Goal: Task Accomplishment & Management: Manage account settings

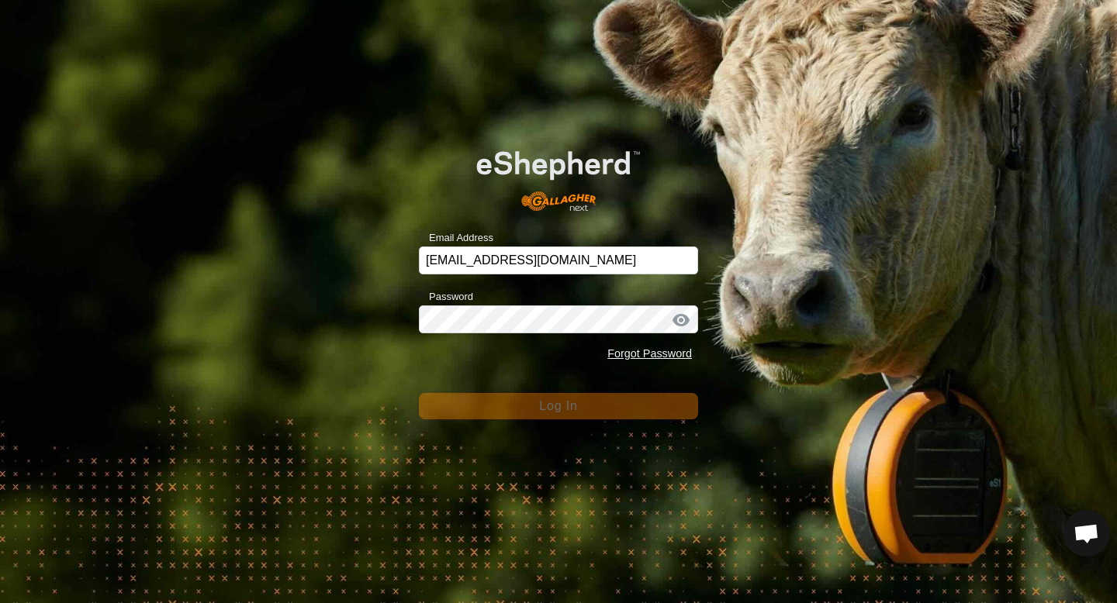
scroll to position [1466, 0]
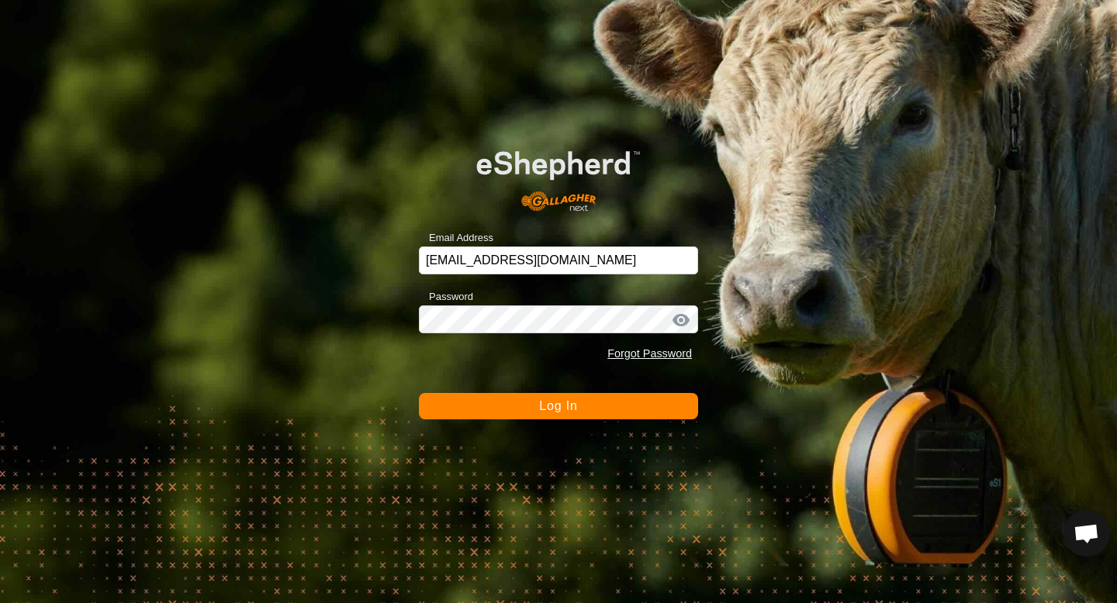
click at [562, 408] on span "Log In" at bounding box center [558, 405] width 38 height 13
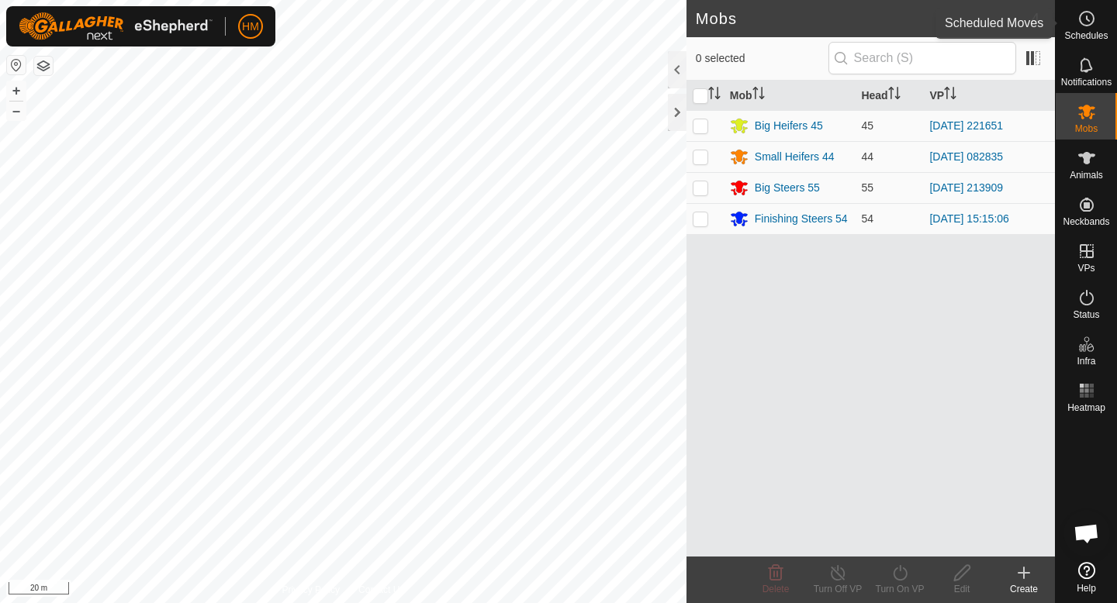
click at [1087, 35] on span "Schedules" at bounding box center [1085, 35] width 43 height 9
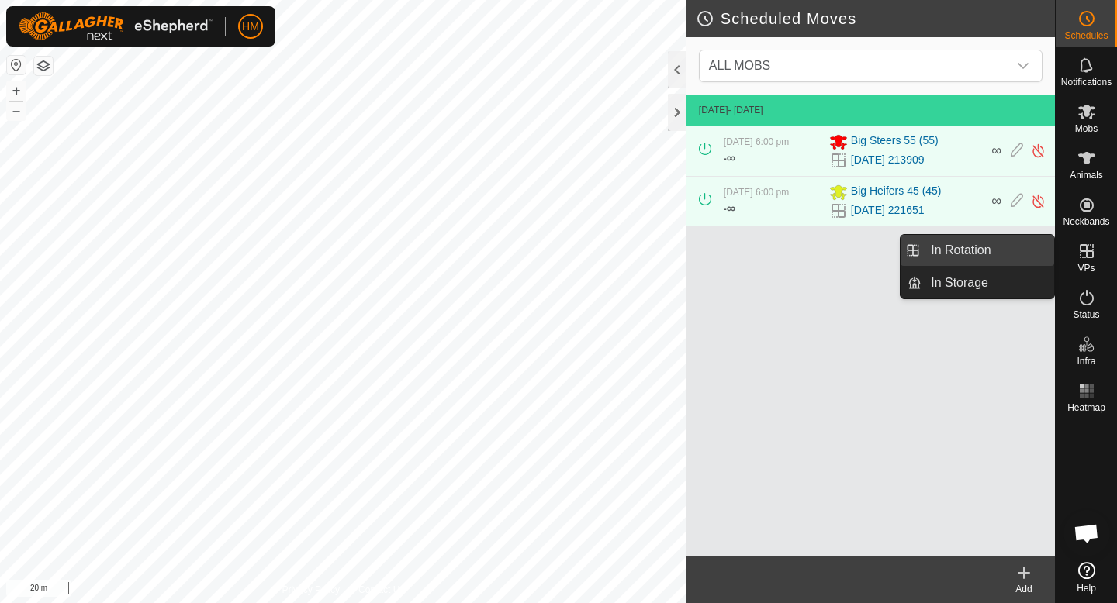
click at [1019, 258] on link "In Rotation" at bounding box center [987, 250] width 133 height 31
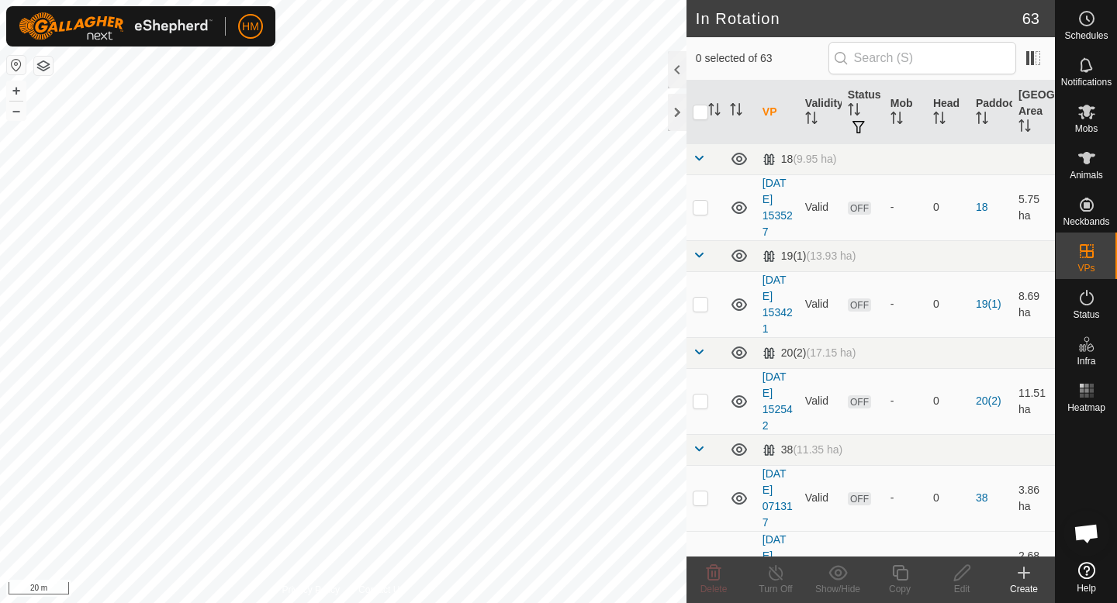
click at [1031, 575] on icon at bounding box center [1023, 573] width 19 height 19
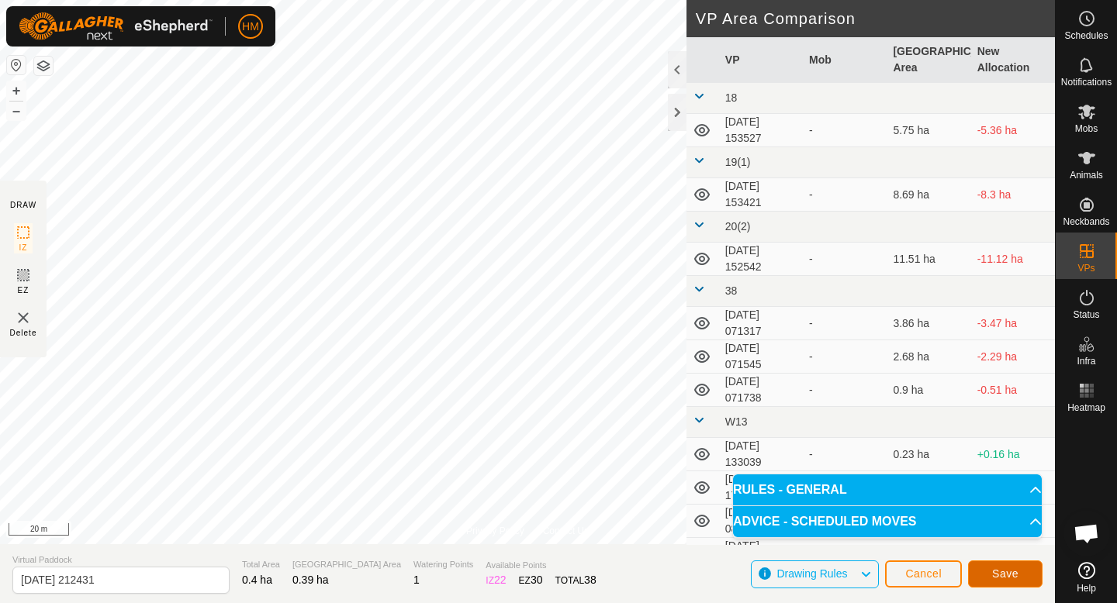
click at [1010, 575] on span "Save" at bounding box center [1005, 574] width 26 height 12
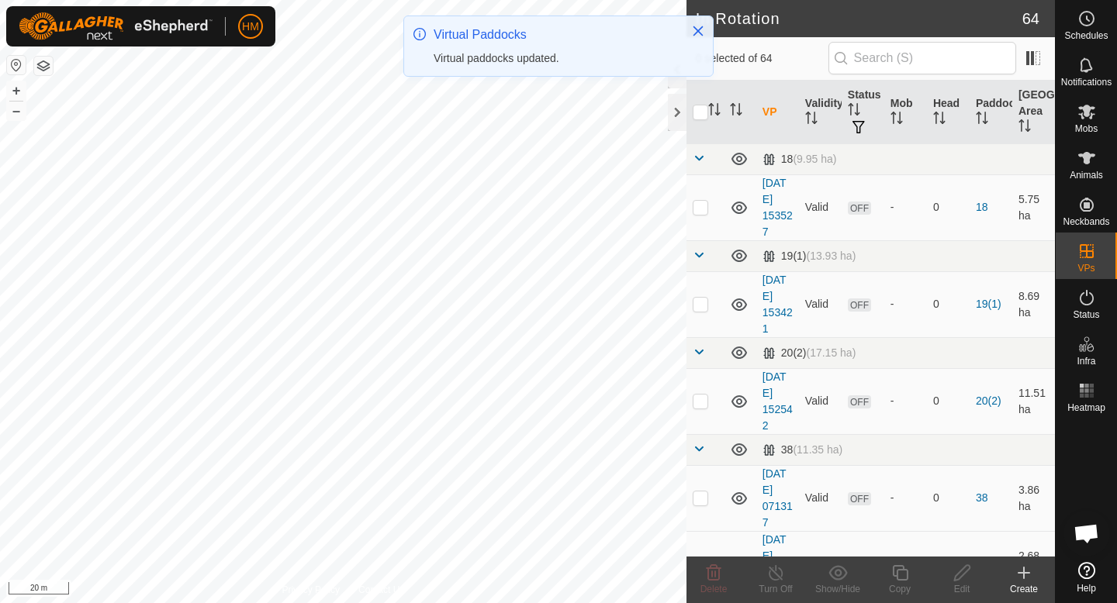
click at [1024, 575] on icon at bounding box center [1024, 573] width 0 height 11
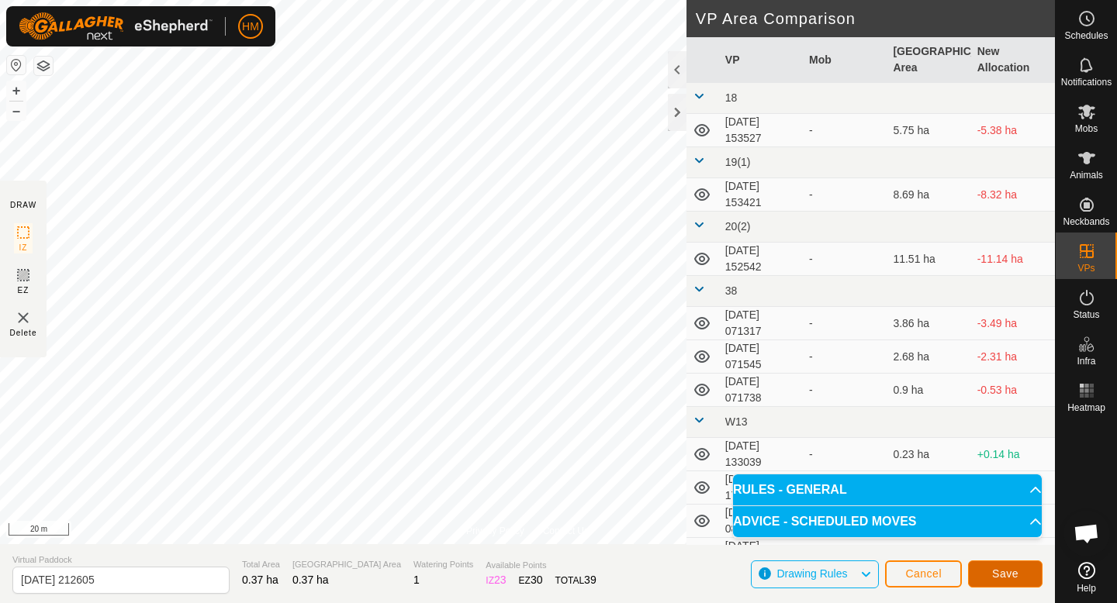
click at [1012, 571] on span "Save" at bounding box center [1005, 574] width 26 height 12
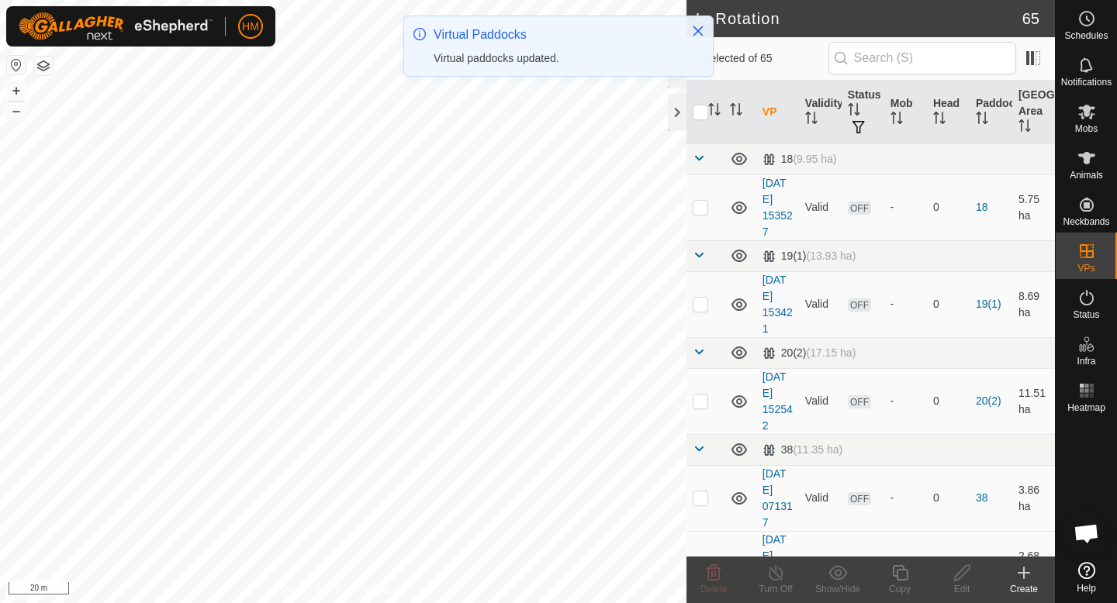
click at [1024, 578] on icon at bounding box center [1023, 573] width 19 height 19
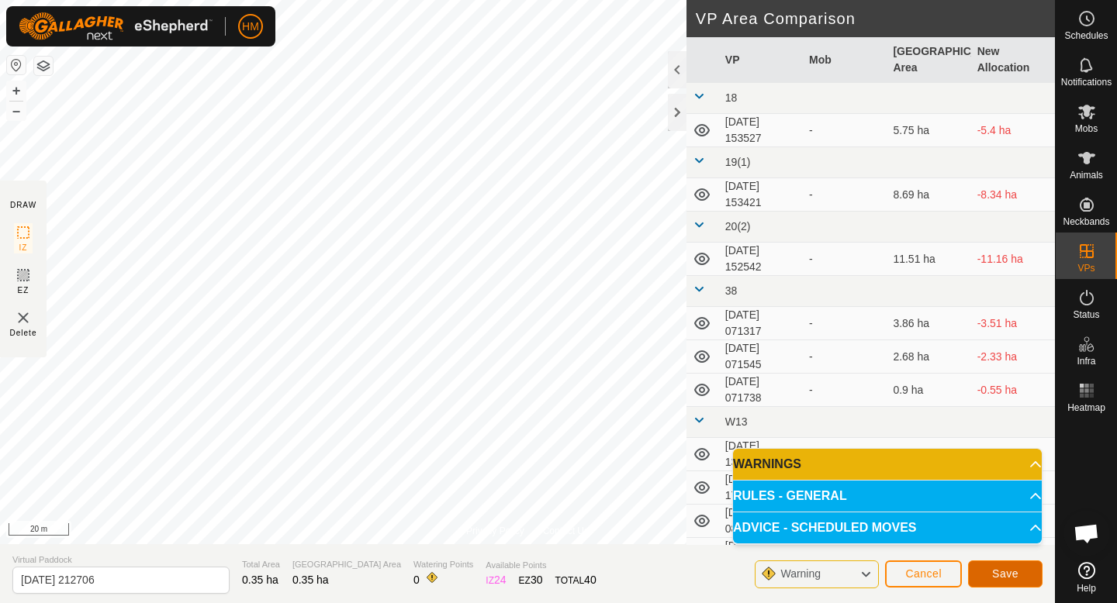
click at [1000, 574] on span "Save" at bounding box center [1005, 574] width 26 height 12
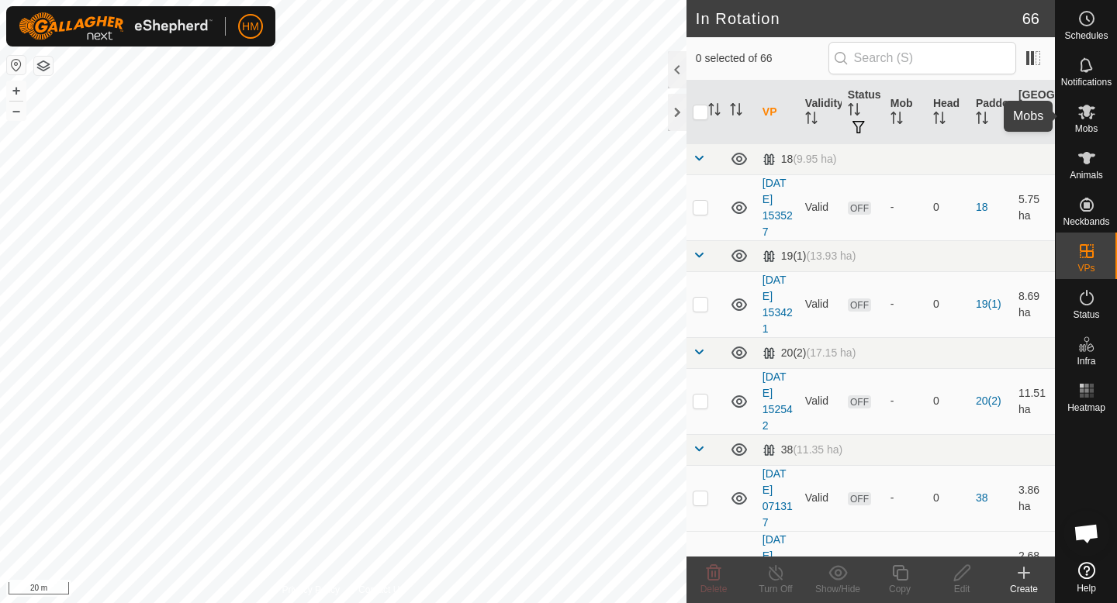
click at [1084, 124] on span "Mobs" at bounding box center [1086, 128] width 22 height 9
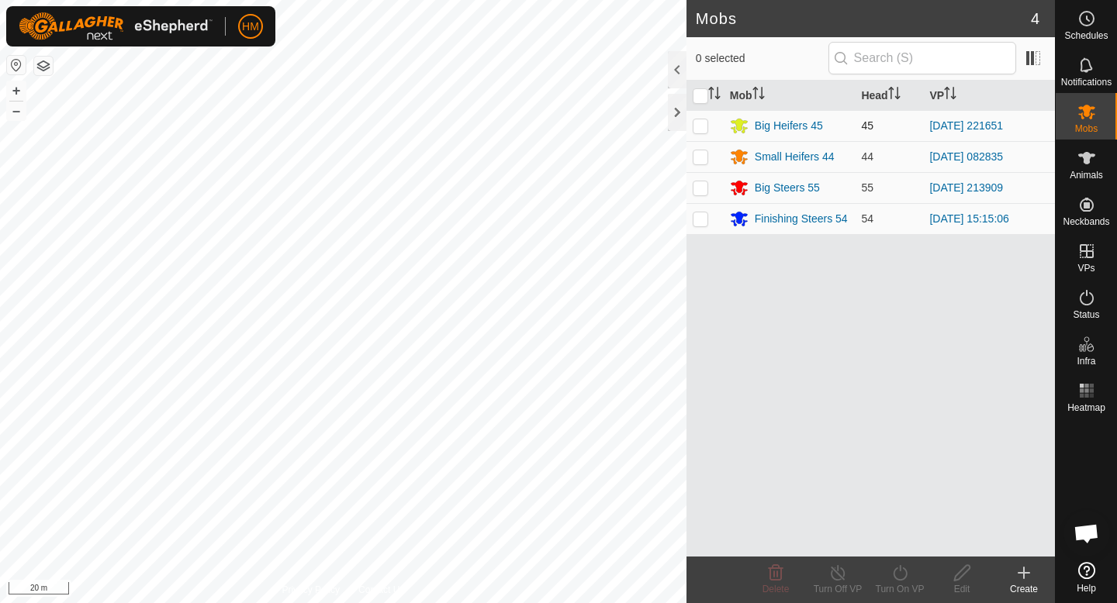
click at [699, 126] on p-checkbox at bounding box center [701, 125] width 16 height 12
checkbox input "true"
click at [896, 586] on div "Turn On VP" at bounding box center [900, 589] width 62 height 14
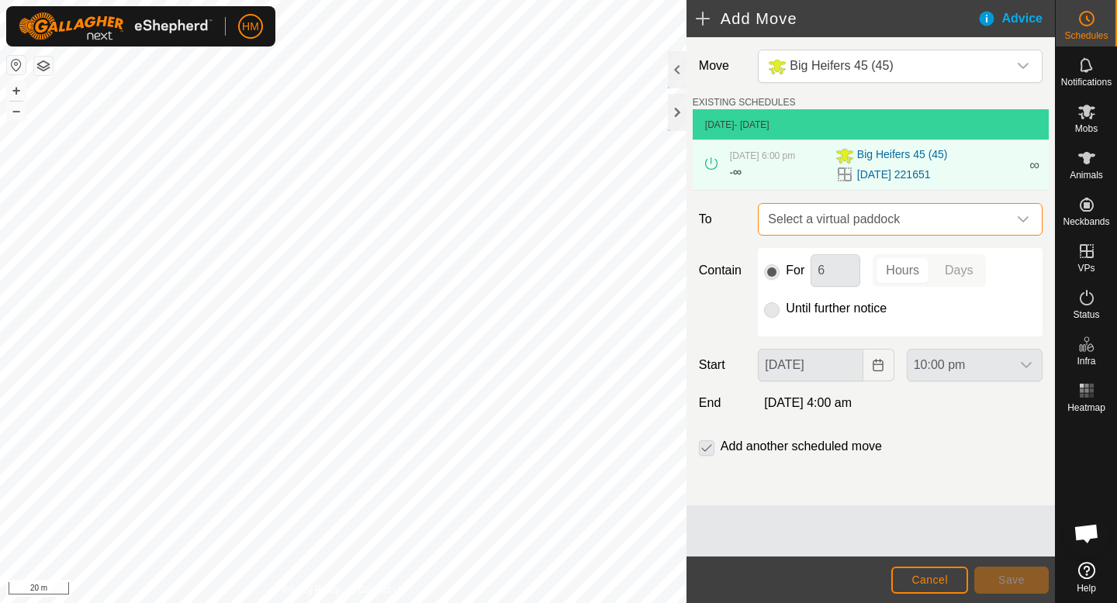
click at [819, 219] on span "Select a virtual paddock" at bounding box center [885, 219] width 246 height 31
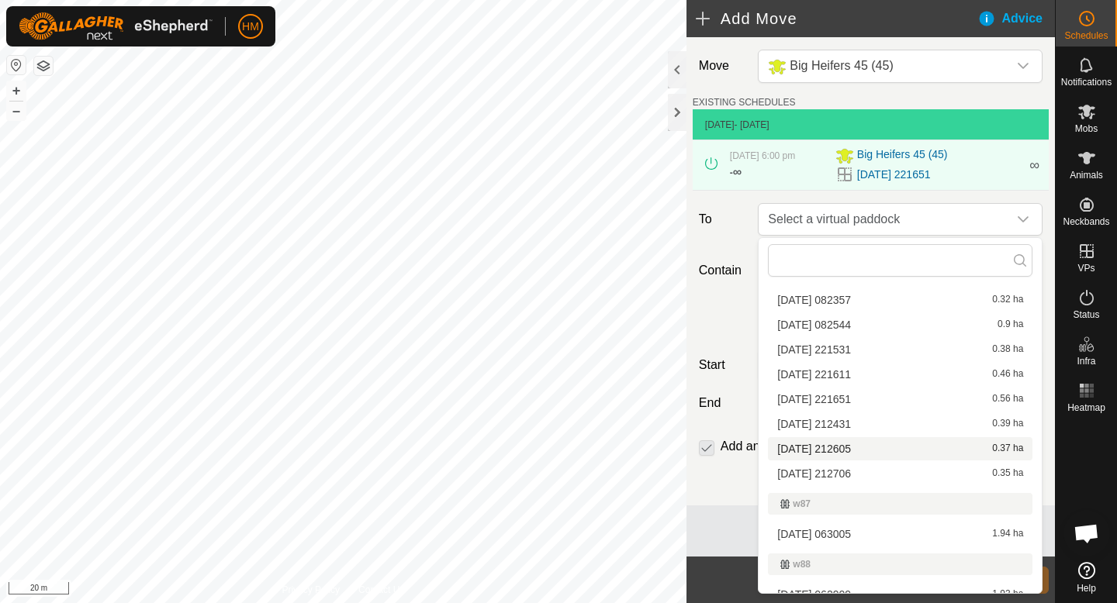
scroll to position [1798, 0]
click at [827, 422] on li "[DATE] 212431 0.39 ha" at bounding box center [900, 424] width 264 height 23
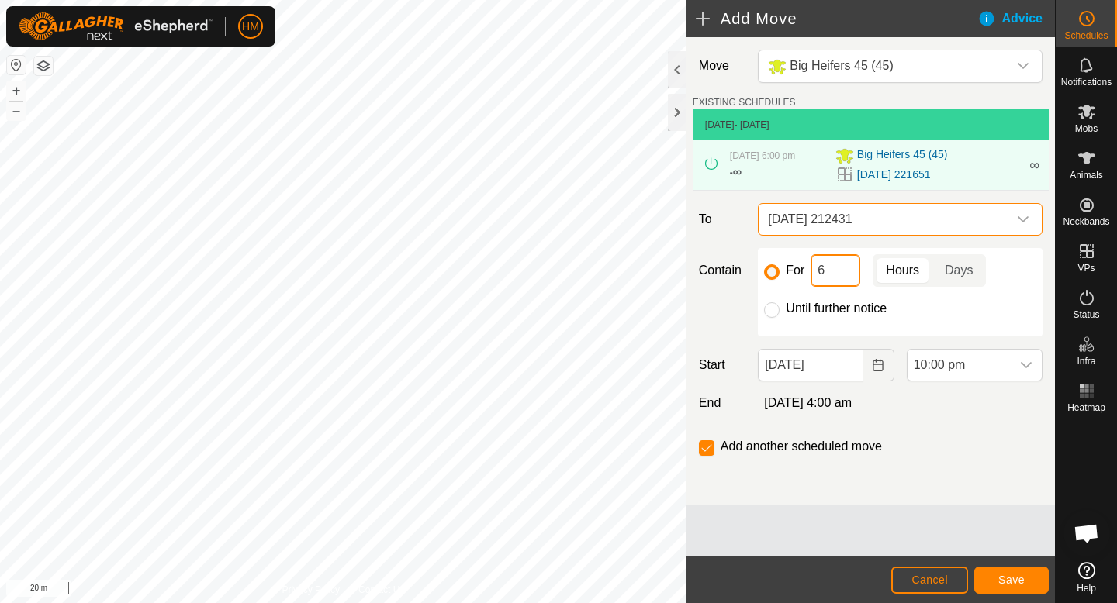
click at [833, 273] on input "6" at bounding box center [835, 270] width 50 height 33
type input "5"
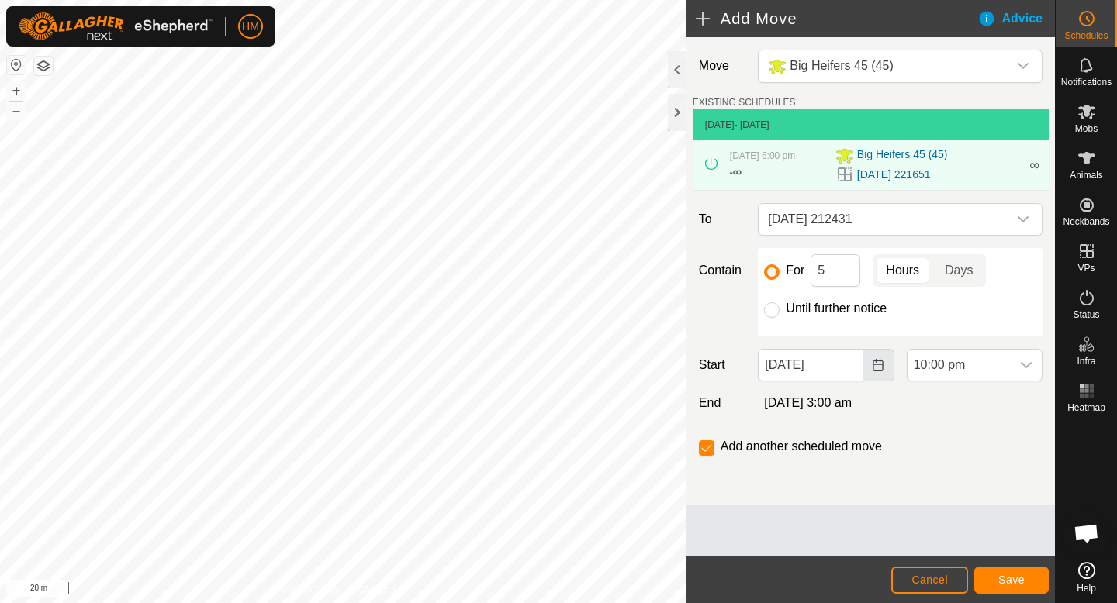
click at [870, 364] on button "Choose Date" at bounding box center [878, 365] width 31 height 33
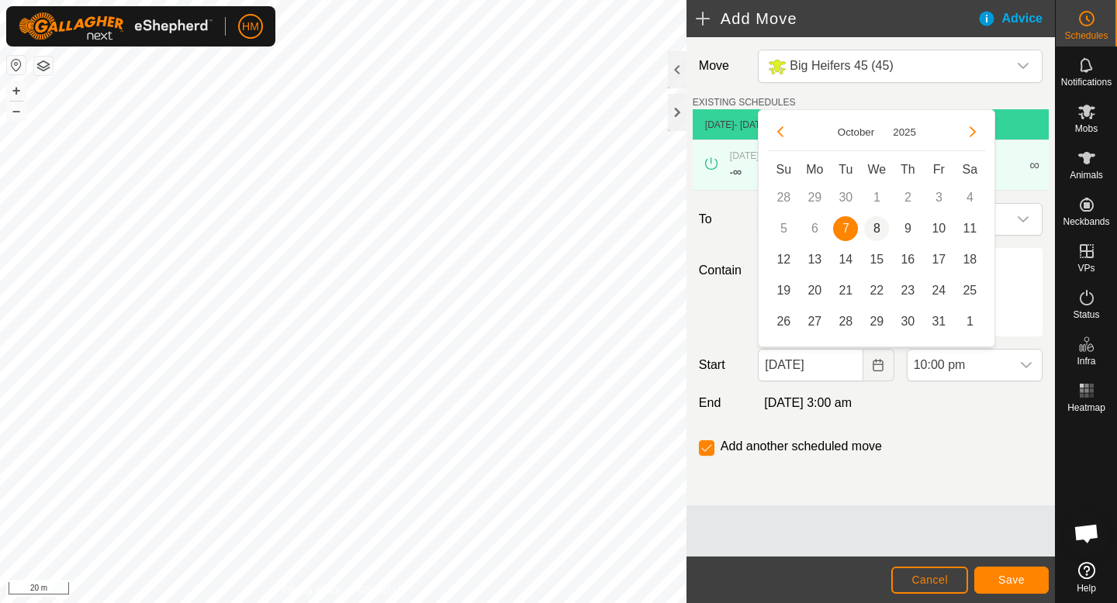
click at [877, 225] on span "8" at bounding box center [876, 228] width 25 height 25
type input "[DATE]"
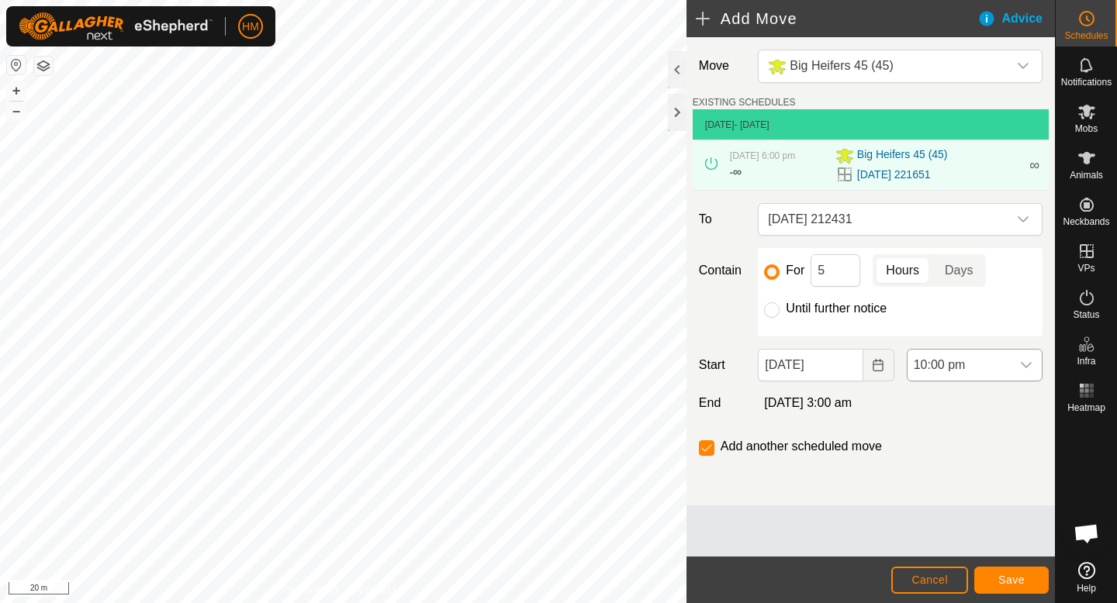
click at [1025, 363] on icon "dropdown trigger" at bounding box center [1026, 365] width 12 height 12
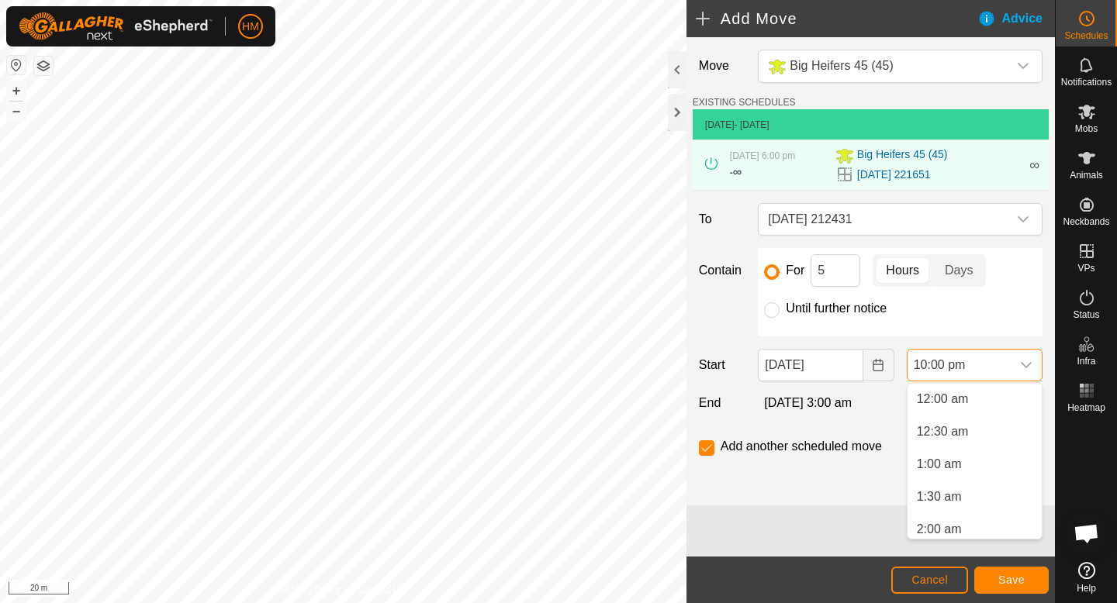
scroll to position [1309, 0]
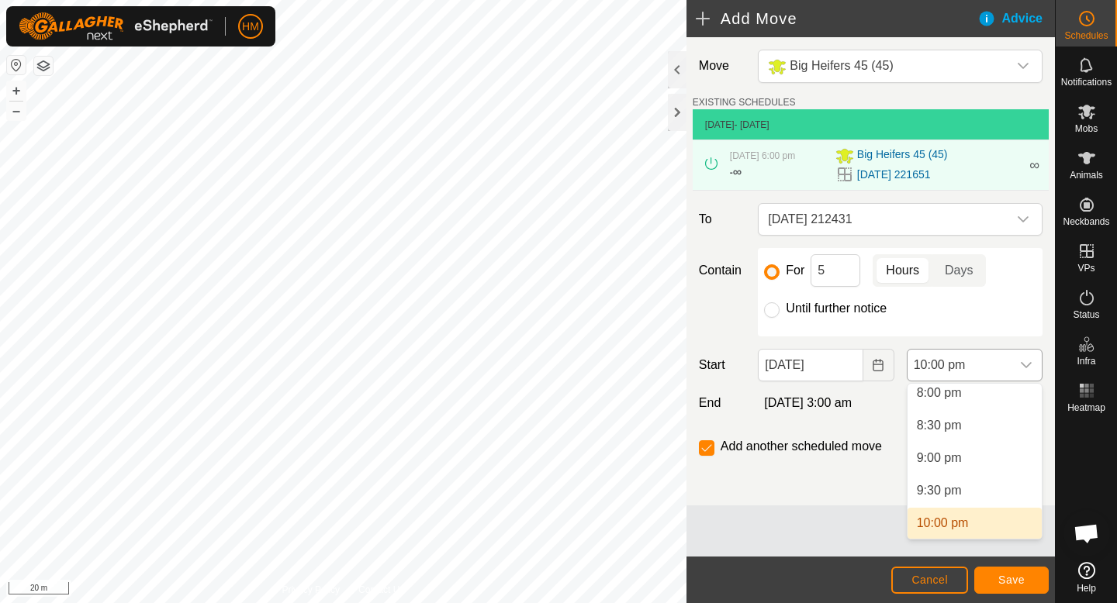
click at [1025, 363] on icon "dropdown trigger" at bounding box center [1026, 365] width 12 height 12
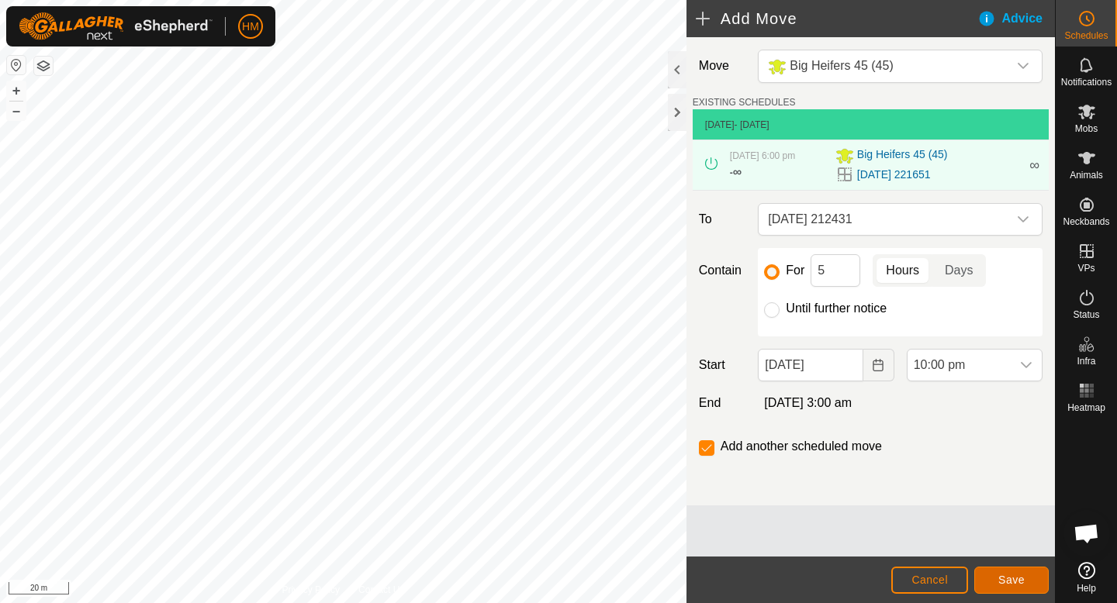
click at [1013, 579] on span "Save" at bounding box center [1011, 580] width 26 height 12
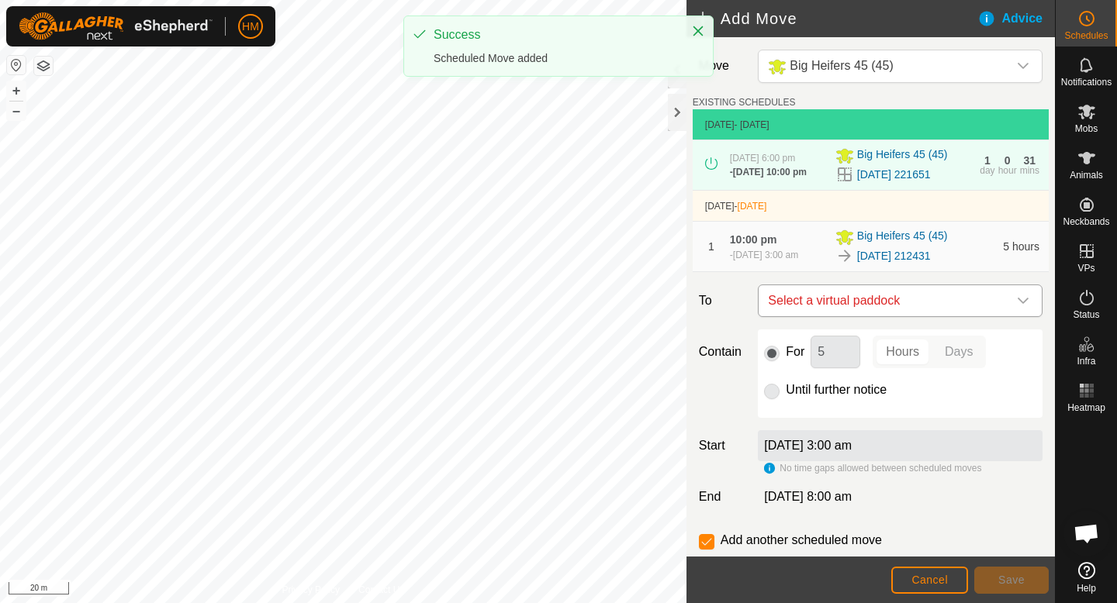
click at [888, 308] on span "Select a virtual paddock" at bounding box center [885, 300] width 246 height 31
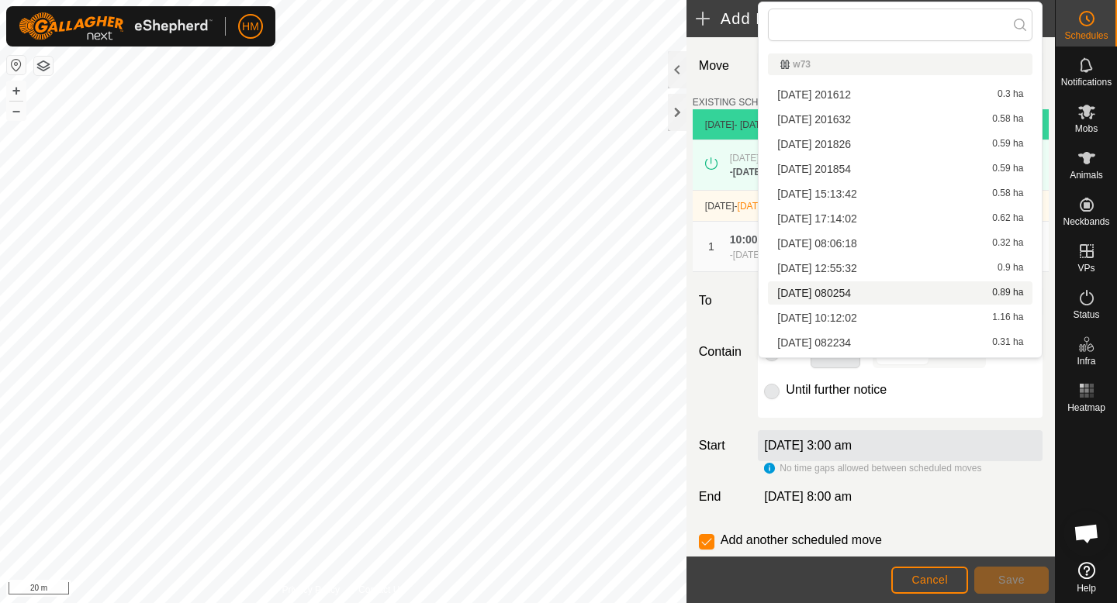
scroll to position [171, 0]
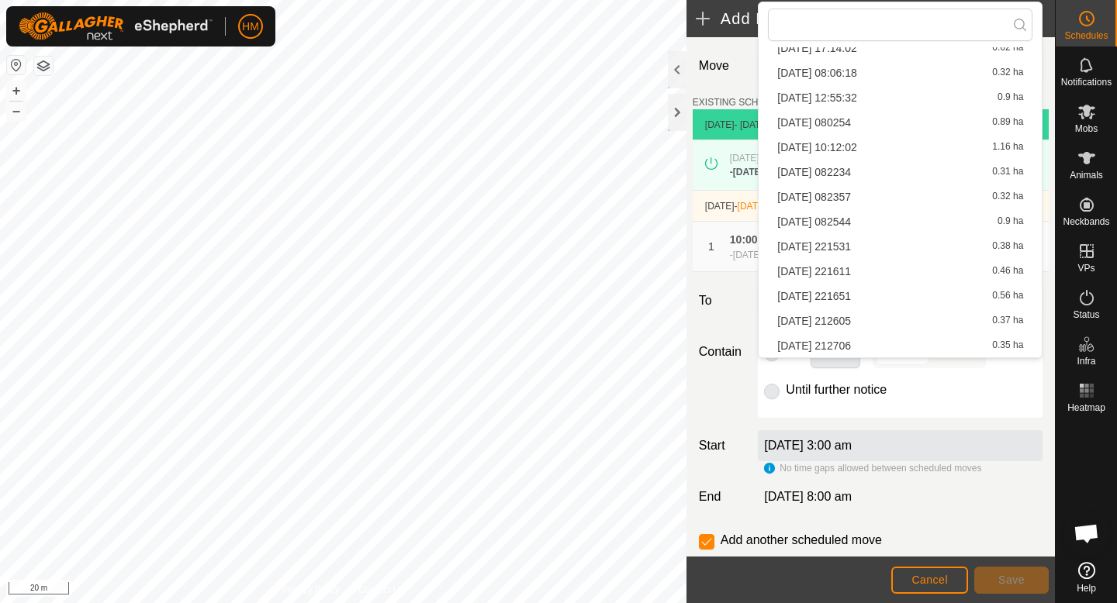
click at [845, 326] on li "[DATE] 212605 0.37 ha" at bounding box center [900, 320] width 264 height 23
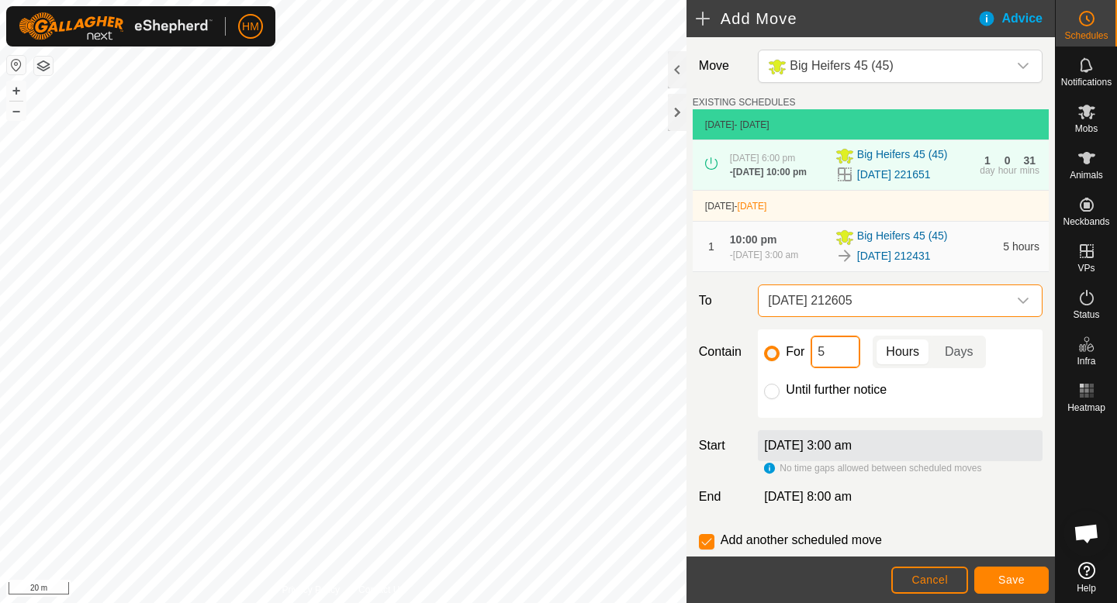
click at [839, 355] on input "5" at bounding box center [835, 352] width 50 height 33
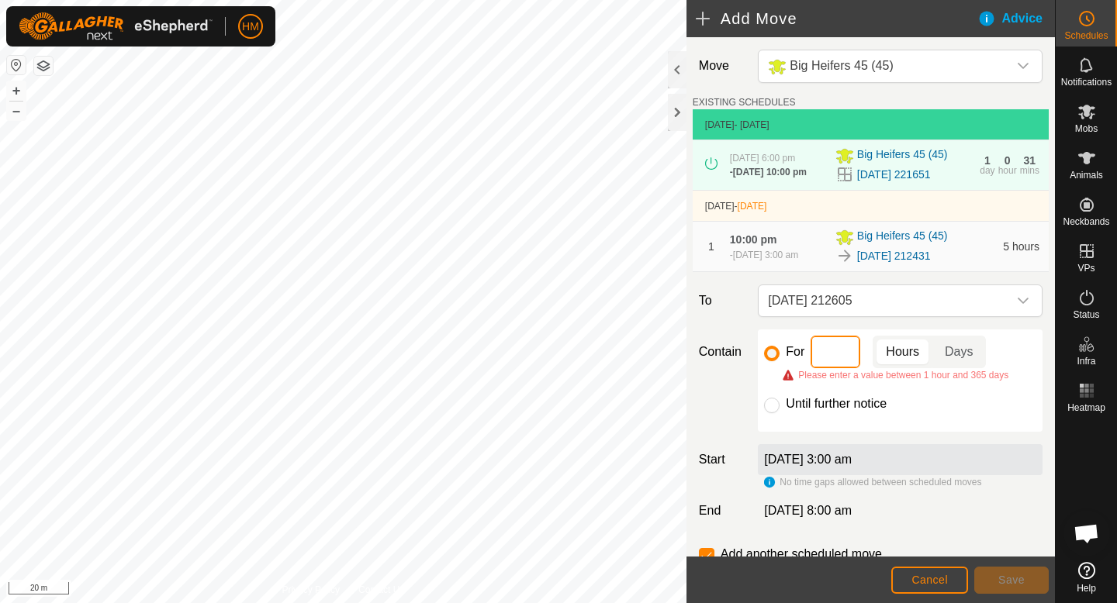
type input "6"
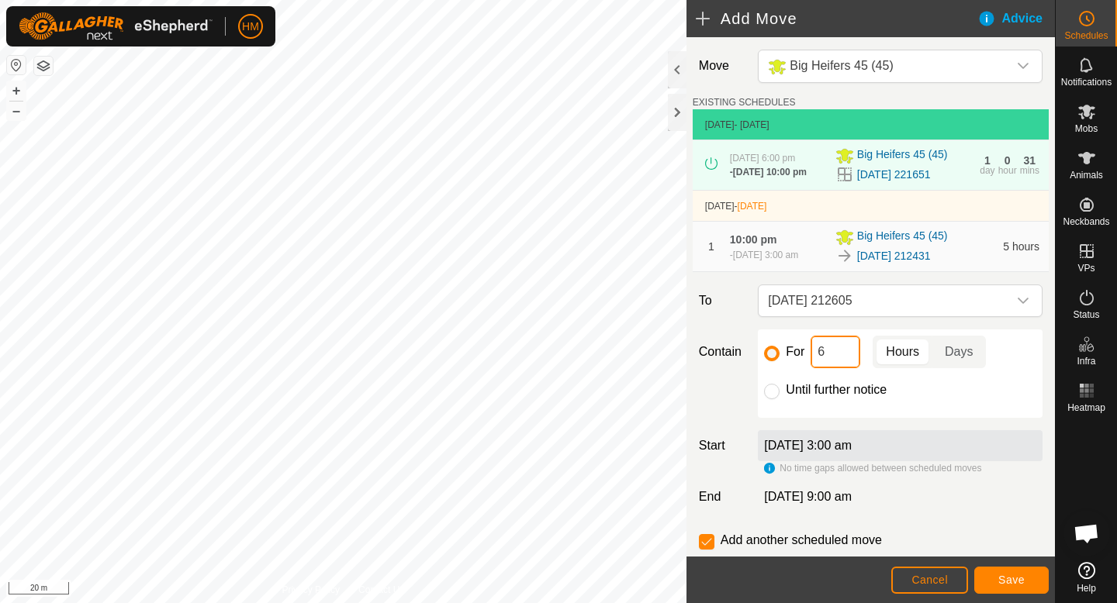
scroll to position [43, 0]
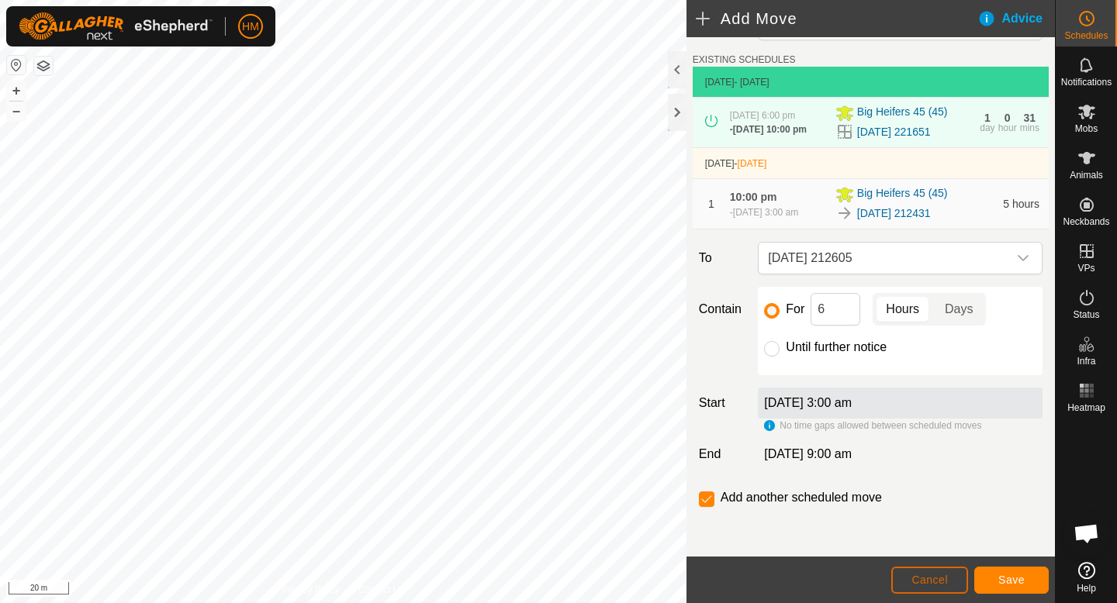
click at [958, 581] on button "Cancel" at bounding box center [929, 580] width 77 height 27
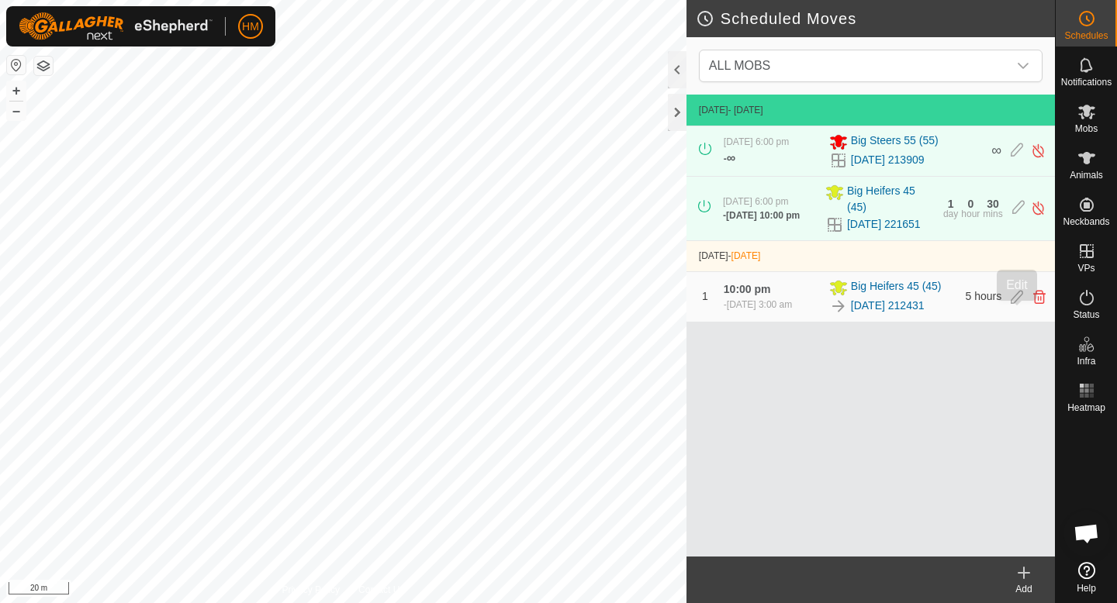
click at [1020, 304] on icon at bounding box center [1016, 297] width 12 height 14
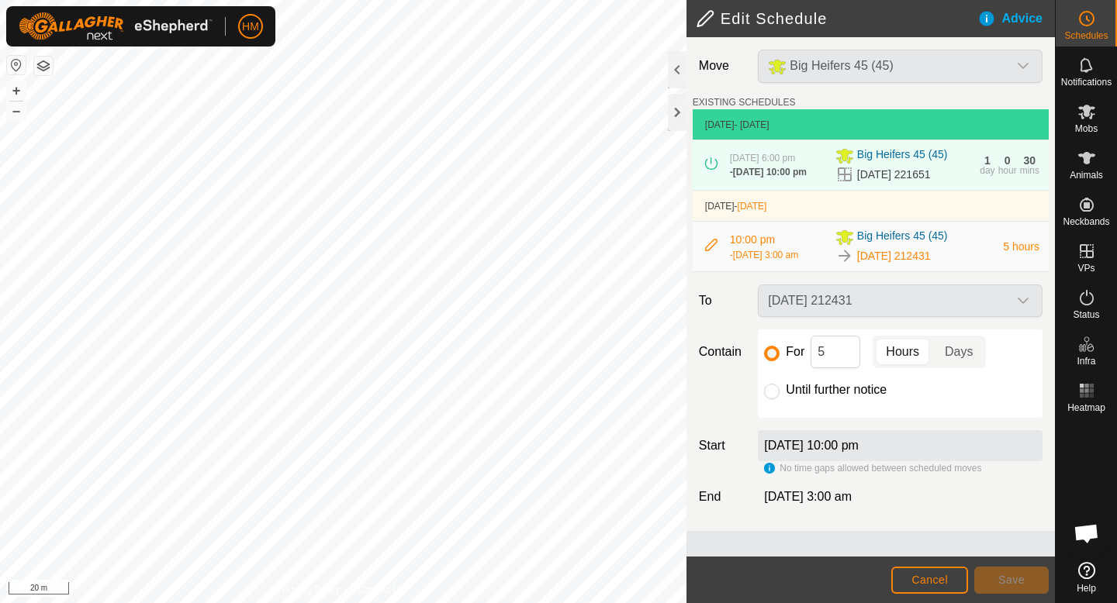
click at [858, 449] on label "[DATE] 10:00 pm" at bounding box center [811, 445] width 95 height 13
click at [896, 413] on div "For 5 Hours Days Until further notice" at bounding box center [900, 374] width 285 height 88
click at [780, 452] on label "[DATE] 10:00 pm" at bounding box center [811, 445] width 95 height 13
click at [796, 451] on label "[DATE] 10:00 pm" at bounding box center [811, 445] width 95 height 13
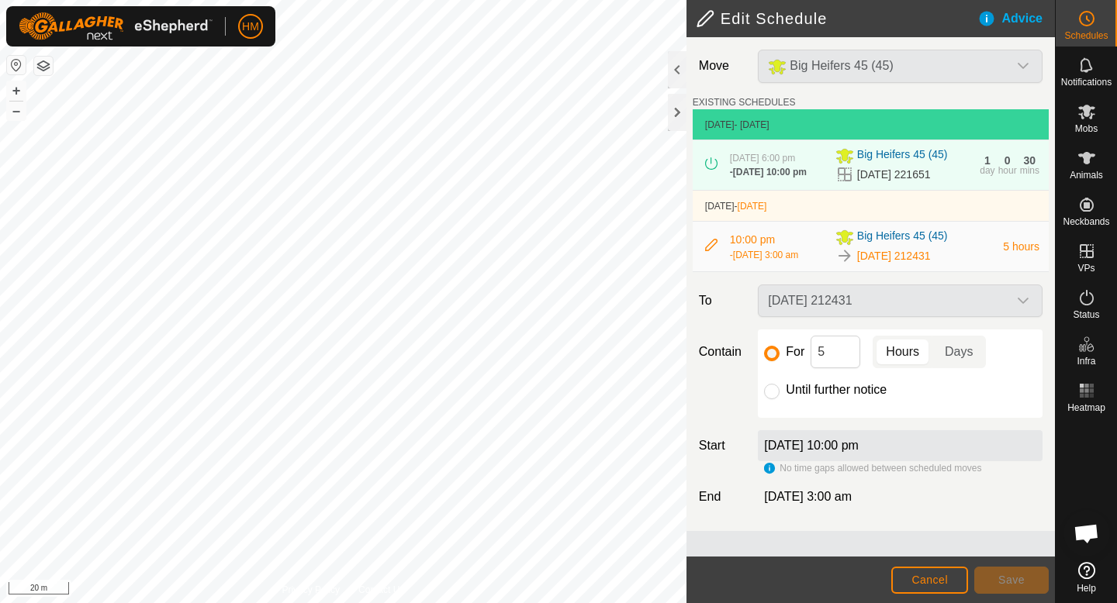
click at [858, 449] on label "[DATE] 10:00 pm" at bounding box center [811, 445] width 95 height 13
click at [938, 590] on button "Cancel" at bounding box center [929, 580] width 77 height 27
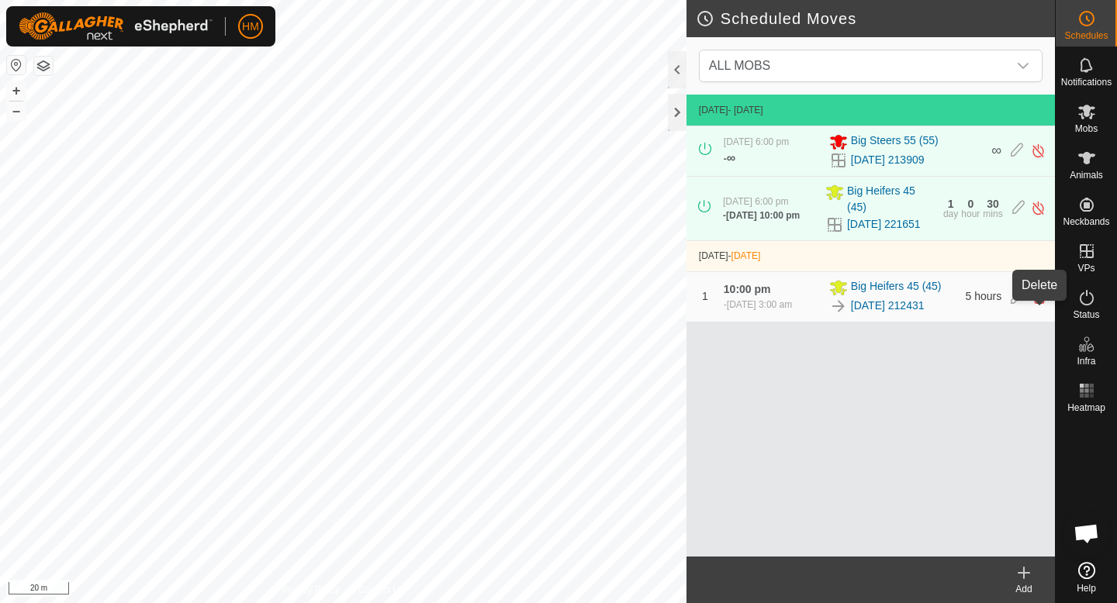
click at [1038, 304] on icon at bounding box center [1039, 297] width 12 height 14
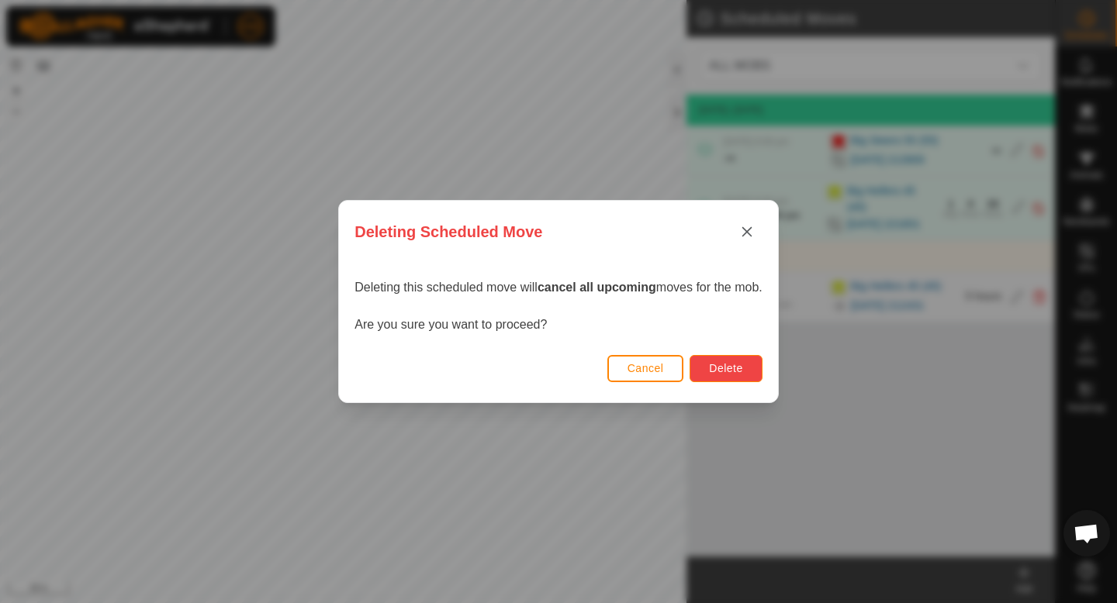
click at [716, 365] on span "Delete" at bounding box center [725, 368] width 33 height 12
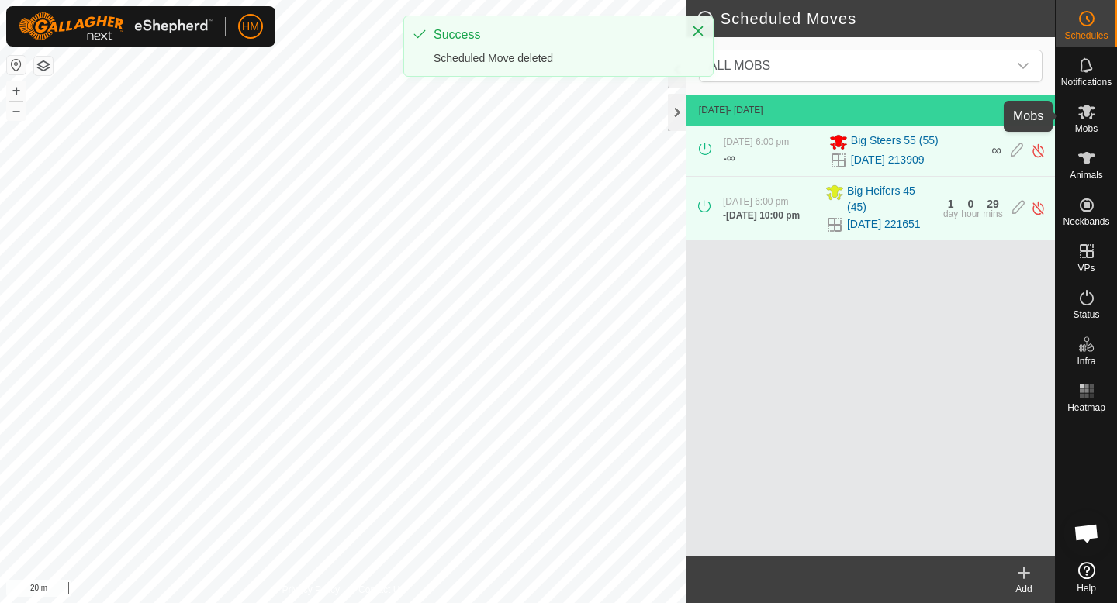
click at [1079, 122] on es-mob-svg-icon at bounding box center [1087, 111] width 28 height 25
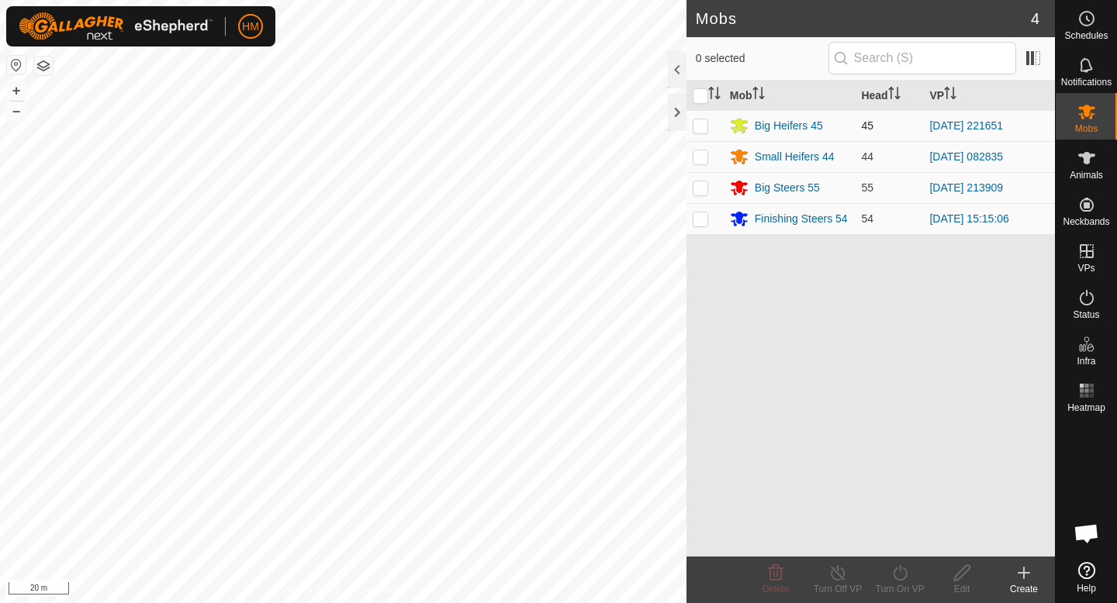
click at [704, 127] on p-checkbox at bounding box center [701, 125] width 16 height 12
checkbox input "true"
click at [904, 570] on icon at bounding box center [900, 573] width 14 height 16
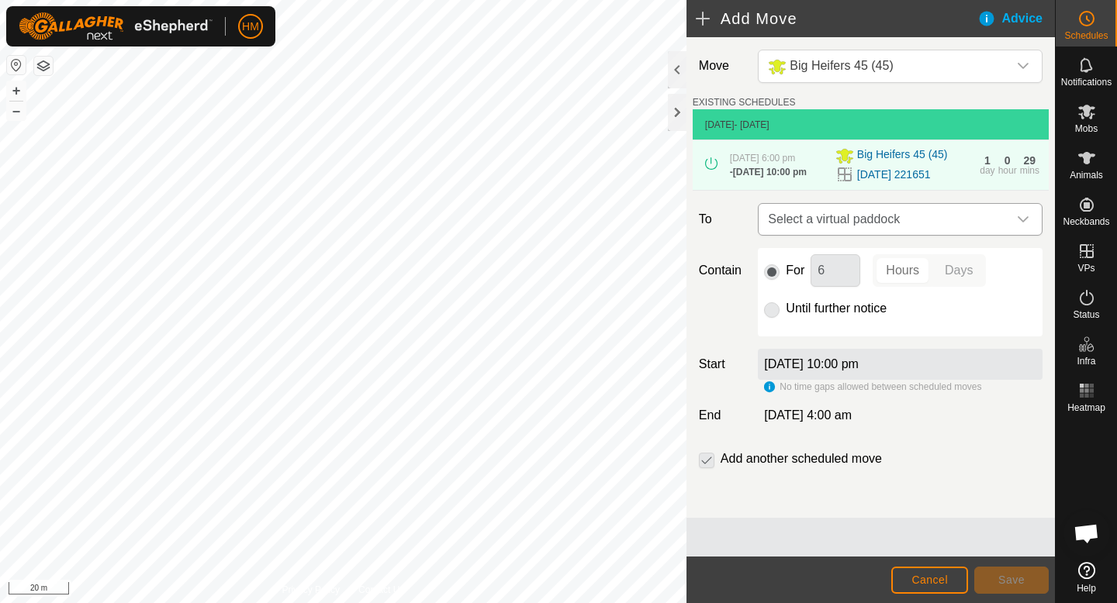
click at [824, 216] on span "Select a virtual paddock" at bounding box center [885, 219] width 246 height 31
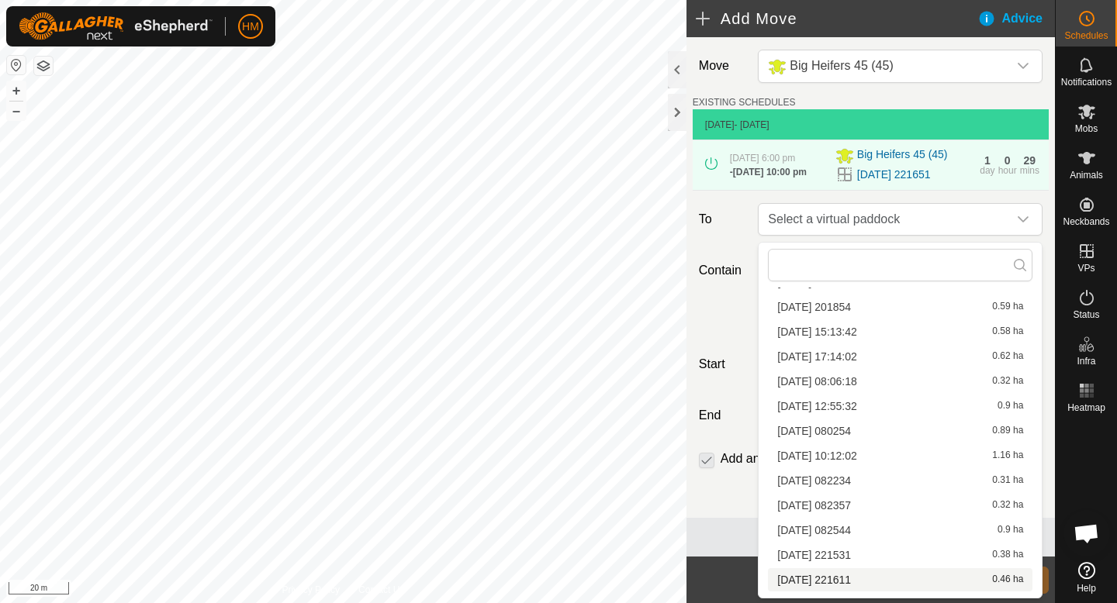
scroll to position [171, 0]
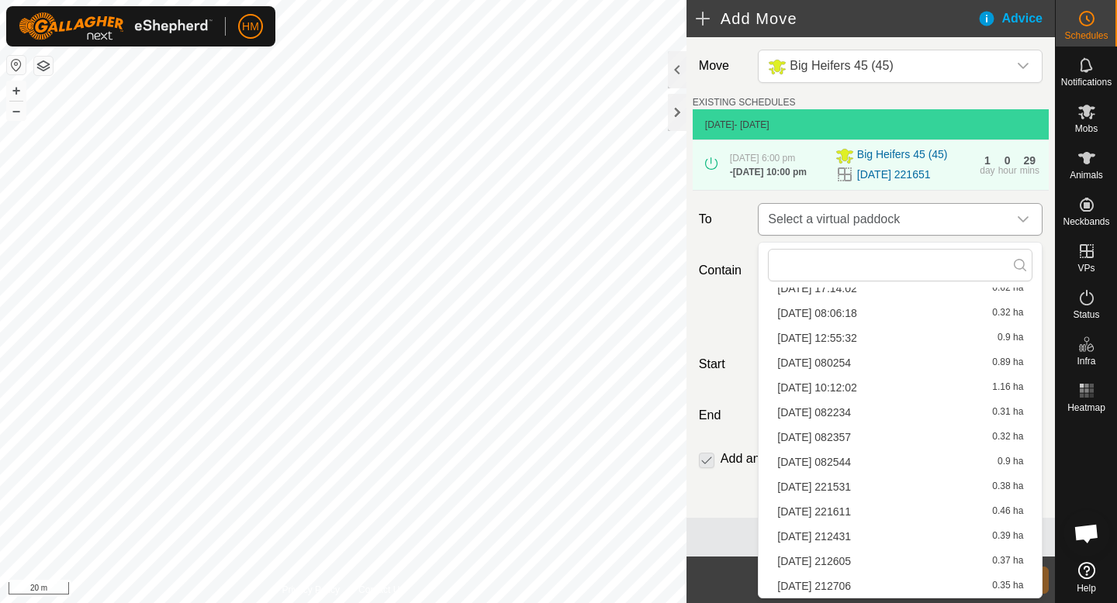
click at [1017, 226] on icon "dropdown trigger" at bounding box center [1023, 219] width 12 height 12
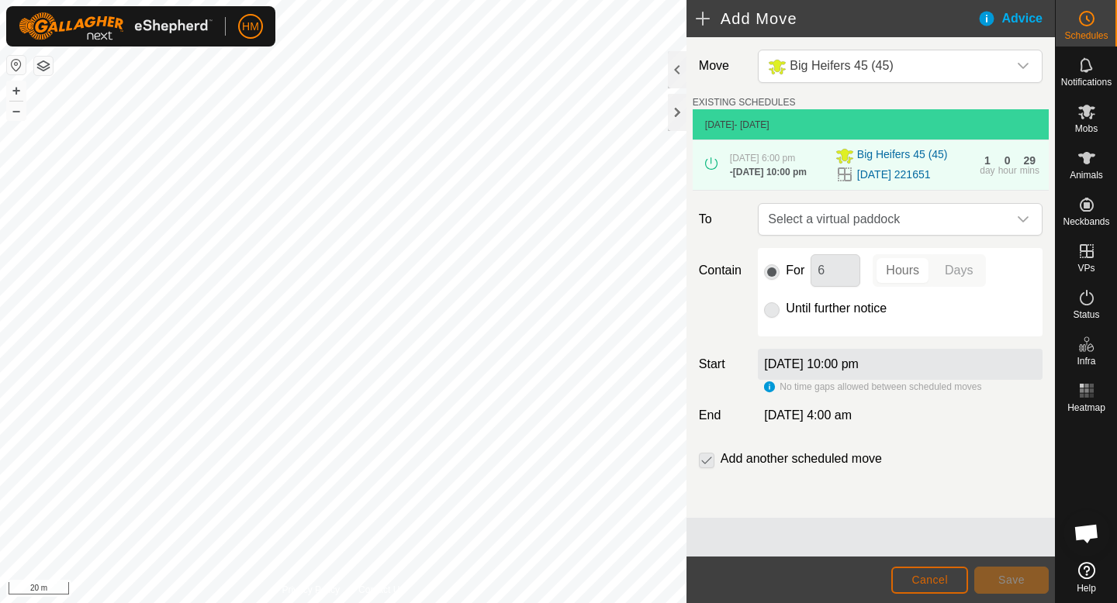
click at [942, 574] on span "Cancel" at bounding box center [929, 580] width 36 height 12
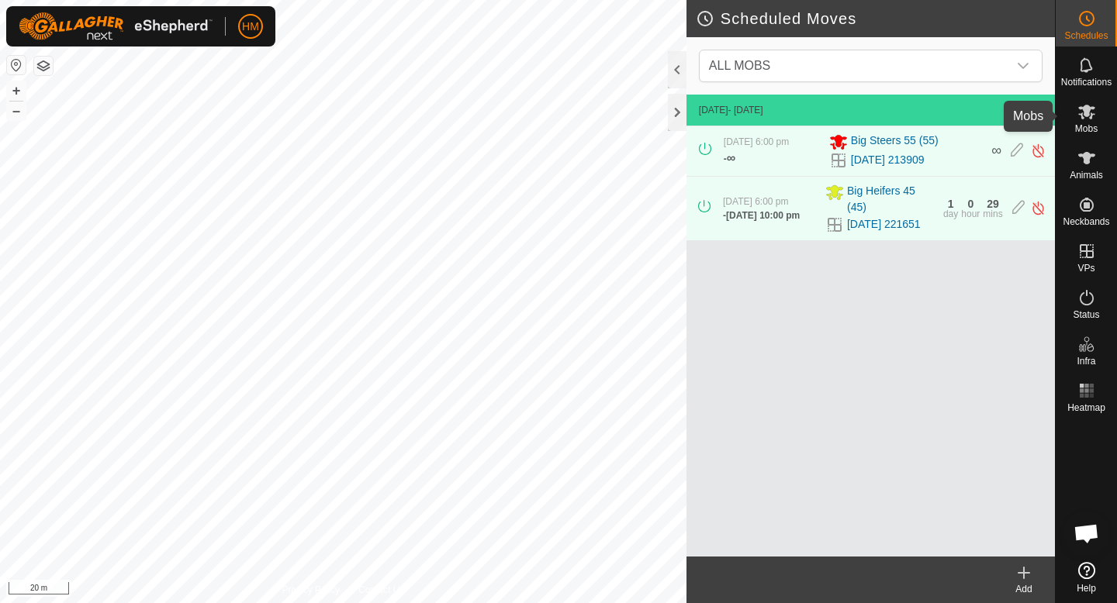
click at [1090, 124] on span "Mobs" at bounding box center [1086, 128] width 22 height 9
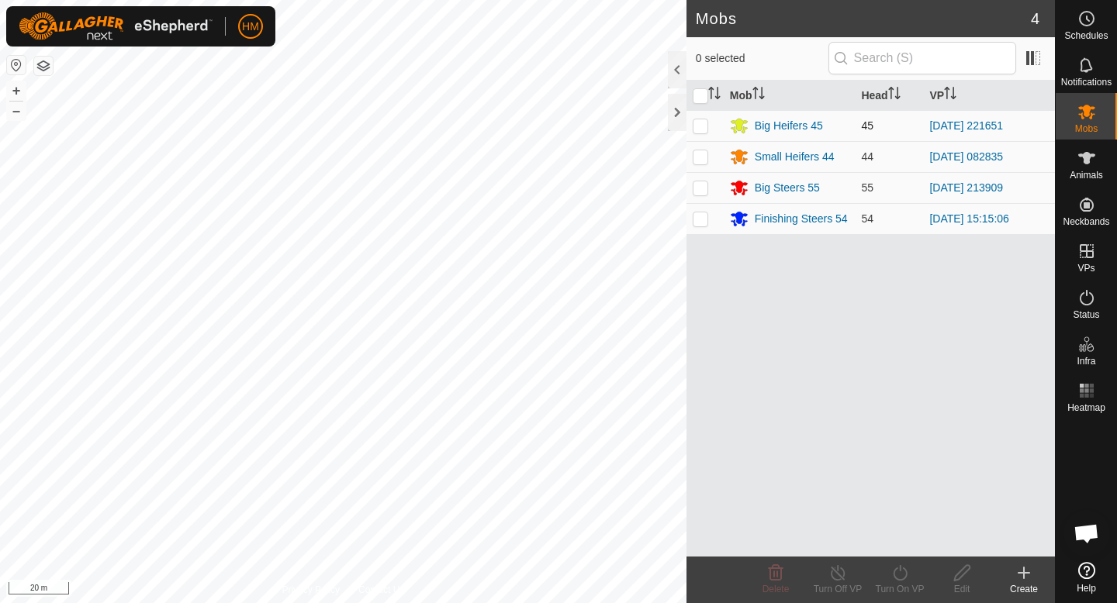
click at [699, 129] on p-checkbox at bounding box center [701, 125] width 16 height 12
checkbox input "true"
click at [902, 586] on div "Turn On VP" at bounding box center [900, 589] width 62 height 14
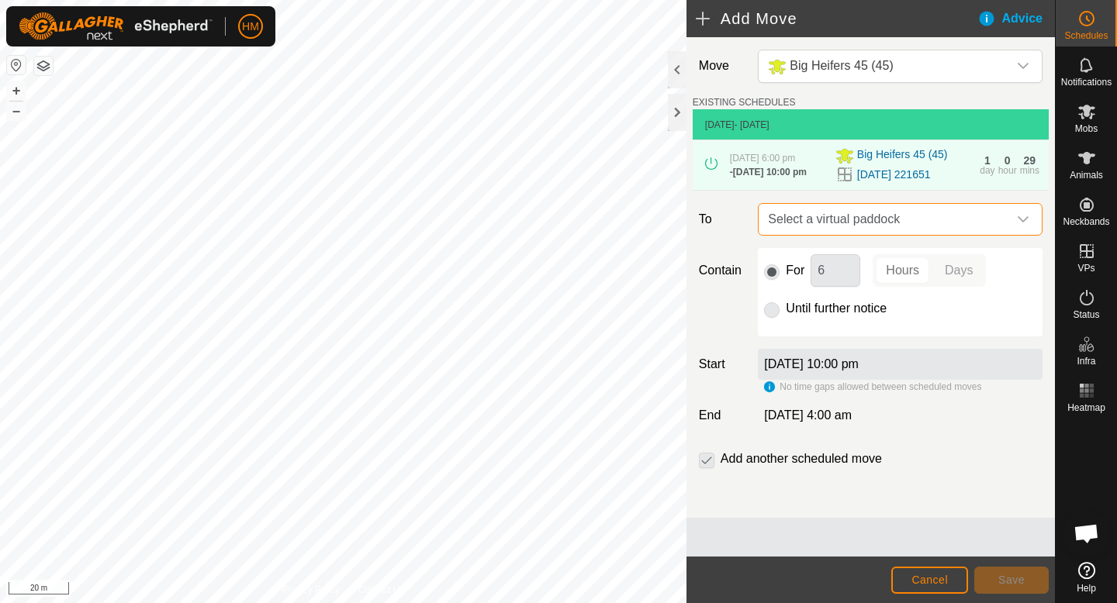
click at [966, 230] on span "Select a virtual paddock" at bounding box center [885, 219] width 246 height 31
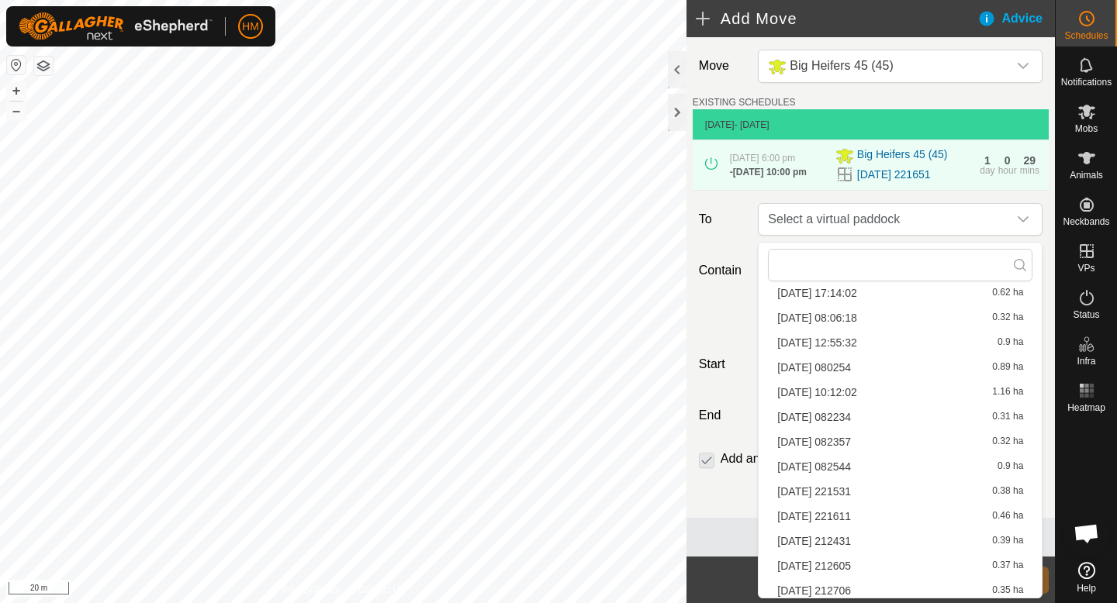
scroll to position [171, 0]
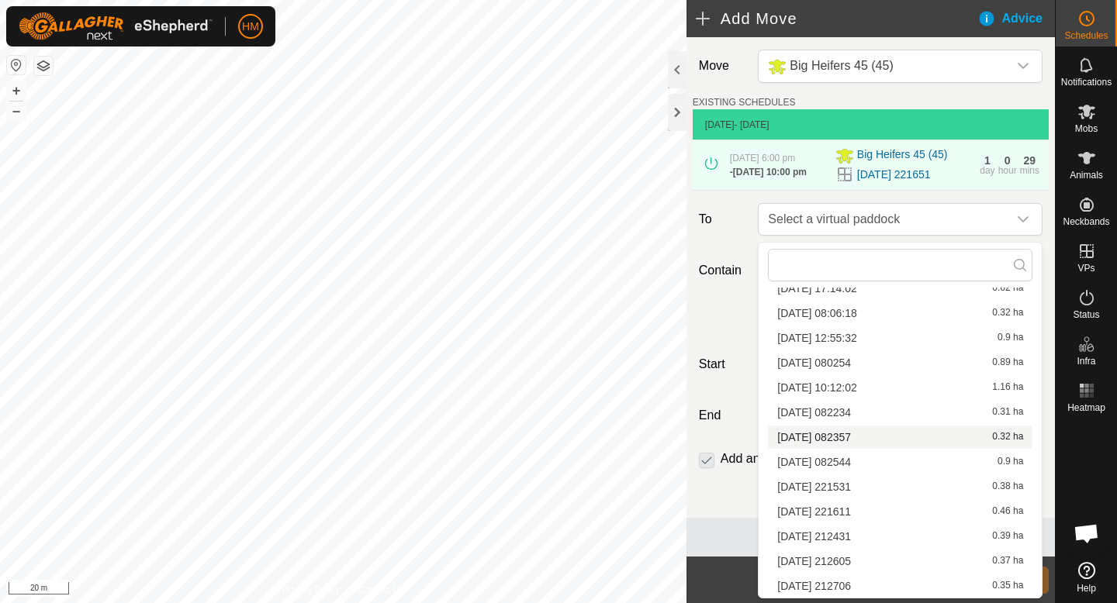
click at [874, 434] on li "2025-10-06 082357 0.32 ha" at bounding box center [900, 437] width 264 height 23
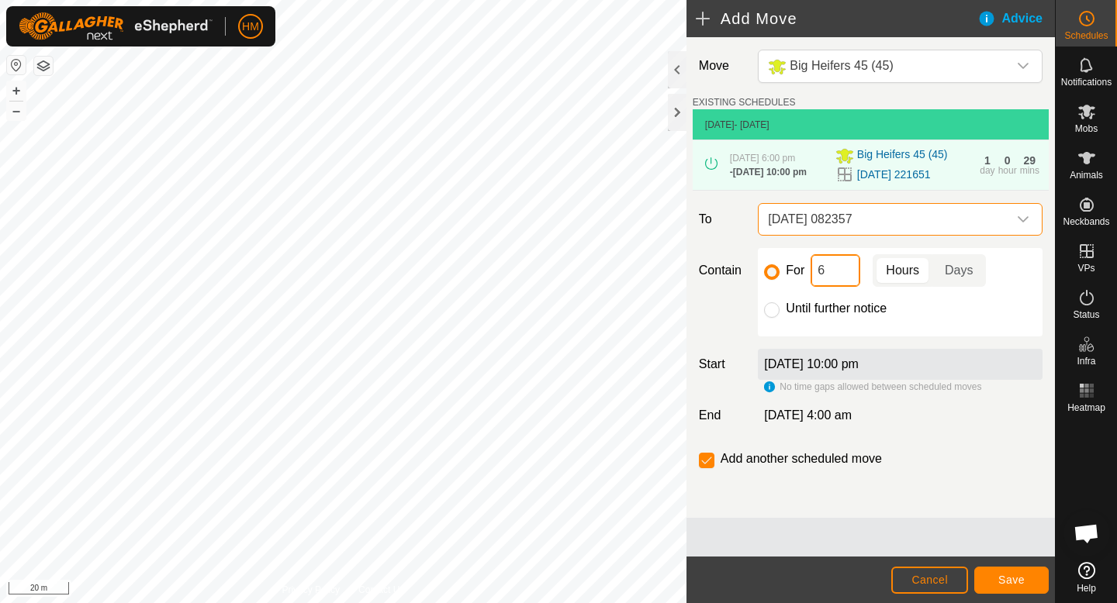
click at [839, 274] on input "6" at bounding box center [835, 270] width 50 height 33
click at [769, 275] on input "For" at bounding box center [772, 272] width 16 height 16
click at [819, 367] on label "8 Oct 2025, 10:00 pm" at bounding box center [811, 364] width 95 height 13
drag, startPoint x: 779, startPoint y: 367, endPoint x: 945, endPoint y: 367, distance: 166.0
click at [840, 367] on label "8 Oct 2025, 10:00 pm" at bounding box center [811, 364] width 95 height 13
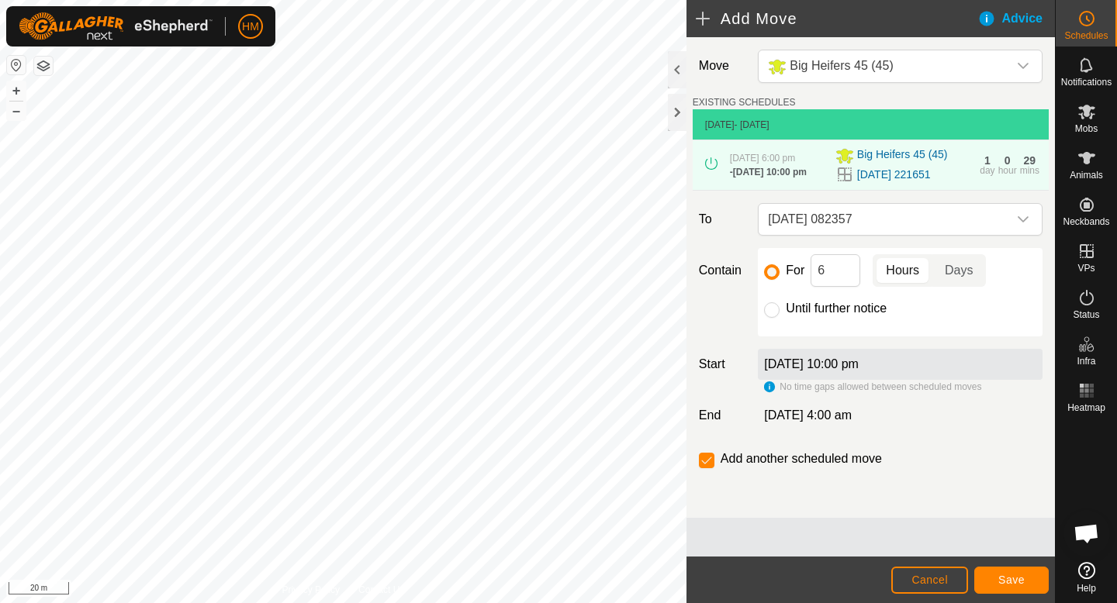
click at [1020, 364] on div "8 Oct 2025, 10:00 pm" at bounding box center [900, 364] width 285 height 31
click at [1004, 373] on div "8 Oct 2025, 10:00 pm" at bounding box center [900, 364] width 285 height 31
click at [967, 264] on p-togglebutton "Days" at bounding box center [959, 270] width 54 height 33
click at [908, 270] on p-togglebutton "Hours" at bounding box center [902, 270] width 60 height 33
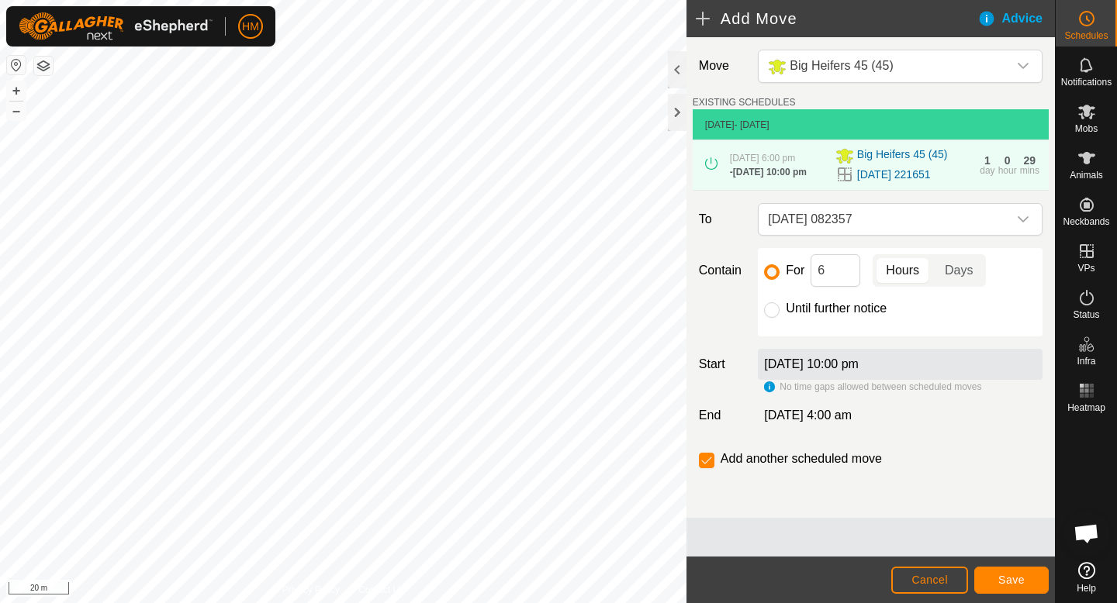
click at [770, 394] on div "No time gaps allowed between scheduled moves" at bounding box center [872, 387] width 217 height 14
click at [964, 161] on div "Big Heifers 45 (45)" at bounding box center [902, 156] width 135 height 19
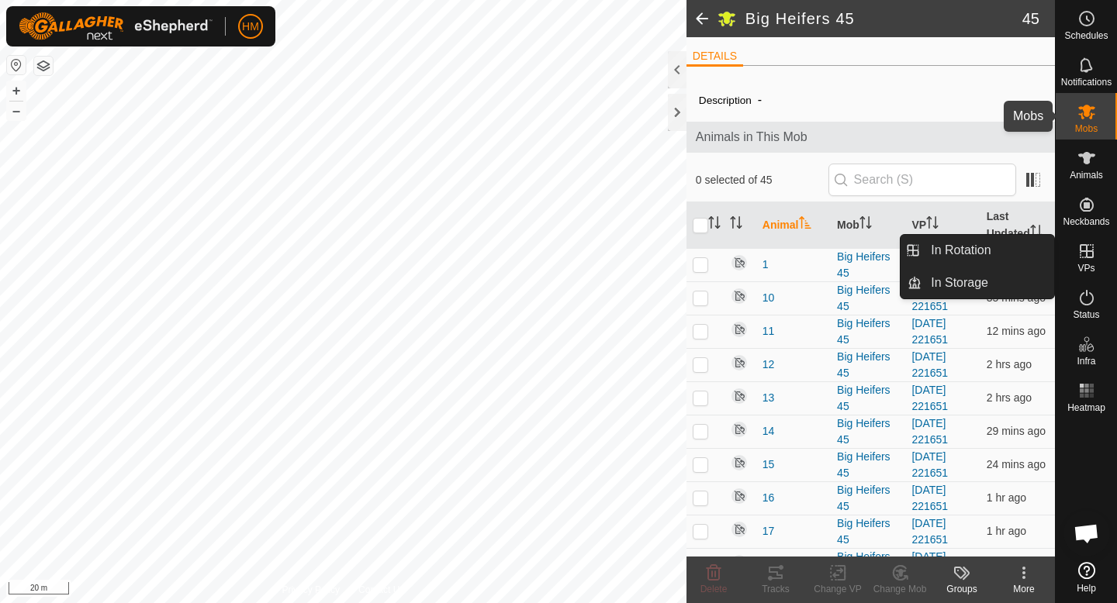
click at [1097, 123] on es-mob-svg-icon at bounding box center [1087, 111] width 28 height 25
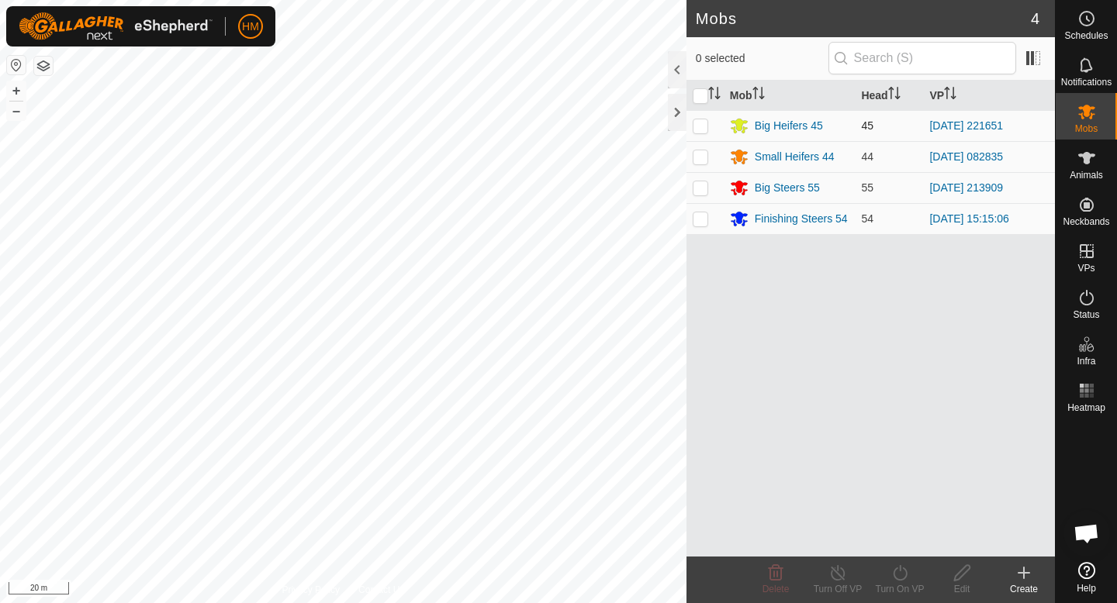
click at [697, 126] on p-checkbox at bounding box center [701, 125] width 16 height 12
checkbox input "true"
click at [897, 568] on icon at bounding box center [900, 573] width 14 height 16
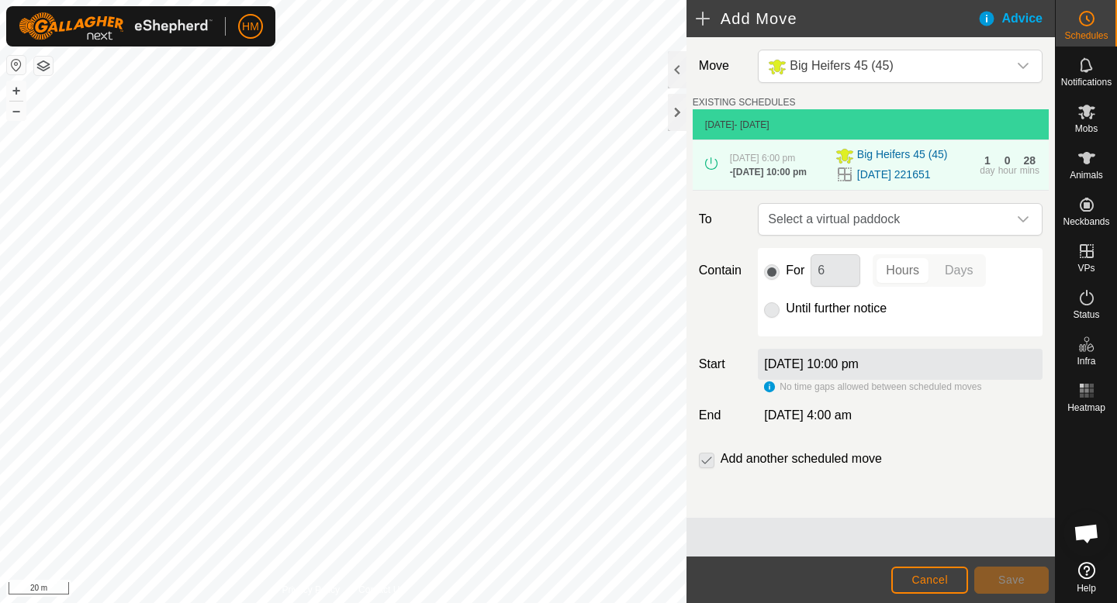
click at [903, 368] on div "8 Oct 2025, 10:00 pm" at bounding box center [900, 364] width 285 height 31
click at [858, 371] on label "8 Oct 2025, 10:00 pm" at bounding box center [811, 364] width 95 height 13
click at [772, 390] on div "No time gaps allowed between scheduled moves" at bounding box center [872, 387] width 217 height 14
click at [1086, 26] on icon at bounding box center [1086, 18] width 19 height 19
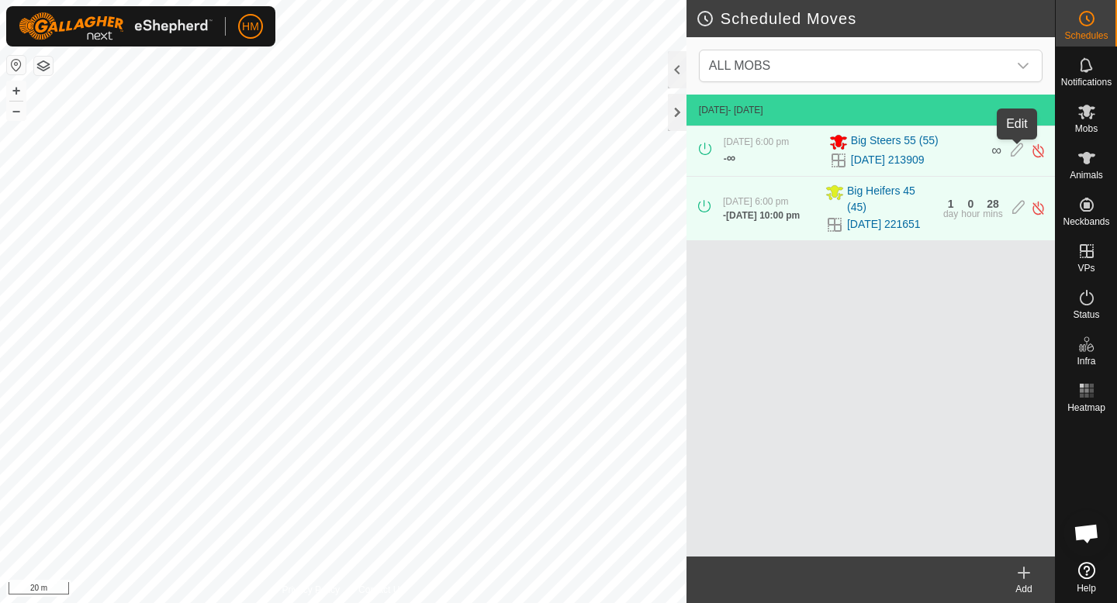
click at [1019, 148] on icon at bounding box center [1016, 151] width 12 height 16
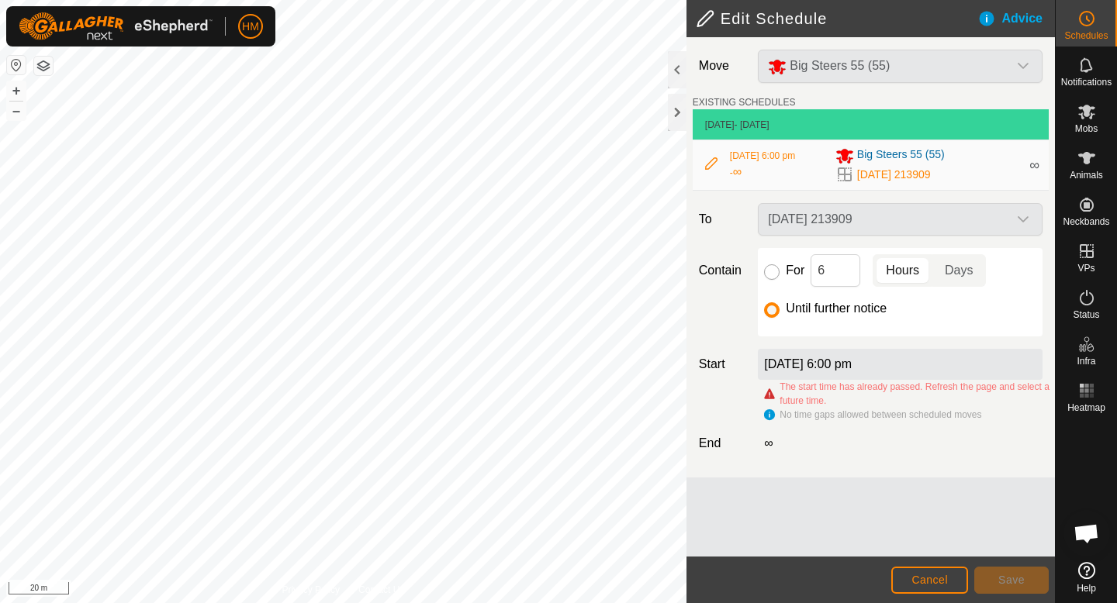
click at [771, 268] on input "For" at bounding box center [772, 272] width 16 height 16
radio input "true"
click at [772, 272] on input "For" at bounding box center [772, 272] width 16 height 16
radio input "true"
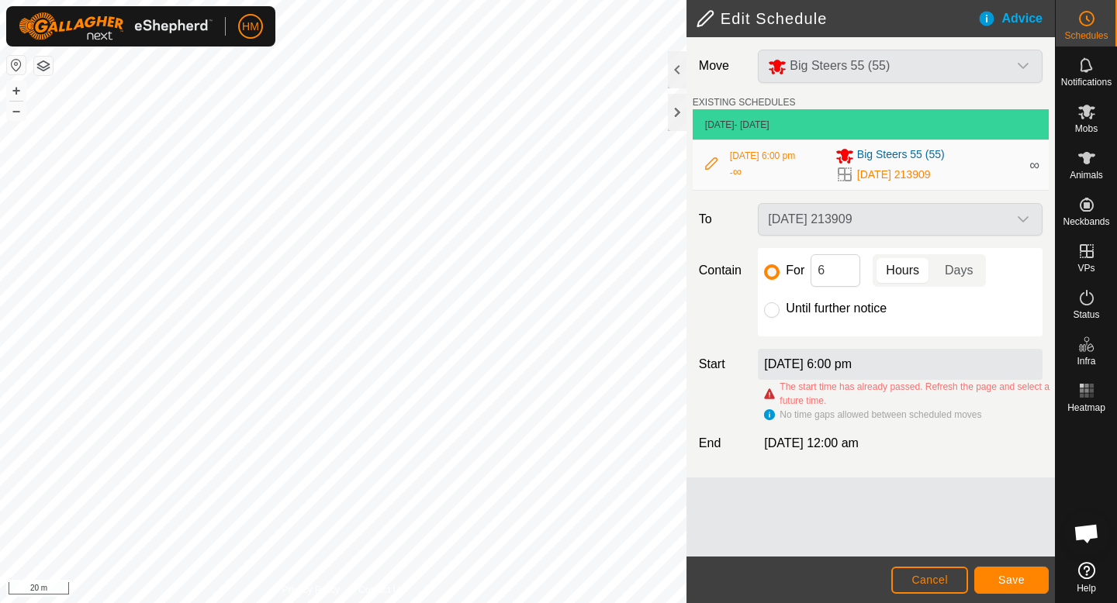
click at [850, 442] on span "[DATE] 12:00 am" at bounding box center [811, 443] width 95 height 13
click at [899, 442] on div "[DATE] 12:00 am" at bounding box center [899, 443] width 297 height 19
click at [912, 224] on div "[DATE] 213909" at bounding box center [899, 219] width 297 height 33
click at [778, 308] on input "Until further notice" at bounding box center [772, 310] width 16 height 16
radio input "true"
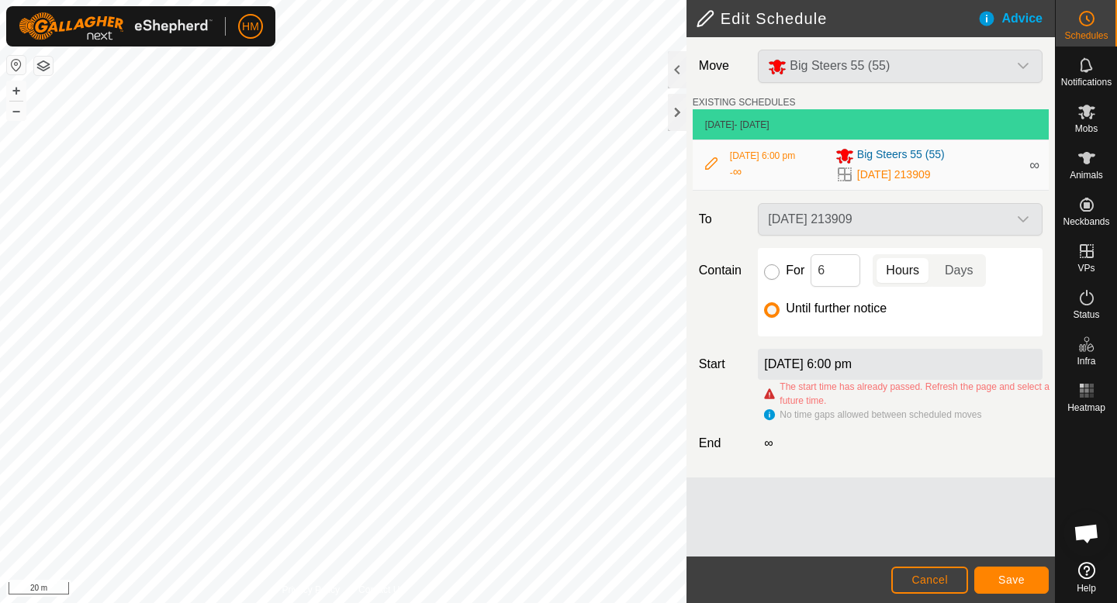
click at [774, 273] on input "For" at bounding box center [772, 272] width 16 height 16
radio input "true"
click at [833, 275] on input "6" at bounding box center [835, 270] width 50 height 33
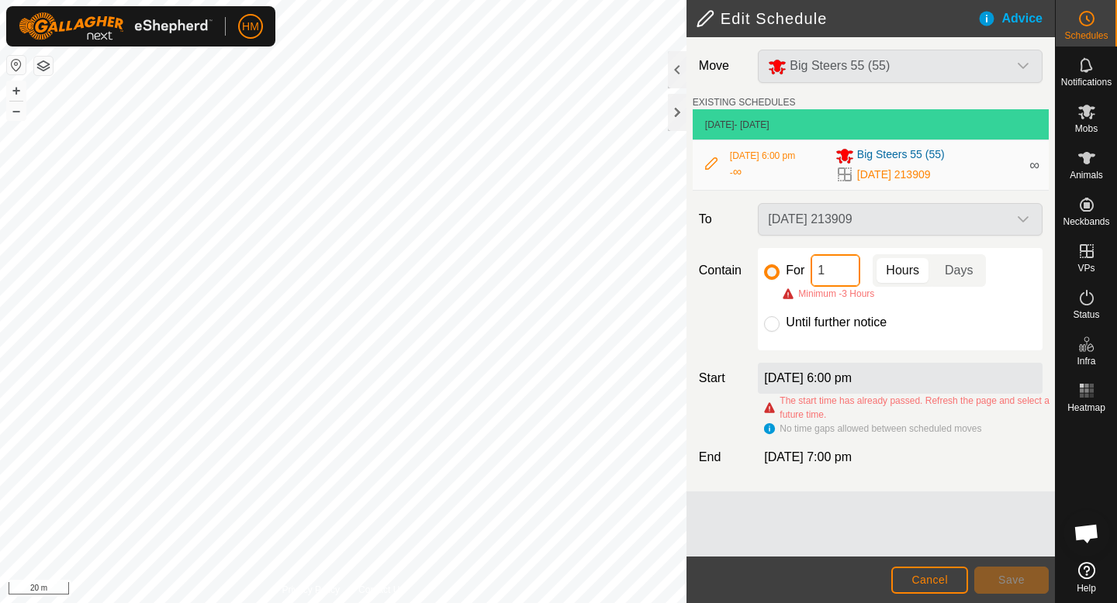
type input "13"
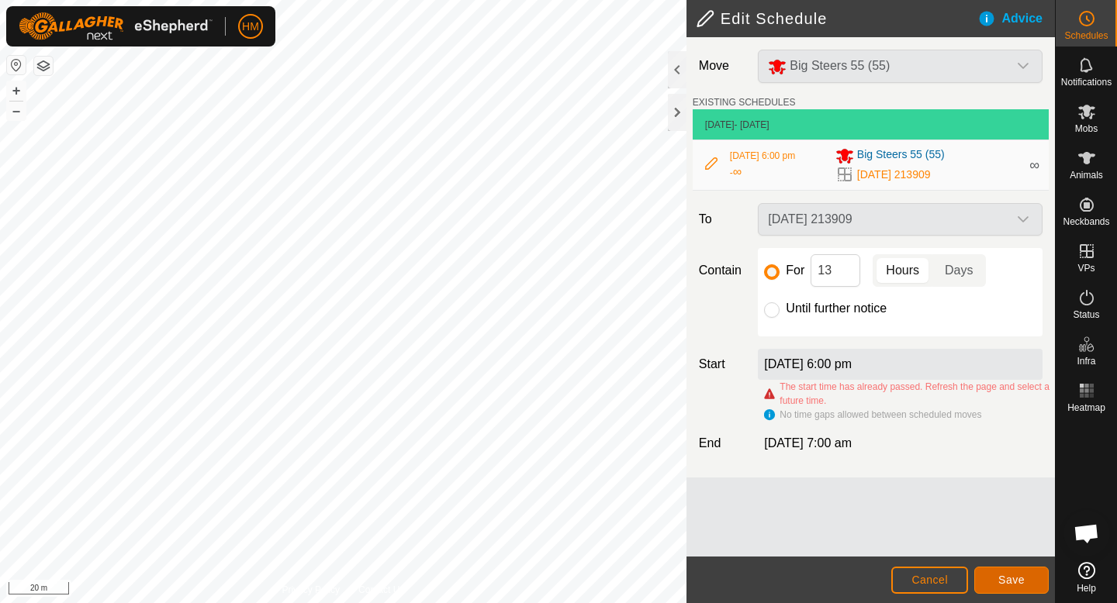
click at [1008, 581] on span "Save" at bounding box center [1011, 580] width 26 height 12
click at [770, 396] on div "The start time has already passed. Refresh the page and select a future time." at bounding box center [912, 394] width 297 height 28
click at [987, 572] on button "Save" at bounding box center [1011, 580] width 74 height 27
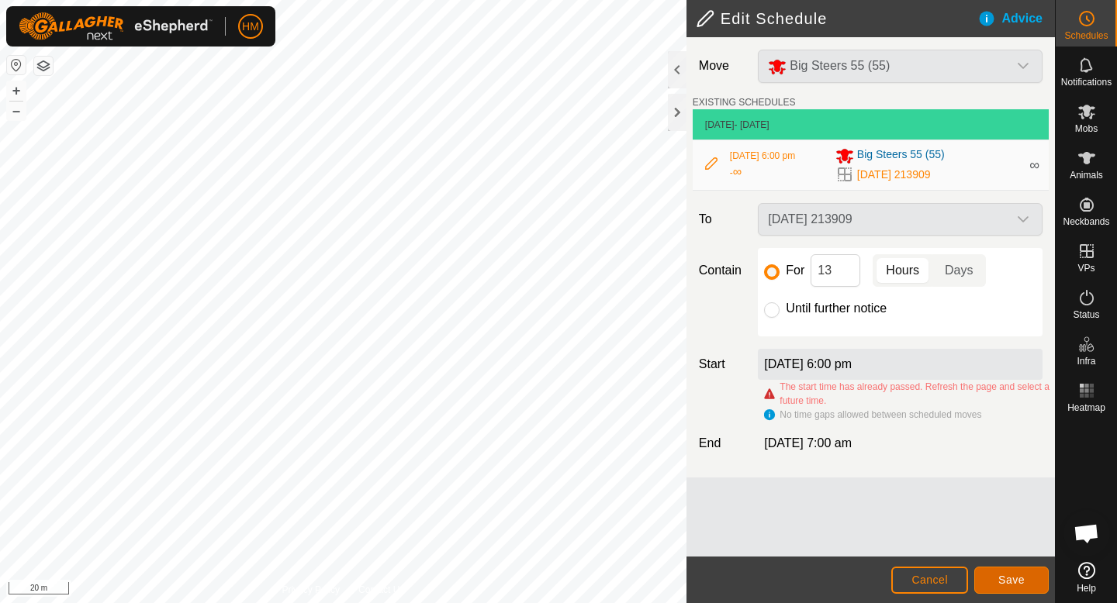
click at [987, 572] on button "Save" at bounding box center [1011, 580] width 74 height 27
click at [945, 572] on button "Cancel" at bounding box center [929, 580] width 77 height 27
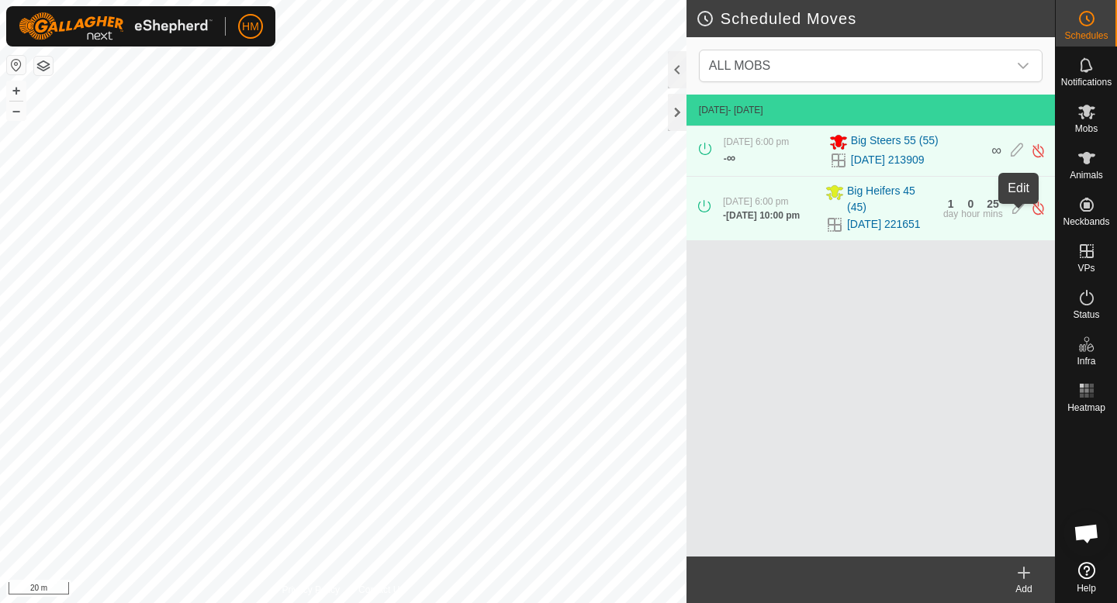
click at [1014, 216] on icon at bounding box center [1018, 208] width 12 height 16
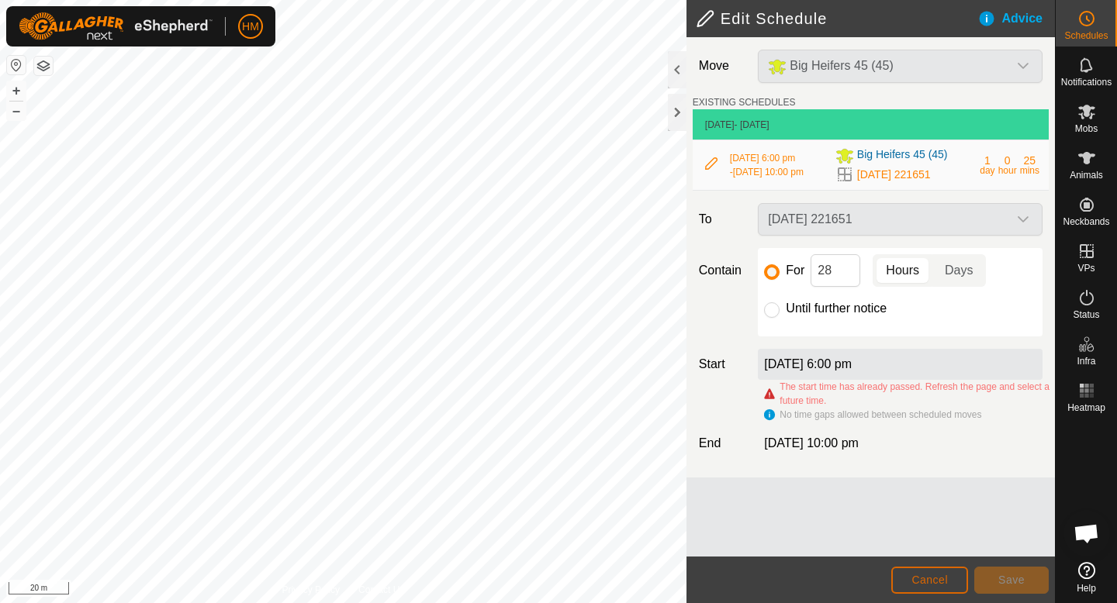
click at [935, 580] on span "Cancel" at bounding box center [929, 580] width 36 height 12
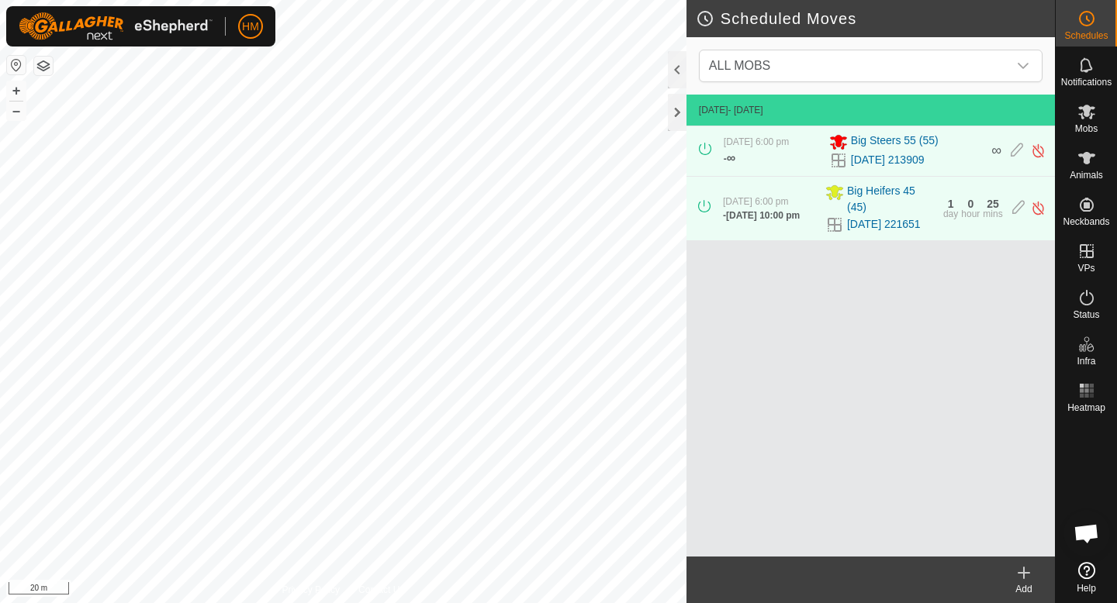
click at [1010, 225] on div "7 Oct 2025, 6:00 pm - 8 Oct 2025, 10:00 pm Big Heifers 45 (45) 2025-10-06 22165…" at bounding box center [871, 209] width 356 height 64
click at [864, 195] on span "Big Heifers 45 (45)" at bounding box center [890, 199] width 87 height 33
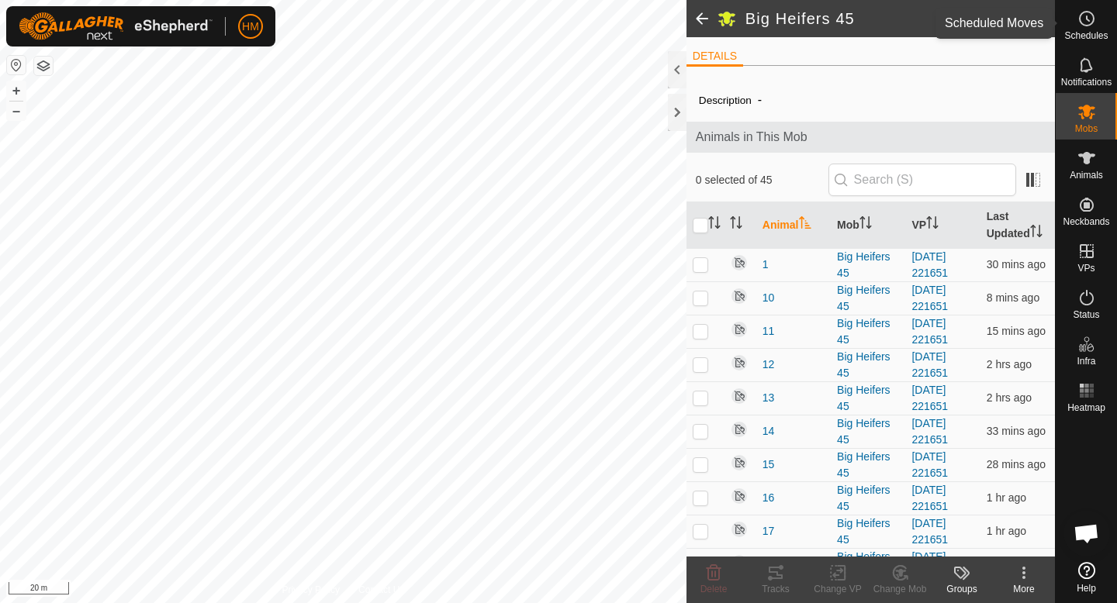
click at [1084, 29] on es-schedule-vp-svg-icon at bounding box center [1087, 18] width 28 height 25
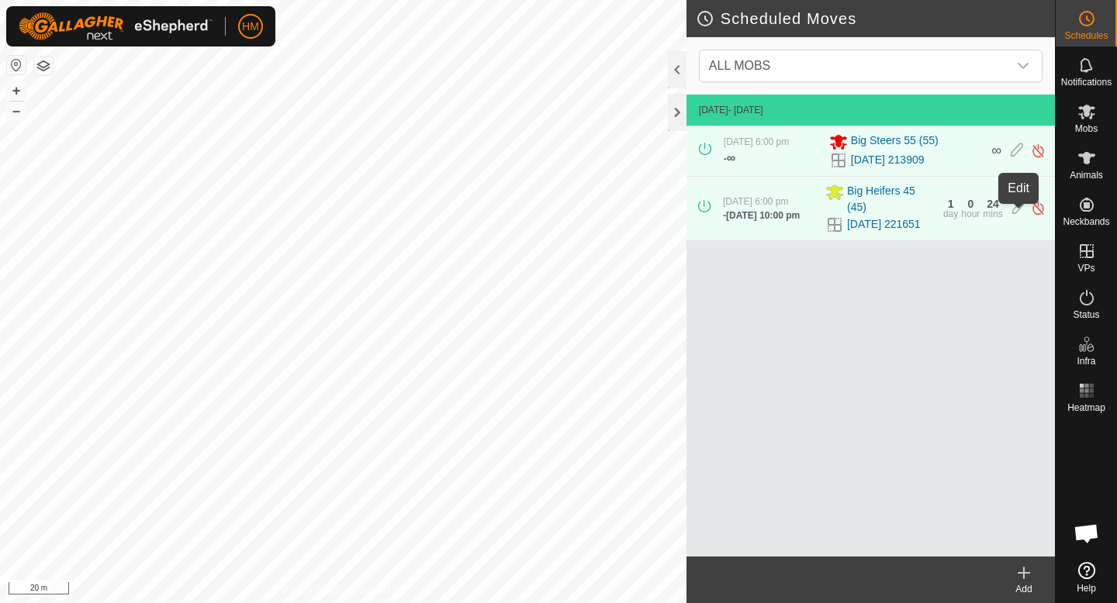
click at [1016, 216] on icon at bounding box center [1018, 208] width 12 height 16
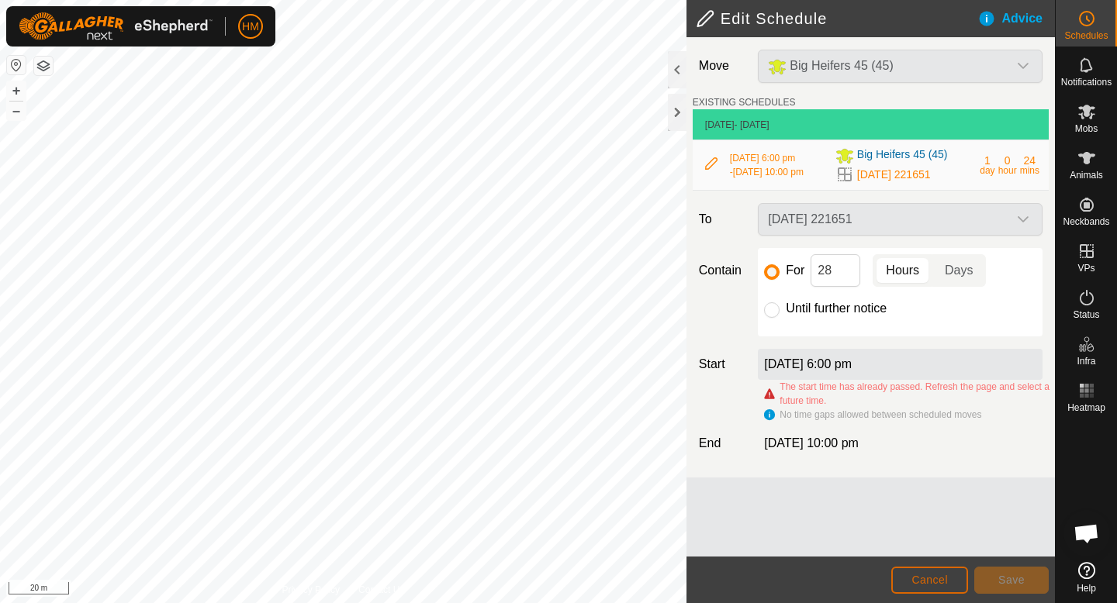
click at [927, 576] on span "Cancel" at bounding box center [929, 580] width 36 height 12
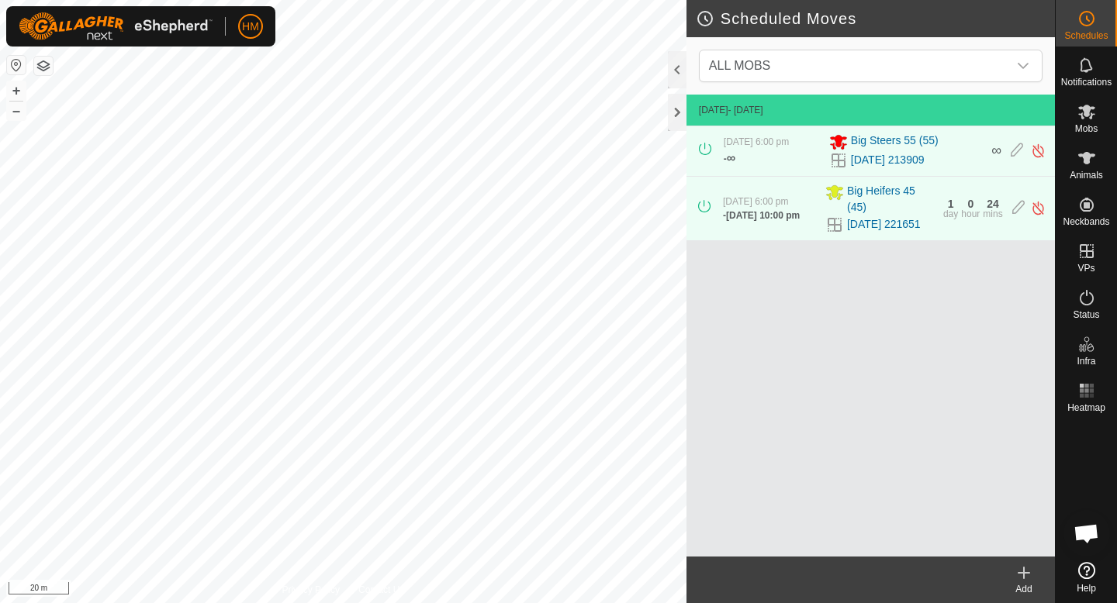
click at [1028, 573] on icon at bounding box center [1023, 573] width 11 height 0
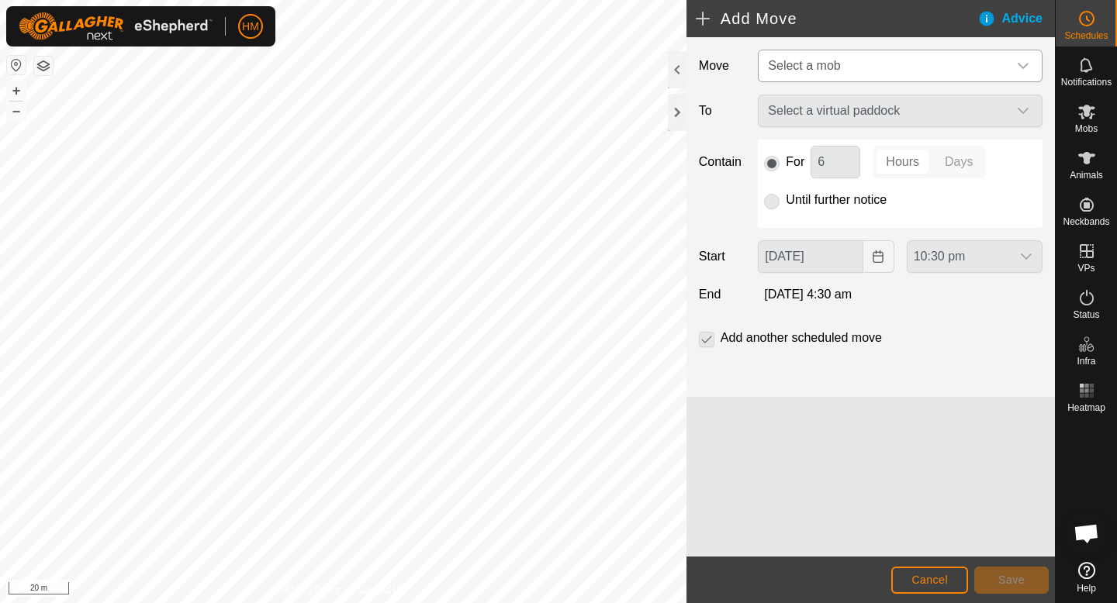
click at [883, 61] on span "Select a mob" at bounding box center [885, 65] width 246 height 31
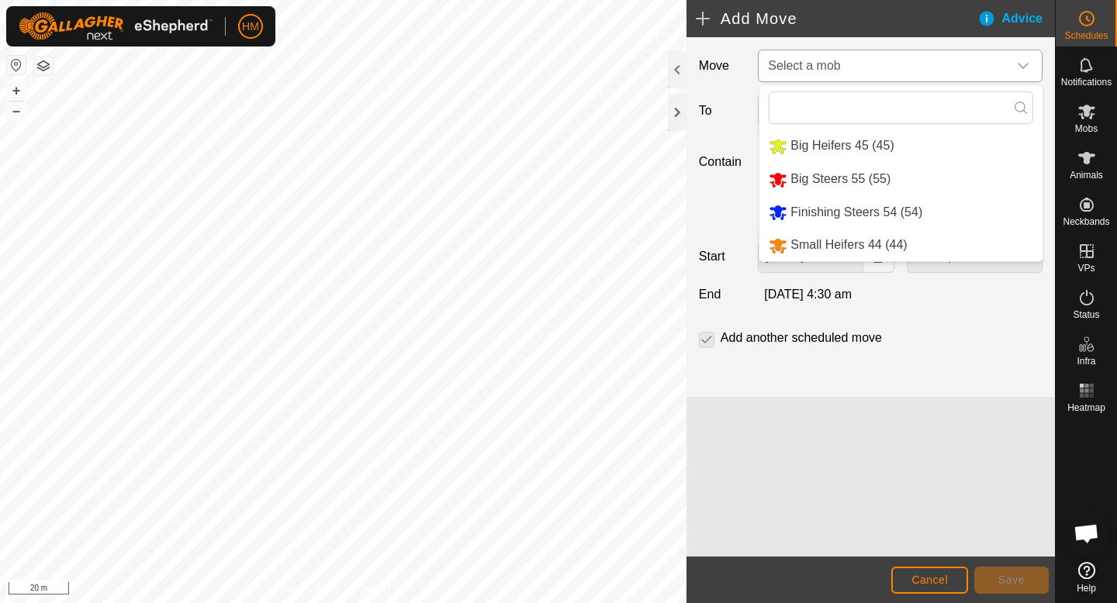
click at [855, 143] on li "Big Heifers 45 (45)" at bounding box center [900, 146] width 283 height 32
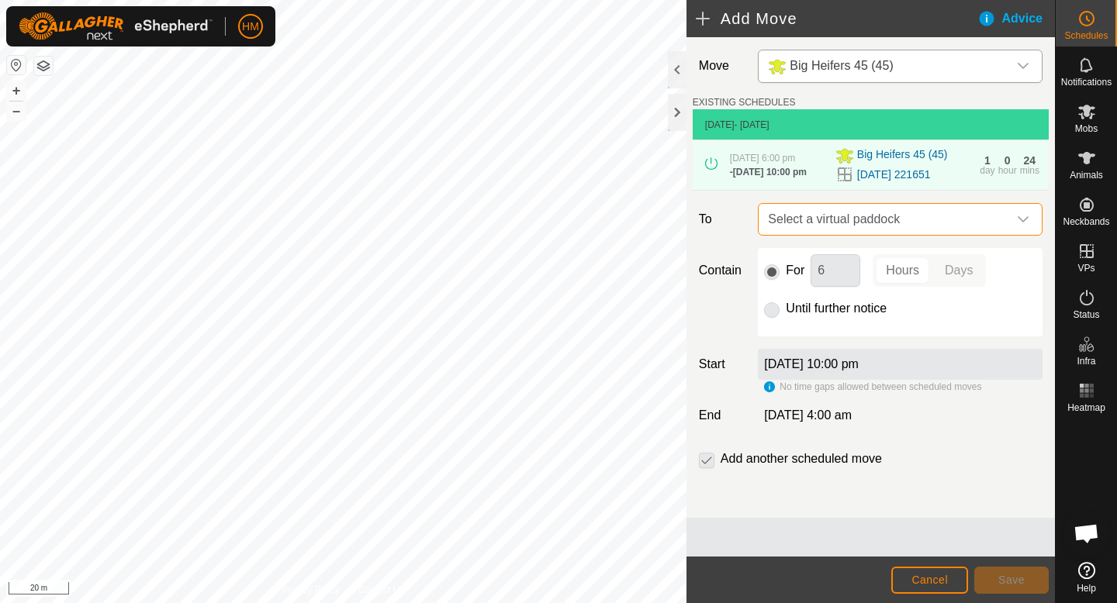
click at [875, 228] on span "Select a virtual paddock" at bounding box center [885, 219] width 246 height 31
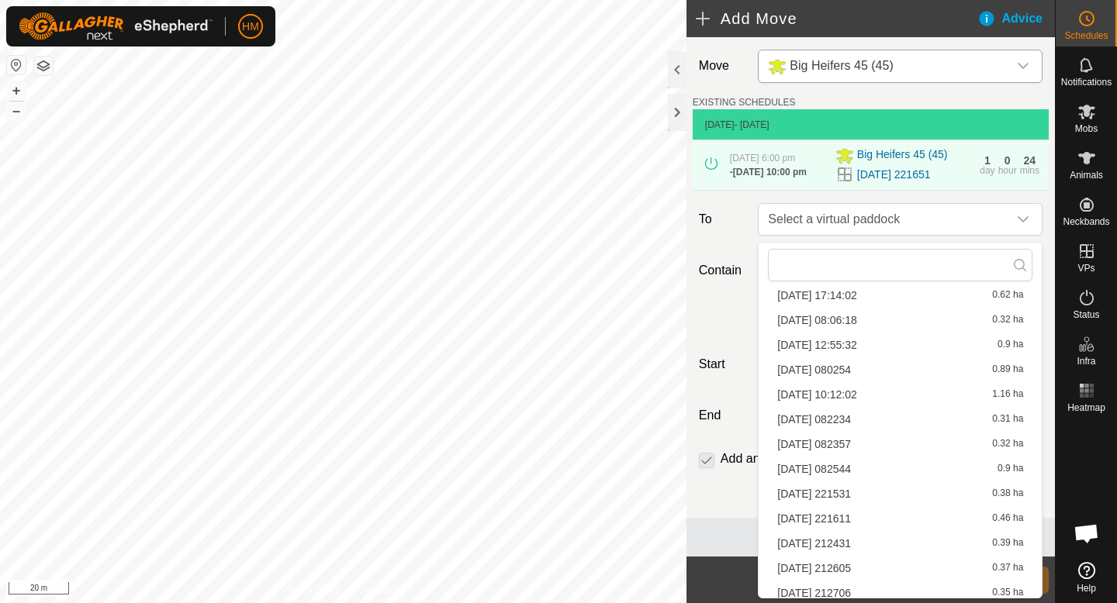
scroll to position [171, 0]
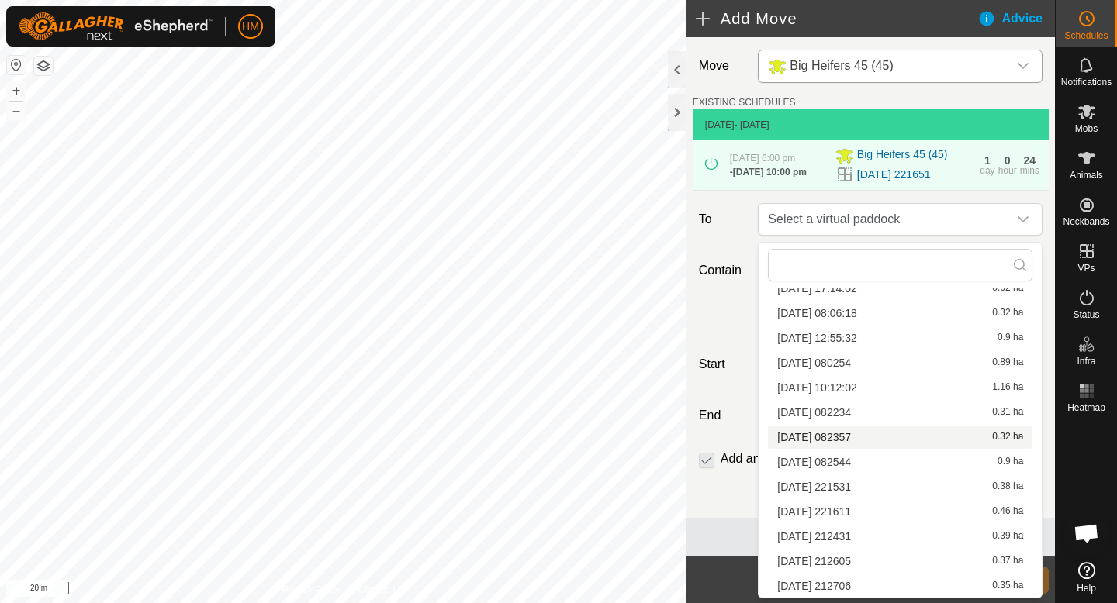
click at [850, 438] on li "[DATE] 082357 0.32 ha" at bounding box center [900, 437] width 264 height 23
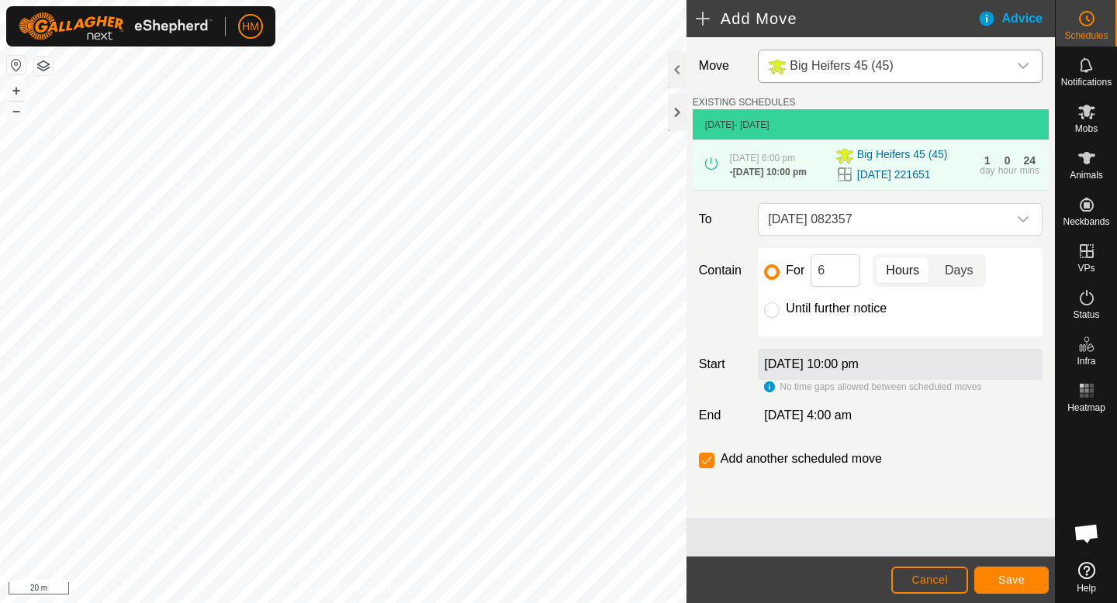
click at [951, 280] on p-togglebutton "Days" at bounding box center [959, 270] width 54 height 33
click at [897, 271] on p-togglebutton "Hours" at bounding box center [902, 270] width 60 height 33
click at [709, 463] on input "checkbox" at bounding box center [707, 461] width 16 height 16
checkbox input "true"
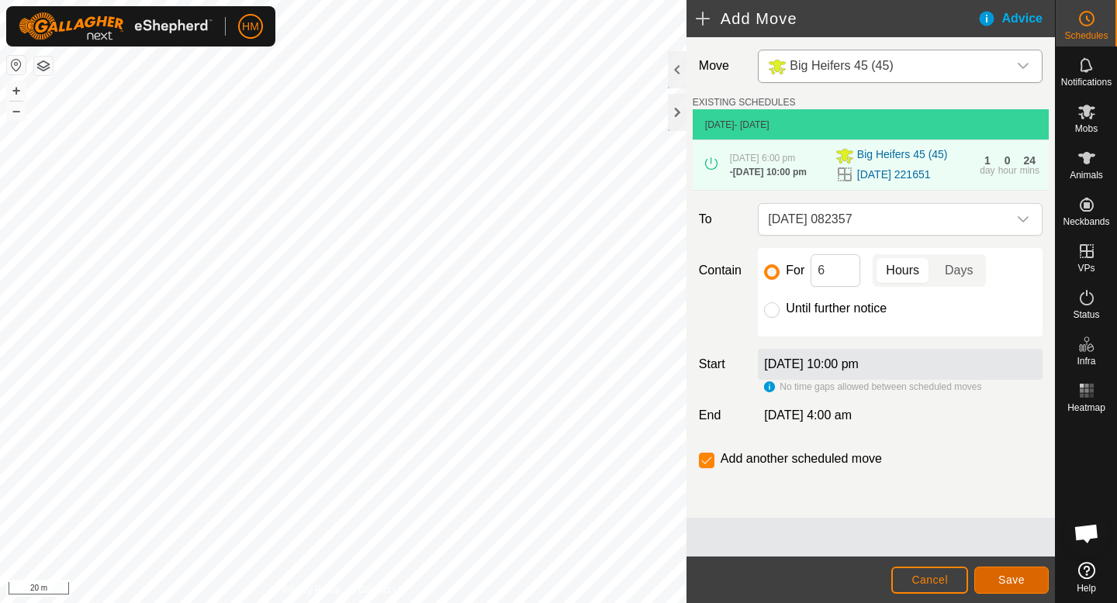
click at [998, 584] on span "Save" at bounding box center [1011, 580] width 26 height 12
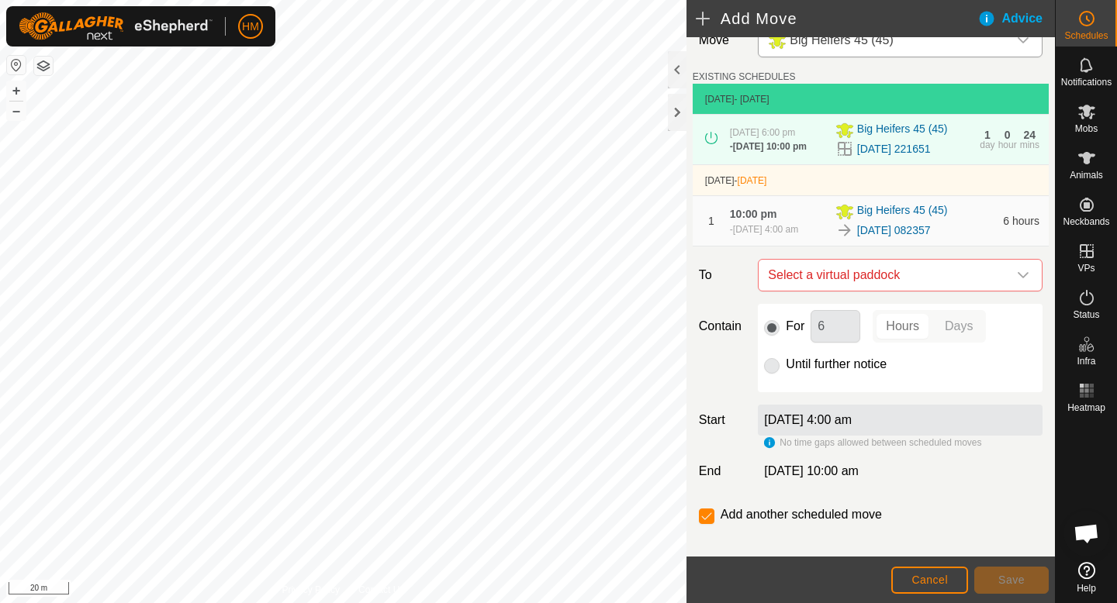
scroll to position [0, 0]
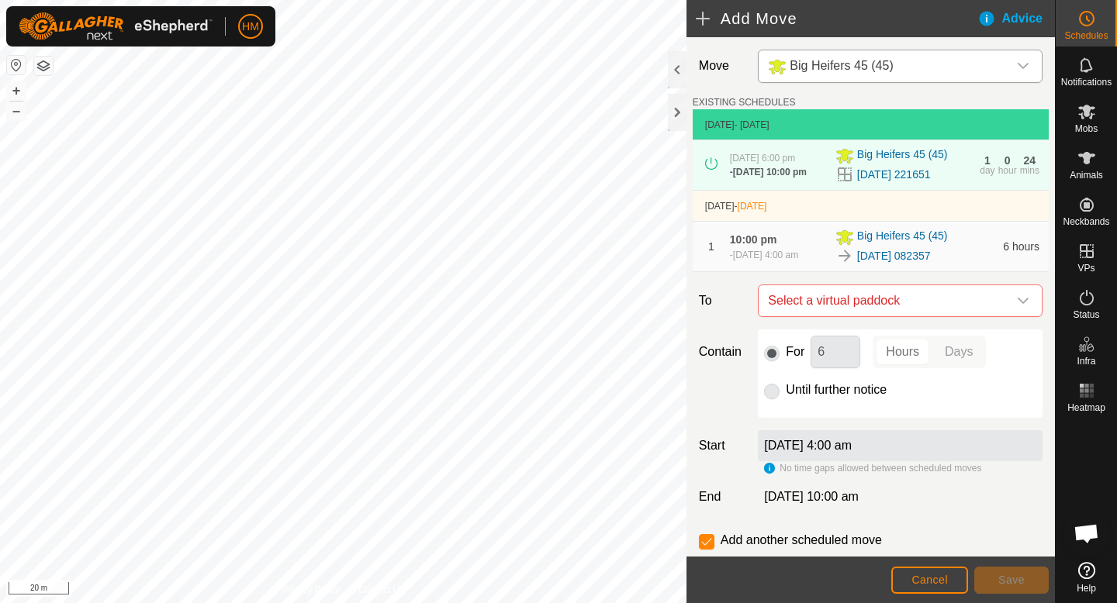
click at [999, 250] on div "1 10:00 pm - 9 Oct 2025, 4:00 am Big Heifers 45 (45) 2025-10-06 082357 6 hours" at bounding box center [871, 247] width 344 height 50
click at [1079, 38] on span "Schedules" at bounding box center [1085, 35] width 43 height 9
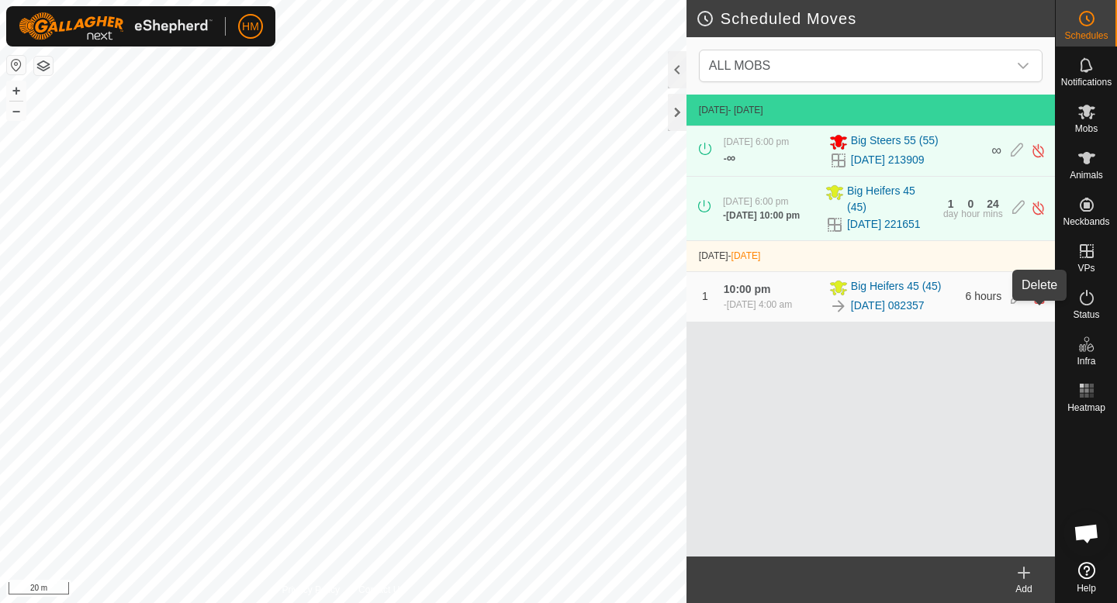
click at [1035, 304] on icon at bounding box center [1039, 297] width 12 height 14
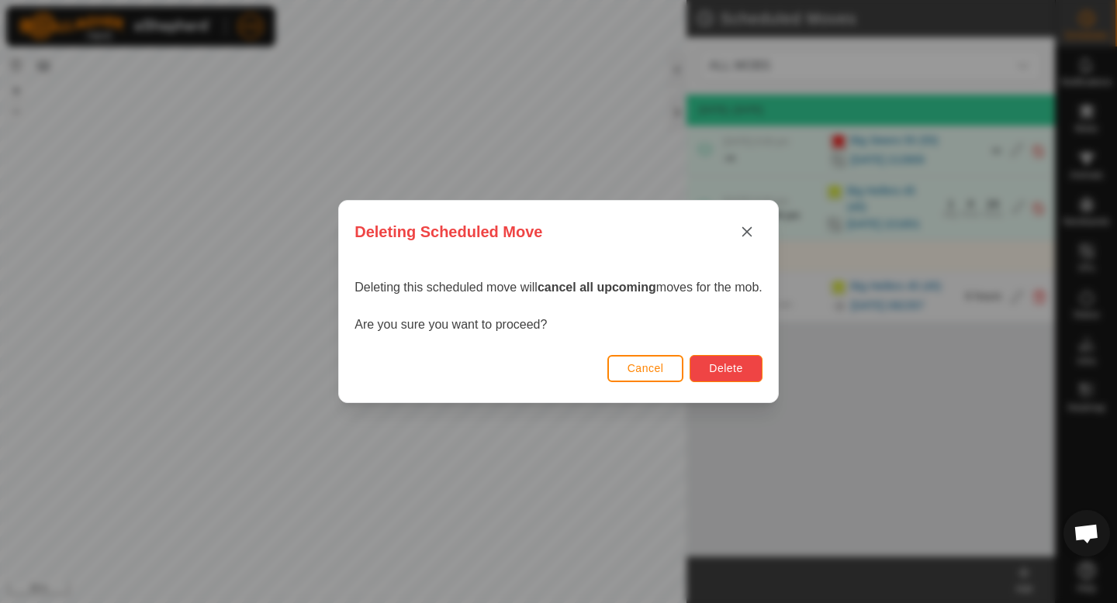
click at [747, 363] on button "Delete" at bounding box center [725, 368] width 72 height 27
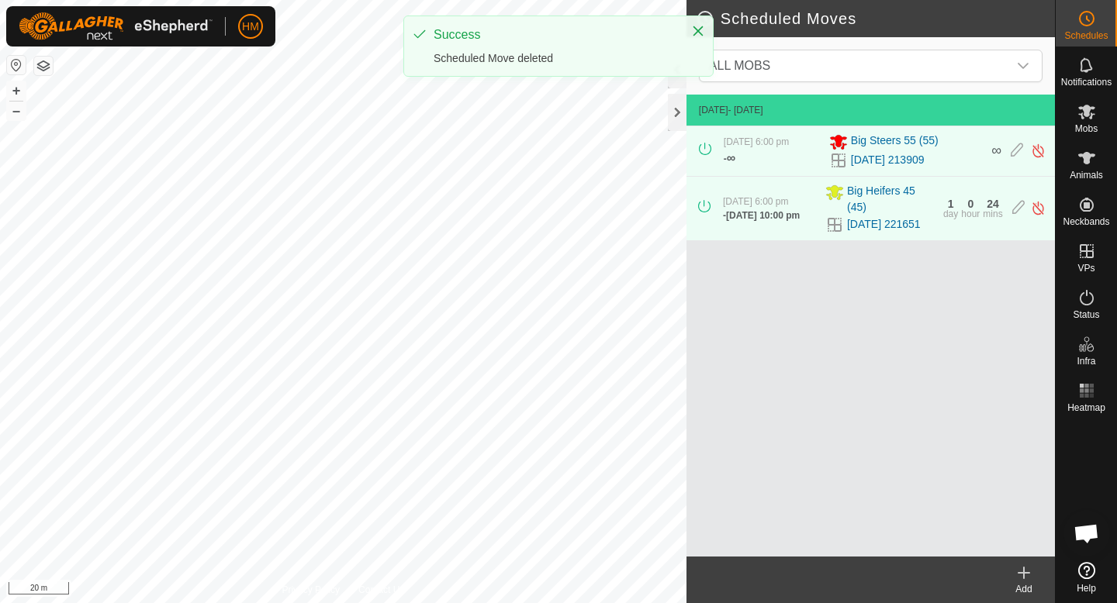
click at [1026, 578] on icon at bounding box center [1023, 573] width 19 height 19
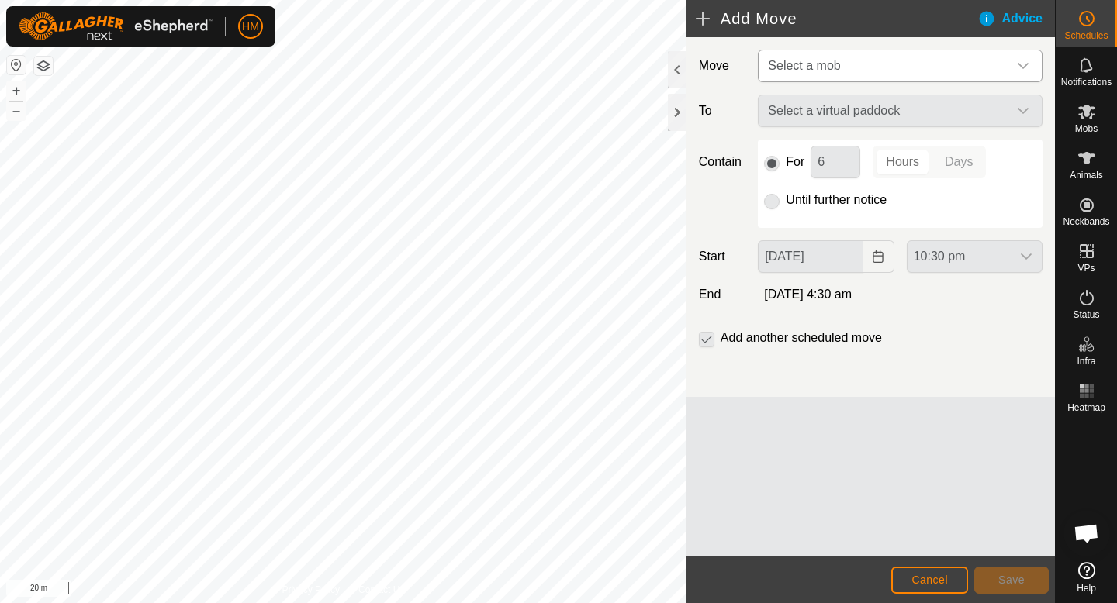
click at [872, 58] on span "Select a mob" at bounding box center [885, 65] width 246 height 31
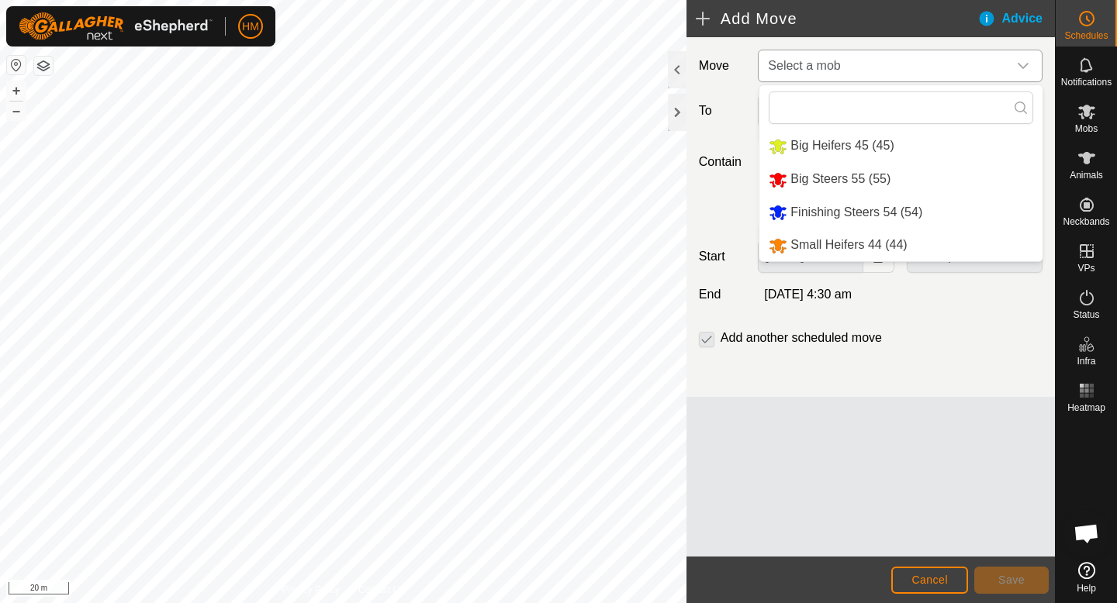
click at [865, 138] on li "Big Heifers 45 (45)" at bounding box center [900, 146] width 283 height 32
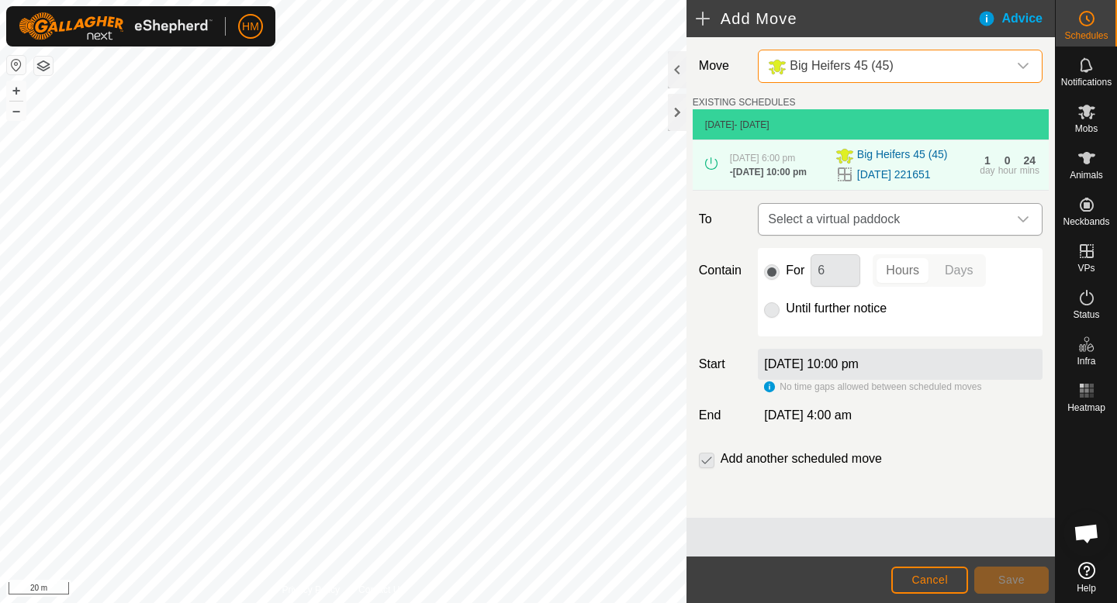
click at [925, 229] on span "Select a virtual paddock" at bounding box center [885, 219] width 246 height 31
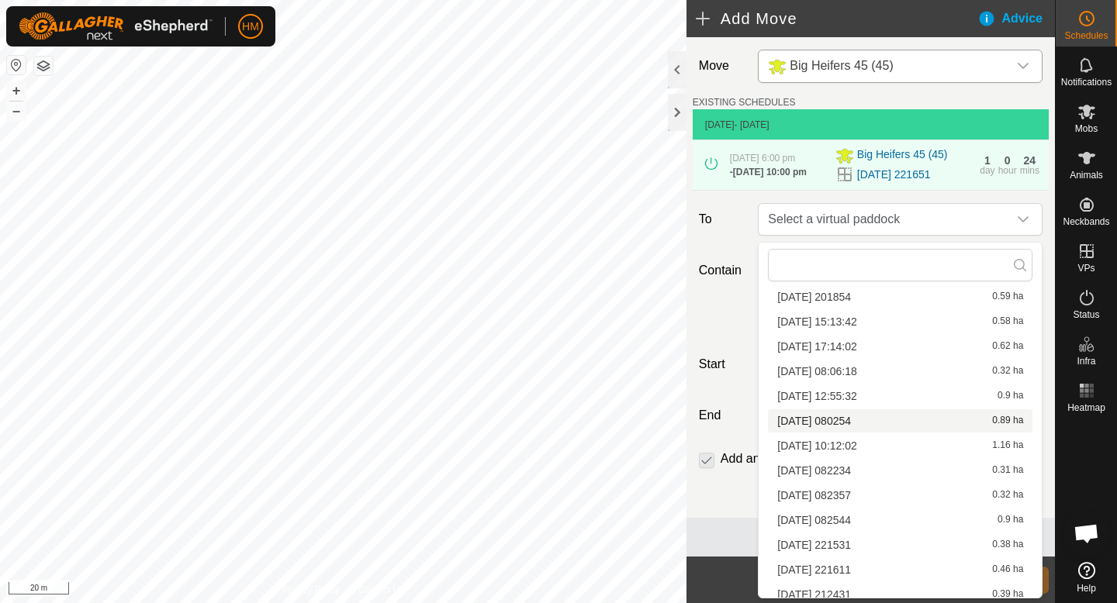
scroll to position [171, 0]
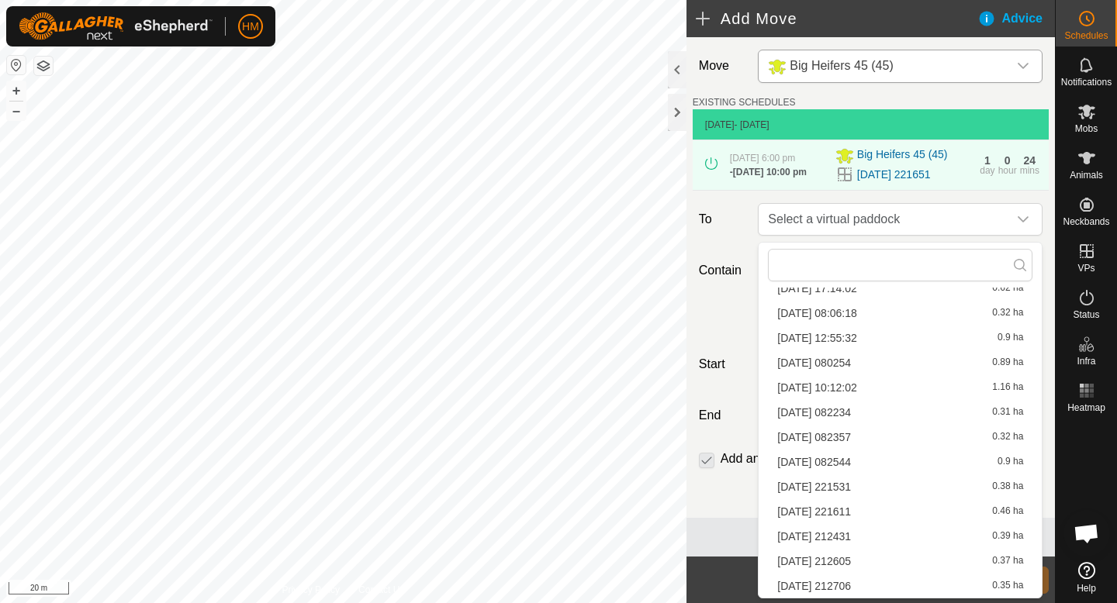
click at [859, 537] on li "[DATE] 212431 0.39 ha" at bounding box center [900, 536] width 264 height 23
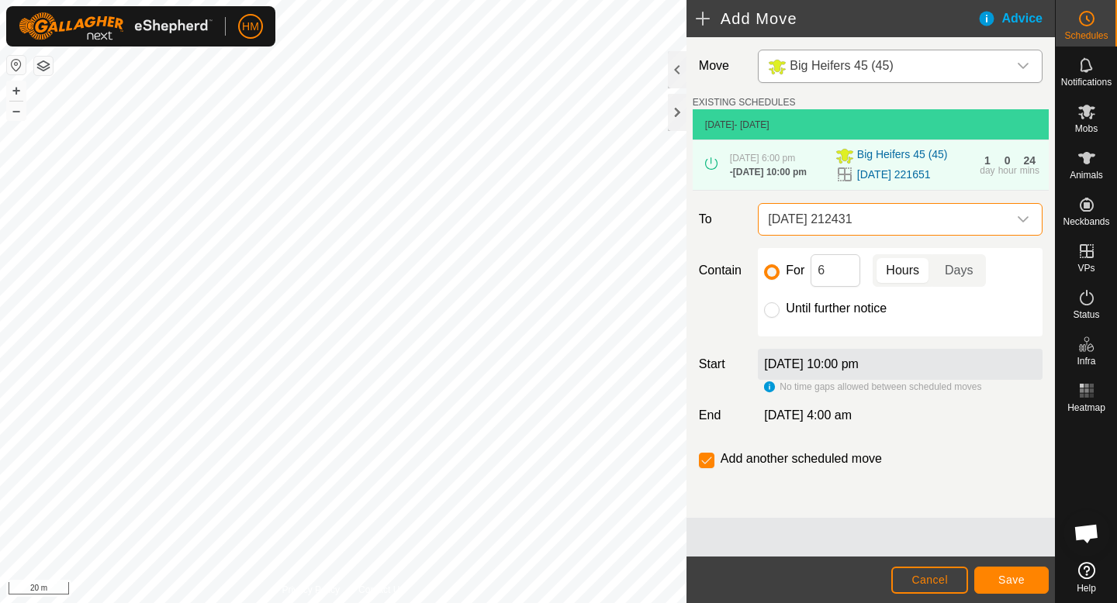
click at [909, 230] on span "[DATE] 212431" at bounding box center [885, 219] width 246 height 31
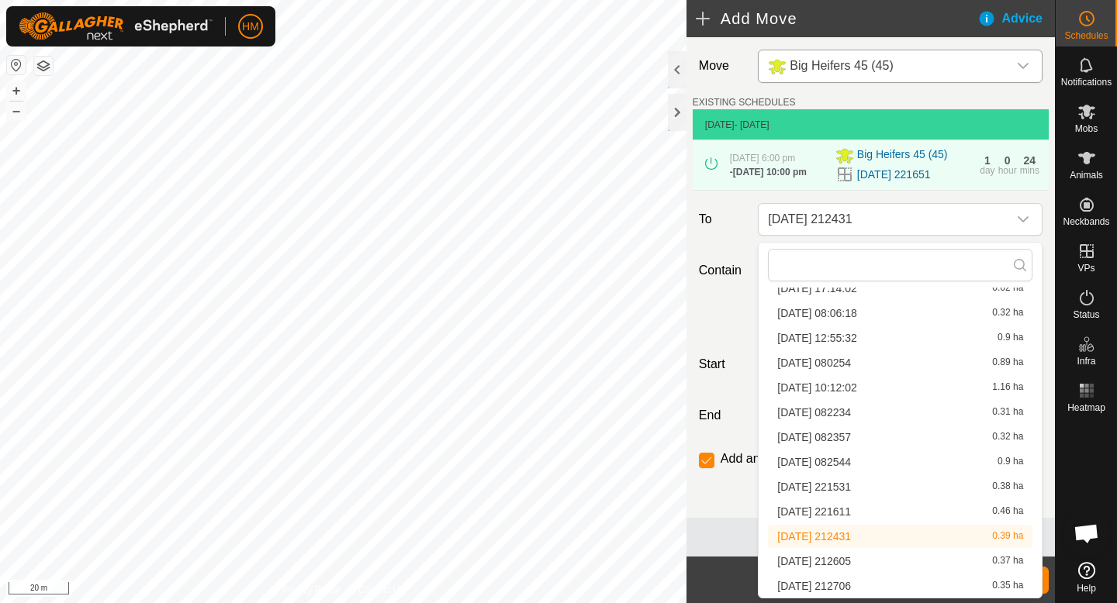
click at [857, 440] on li "[DATE] 082357 0.32 ha" at bounding box center [900, 437] width 264 height 23
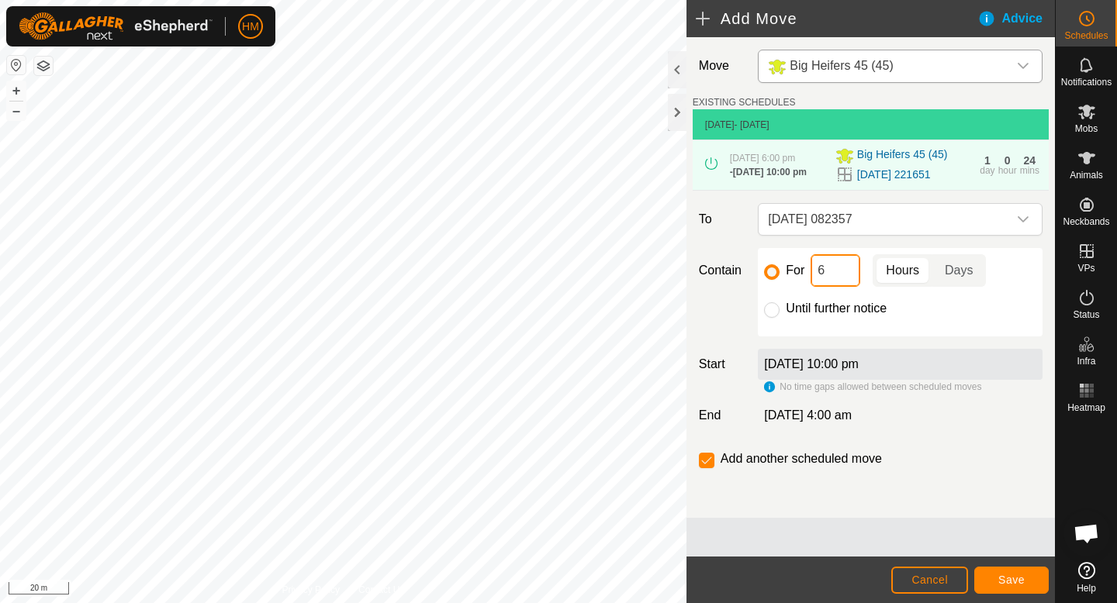
click at [835, 278] on input "6" at bounding box center [835, 270] width 50 height 33
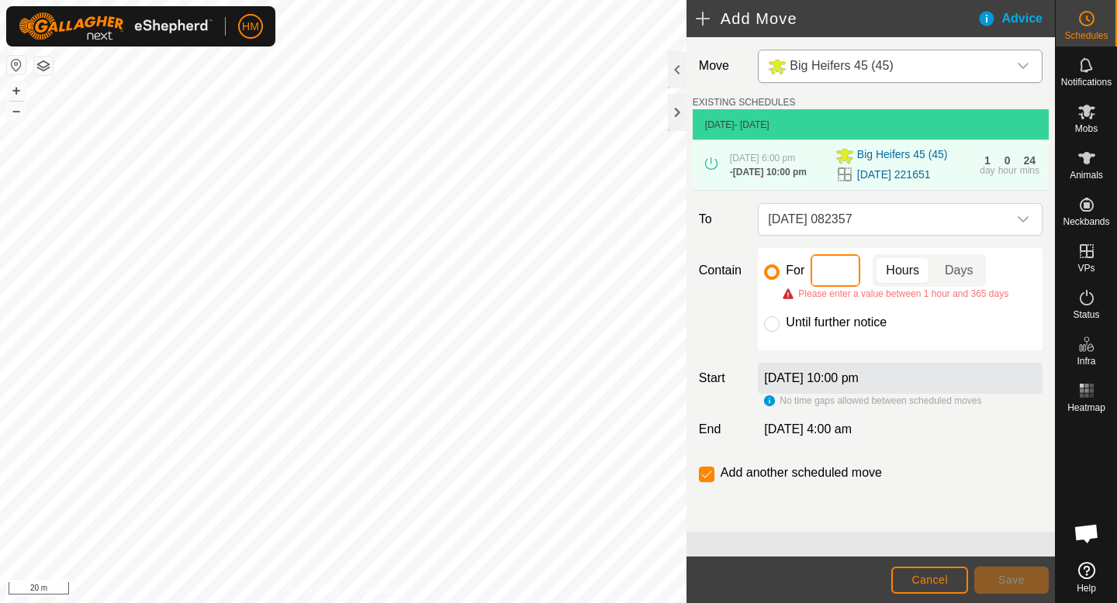
type input "9"
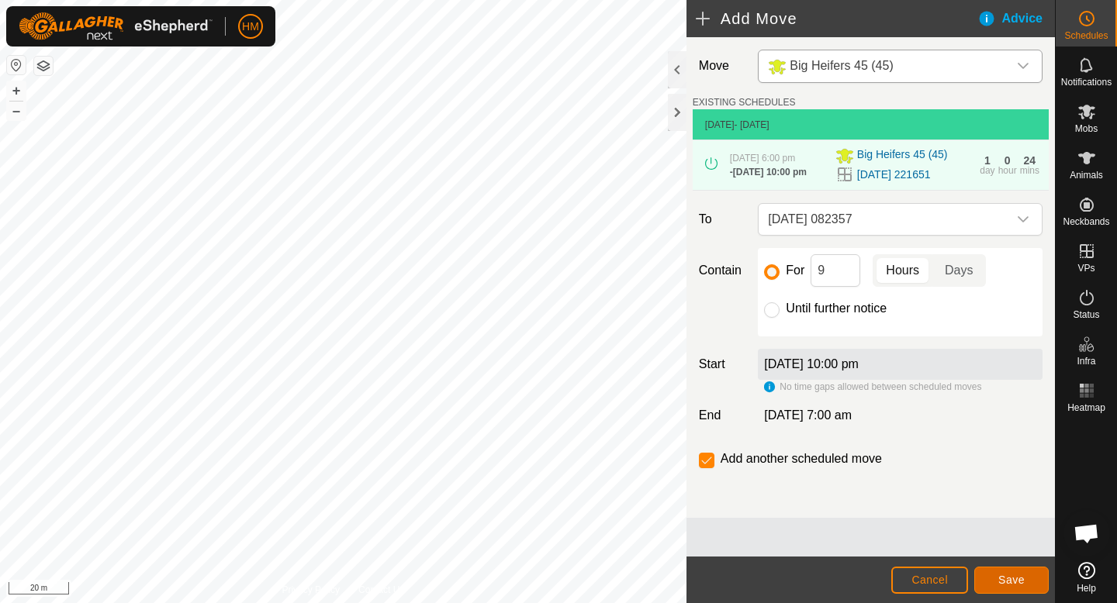
click at [997, 579] on button "Save" at bounding box center [1011, 580] width 74 height 27
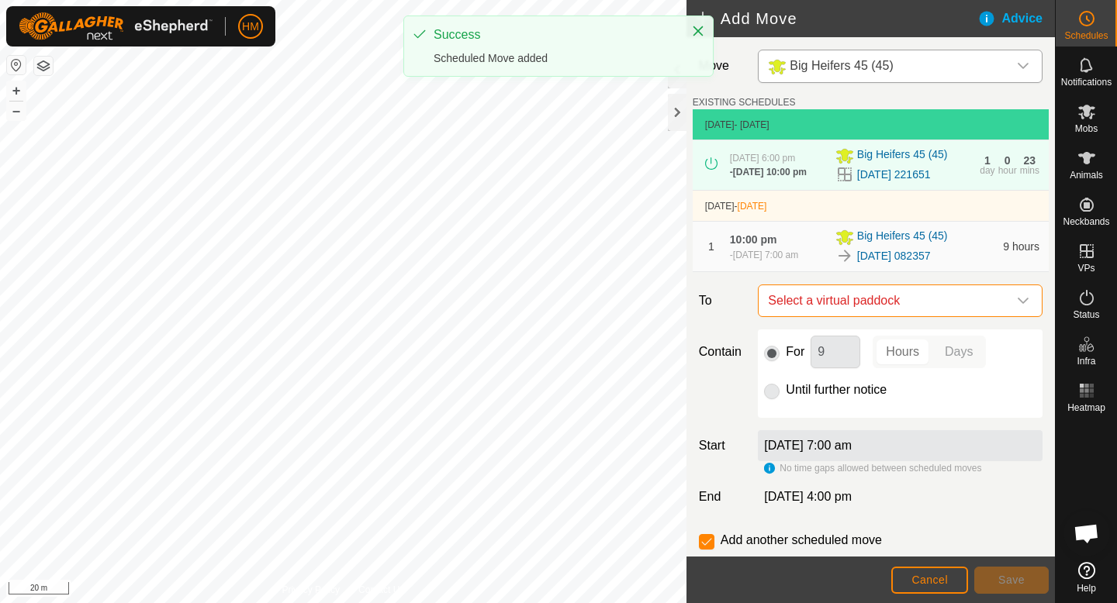
click at [990, 303] on span "Select a virtual paddock" at bounding box center [885, 300] width 246 height 31
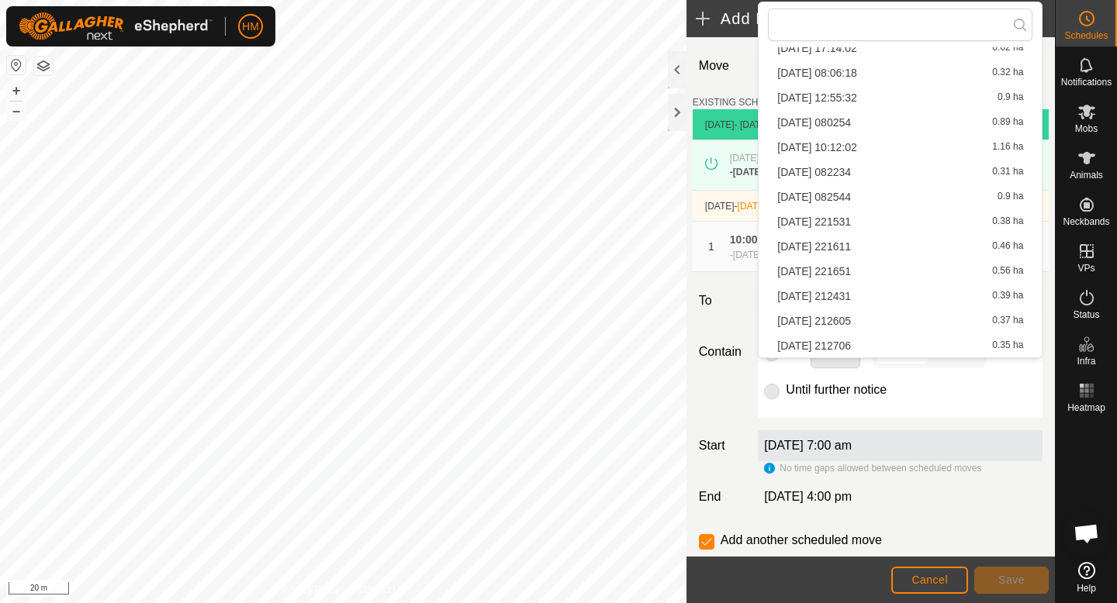
click at [883, 290] on li "[DATE] 212431 0.39 ha" at bounding box center [900, 296] width 264 height 23
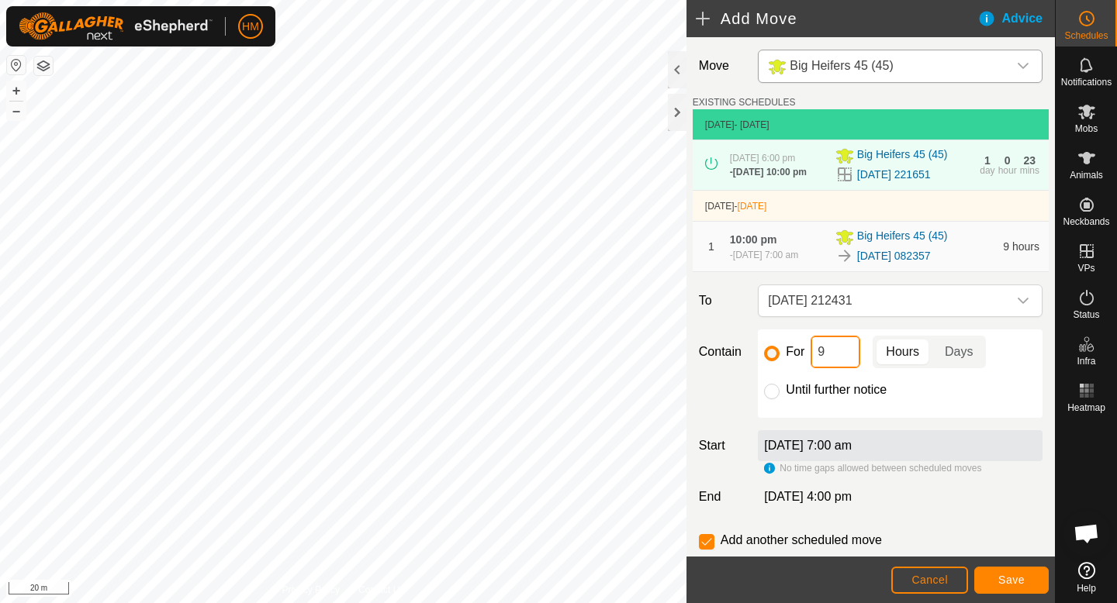
click at [838, 353] on input "9" at bounding box center [835, 352] width 50 height 33
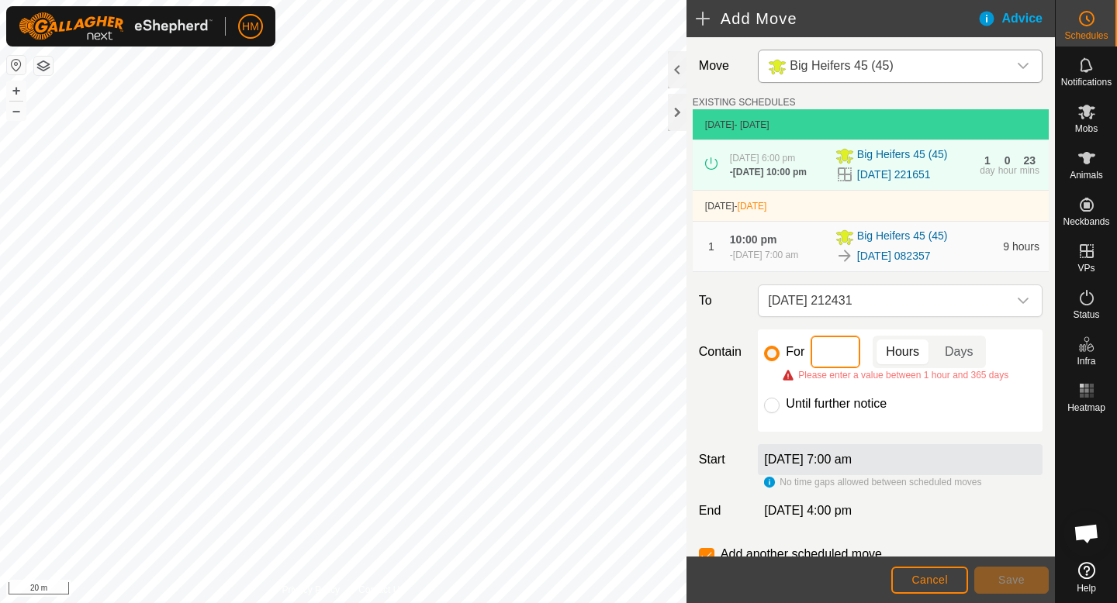
type input "5"
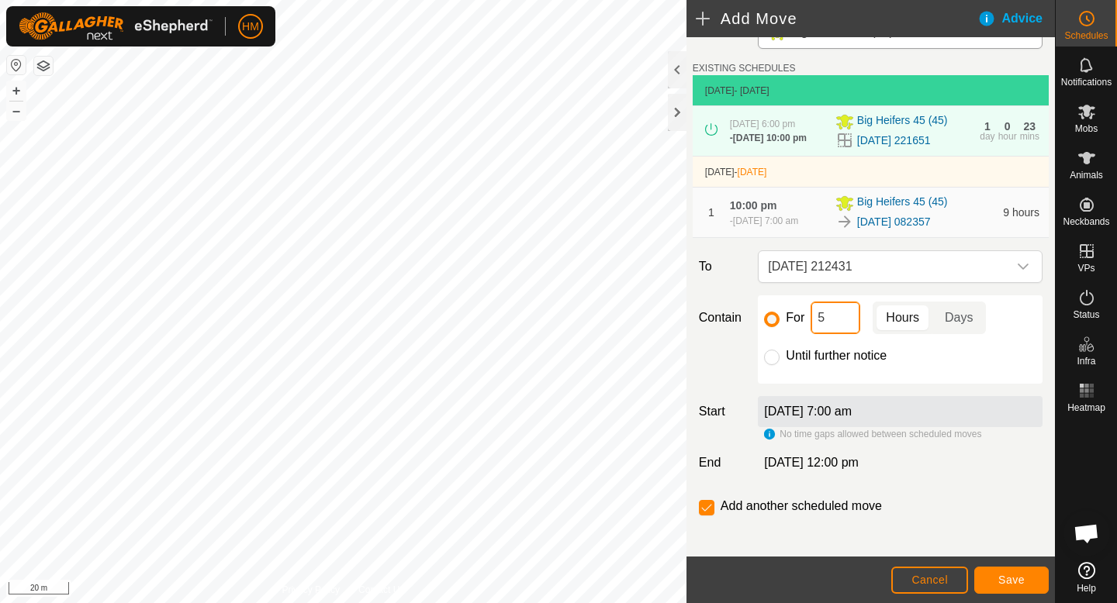
scroll to position [38, 0]
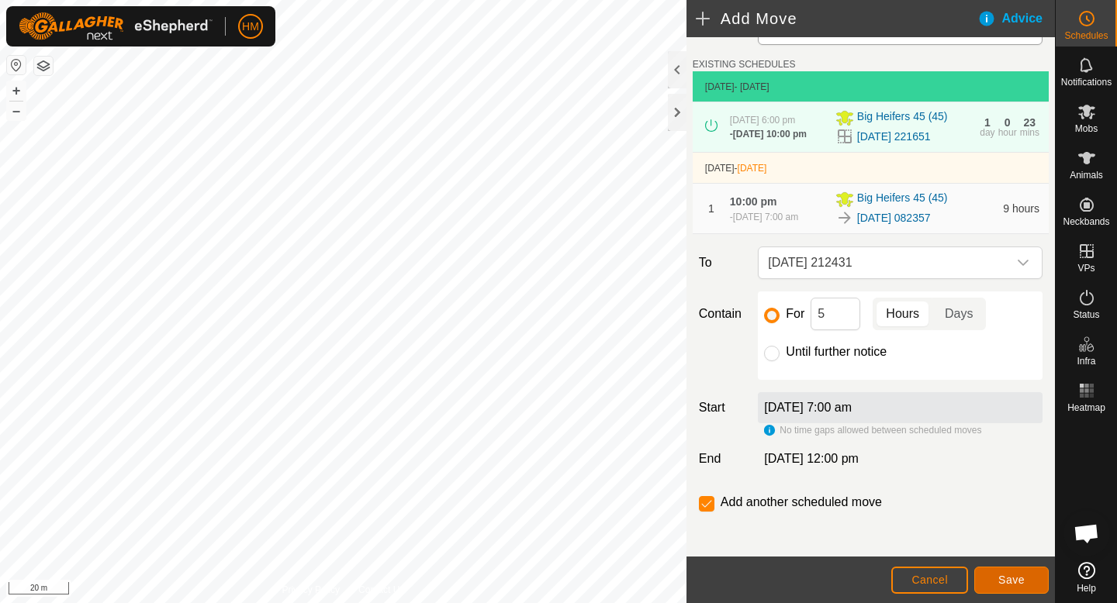
click at [1003, 580] on span "Save" at bounding box center [1011, 580] width 26 height 12
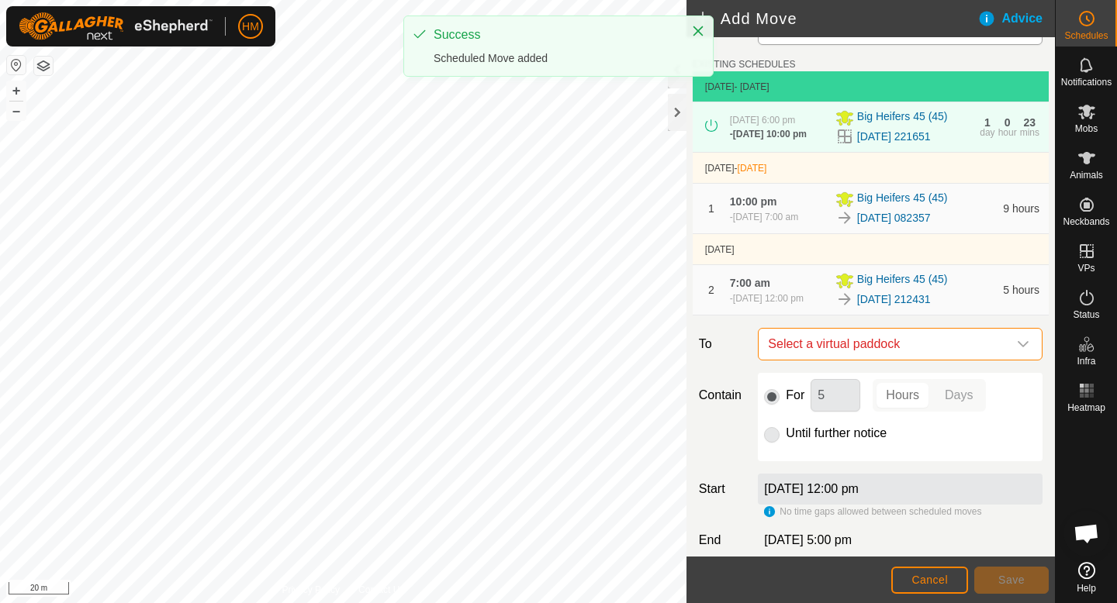
click at [979, 347] on span "Select a virtual paddock" at bounding box center [885, 344] width 246 height 31
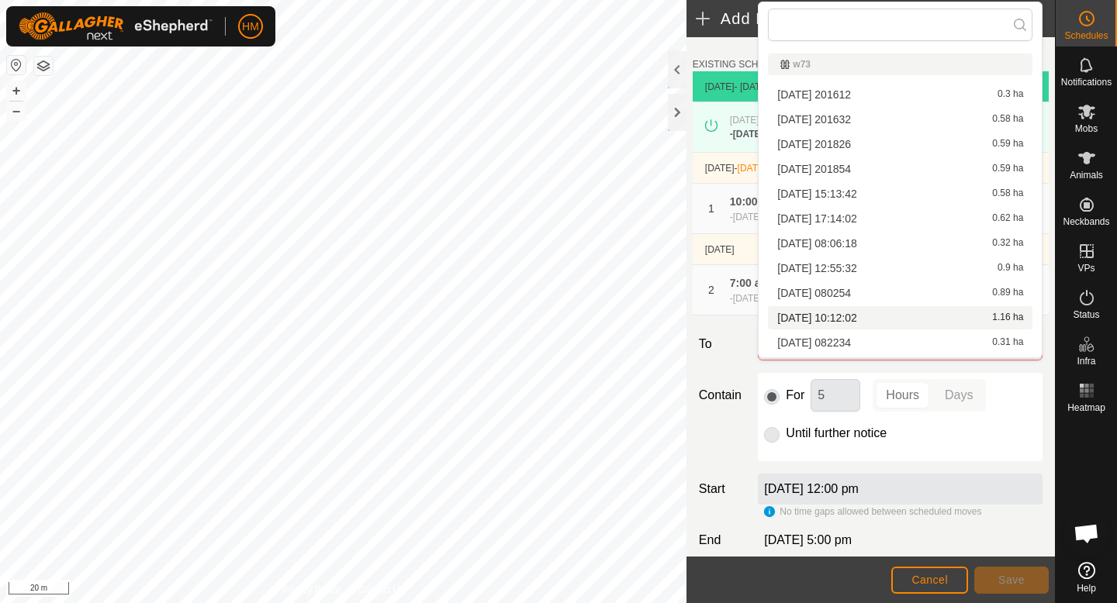
scroll to position [171, 0]
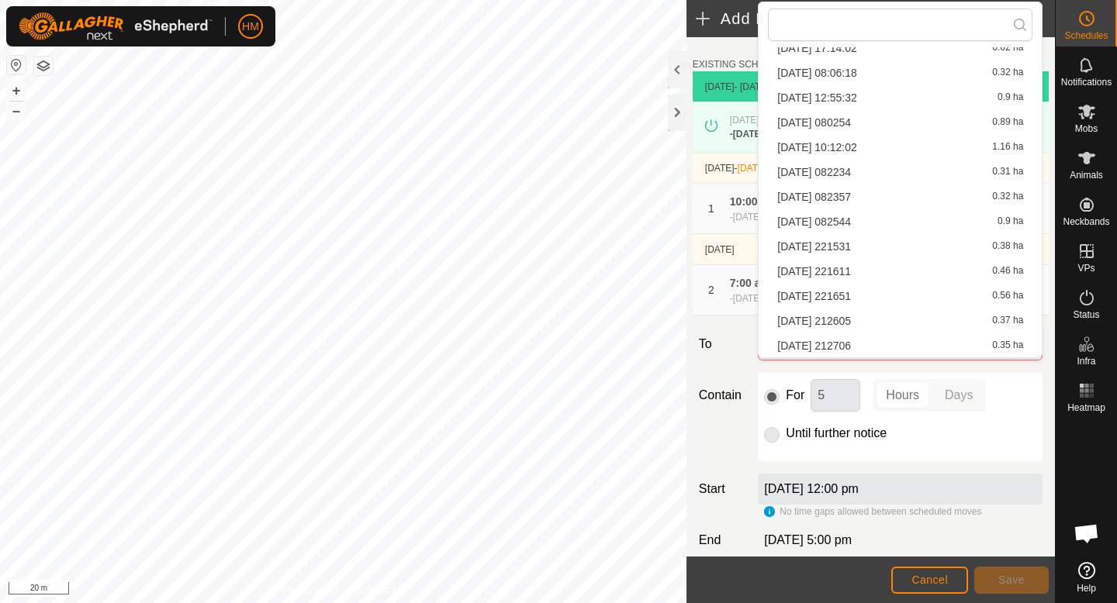
click at [927, 315] on li "[DATE] 212605 0.37 ha" at bounding box center [900, 320] width 264 height 23
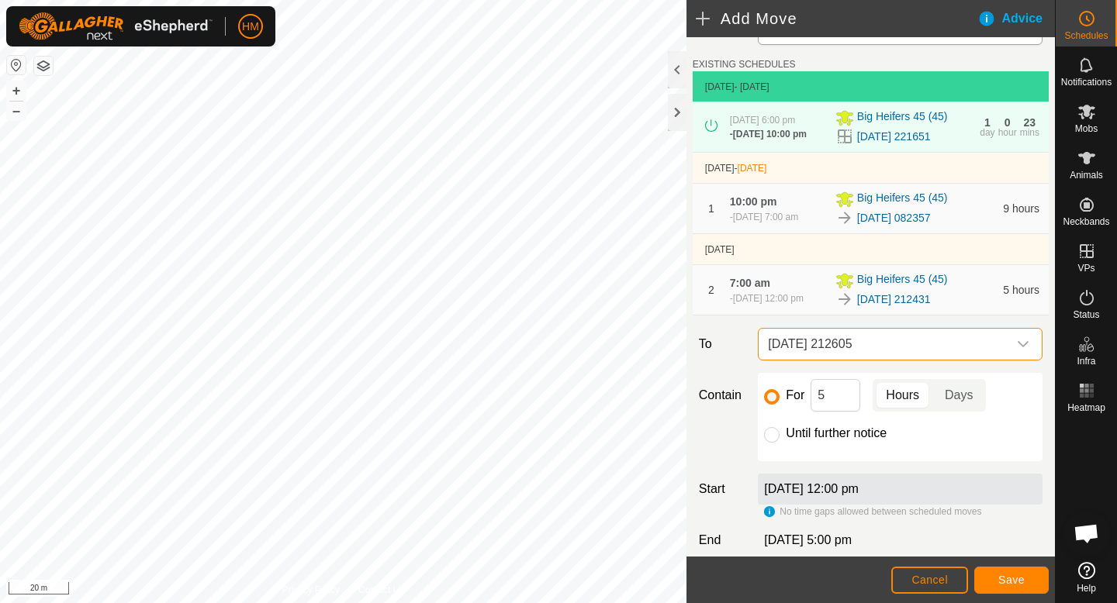
click at [924, 344] on span "[DATE] 212605" at bounding box center [885, 344] width 246 height 31
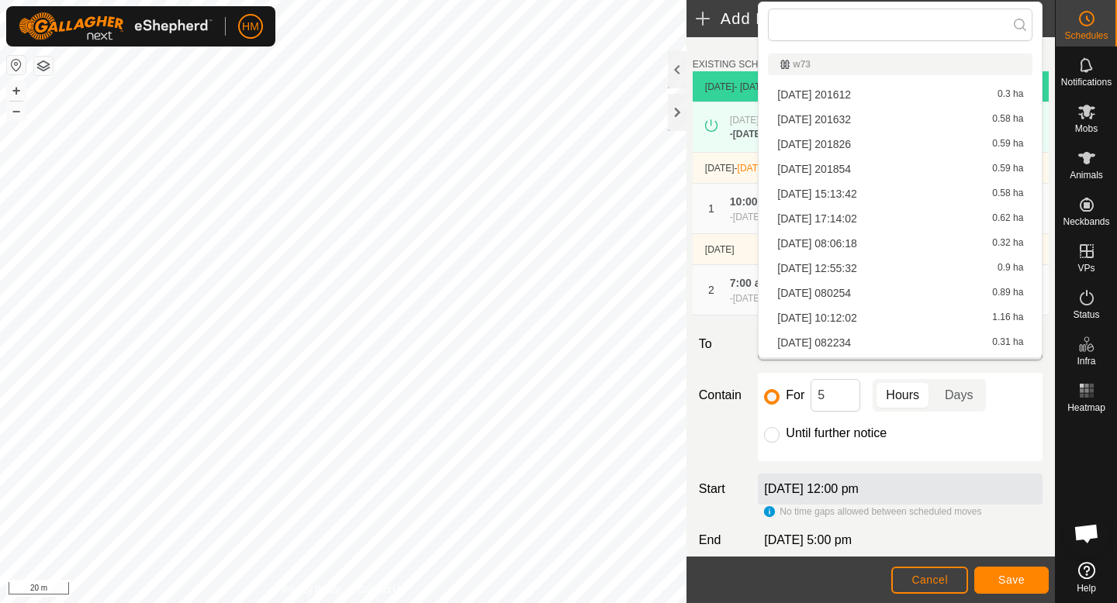
scroll to position [146, 0]
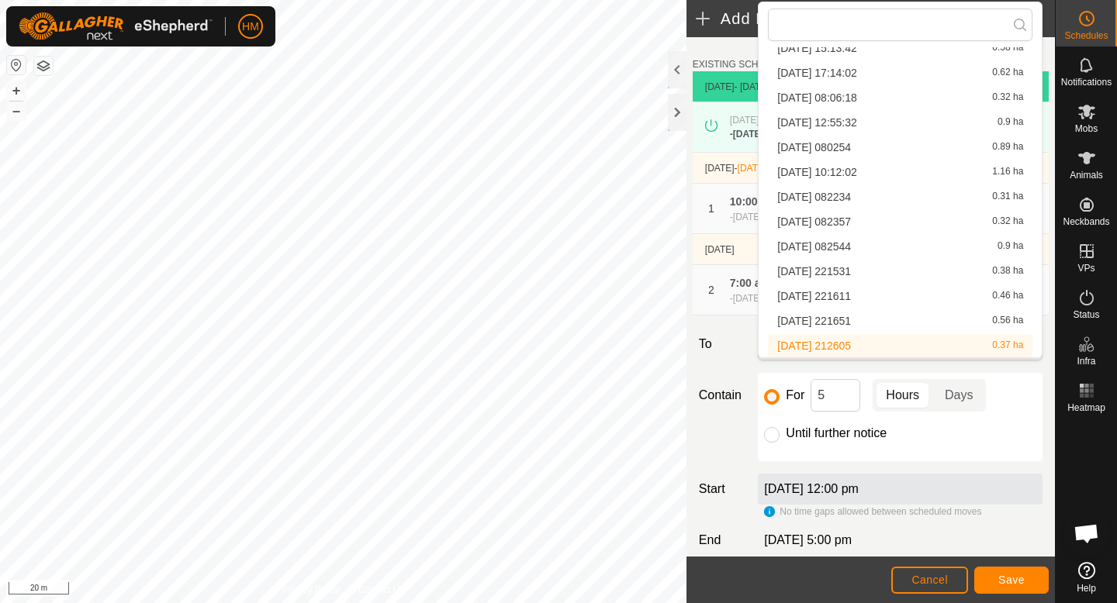
click at [924, 344] on li "[DATE] 212605 0.37 ha" at bounding box center [900, 345] width 264 height 23
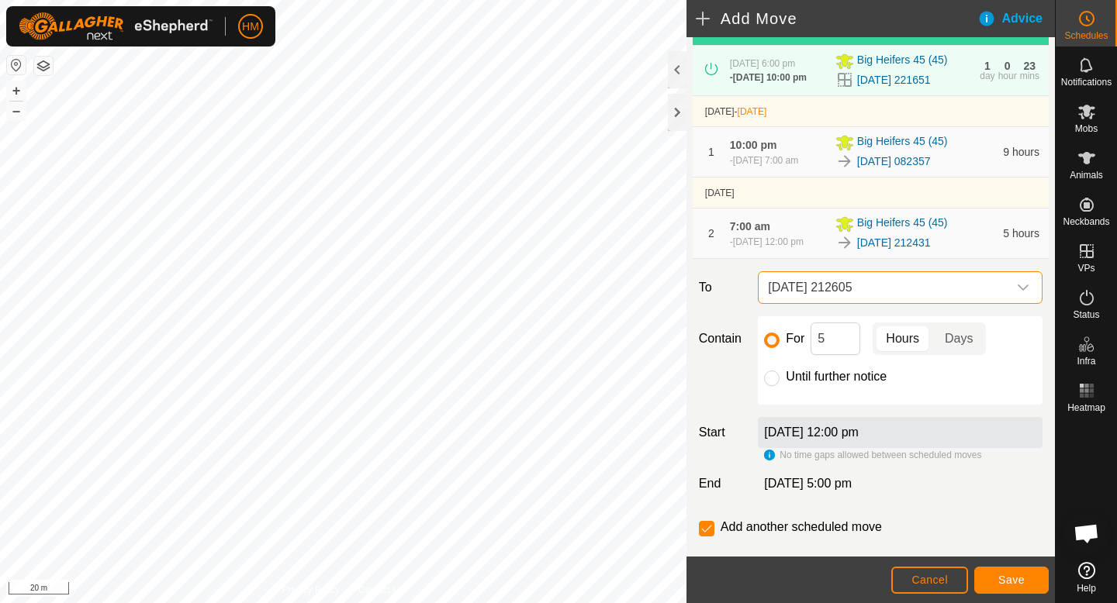
scroll to position [129, 0]
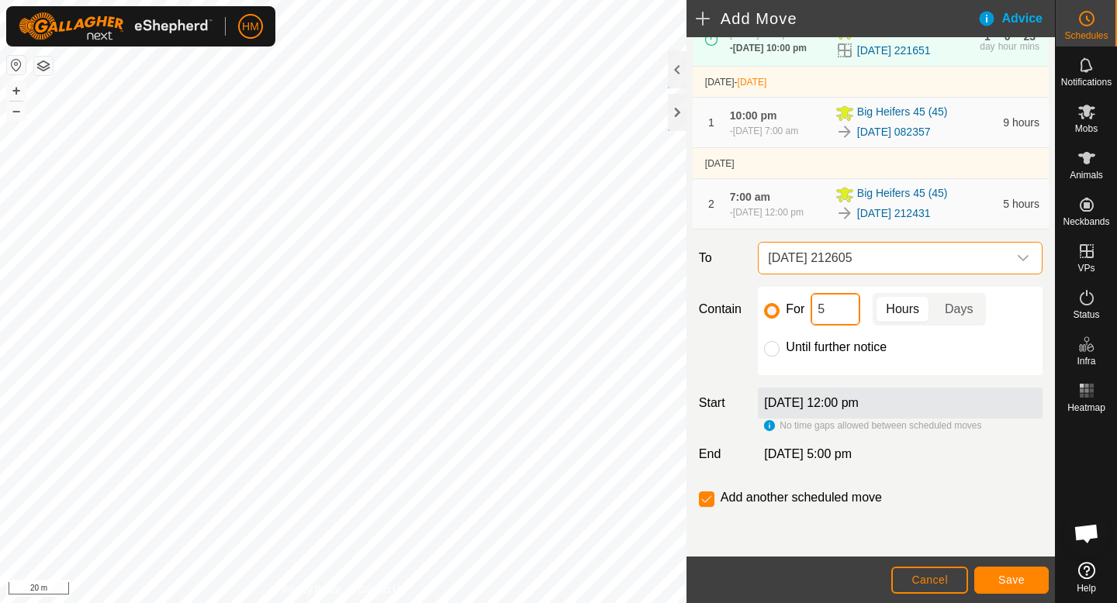
click at [841, 317] on input "5" at bounding box center [835, 309] width 50 height 33
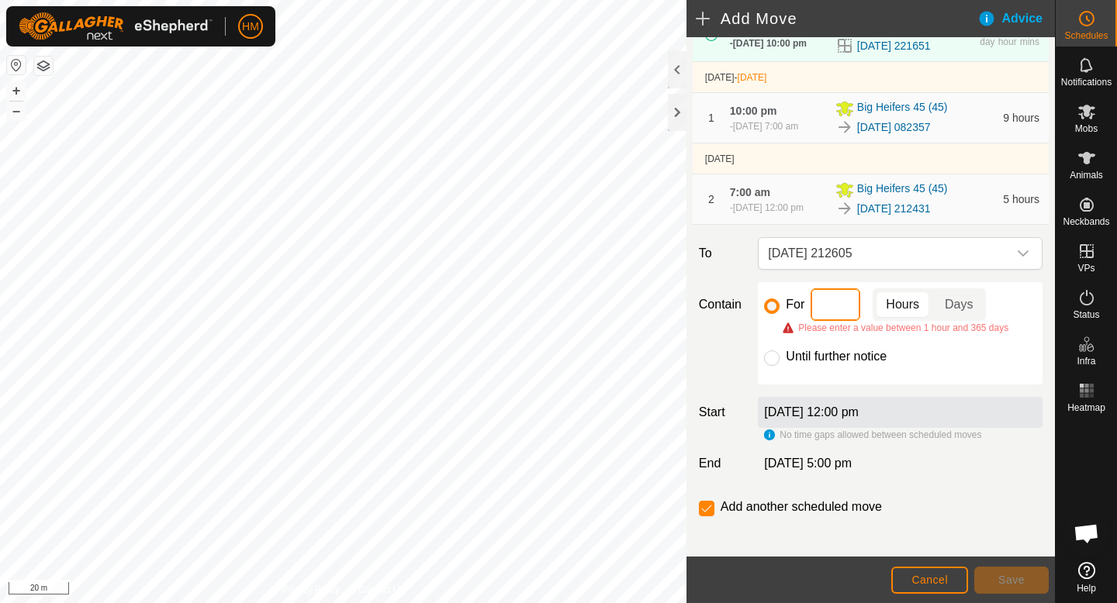
type input "6"
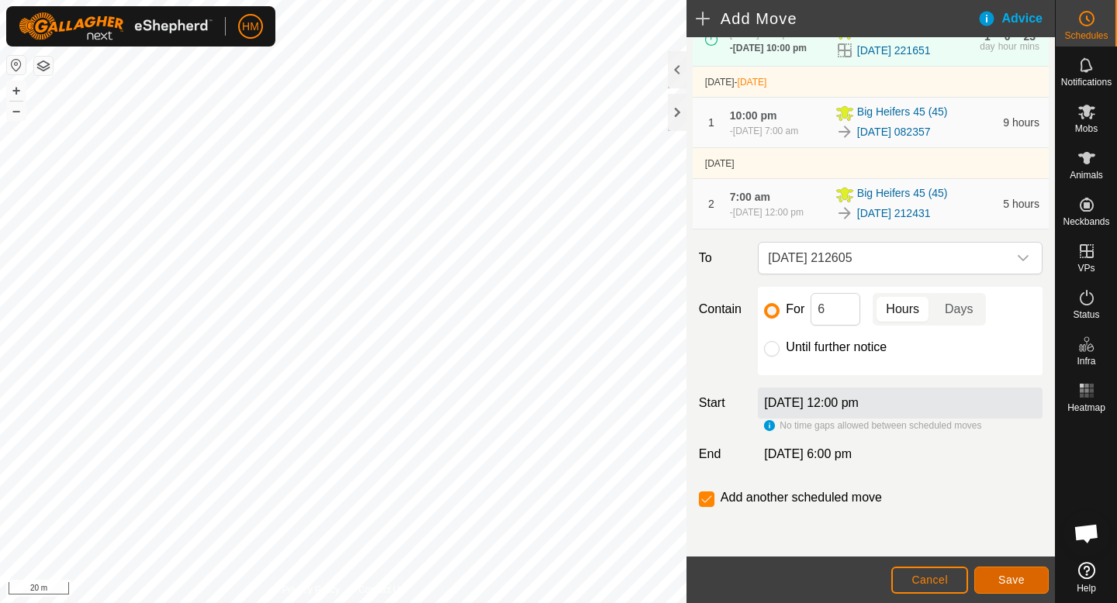
click at [1016, 575] on span "Save" at bounding box center [1011, 580] width 26 height 12
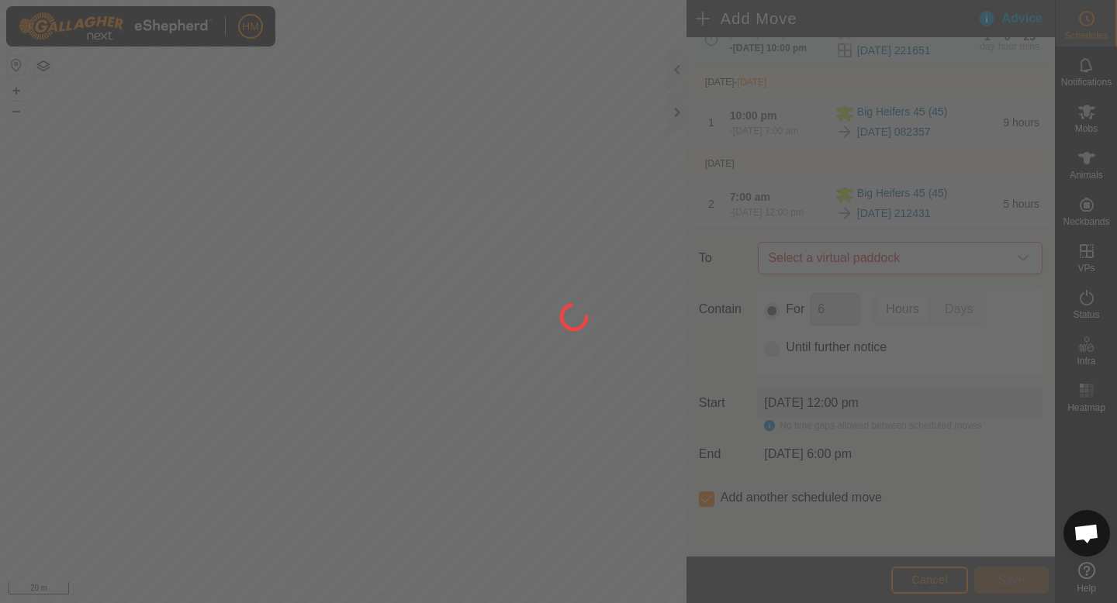
scroll to position [0, 0]
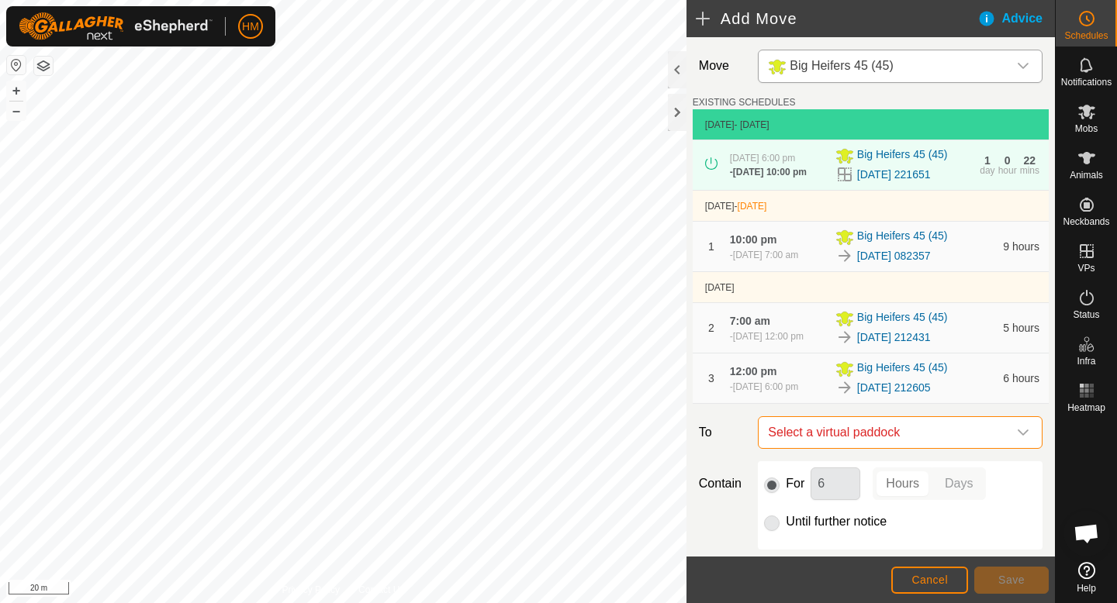
click at [993, 428] on span "Select a virtual paddock" at bounding box center [885, 432] width 246 height 31
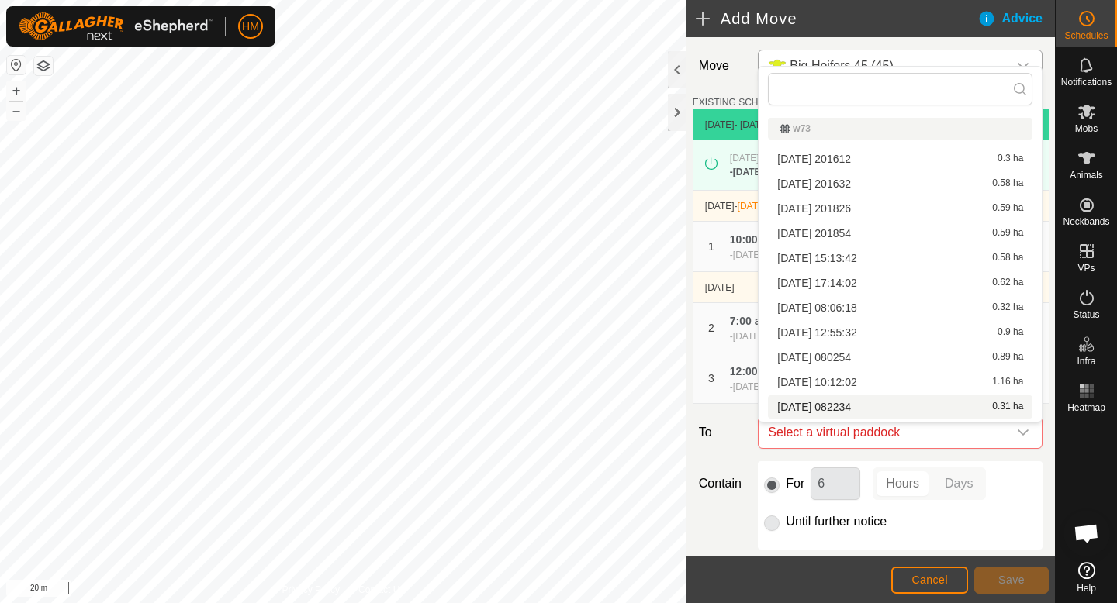
scroll to position [171, 0]
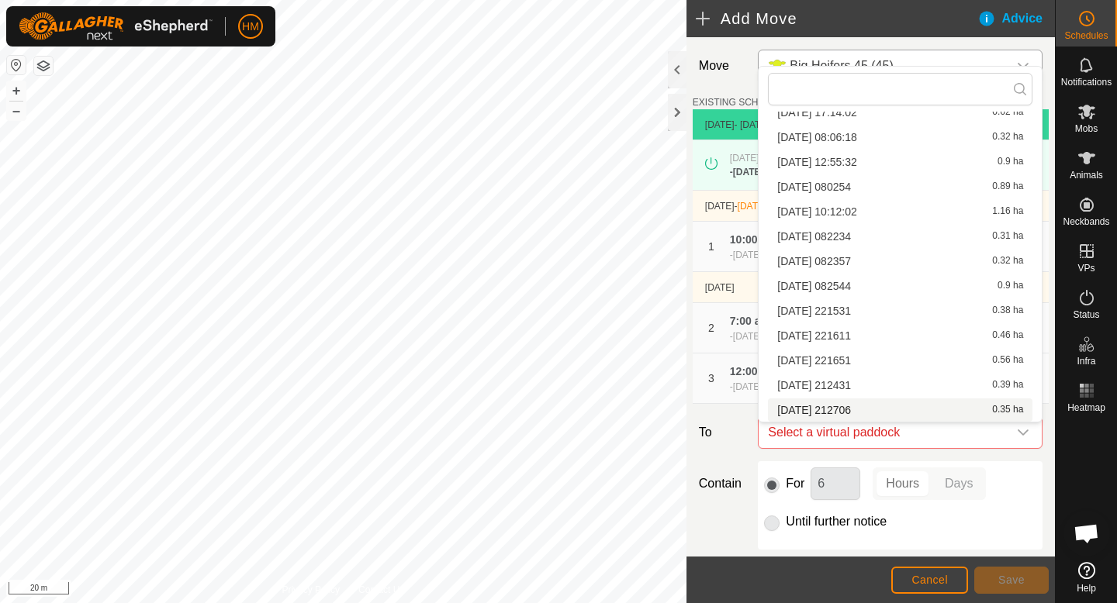
click at [894, 406] on li "2025-10-07 212706 0.35 ha" at bounding box center [900, 410] width 264 height 23
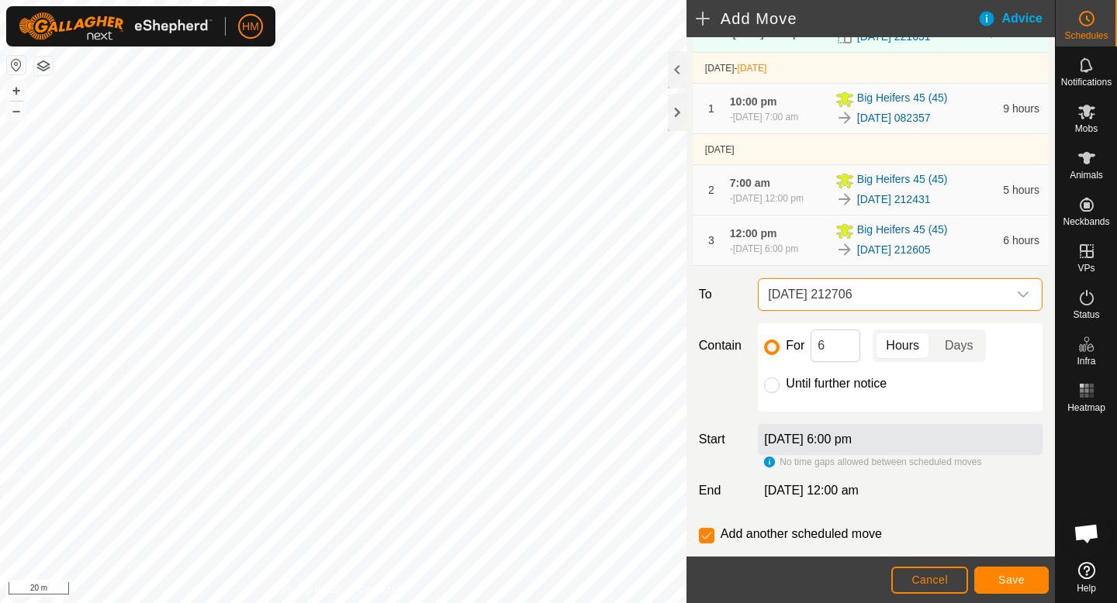
scroll to position [137, 0]
click at [775, 387] on input "Until further notice" at bounding box center [772, 386] width 16 height 16
radio input "true"
checkbox input "false"
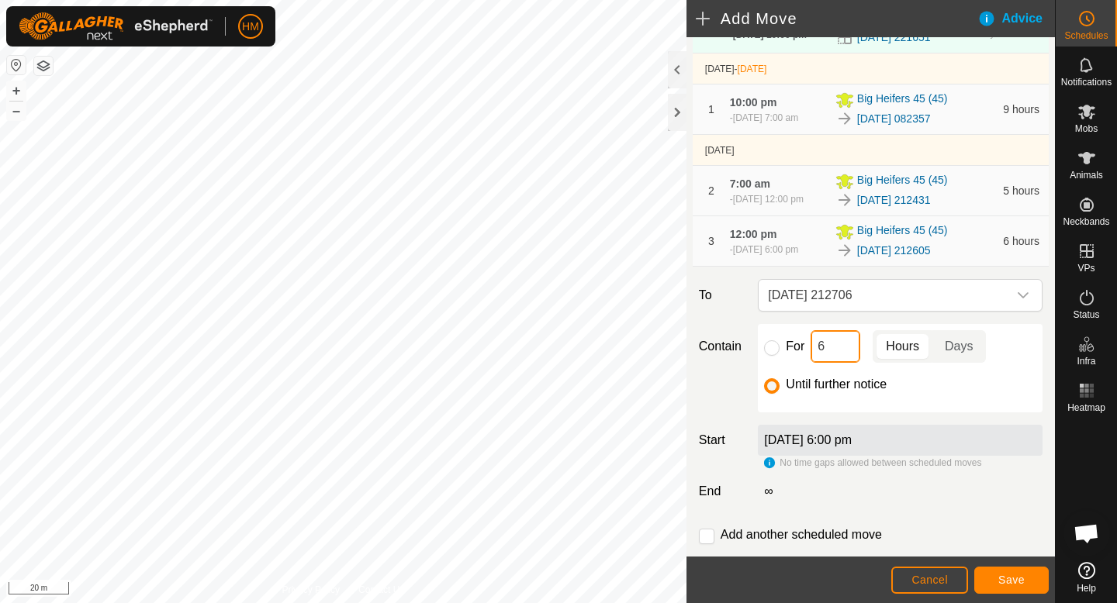
click at [842, 344] on input "6" at bounding box center [835, 346] width 50 height 33
click at [910, 400] on div "For 13 Hours Days Until further notice" at bounding box center [900, 368] width 285 height 88
click at [835, 351] on input "13" at bounding box center [835, 348] width 50 height 33
type input "1"
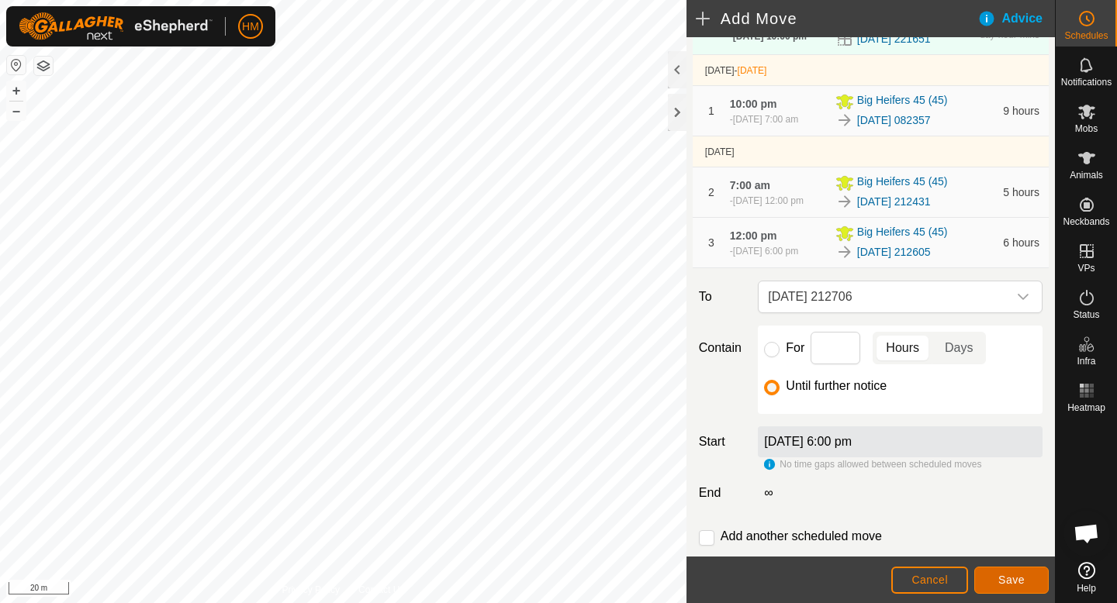
click at [1027, 582] on button "Save" at bounding box center [1011, 580] width 74 height 27
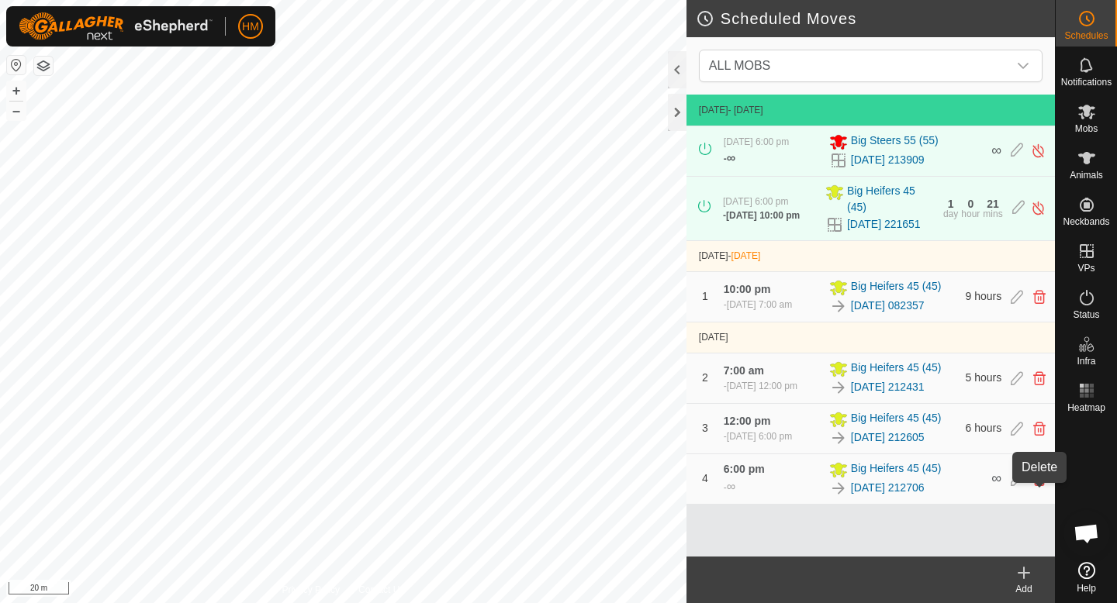
click at [1041, 486] on icon at bounding box center [1039, 479] width 12 height 14
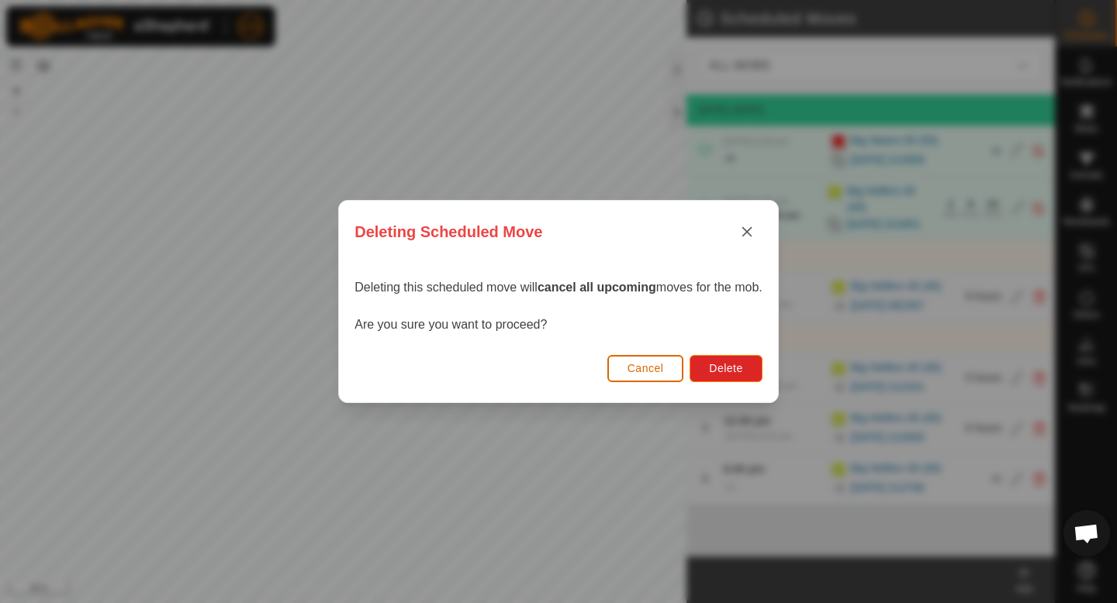
click at [663, 365] on span "Cancel" at bounding box center [645, 368] width 36 height 12
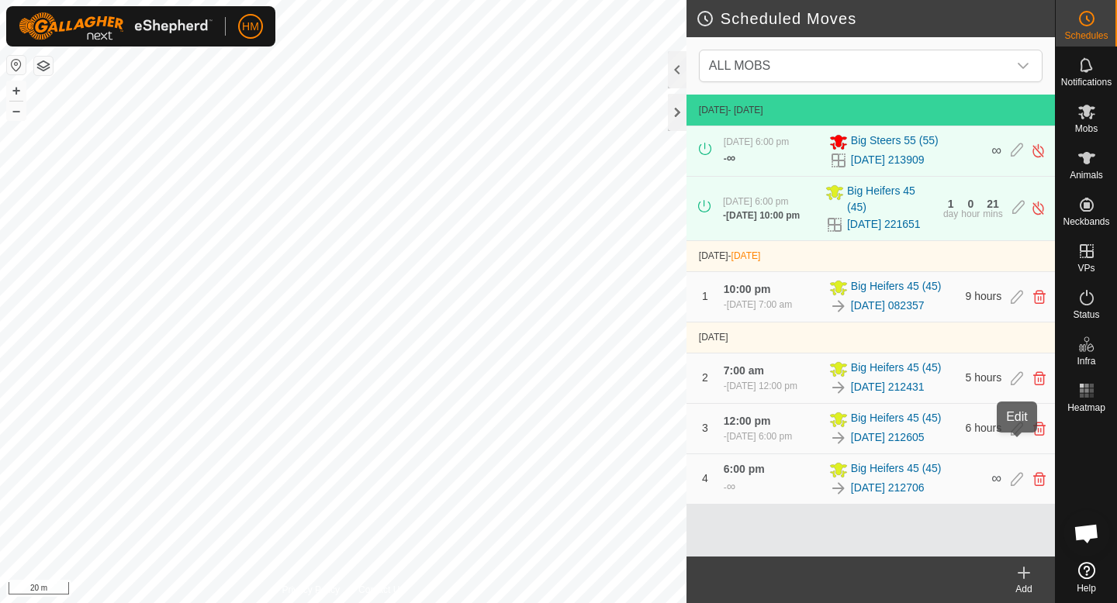
click at [1018, 436] on icon at bounding box center [1016, 429] width 12 height 14
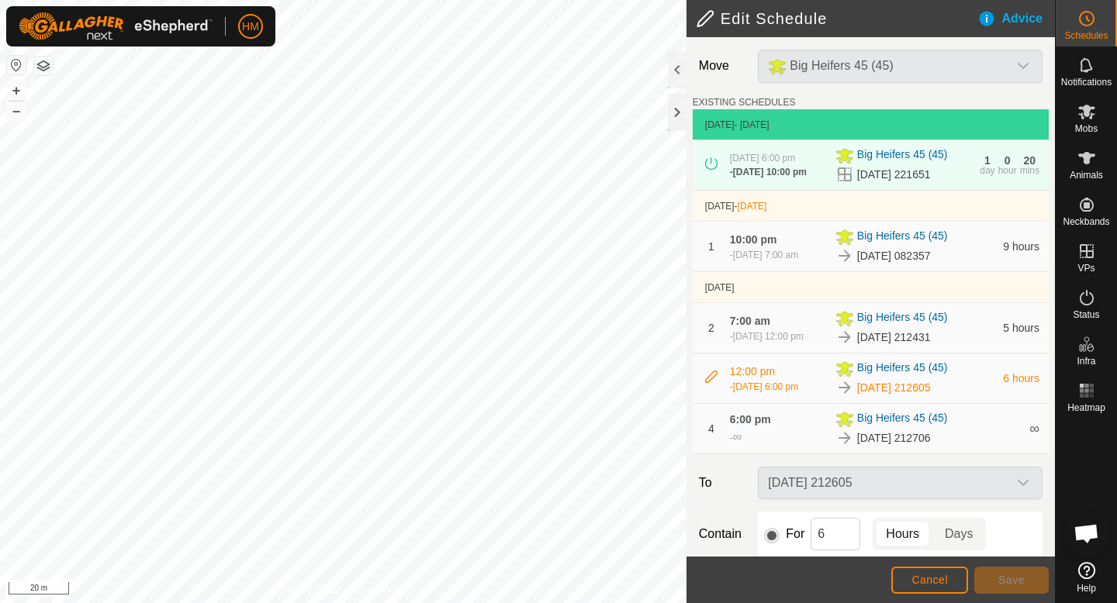
scroll to position [161, 0]
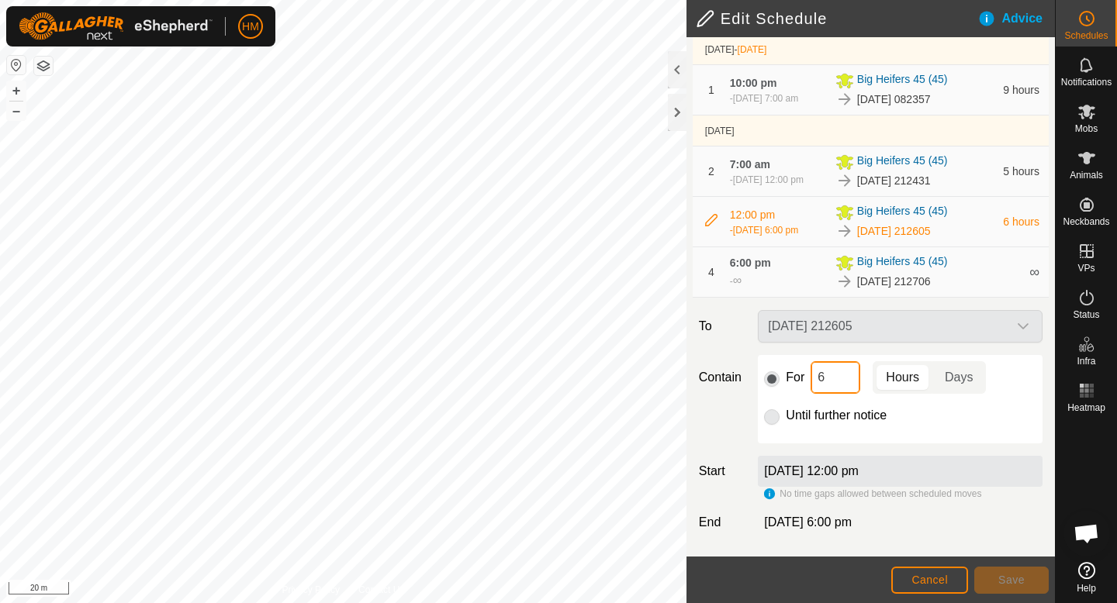
click at [823, 379] on input "6" at bounding box center [835, 377] width 50 height 33
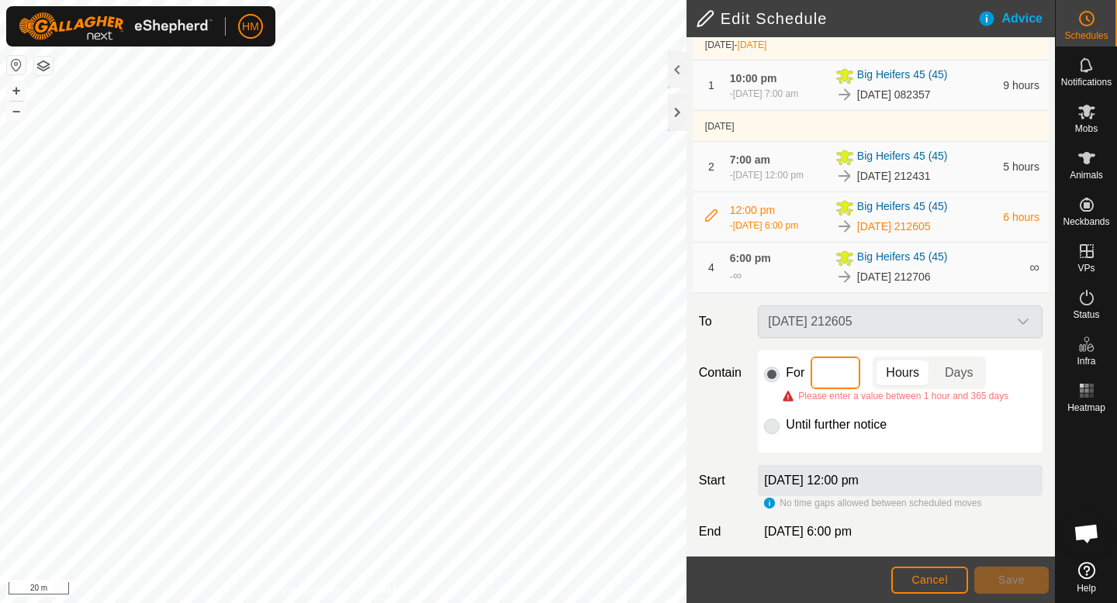
type input "9"
type input "6"
type input "8"
type input "6"
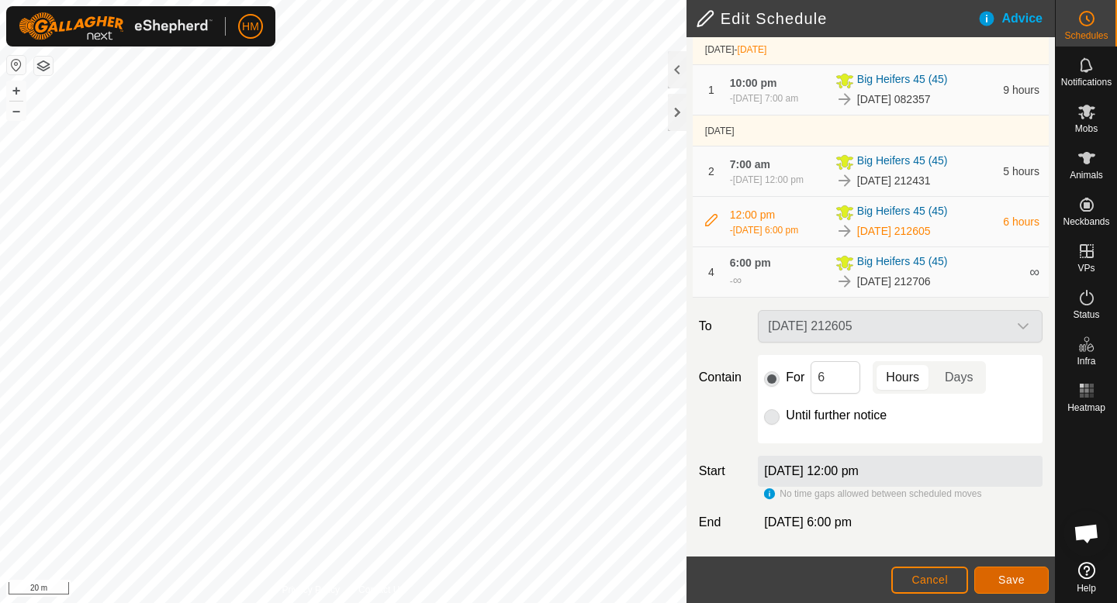
click at [1003, 576] on span "Save" at bounding box center [1011, 580] width 26 height 12
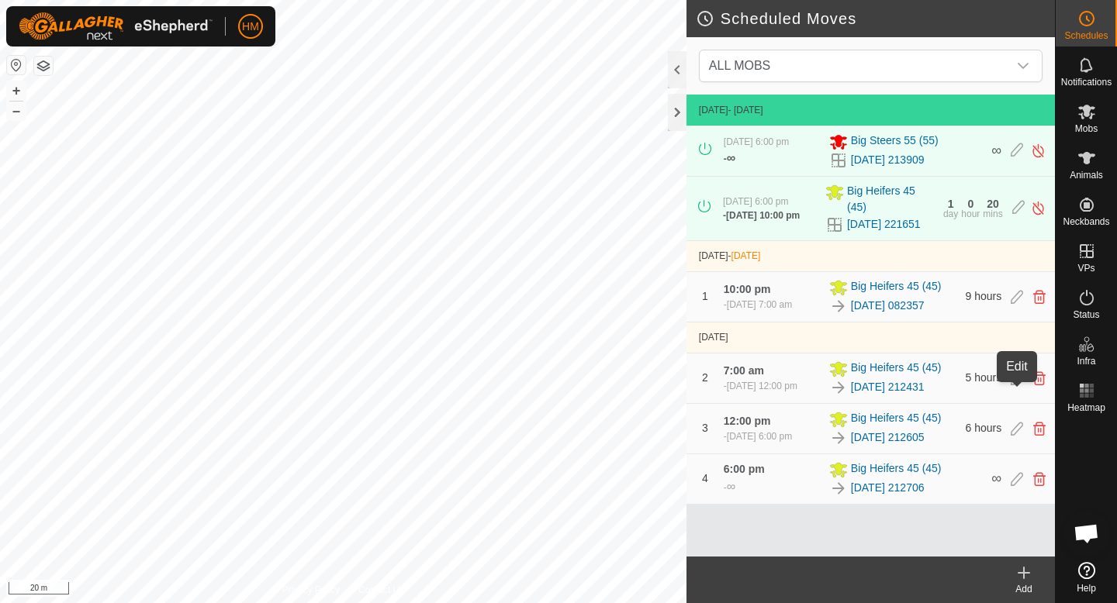
click at [1014, 385] on icon at bounding box center [1016, 378] width 12 height 14
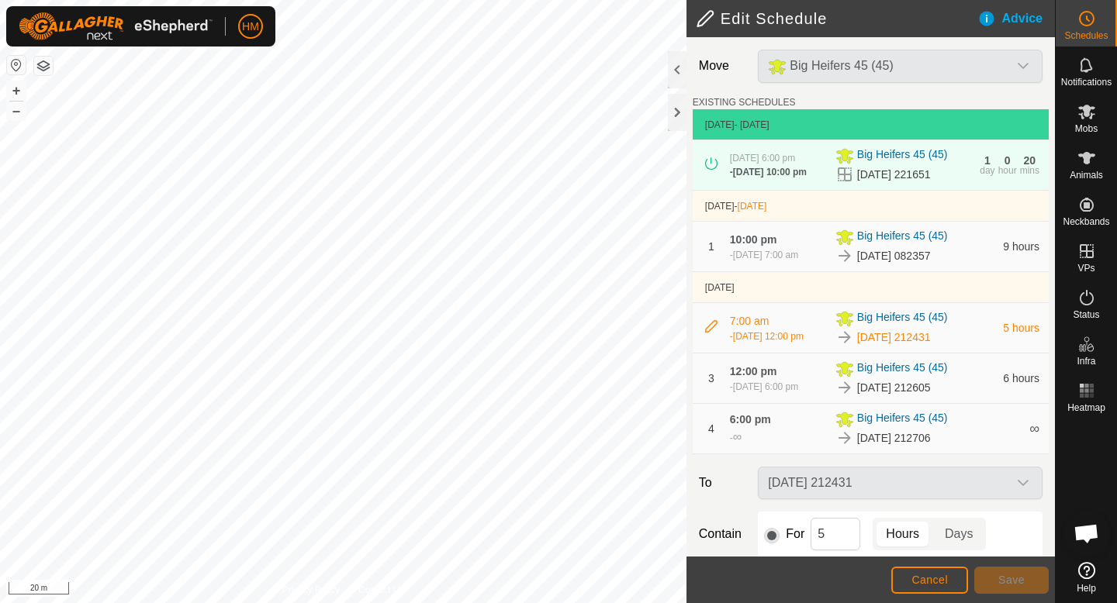
scroll to position [161, 0]
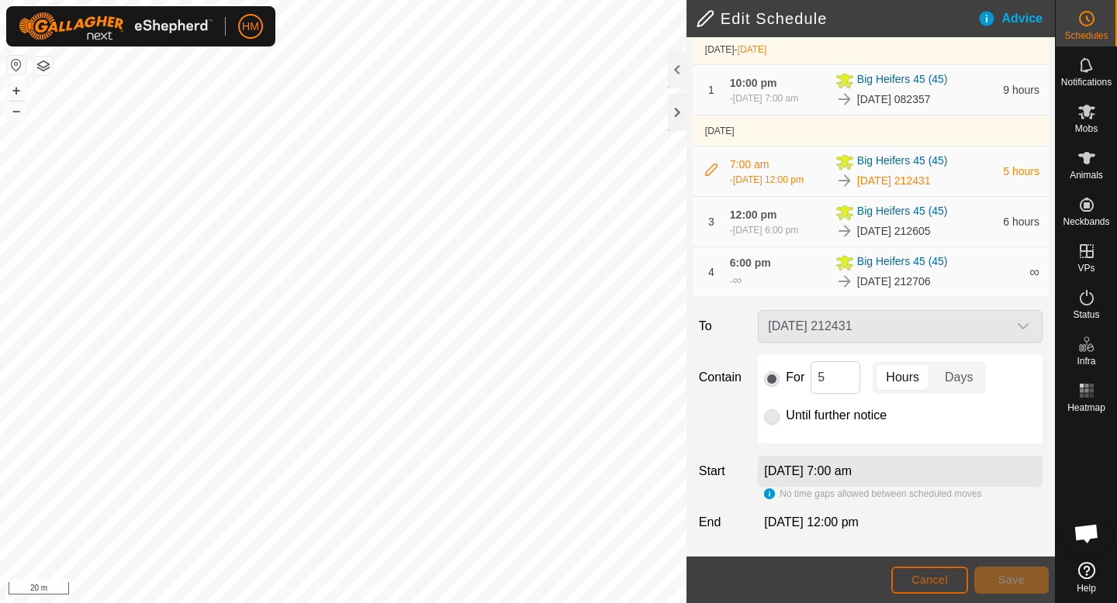
click at [941, 574] on span "Cancel" at bounding box center [929, 580] width 36 height 12
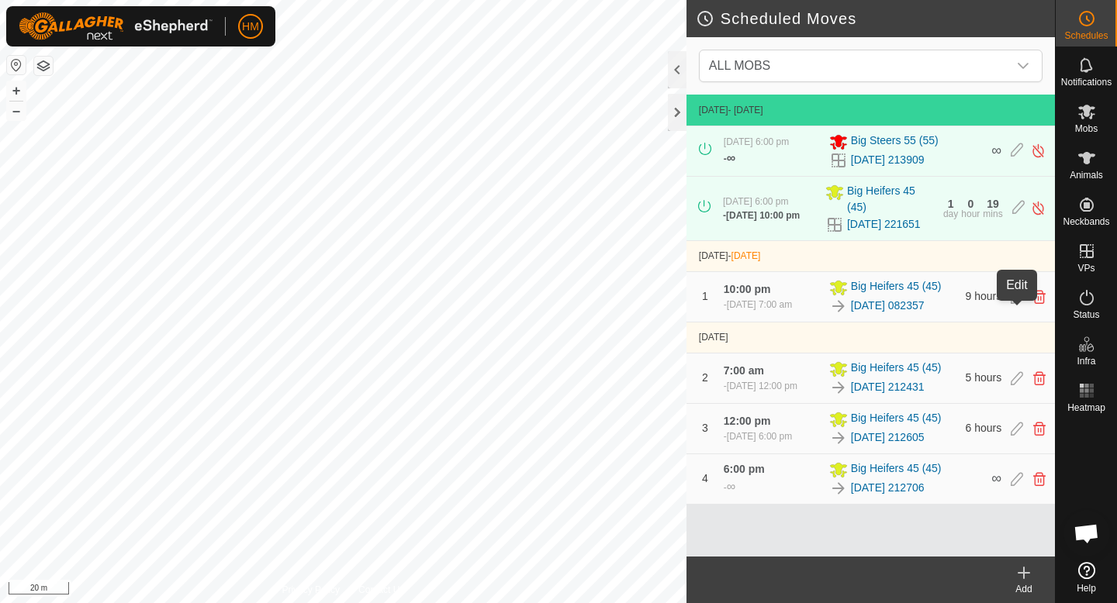
click at [1014, 304] on icon at bounding box center [1016, 297] width 12 height 14
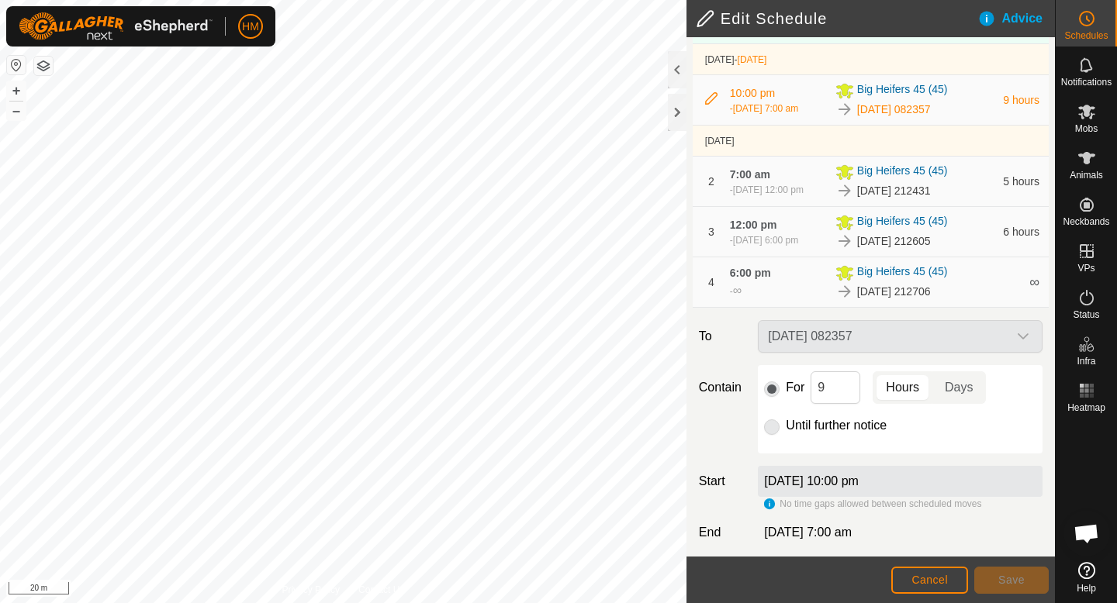
scroll to position [161, 0]
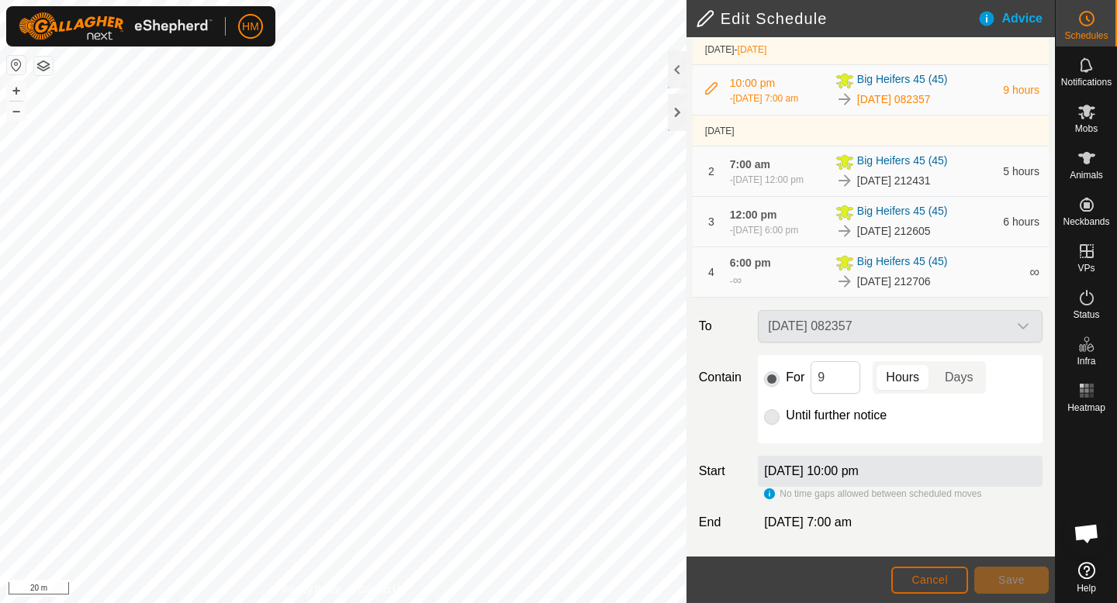
click at [932, 586] on button "Cancel" at bounding box center [929, 580] width 77 height 27
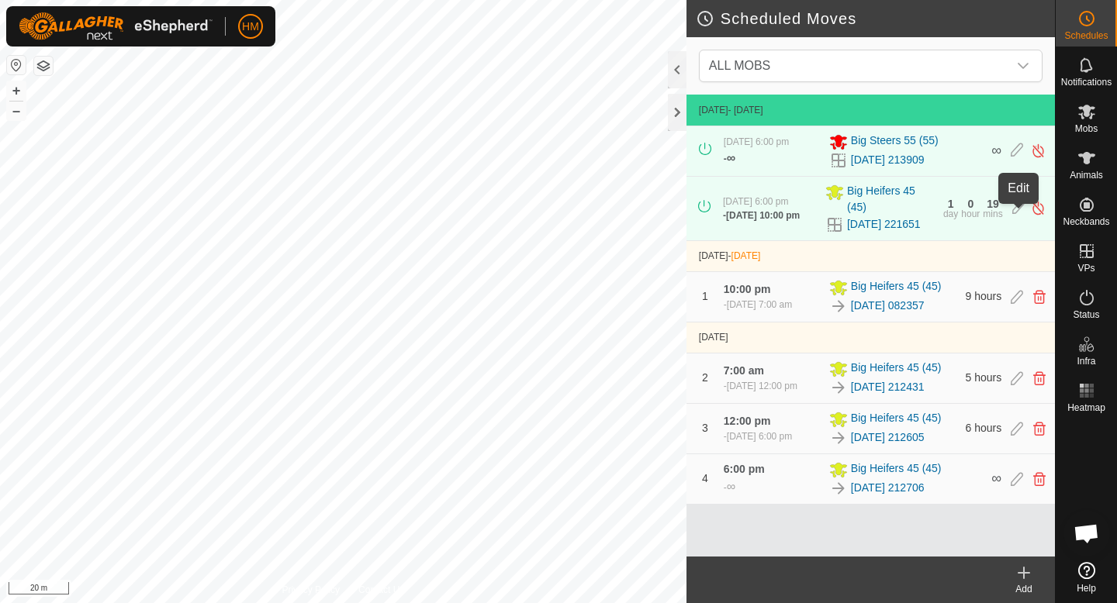
click at [1014, 216] on icon at bounding box center [1018, 208] width 12 height 16
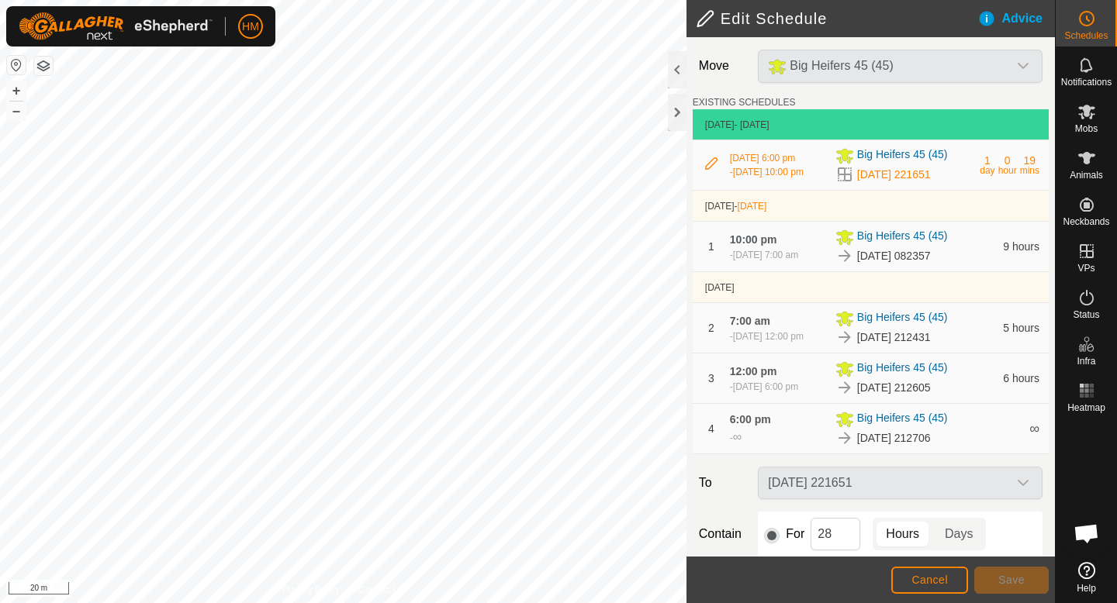
scroll to position [185, 0]
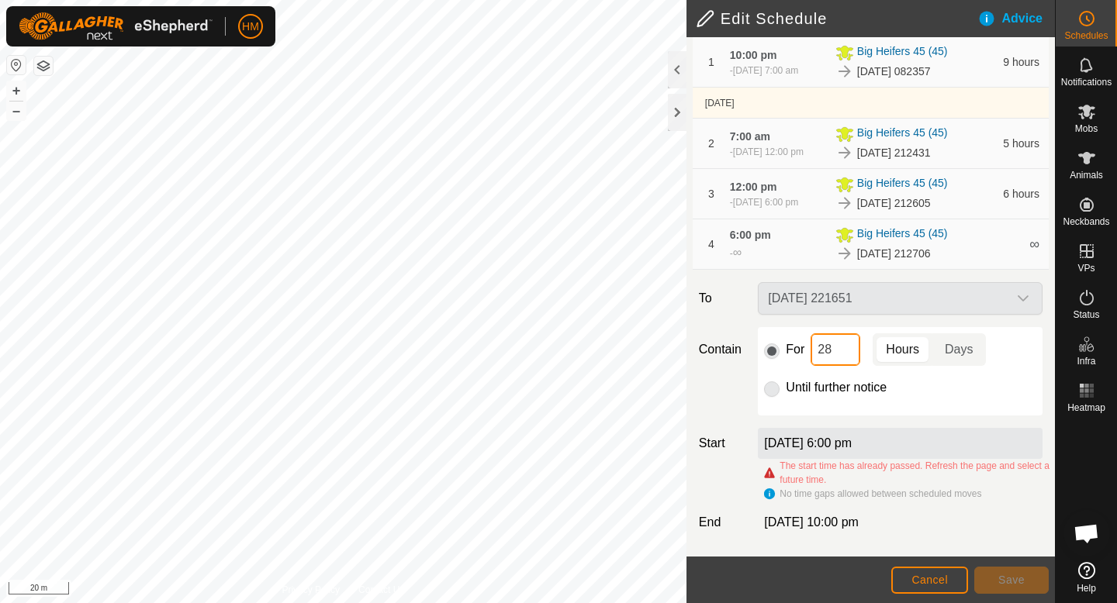
click at [834, 352] on input "28" at bounding box center [835, 349] width 50 height 33
type input "2"
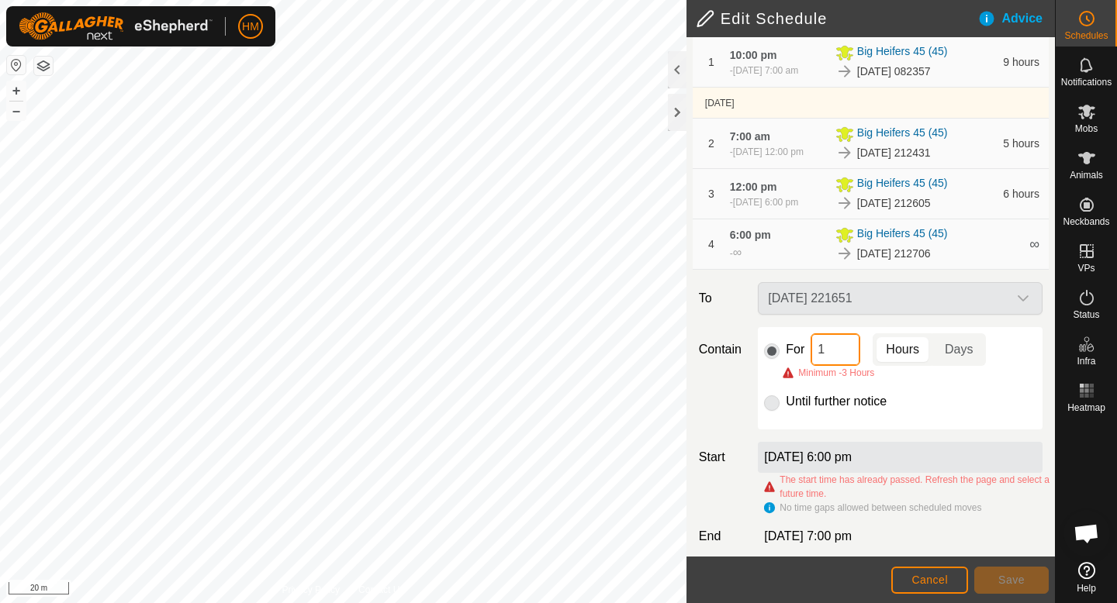
type input "13"
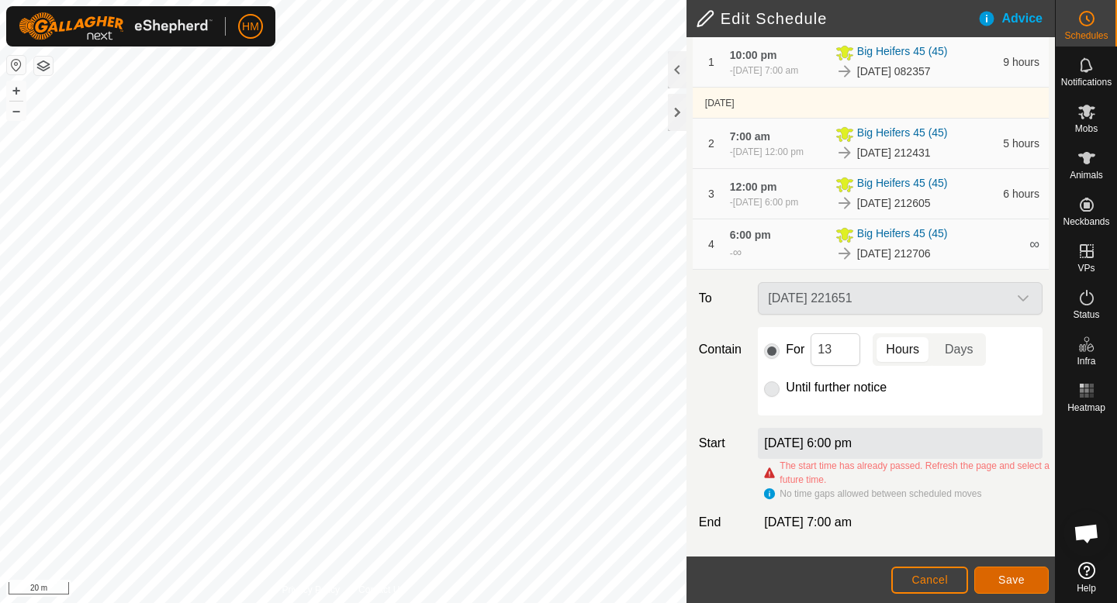
click at [1022, 586] on button "Save" at bounding box center [1011, 580] width 74 height 27
click at [1017, 579] on span "Save" at bounding box center [1011, 580] width 26 height 12
click at [995, 533] on div "Move Big Heifers 45 (45) EXISTING SCHEDULES 7 Oct 2025 - Today 7 Oct 2025, 6:00…" at bounding box center [870, 205] width 368 height 704
click at [997, 583] on button "Save" at bounding box center [1011, 580] width 74 height 27
click at [941, 578] on span "Cancel" at bounding box center [929, 580] width 36 height 12
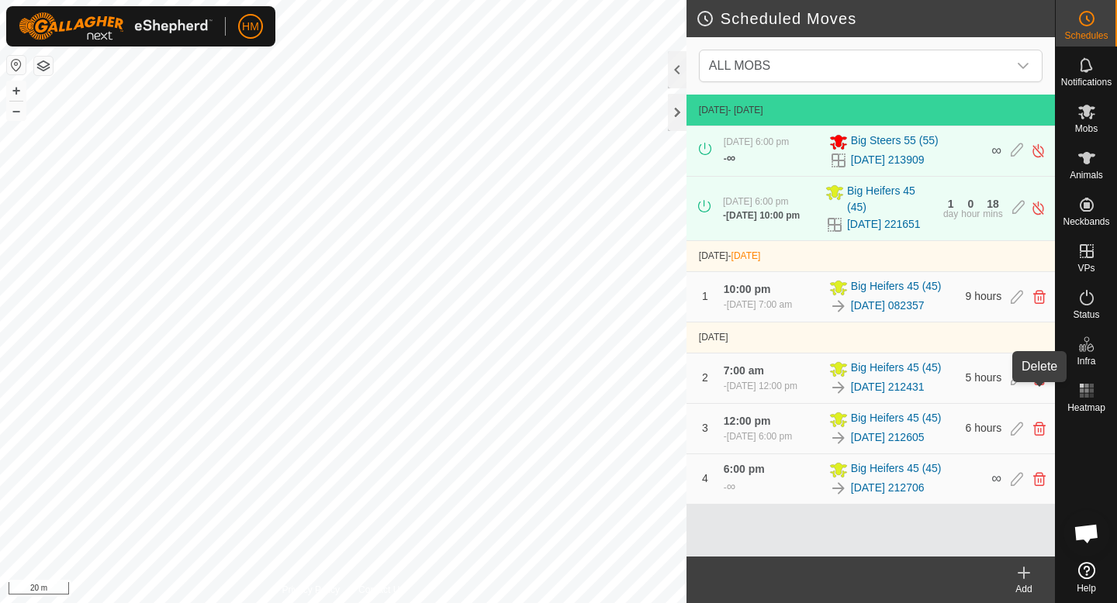
click at [1038, 385] on icon at bounding box center [1039, 378] width 12 height 14
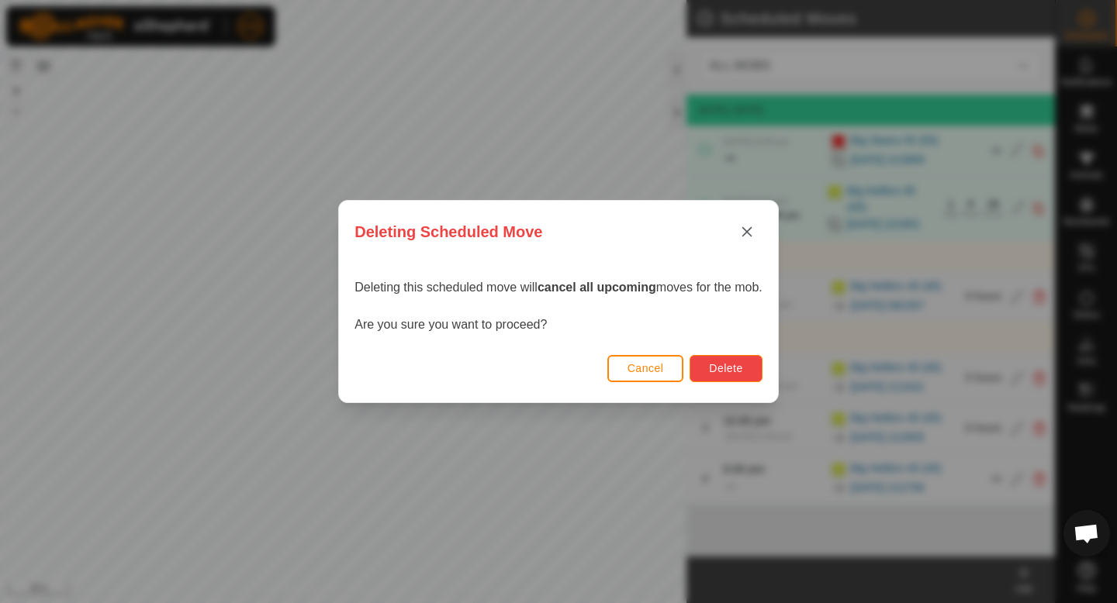
click at [706, 368] on button "Delete" at bounding box center [725, 368] width 72 height 27
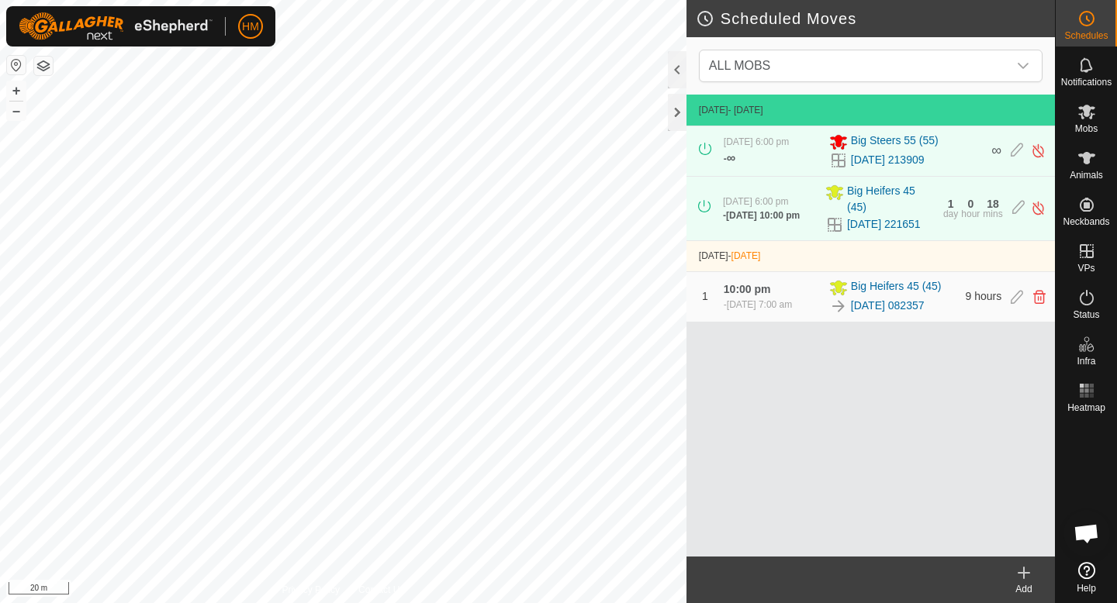
click at [1020, 576] on icon at bounding box center [1023, 573] width 19 height 19
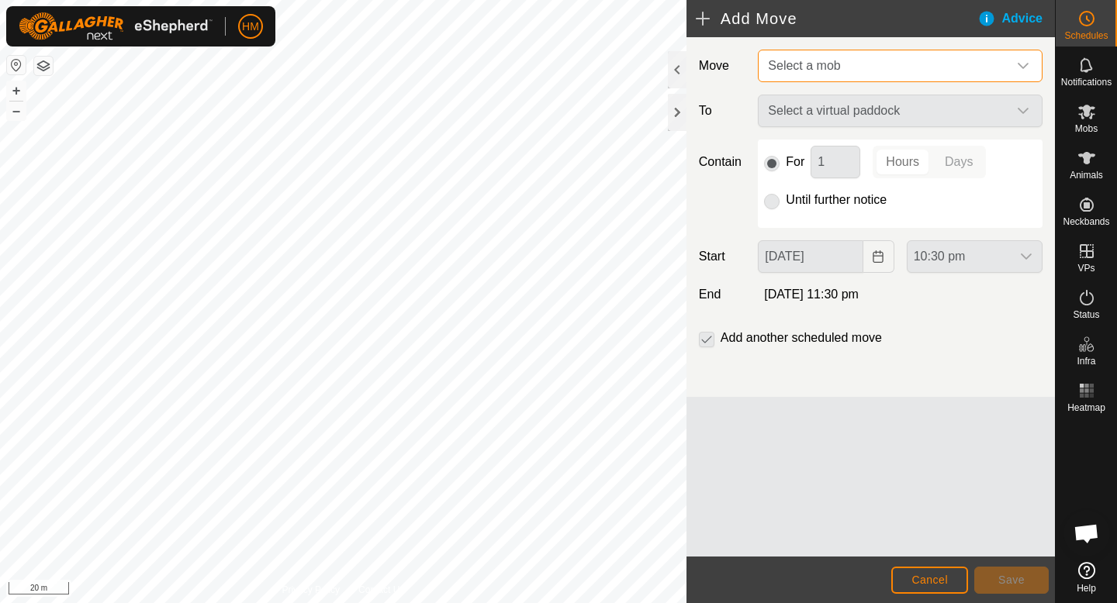
click at [872, 67] on span "Select a mob" at bounding box center [885, 65] width 246 height 31
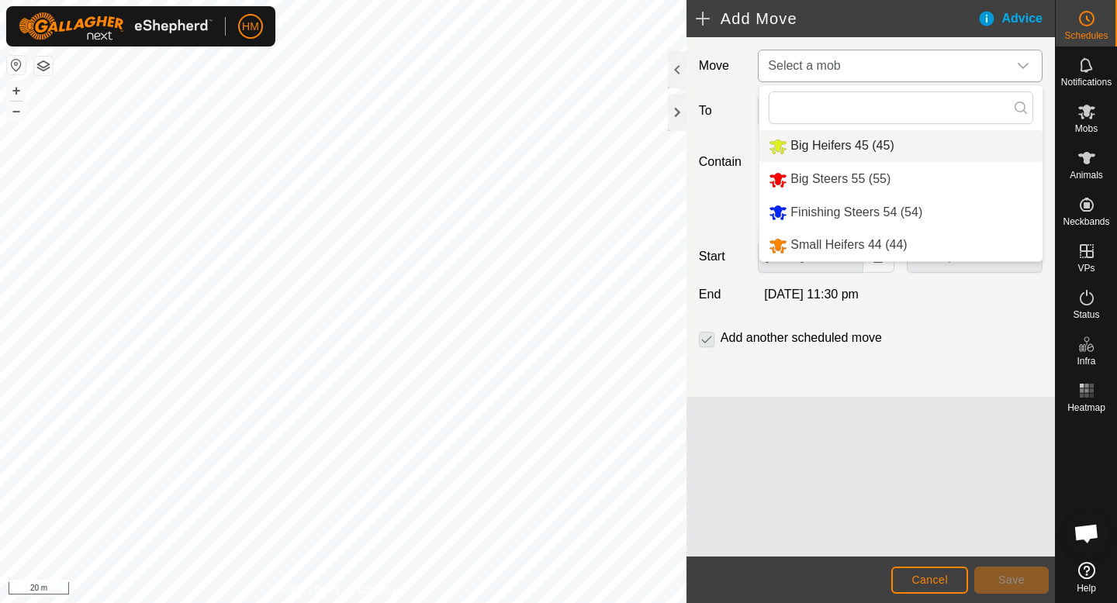
click at [844, 147] on li "Big Heifers 45 (45)" at bounding box center [900, 146] width 283 height 32
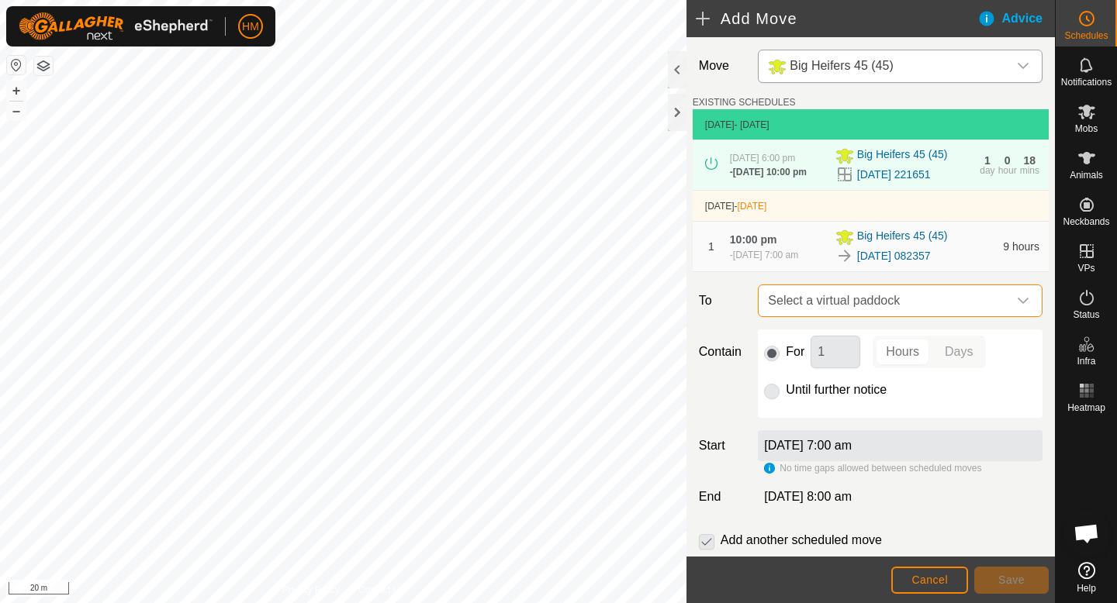
click at [855, 302] on span "Select a virtual paddock" at bounding box center [885, 300] width 246 height 31
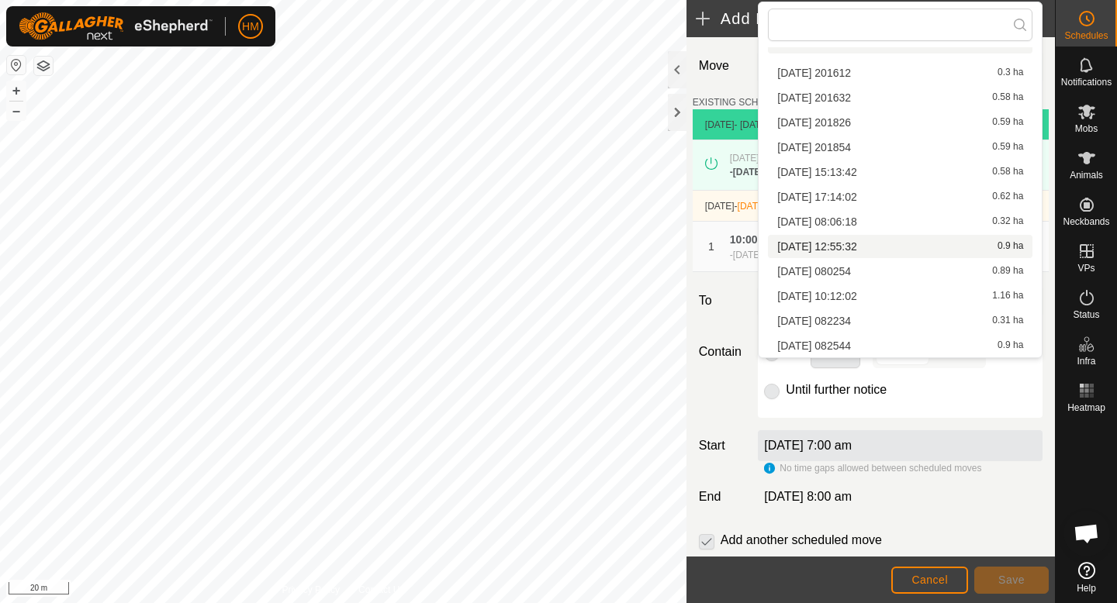
scroll to position [171, 0]
click at [861, 296] on li "[DATE] 212431 0.39 ha" at bounding box center [900, 296] width 264 height 23
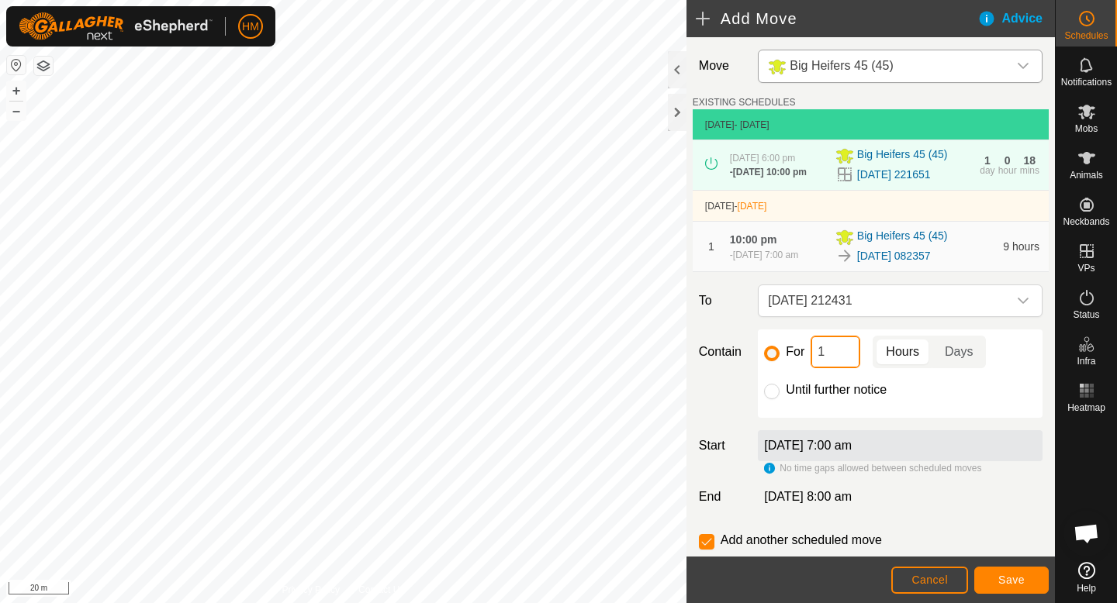
click at [845, 360] on input "1" at bounding box center [835, 352] width 50 height 33
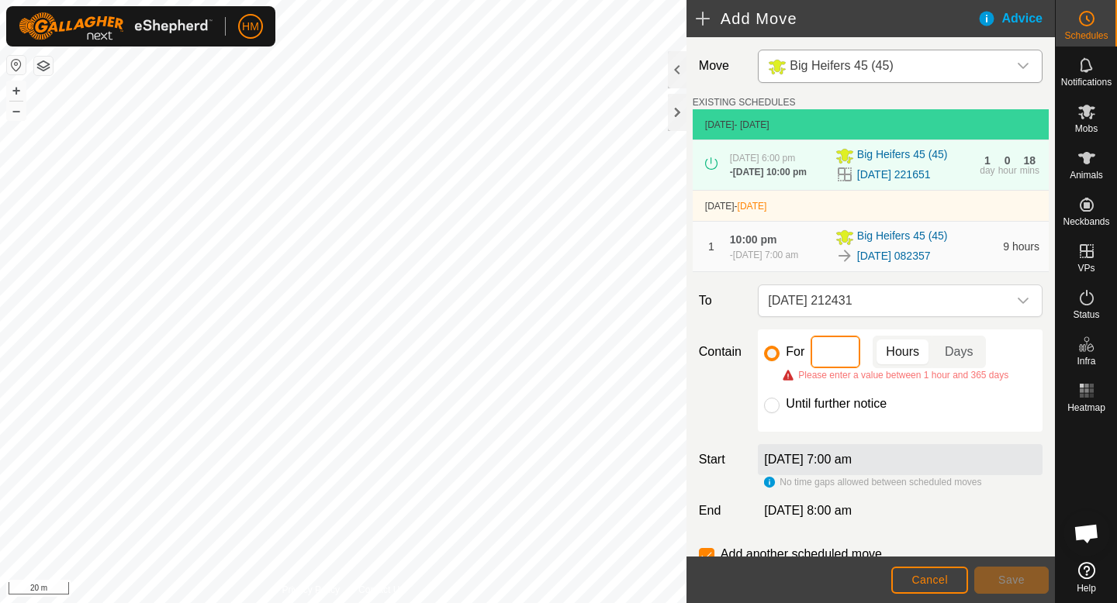
type input "5"
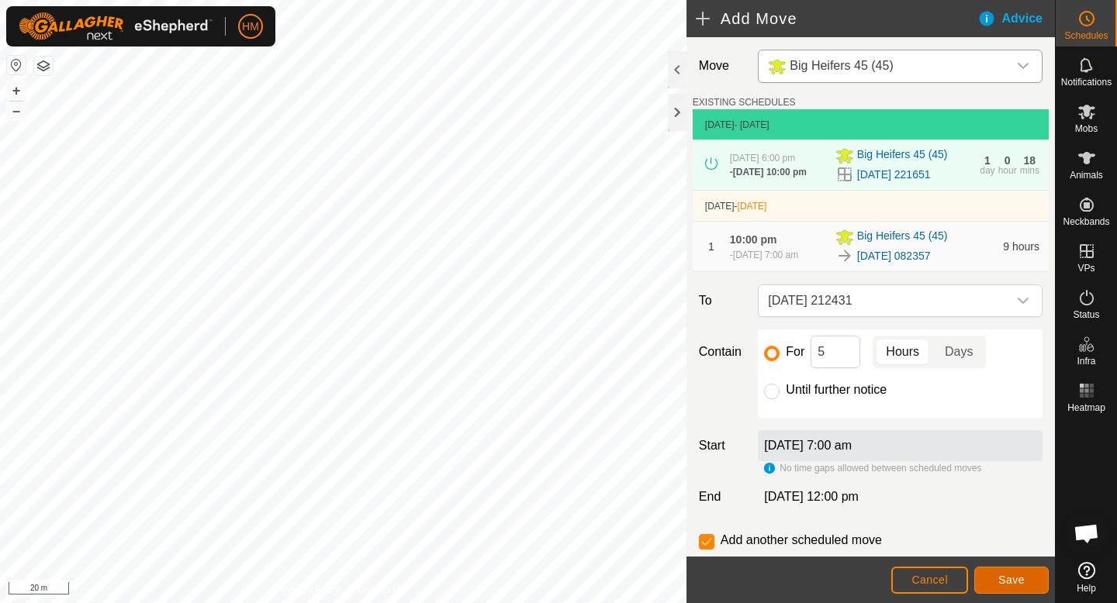
click at [993, 579] on button "Save" at bounding box center [1011, 580] width 74 height 27
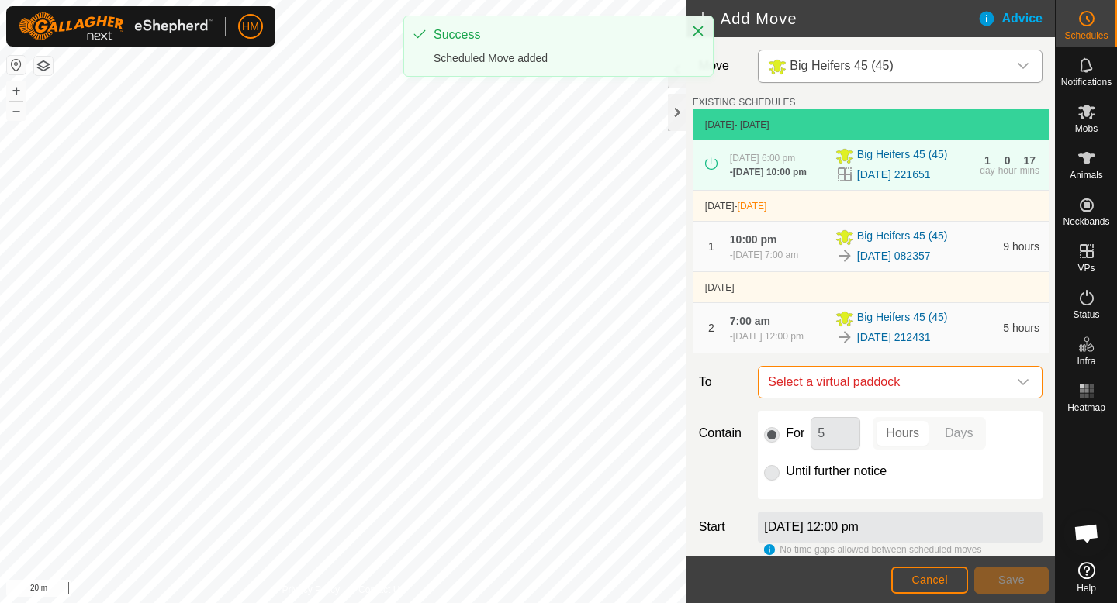
click at [978, 385] on span "Select a virtual paddock" at bounding box center [885, 382] width 246 height 31
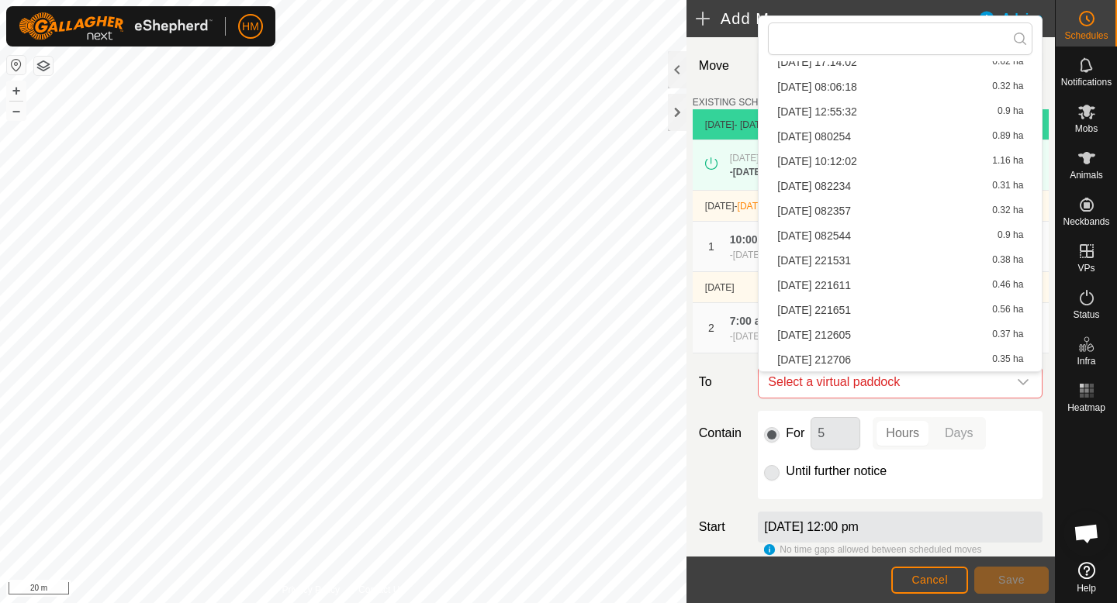
click at [864, 330] on li "[DATE] 212605 0.37 ha" at bounding box center [900, 334] width 264 height 23
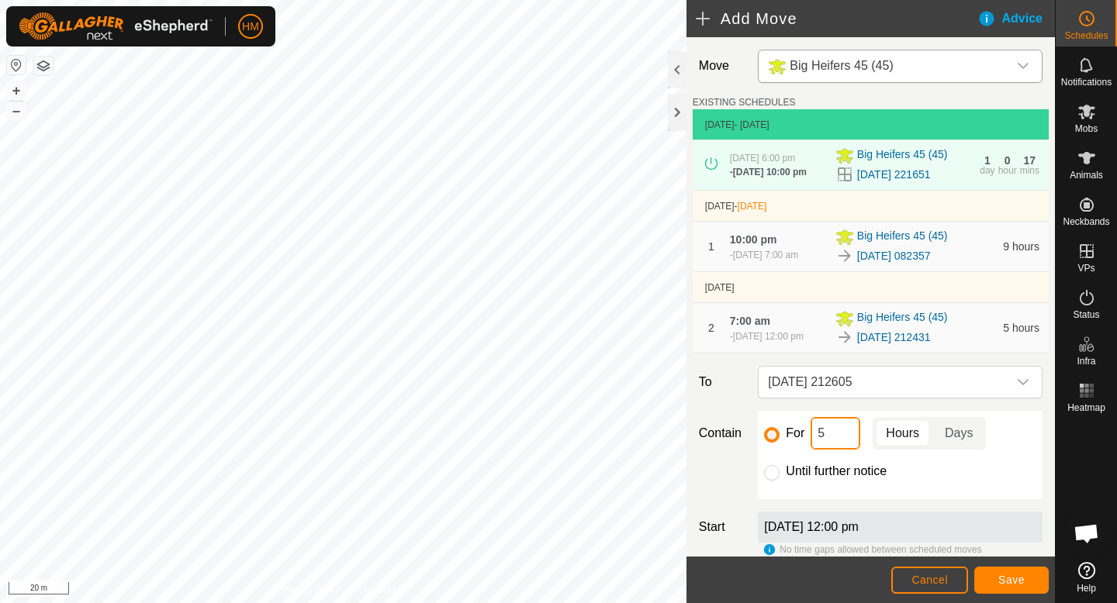
click at [845, 437] on input "5" at bounding box center [835, 433] width 50 height 33
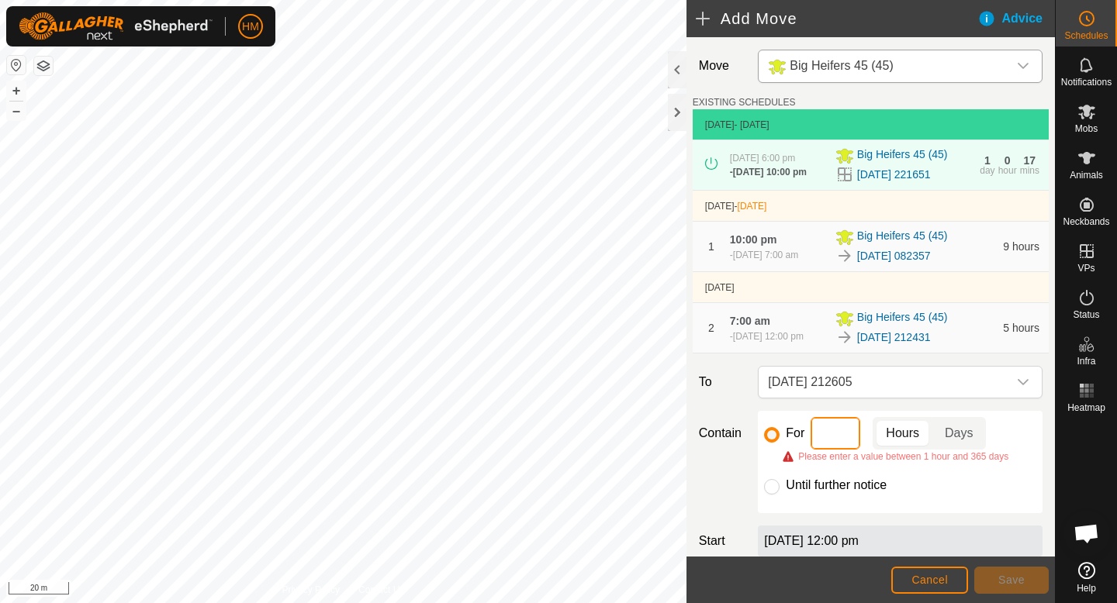
type input "6"
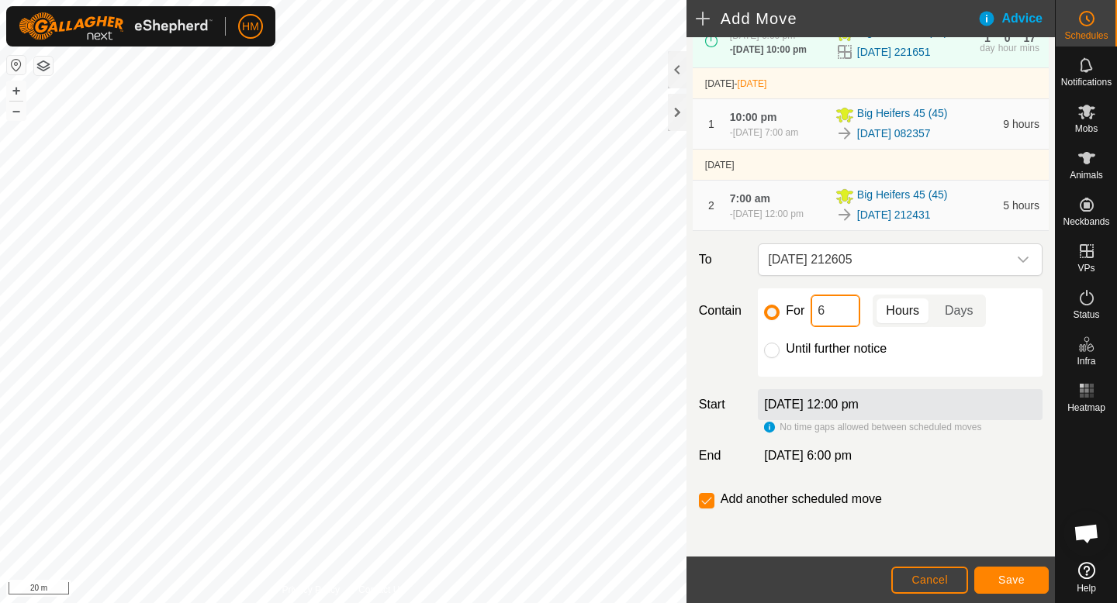
scroll to position [127, 0]
click at [1008, 578] on span "Save" at bounding box center [1011, 580] width 26 height 12
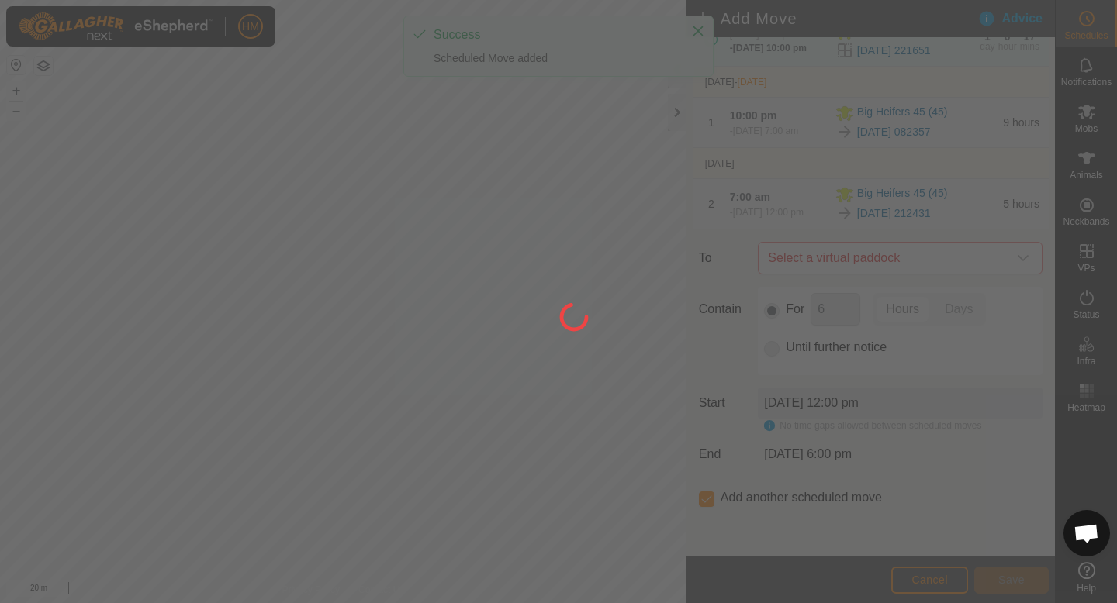
scroll to position [0, 0]
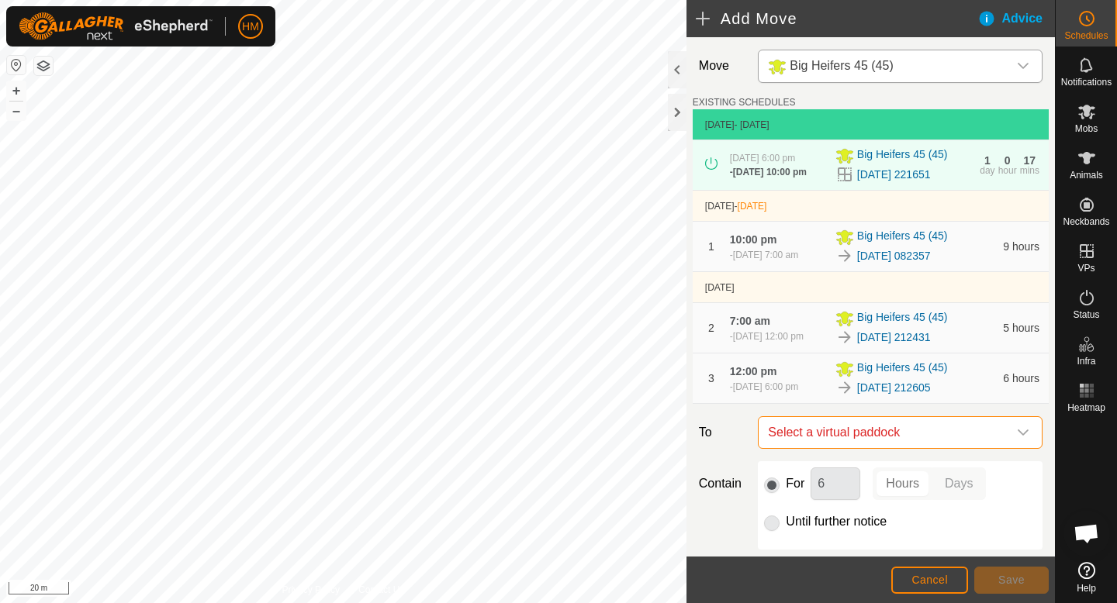
click at [977, 439] on span "Select a virtual paddock" at bounding box center [885, 432] width 246 height 31
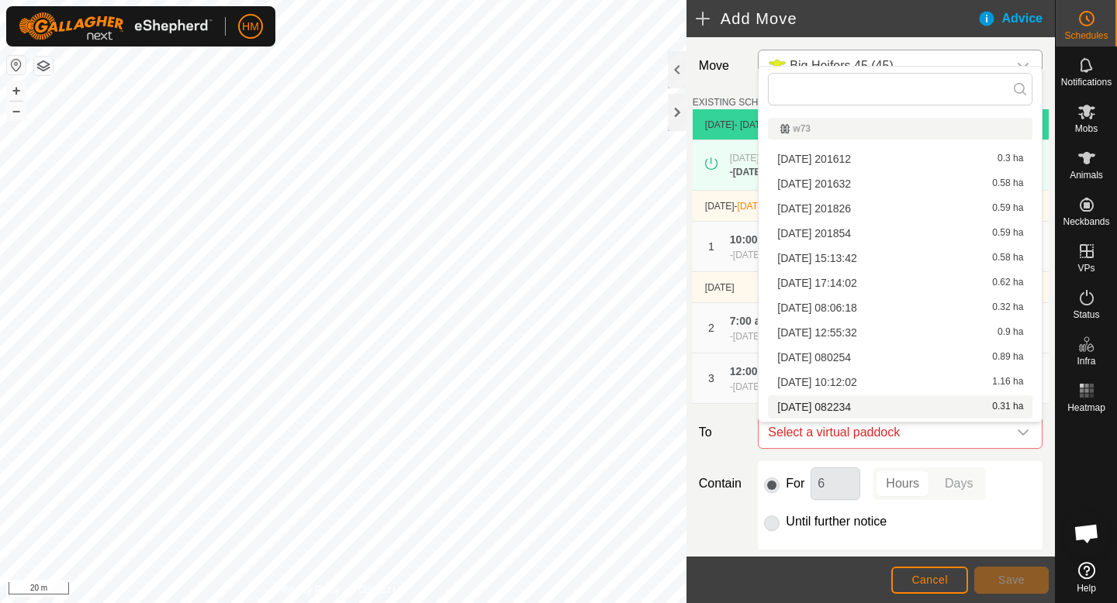
scroll to position [171, 0]
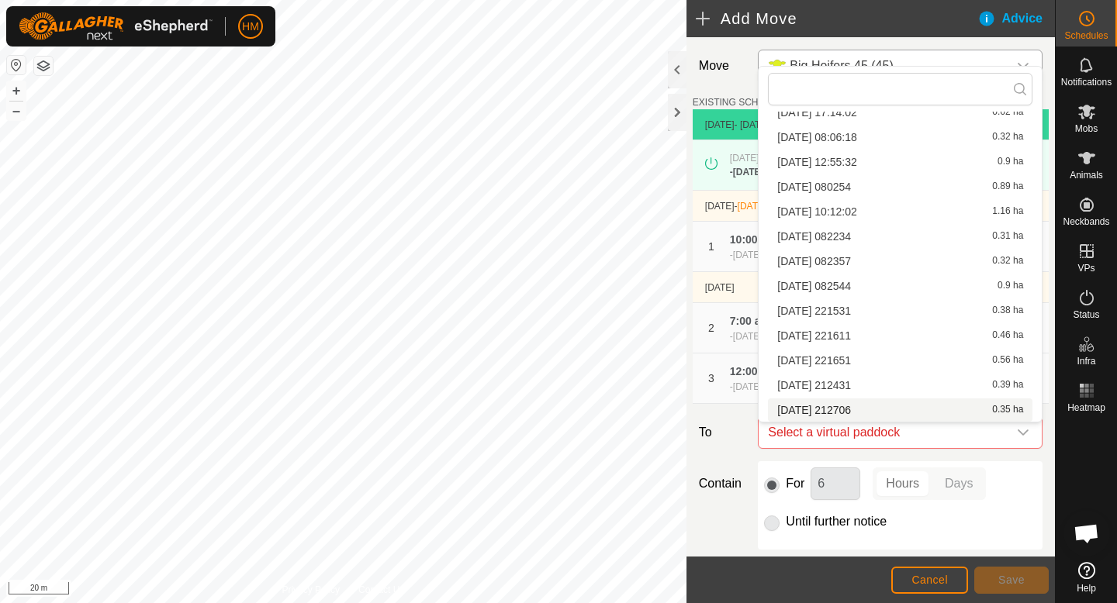
click at [923, 408] on li "2025-10-07 212706 0.35 ha" at bounding box center [900, 410] width 264 height 23
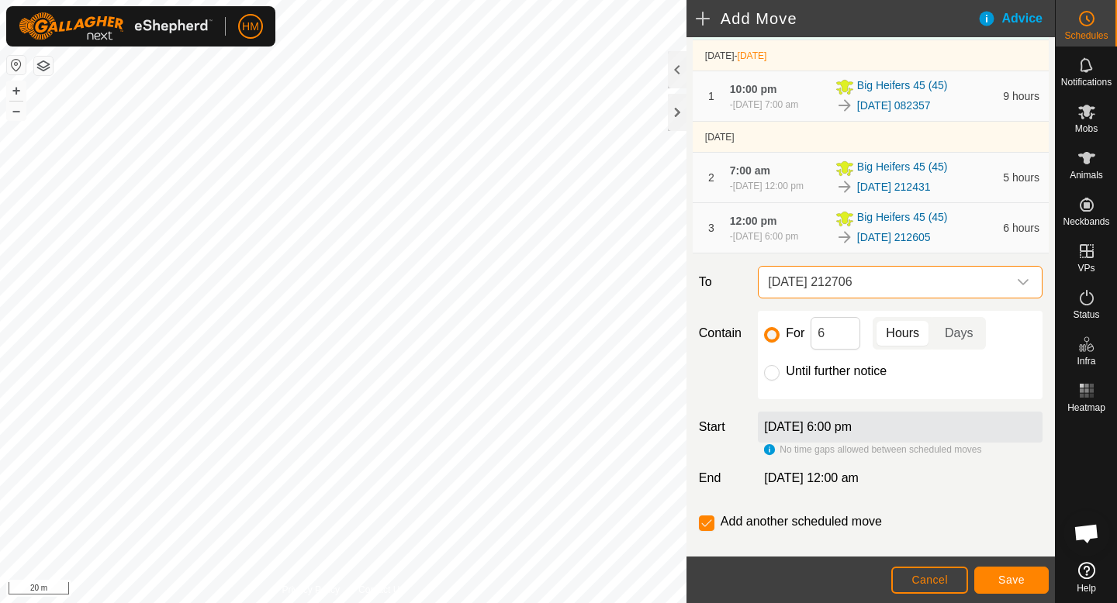
scroll to position [151, 0]
click at [938, 575] on span "Cancel" at bounding box center [929, 580] width 36 height 12
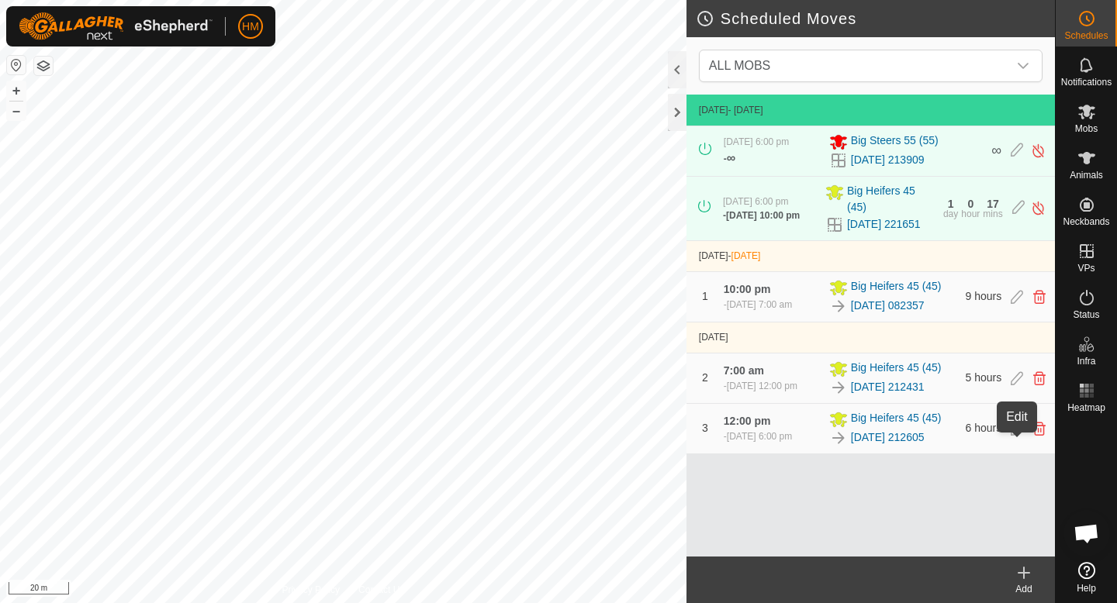
click at [1018, 436] on icon at bounding box center [1016, 429] width 12 height 14
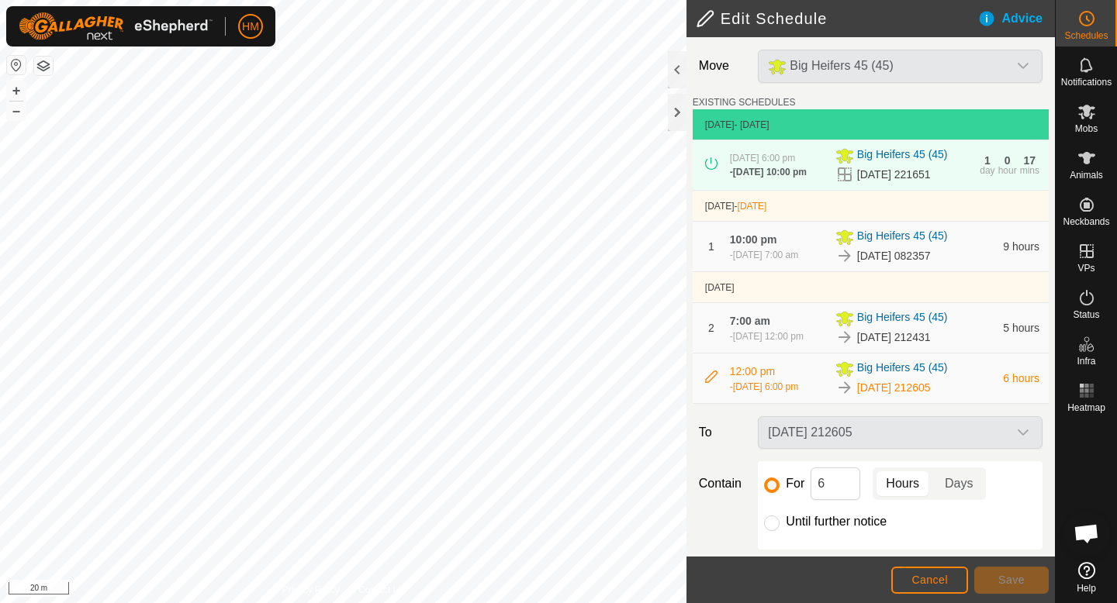
scroll to position [111, 0]
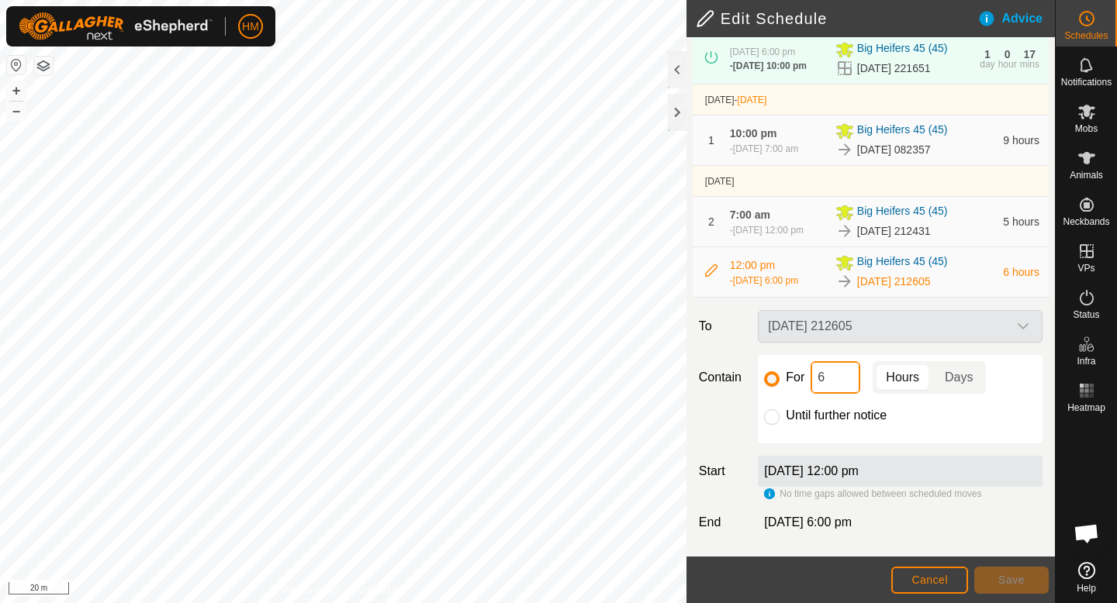
click at [838, 374] on input "6" at bounding box center [835, 377] width 50 height 33
type input "1"
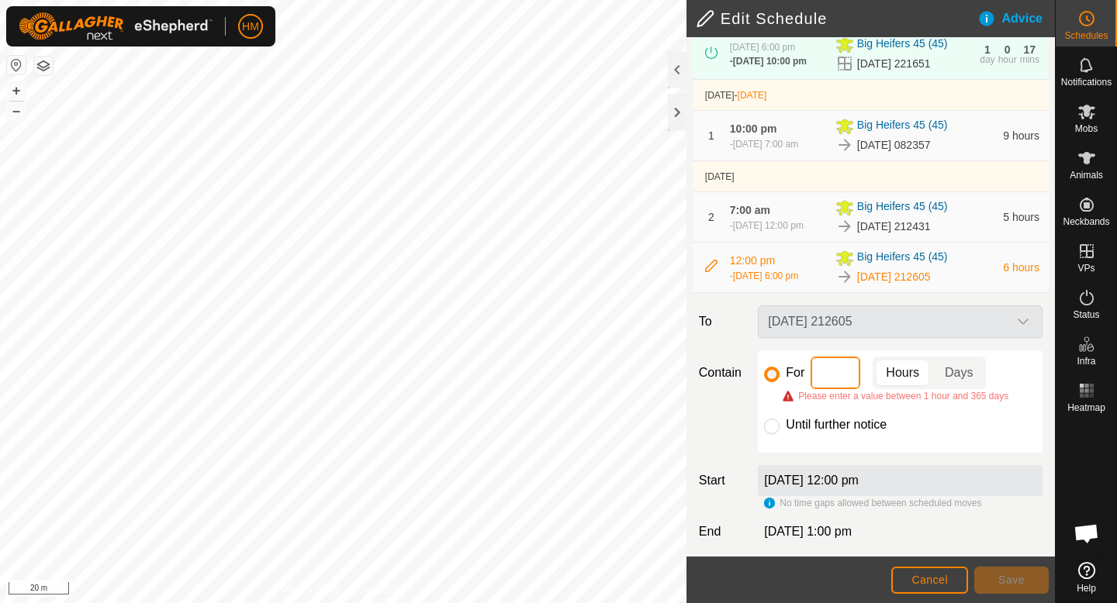
type input "6"
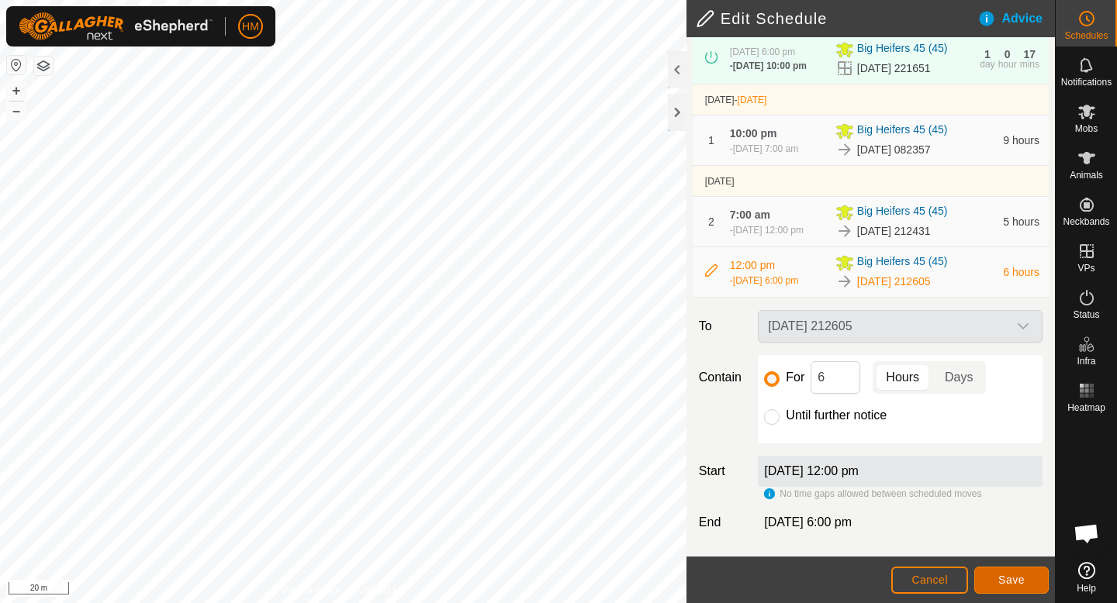
click at [1017, 585] on span "Save" at bounding box center [1011, 580] width 26 height 12
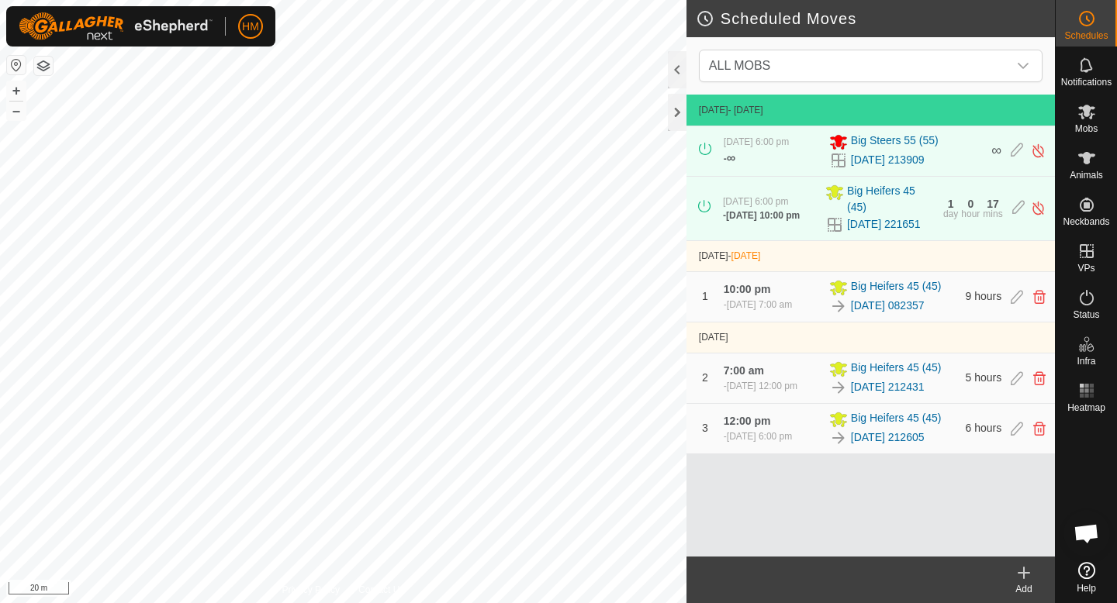
click at [1024, 579] on icon at bounding box center [1024, 573] width 0 height 11
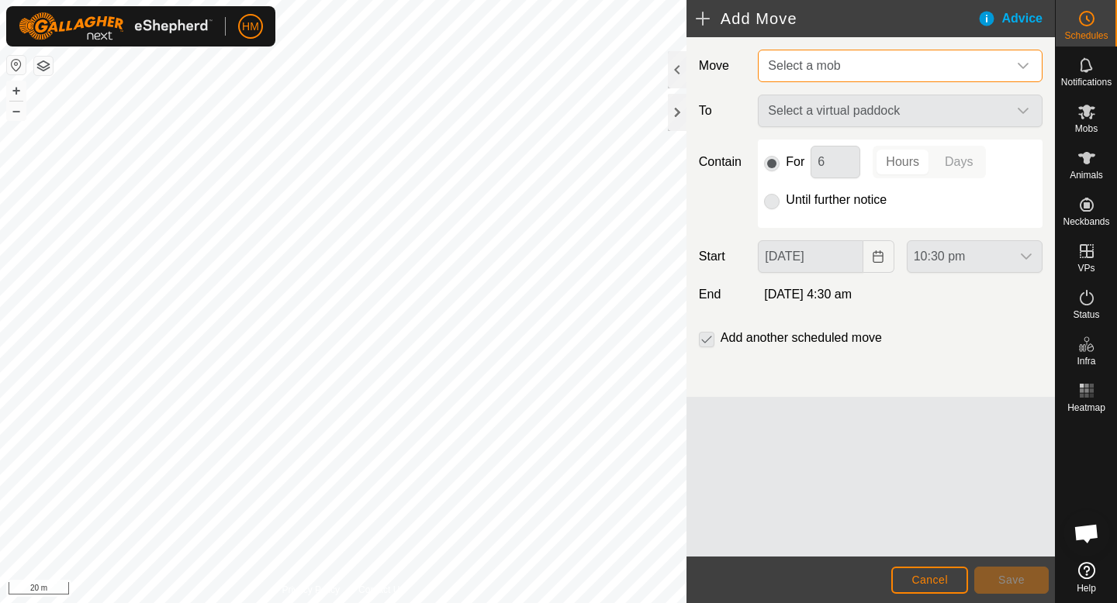
click at [901, 60] on span "Select a mob" at bounding box center [885, 65] width 246 height 31
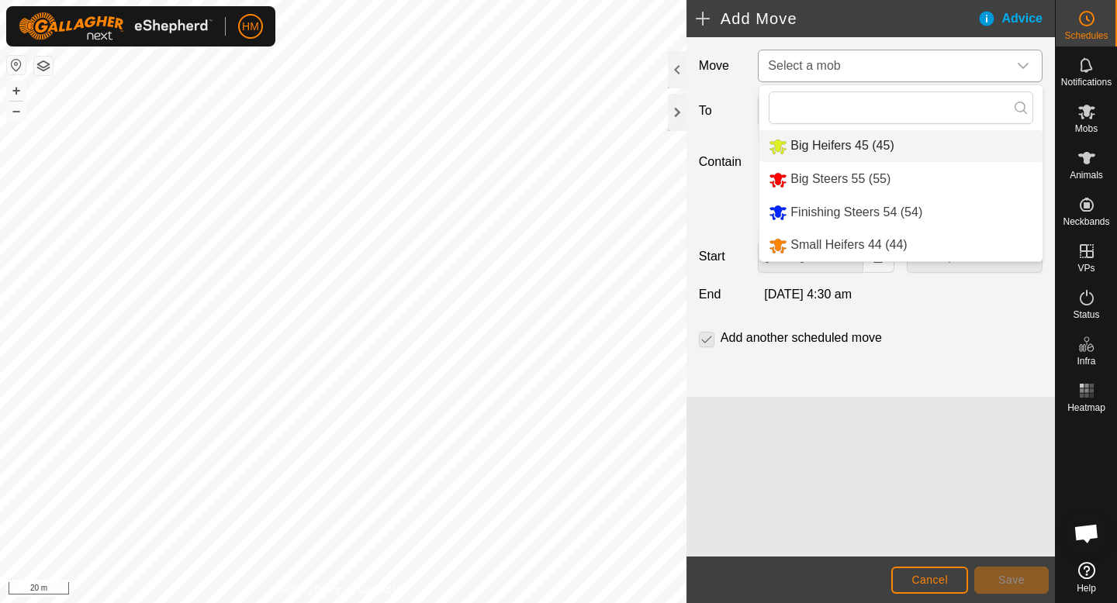
click at [855, 143] on li "Big Heifers 45 (45)" at bounding box center [900, 146] width 283 height 32
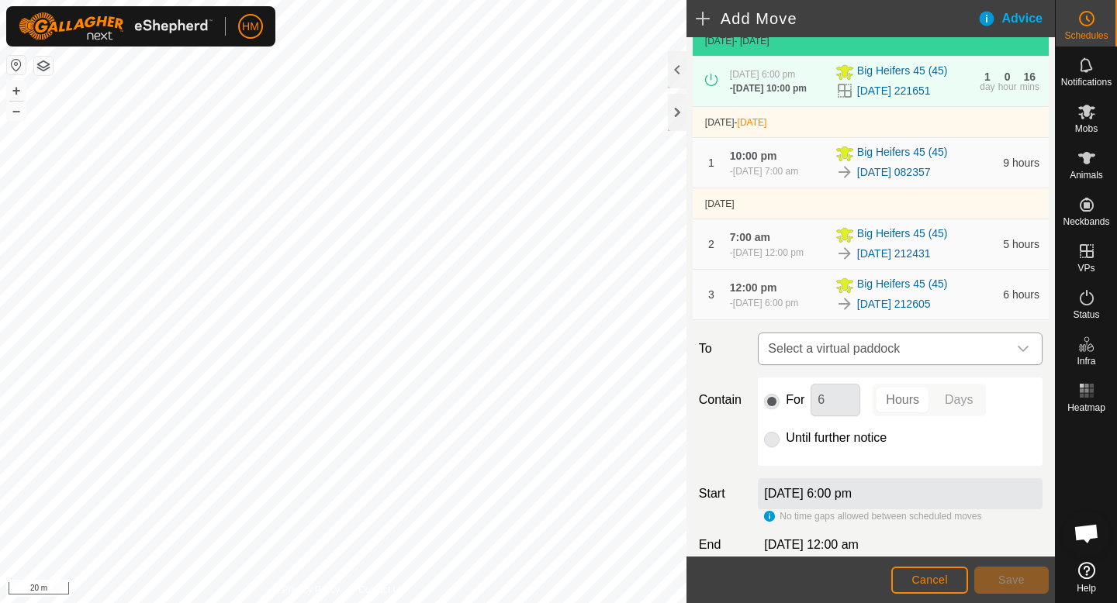
scroll to position [85, 0]
click at [963, 339] on span "Select a virtual paddock" at bounding box center [885, 348] width 246 height 31
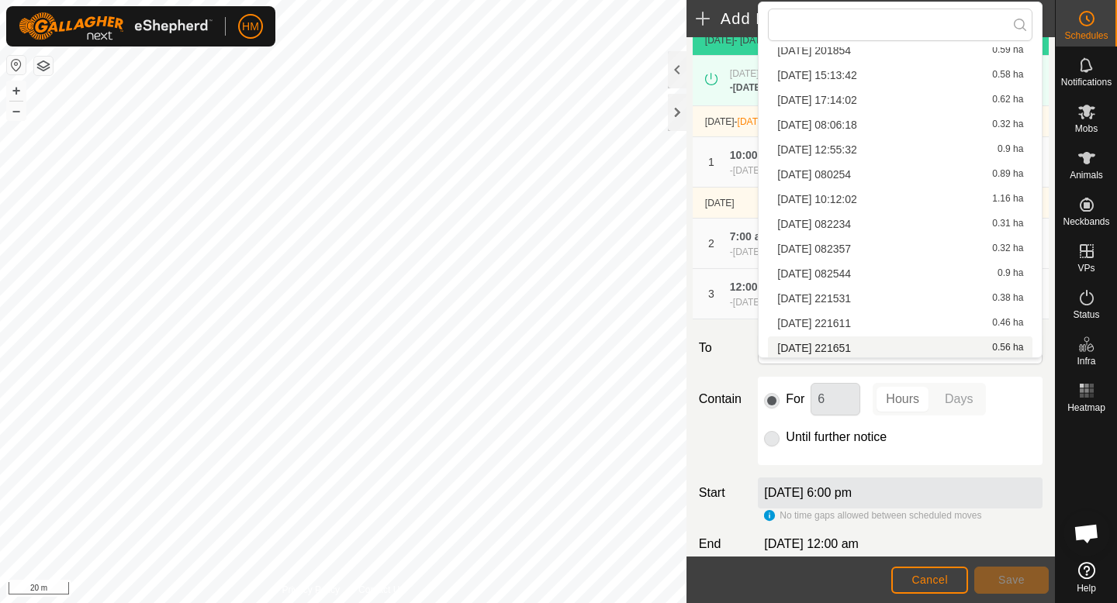
scroll to position [171, 0]
click at [905, 529] on div "Move Big Heifers 45 (45) EXISTING SCHEDULES 7 Oct 2025 - Today 7 Oct 2025, 6:00…" at bounding box center [870, 300] width 368 height 694
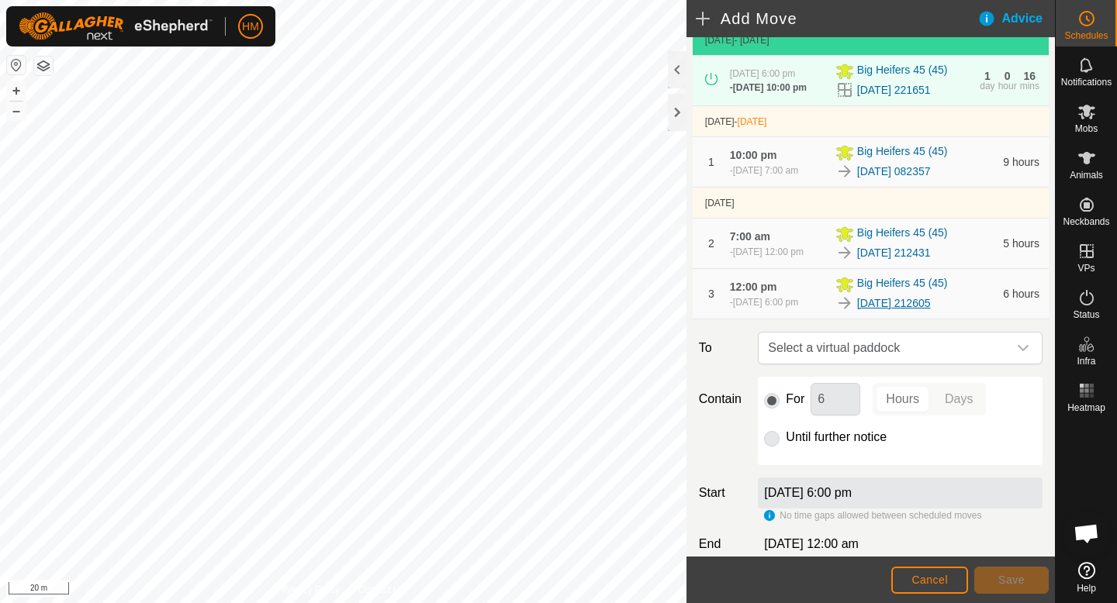
click at [869, 309] on link "[DATE] 212605" at bounding box center [894, 303] width 74 height 16
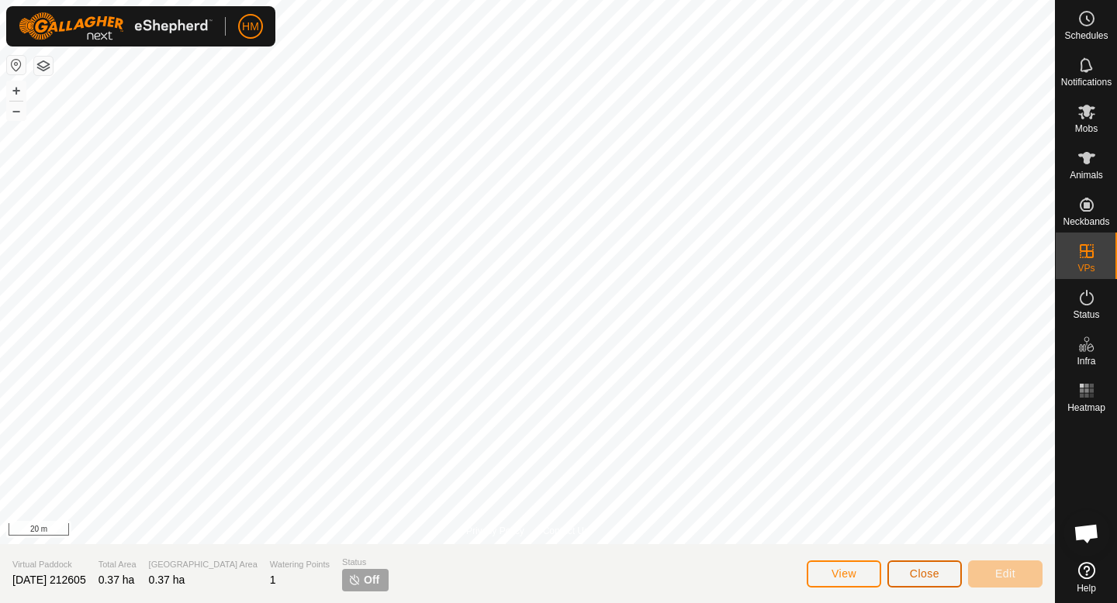
click at [923, 565] on button "Close" at bounding box center [924, 574] width 74 height 27
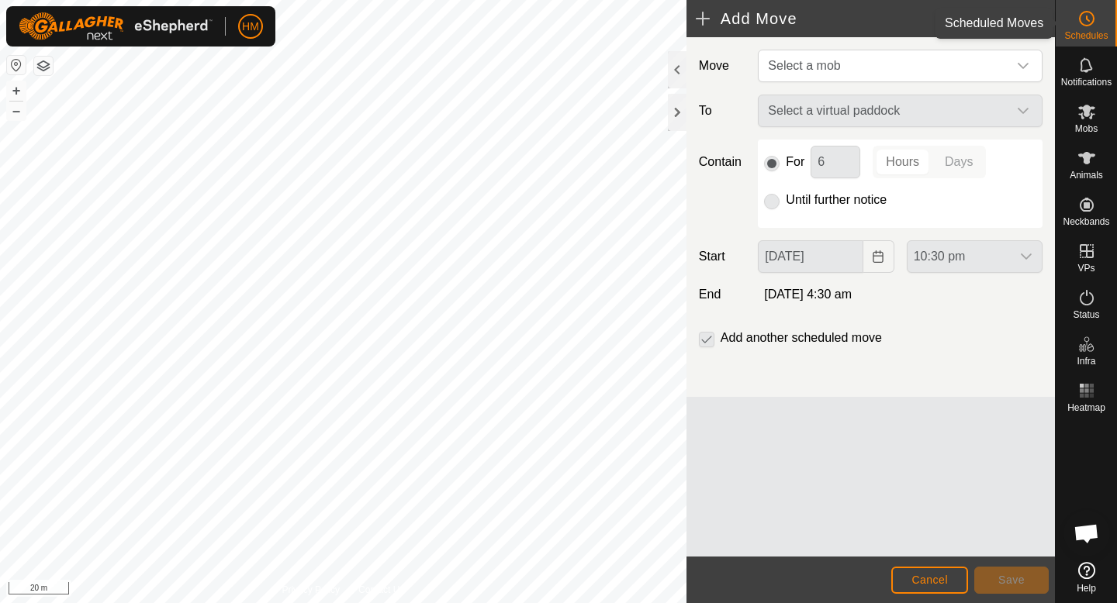
click at [1085, 15] on icon at bounding box center [1086, 18] width 19 height 19
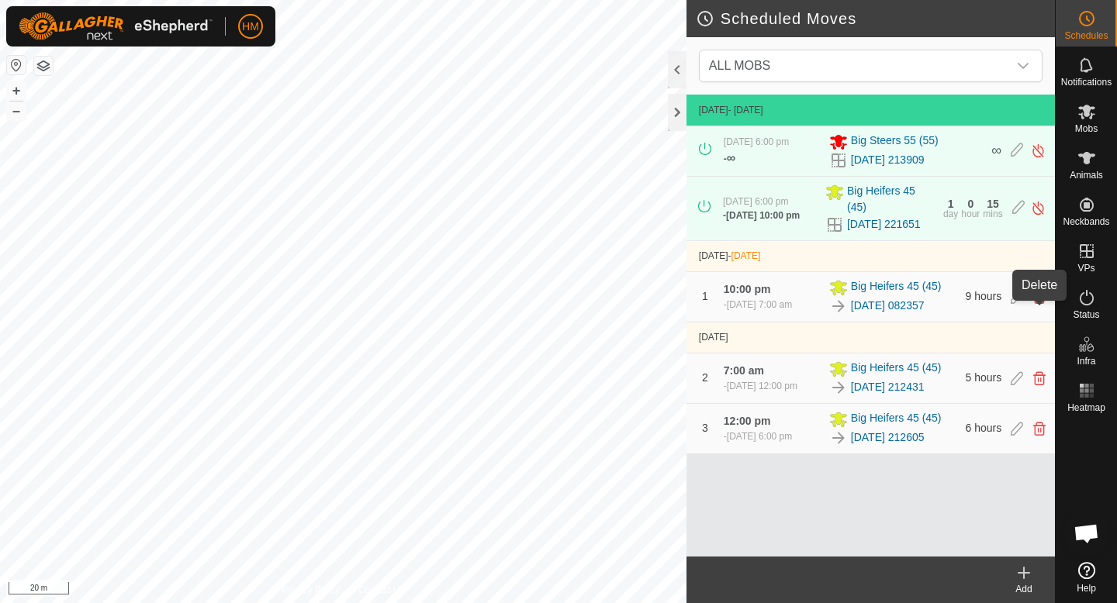
click at [1039, 304] on icon at bounding box center [1039, 297] width 12 height 14
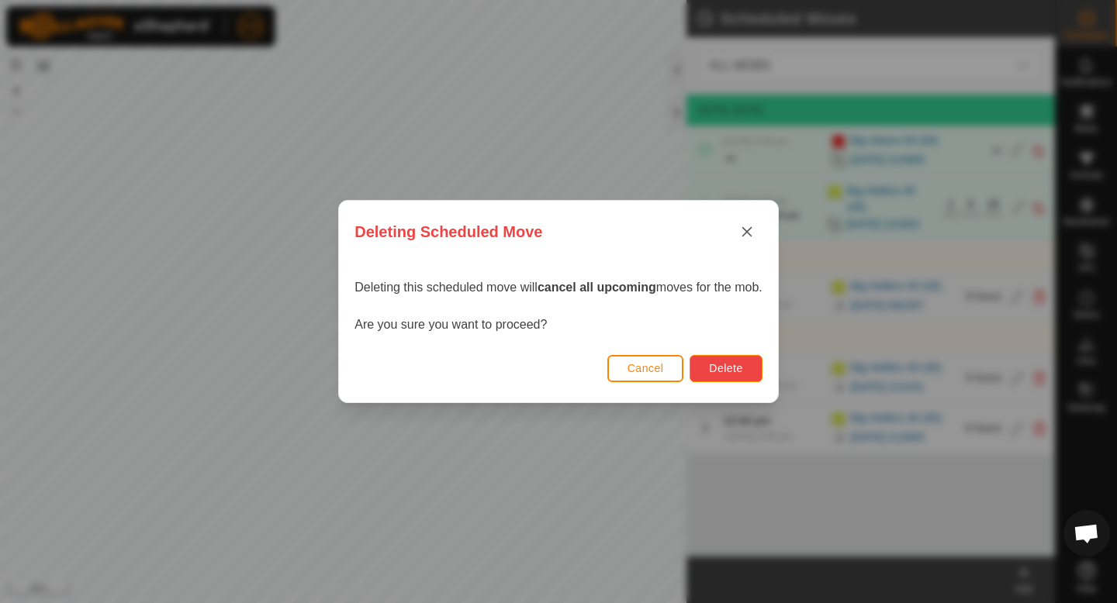
click at [730, 375] on button "Delete" at bounding box center [725, 368] width 72 height 27
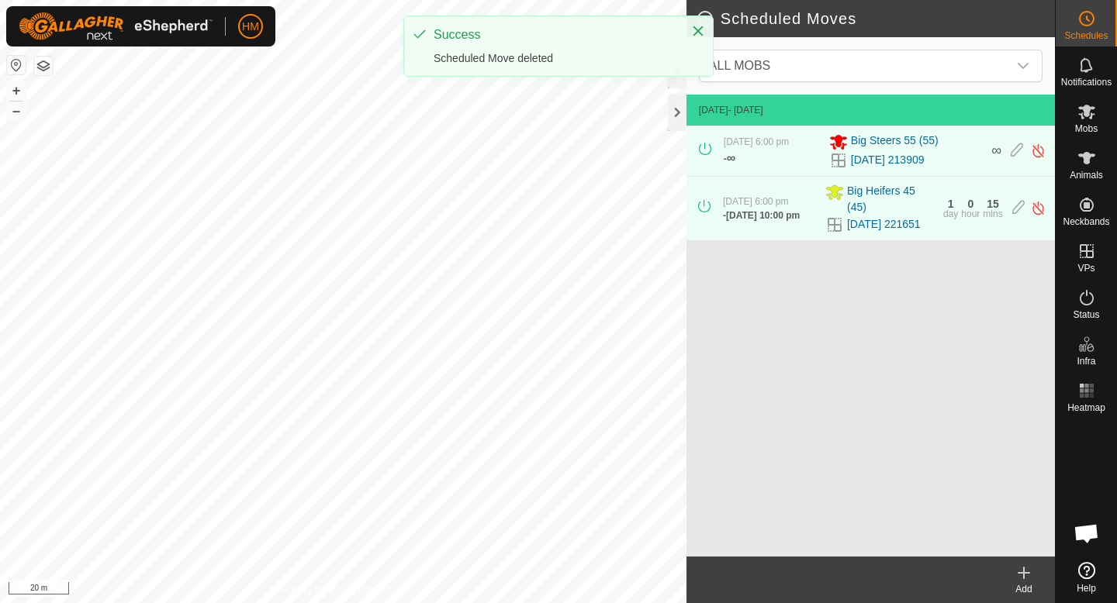
click at [1019, 585] on div "Add" at bounding box center [1024, 589] width 62 height 14
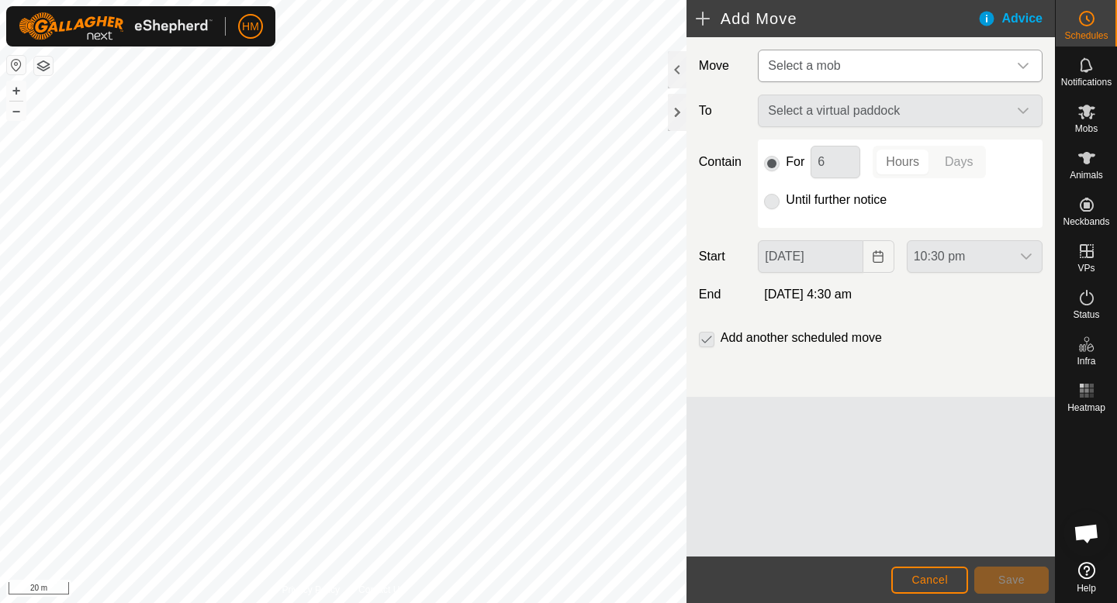
click at [873, 70] on span "Select a mob" at bounding box center [885, 65] width 246 height 31
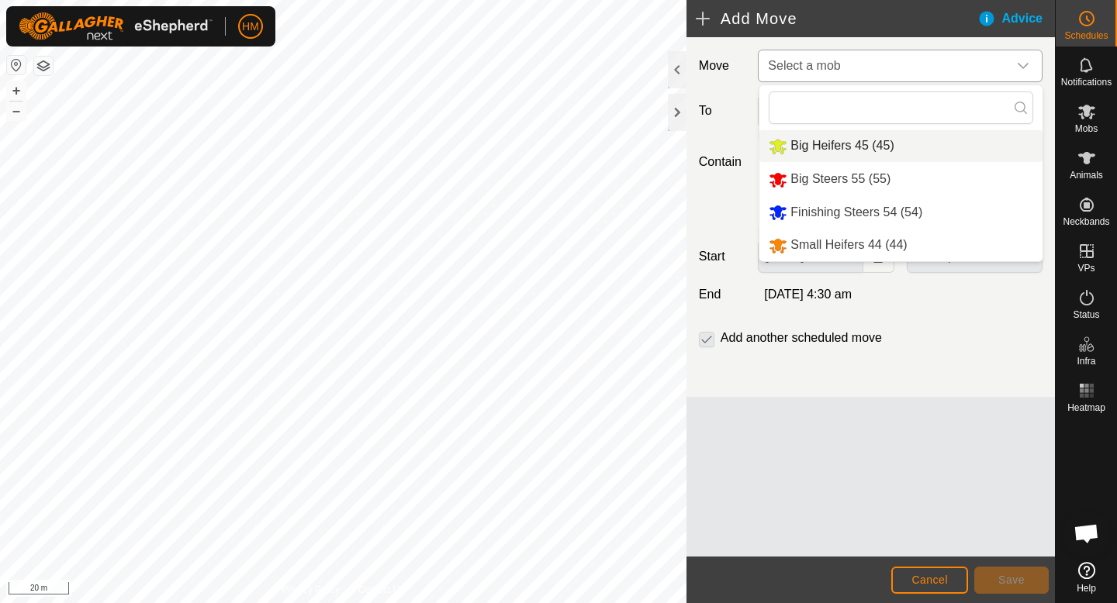
click at [869, 139] on li "Big Heifers 45 (45)" at bounding box center [900, 146] width 283 height 32
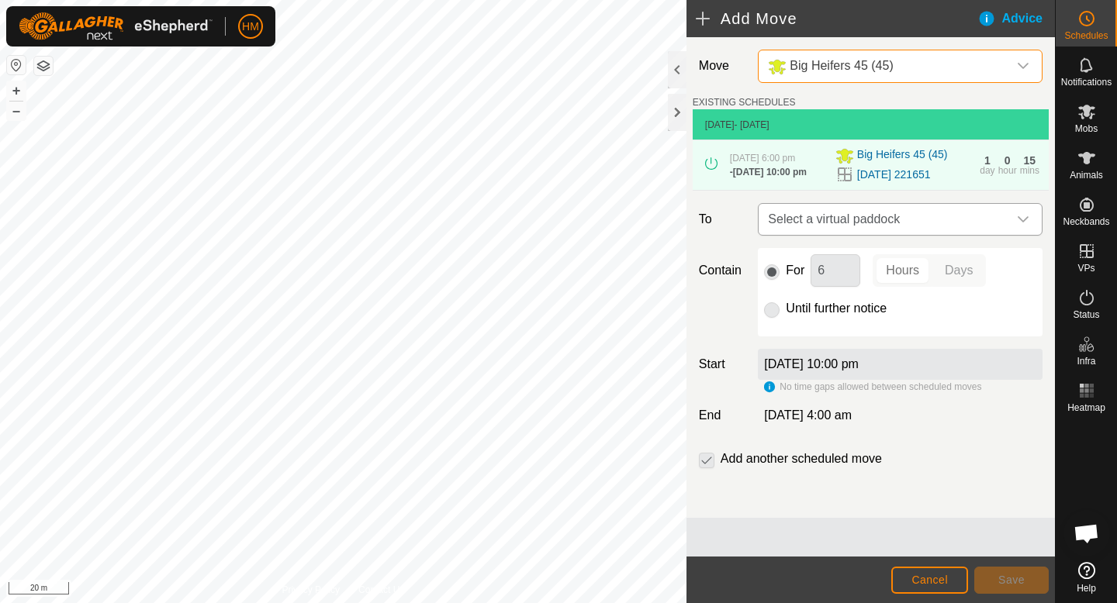
click at [895, 230] on span "Select a virtual paddock" at bounding box center [885, 219] width 246 height 31
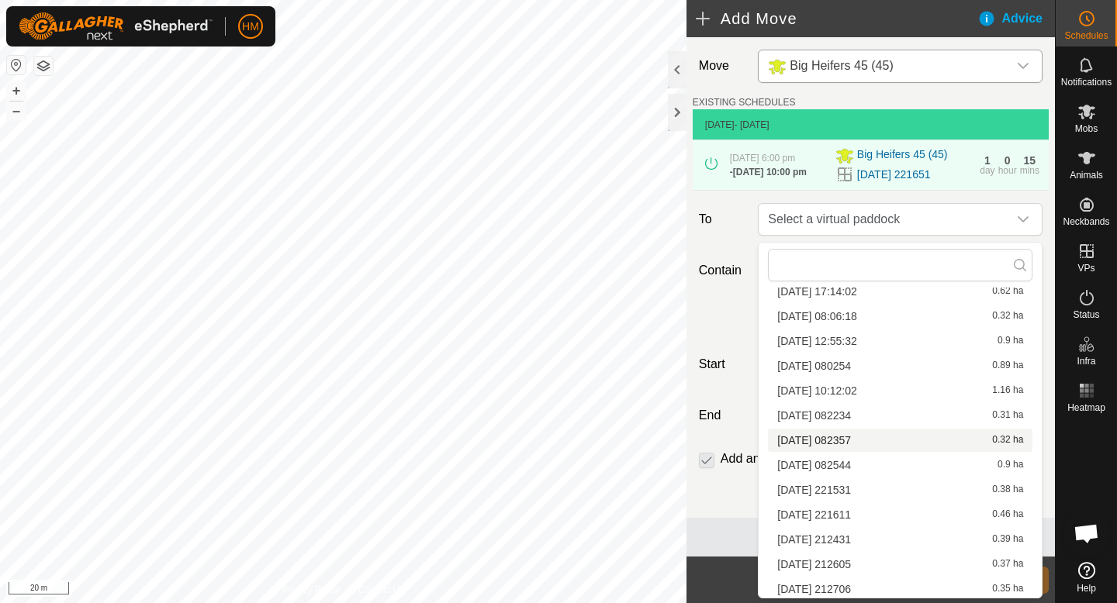
scroll to position [171, 0]
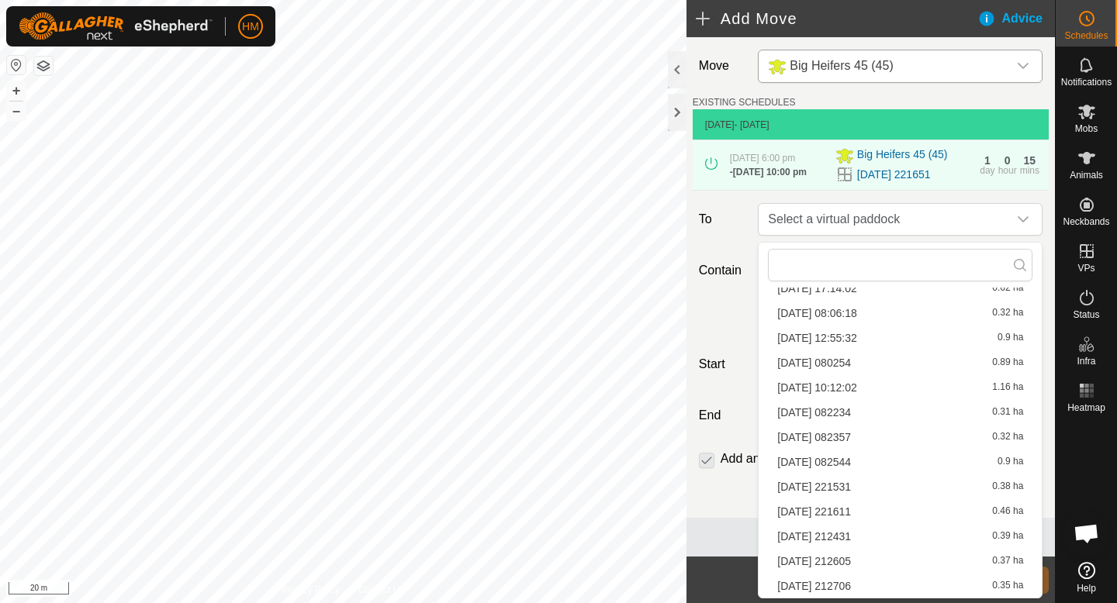
click at [809, 443] on li "[DATE] 082357 0.32 ha" at bounding box center [900, 437] width 264 height 23
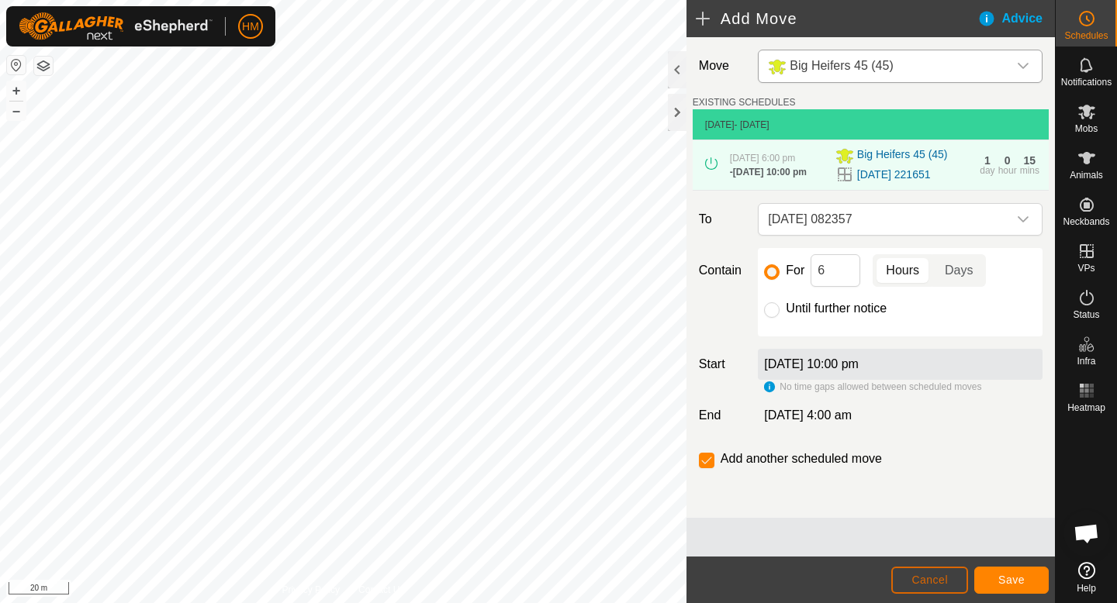
click at [931, 575] on span "Cancel" at bounding box center [929, 580] width 36 height 12
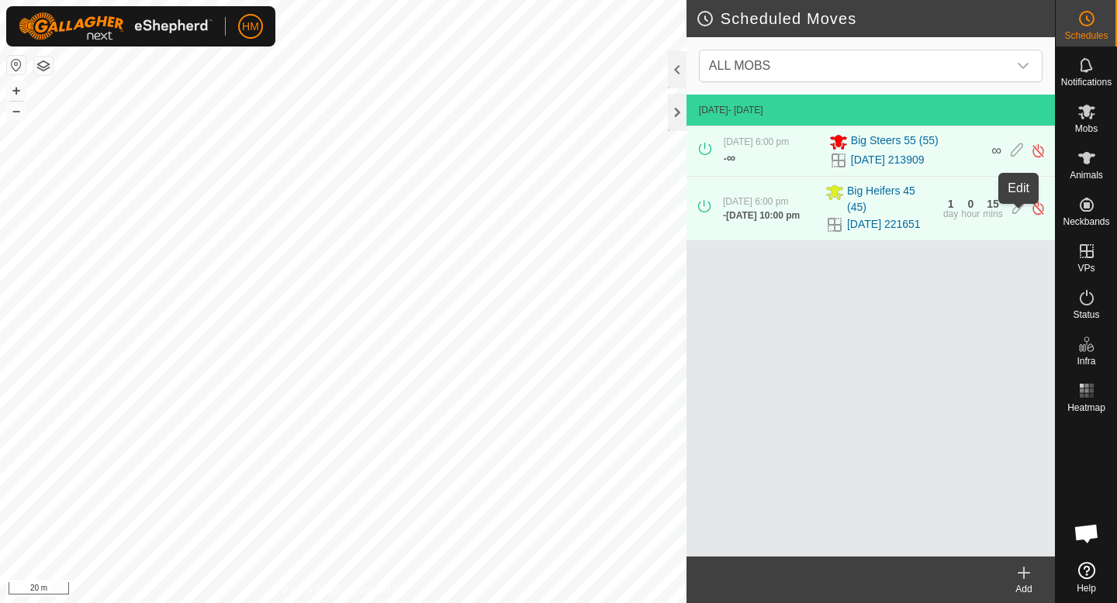
click at [1019, 216] on icon at bounding box center [1018, 208] width 12 height 16
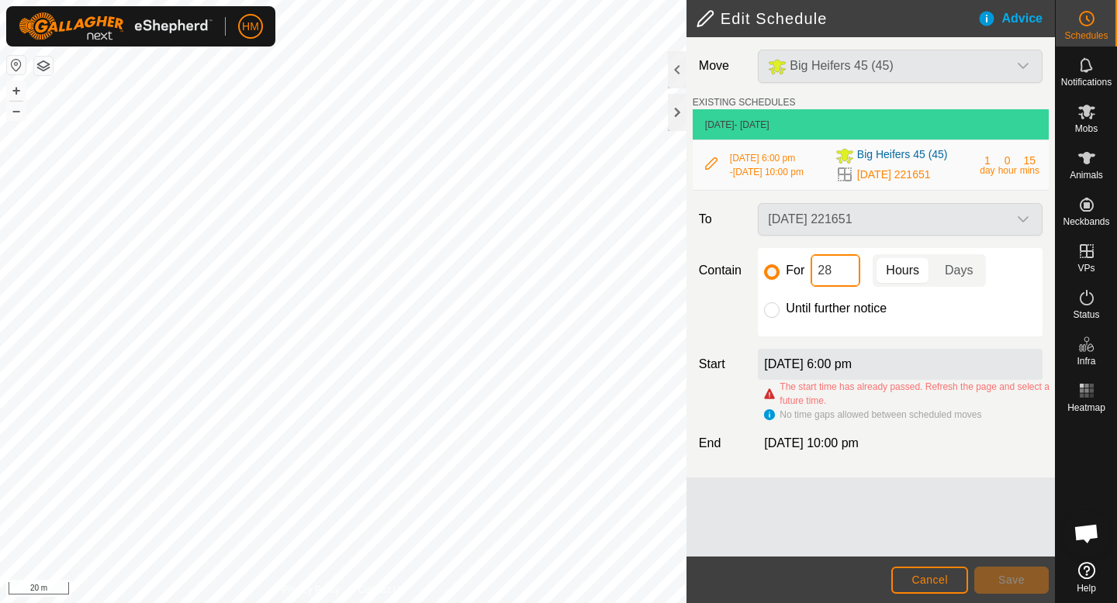
click at [839, 262] on input "28" at bounding box center [835, 270] width 50 height 33
type input "2"
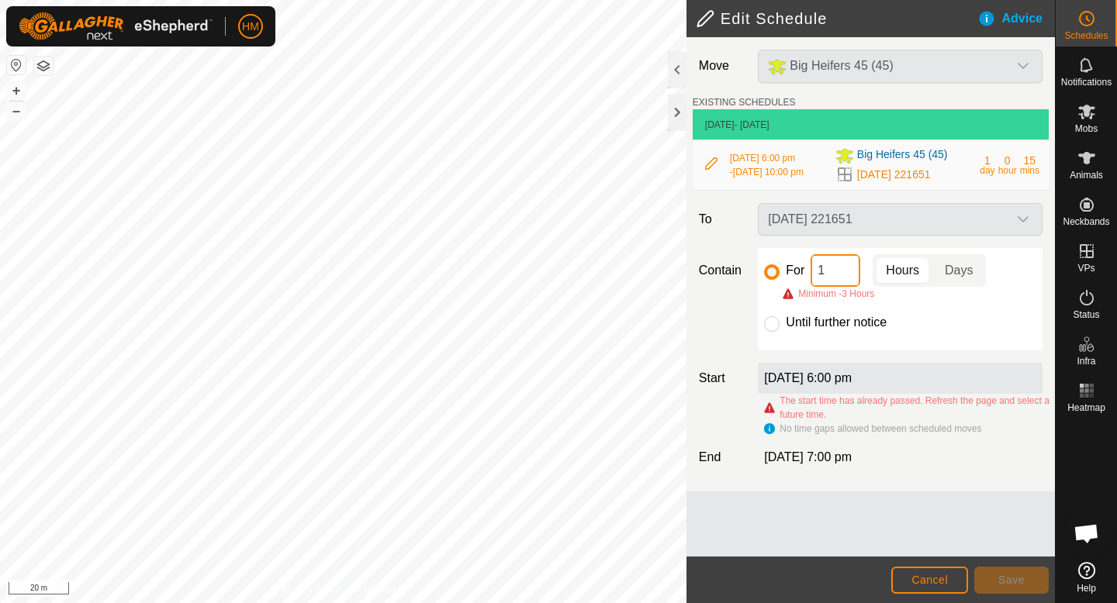
type input "13"
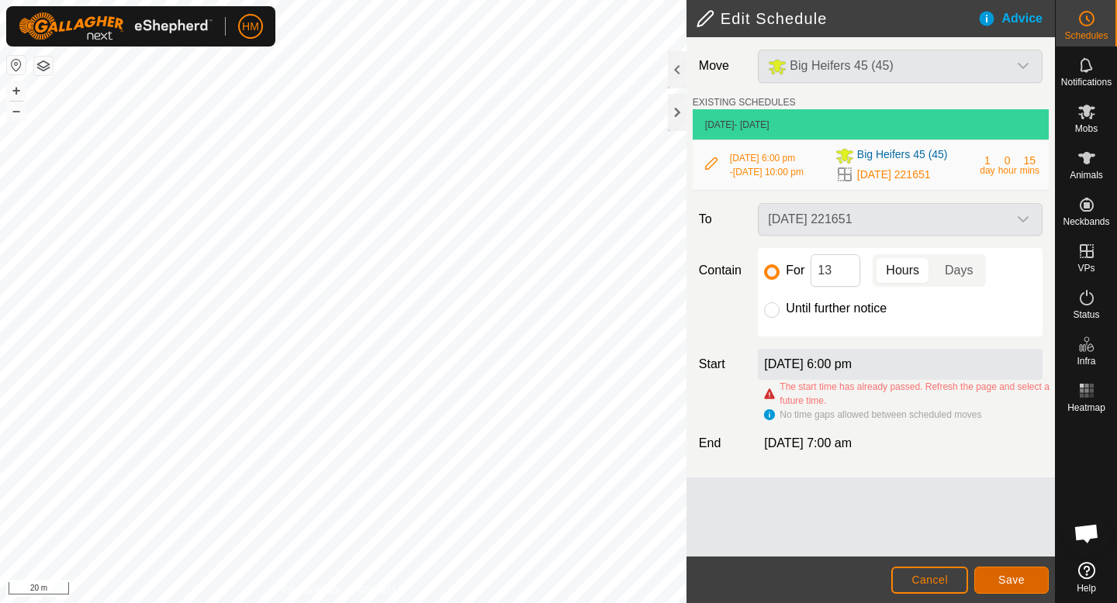
click at [1006, 574] on span "Save" at bounding box center [1011, 580] width 26 height 12
click at [1004, 582] on span "Save" at bounding box center [1011, 580] width 26 height 12
click at [836, 273] on input "13" at bounding box center [835, 270] width 50 height 33
type input "1"
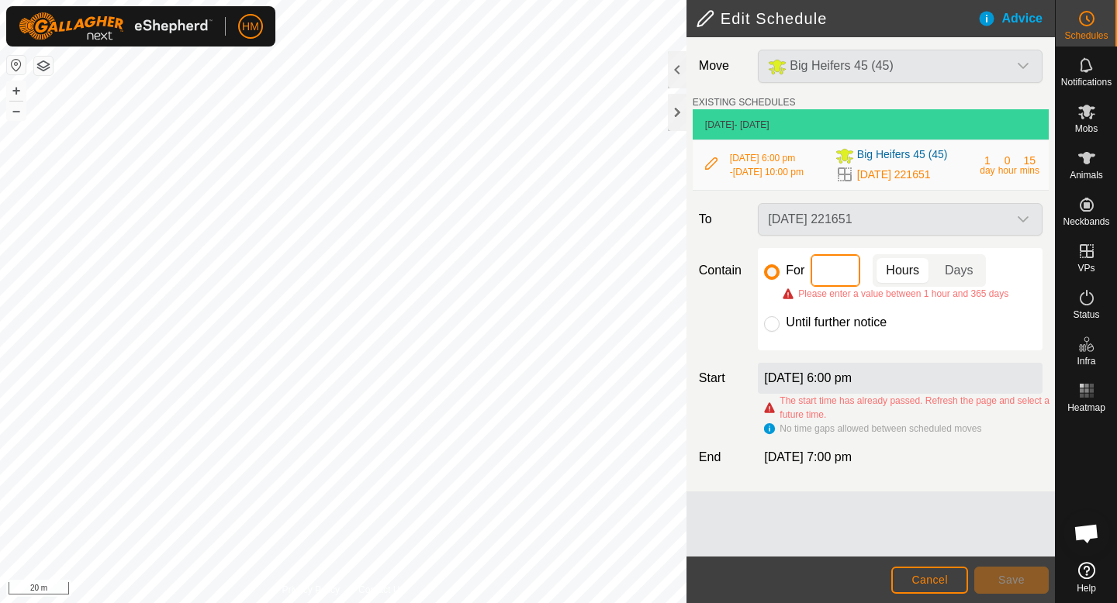
type input "8"
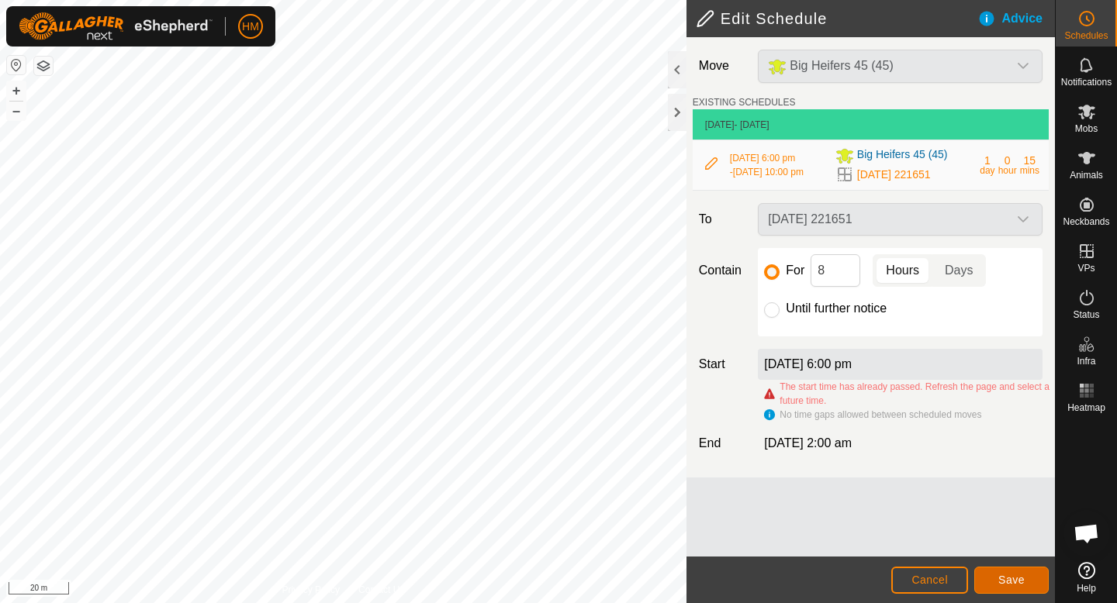
click at [1000, 568] on button "Save" at bounding box center [1011, 580] width 74 height 27
click at [948, 575] on button "Cancel" at bounding box center [929, 580] width 77 height 27
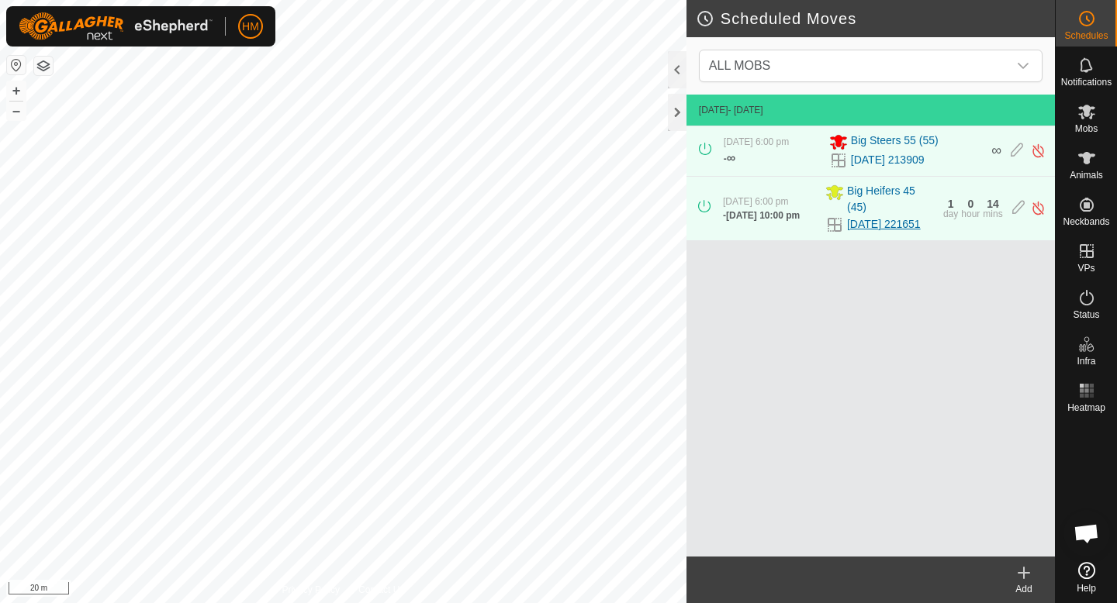
click at [870, 233] on link "[DATE] 221651" at bounding box center [884, 224] width 74 height 16
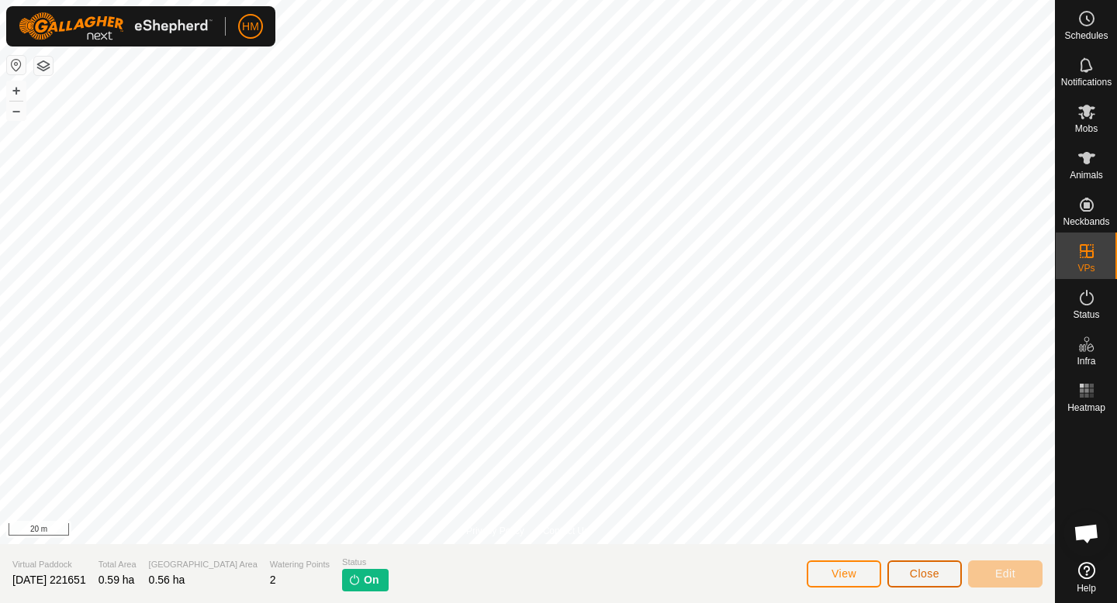
click at [930, 572] on span "Close" at bounding box center [924, 574] width 29 height 12
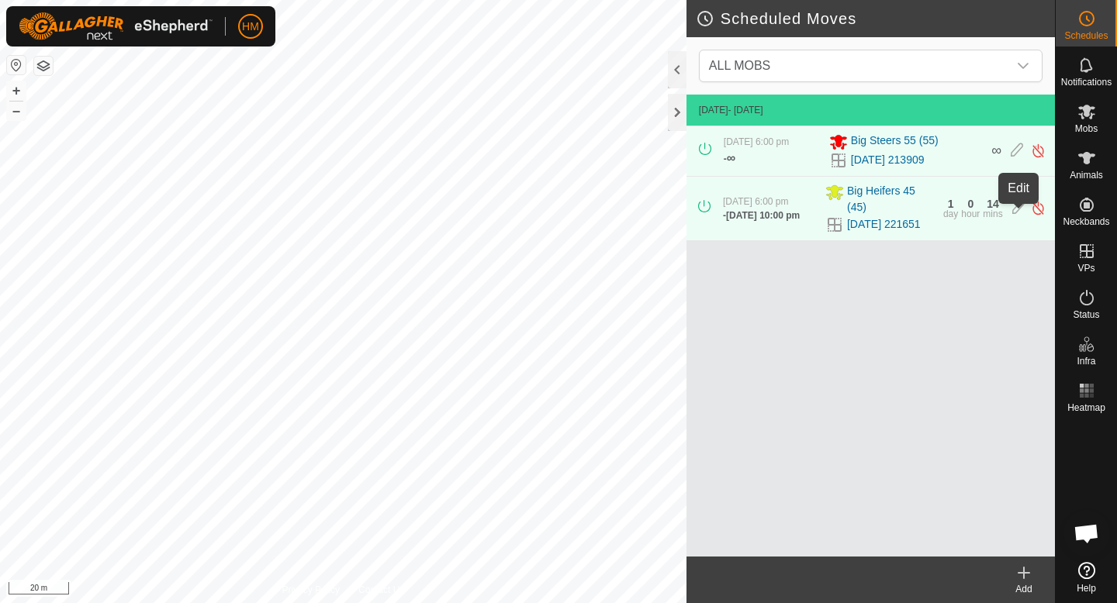
click at [1021, 216] on icon at bounding box center [1018, 208] width 12 height 16
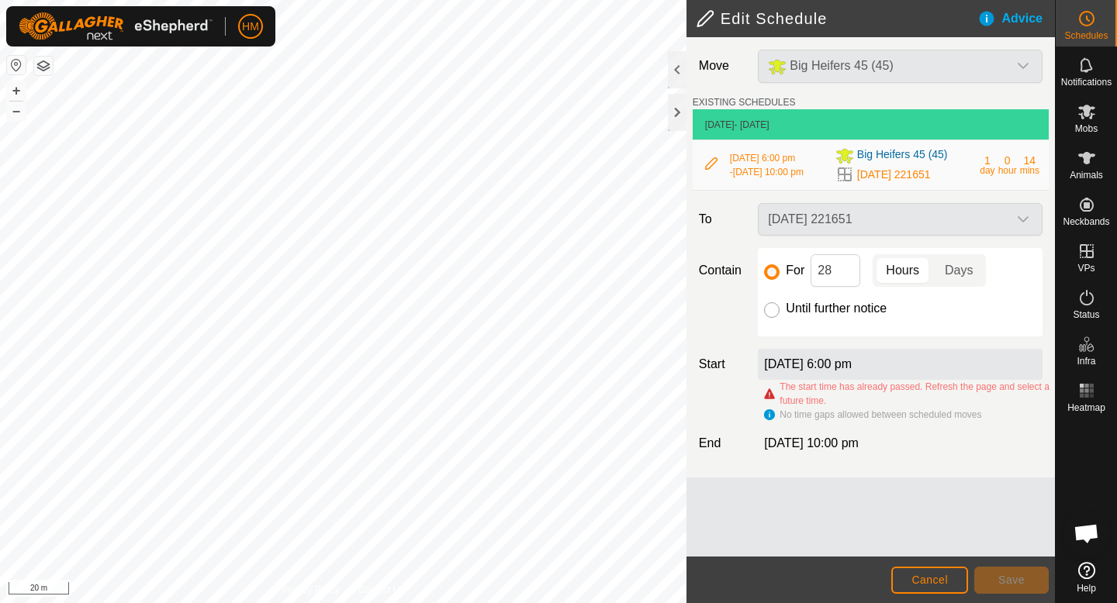
click at [777, 313] on input "Until further notice" at bounding box center [772, 310] width 16 height 16
radio input "true"
click at [772, 270] on input "For" at bounding box center [772, 272] width 16 height 16
radio input "true"
click at [838, 269] on input "28" at bounding box center [835, 270] width 50 height 33
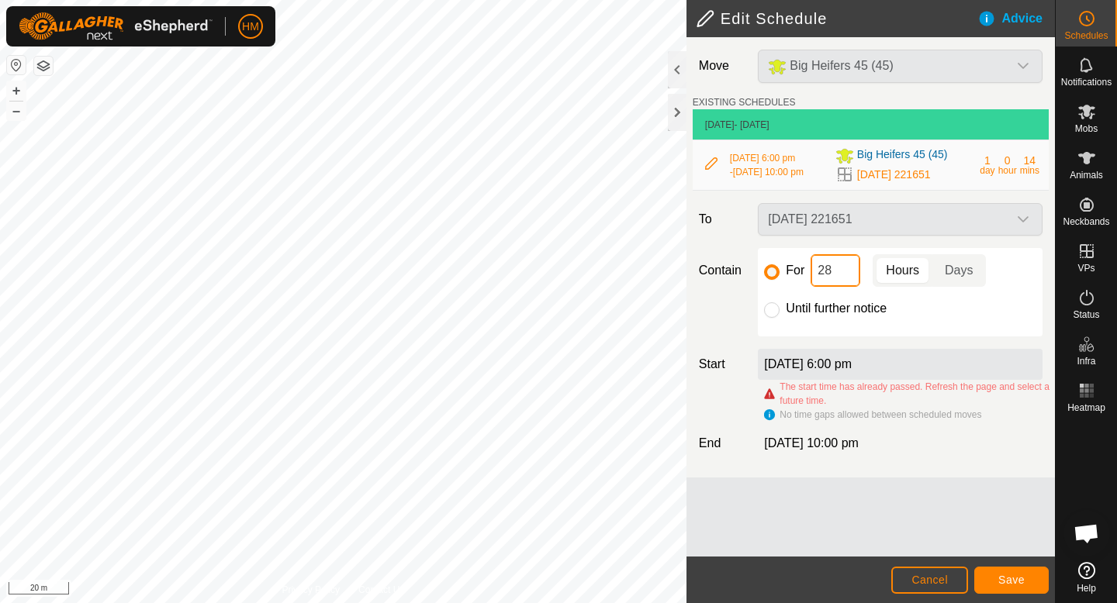
type input "2"
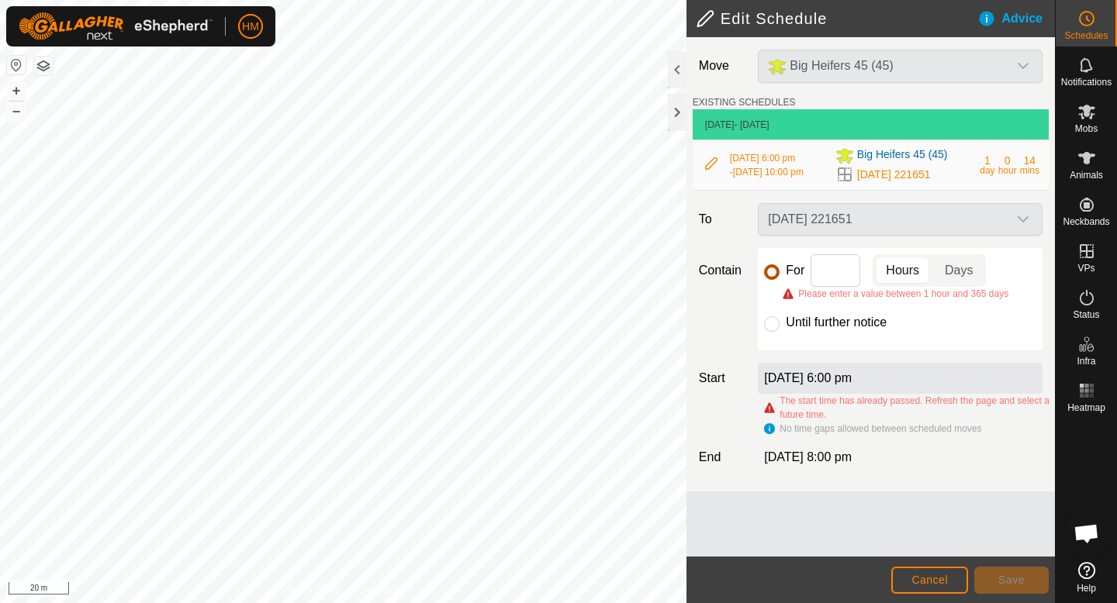
click at [779, 273] on input "For" at bounding box center [772, 272] width 16 height 16
click at [825, 274] on input at bounding box center [835, 270] width 50 height 33
click at [938, 269] on p-togglebutton "Days" at bounding box center [959, 270] width 54 height 33
click at [838, 268] on input at bounding box center [835, 270] width 50 height 33
type input "1"
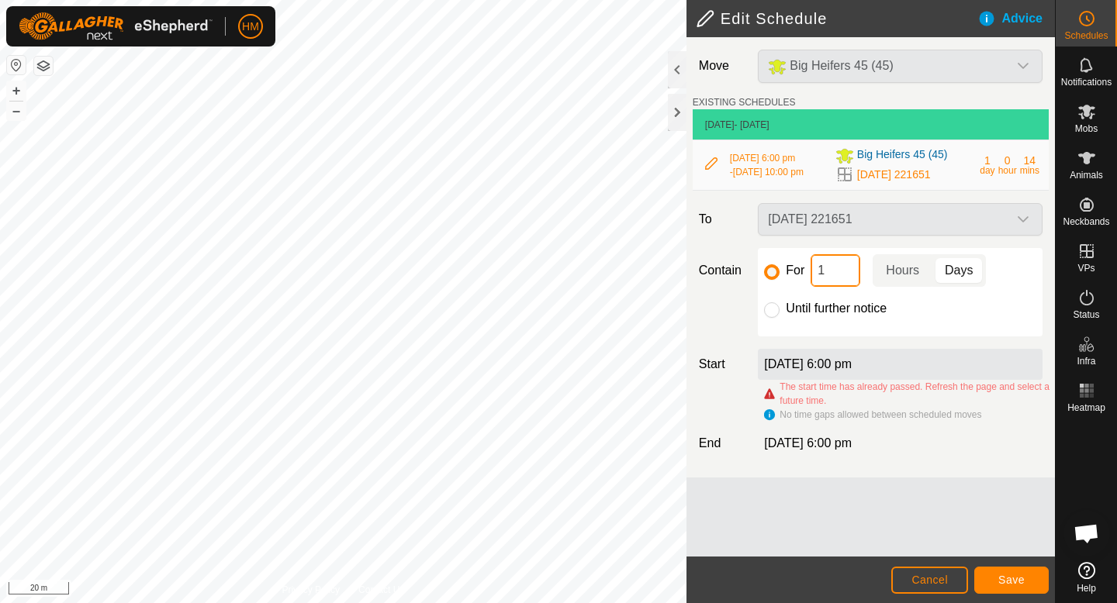
click at [831, 278] on input "1" at bounding box center [835, 270] width 50 height 33
type input "12"
click at [910, 271] on p-togglebutton "Hours" at bounding box center [902, 270] width 60 height 33
click at [1014, 579] on span "Save" at bounding box center [1011, 580] width 26 height 12
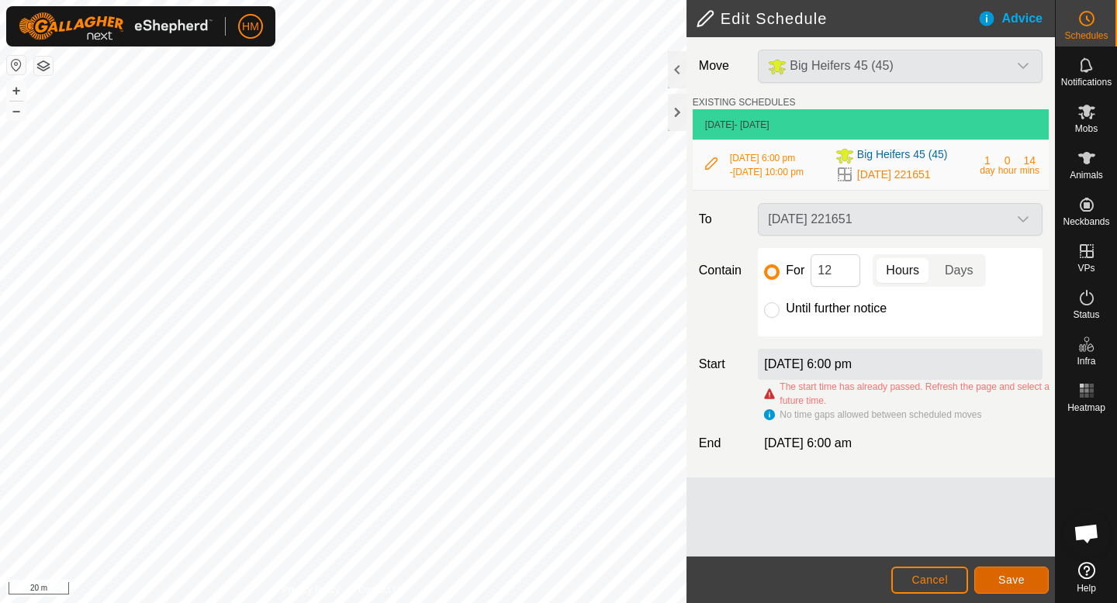
click at [1014, 579] on span "Save" at bounding box center [1011, 580] width 26 height 12
click at [1079, 32] on span "Schedules" at bounding box center [1085, 35] width 43 height 9
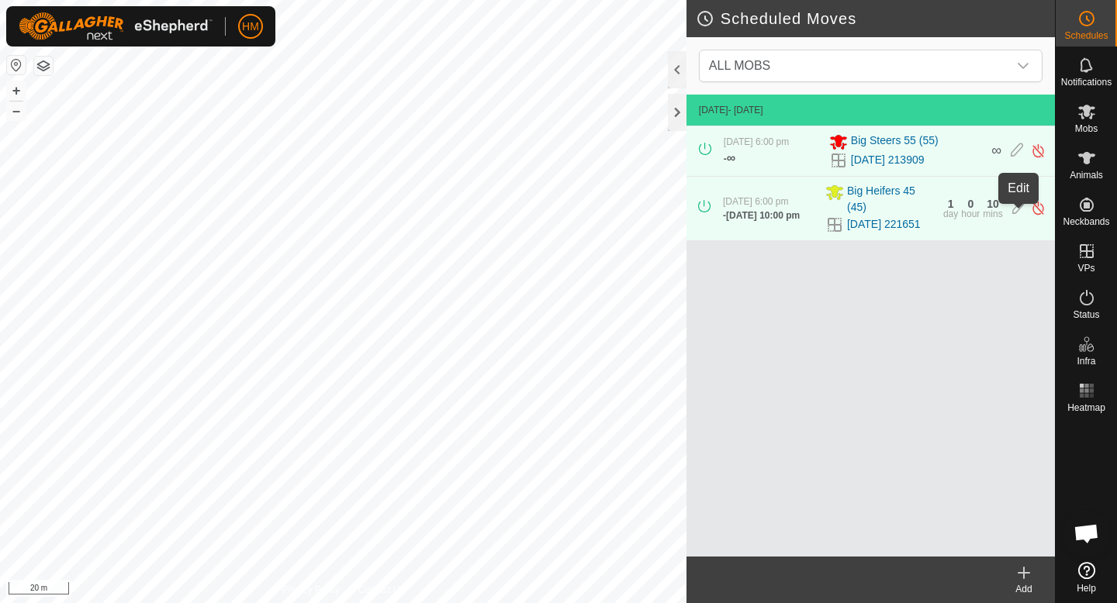
click at [1019, 213] on icon at bounding box center [1018, 208] width 12 height 16
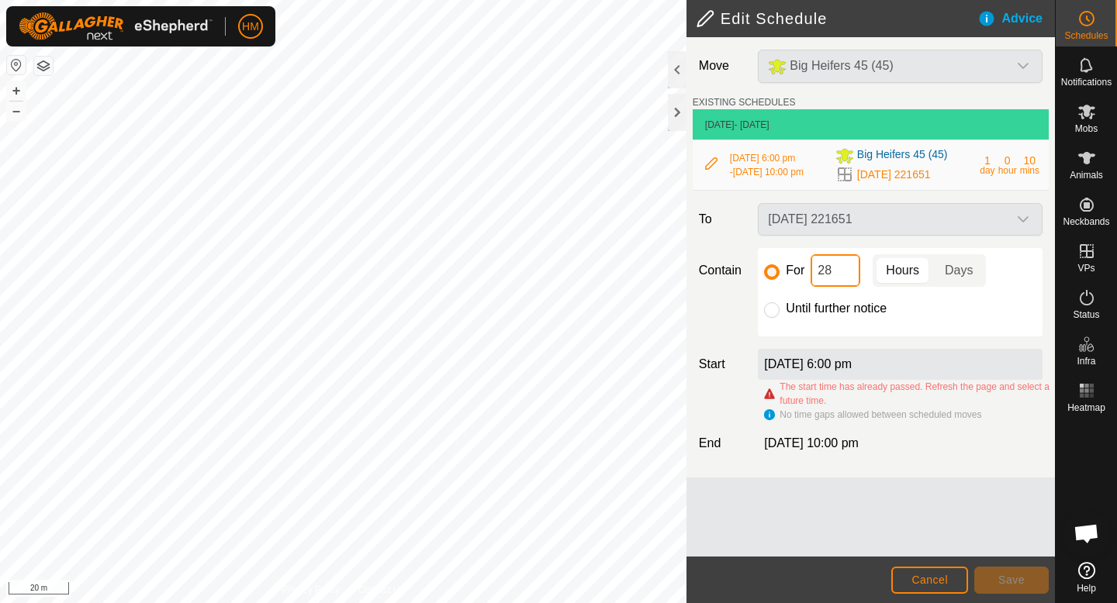
click at [837, 266] on input "28" at bounding box center [835, 270] width 50 height 33
type input "2"
type input "1"
type input "2"
type input "3"
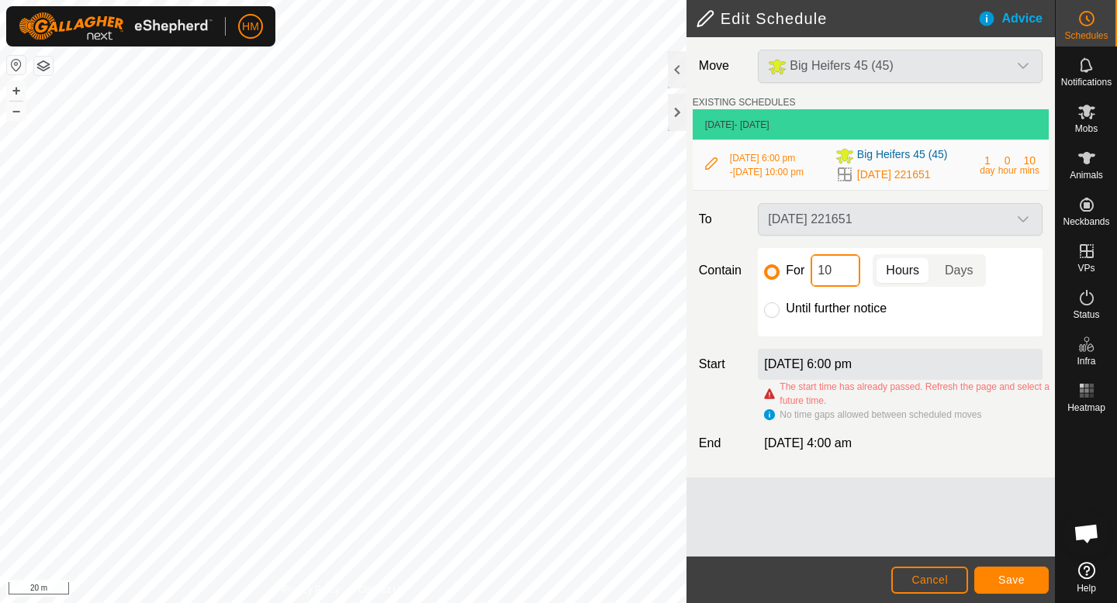
type input "1"
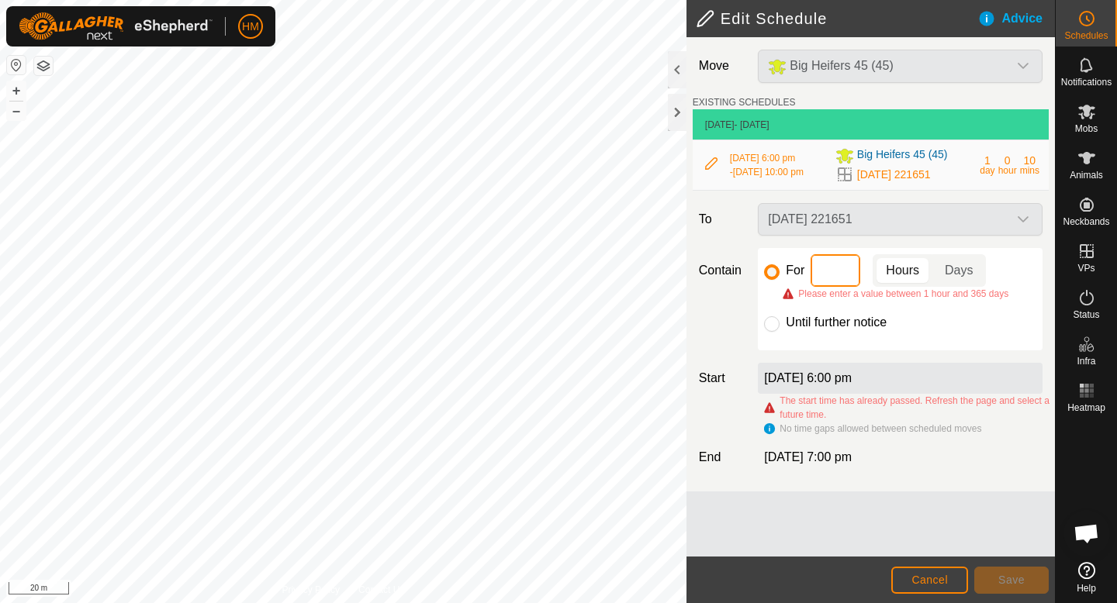
type input "3"
click at [1004, 211] on div "[DATE] 221651" at bounding box center [899, 219] width 297 height 33
click at [1011, 216] on div "[DATE] 221651" at bounding box center [899, 219] width 297 height 33
click at [929, 579] on span "Cancel" at bounding box center [929, 580] width 36 height 12
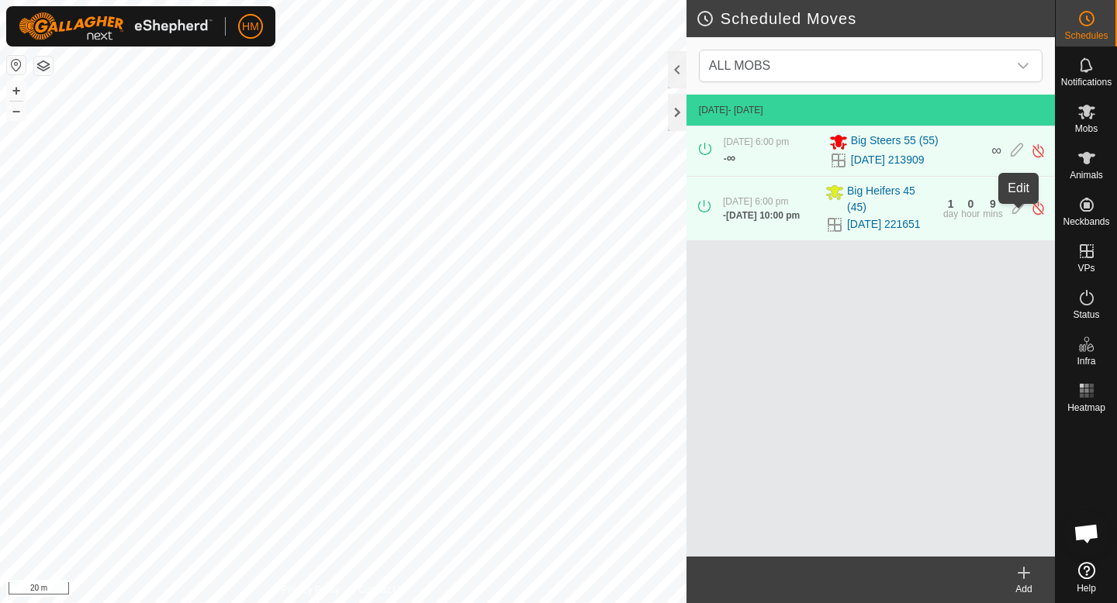
click at [1015, 216] on icon at bounding box center [1018, 208] width 12 height 16
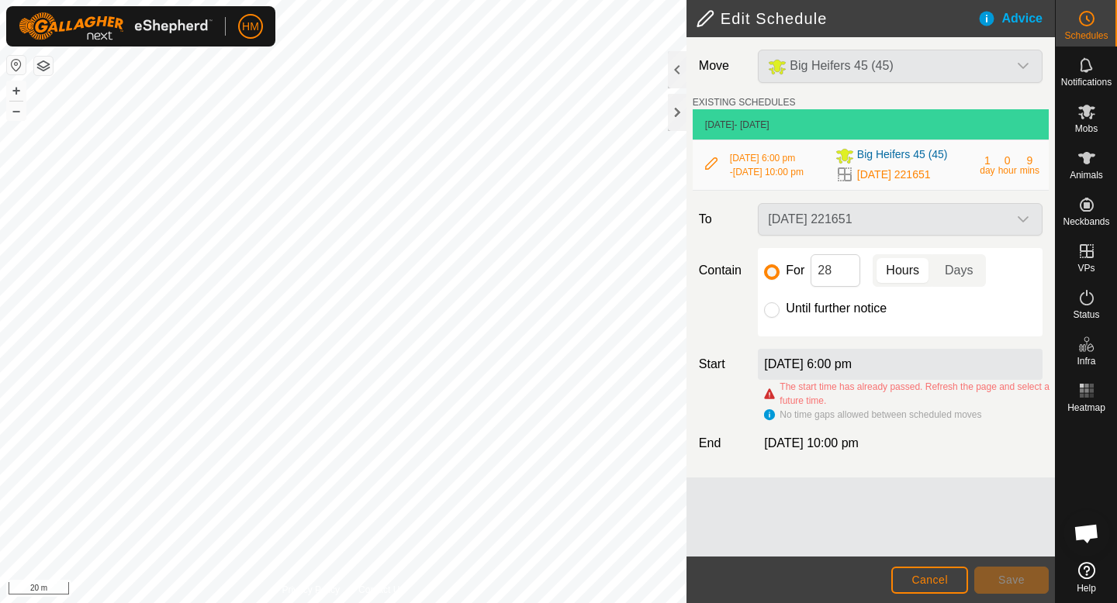
click at [917, 361] on div "[DATE] 6:00 pm" at bounding box center [900, 364] width 285 height 31
click at [851, 281] on div "For 28 Hours Days Until further notice" at bounding box center [900, 292] width 285 height 88
click at [835, 253] on div "For 28 Hours Days Until further notice" at bounding box center [900, 292] width 285 height 88
click at [835, 271] on input "28" at bounding box center [835, 270] width 50 height 33
click at [774, 309] on input "Until further notice" at bounding box center [772, 310] width 16 height 16
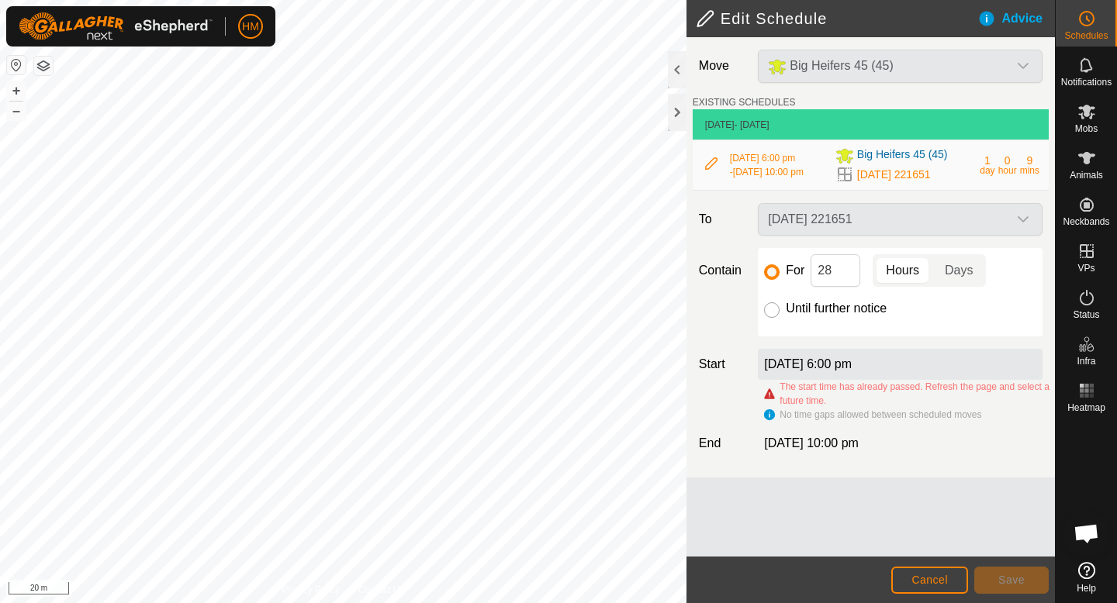
radio input "true"
click at [776, 272] on input "For" at bounding box center [772, 272] width 16 height 16
radio input "true"
click at [845, 276] on input "28" at bounding box center [835, 270] width 50 height 33
type input "2"
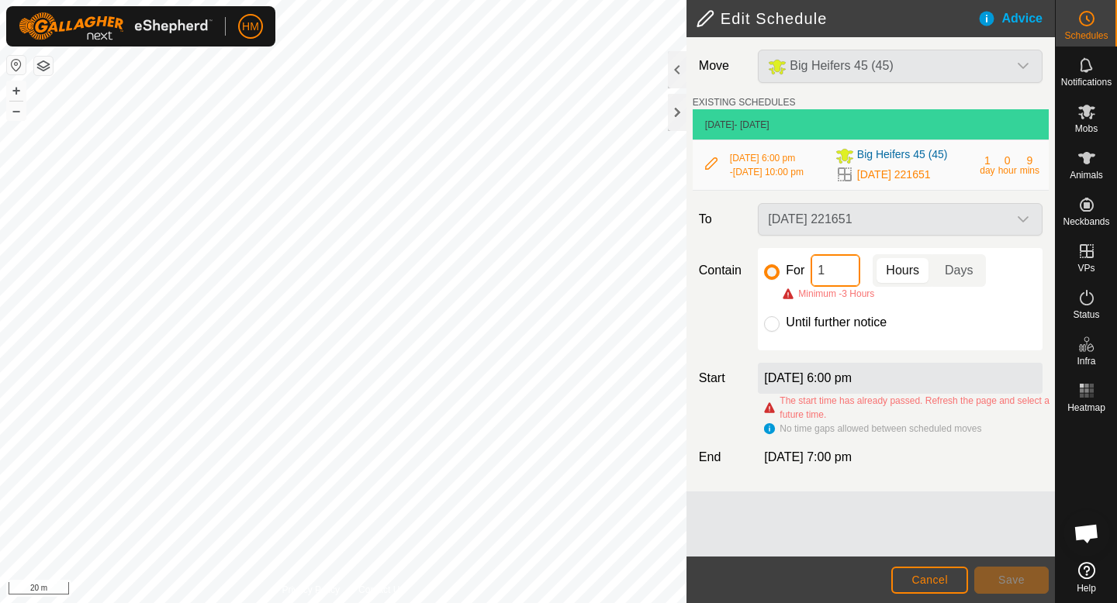
type input "13"
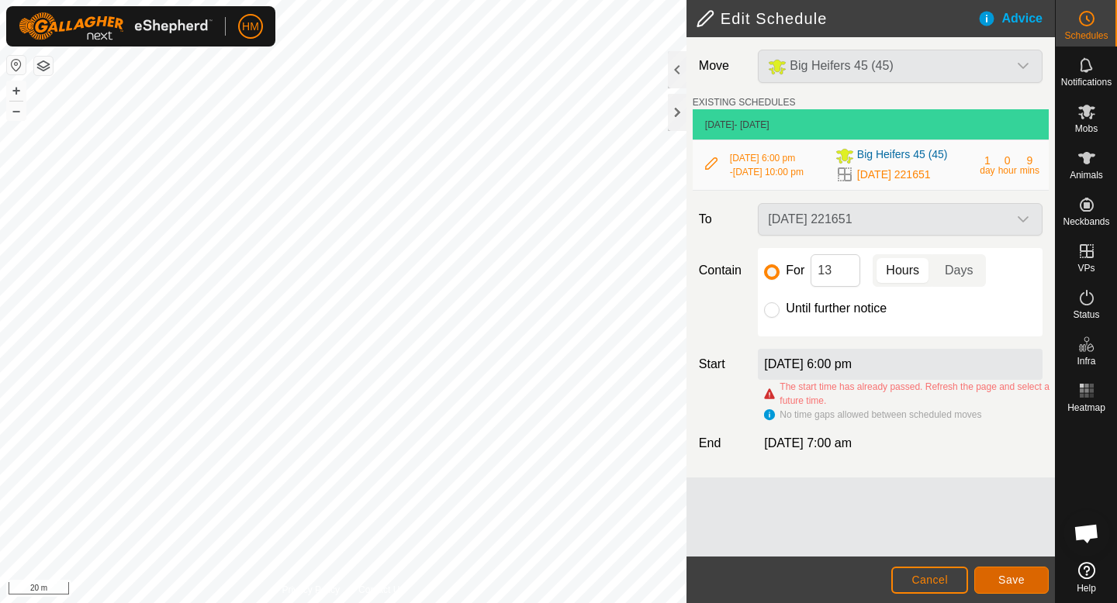
click at [1034, 585] on button "Save" at bounding box center [1011, 580] width 74 height 27
click at [945, 579] on span "Cancel" at bounding box center [929, 580] width 36 height 12
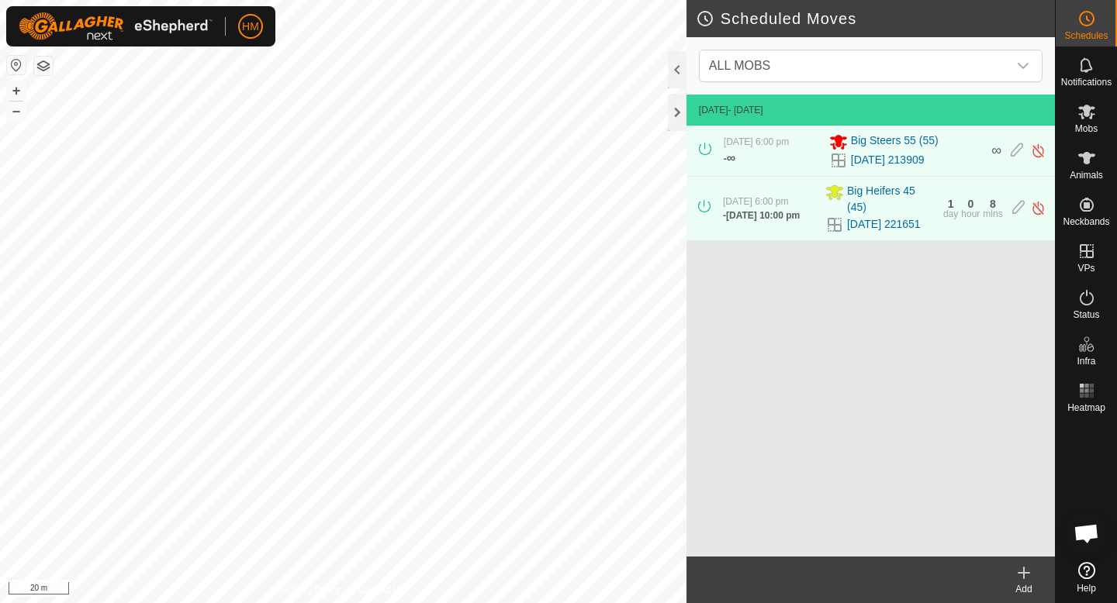
click at [1031, 581] on icon at bounding box center [1023, 573] width 19 height 19
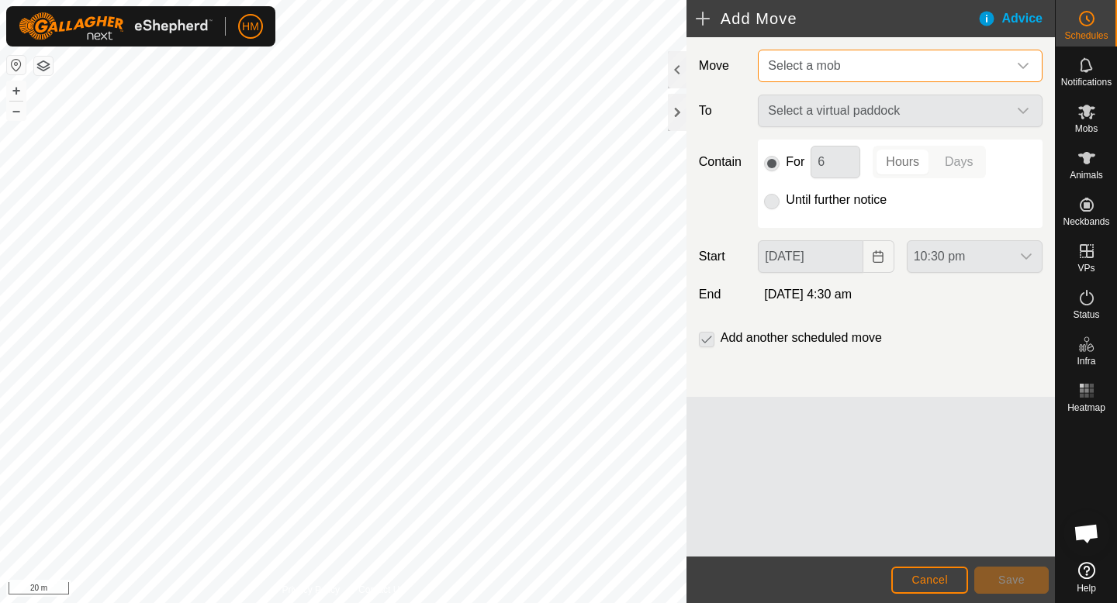
click at [950, 57] on span "Select a mob" at bounding box center [885, 65] width 246 height 31
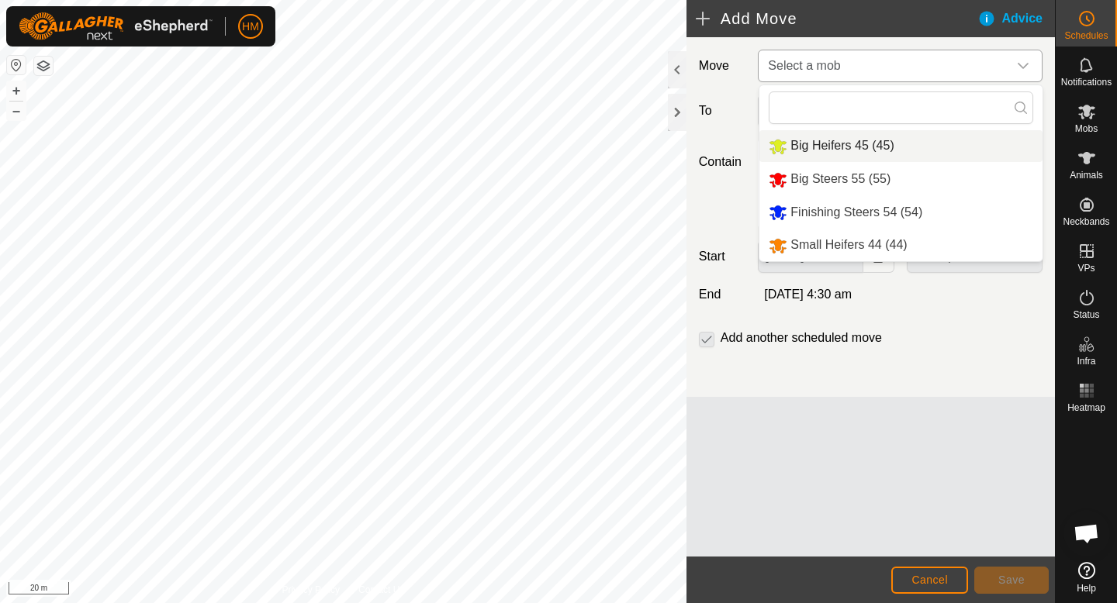
click at [870, 150] on li "Big Heifers 45 (45)" at bounding box center [900, 146] width 283 height 32
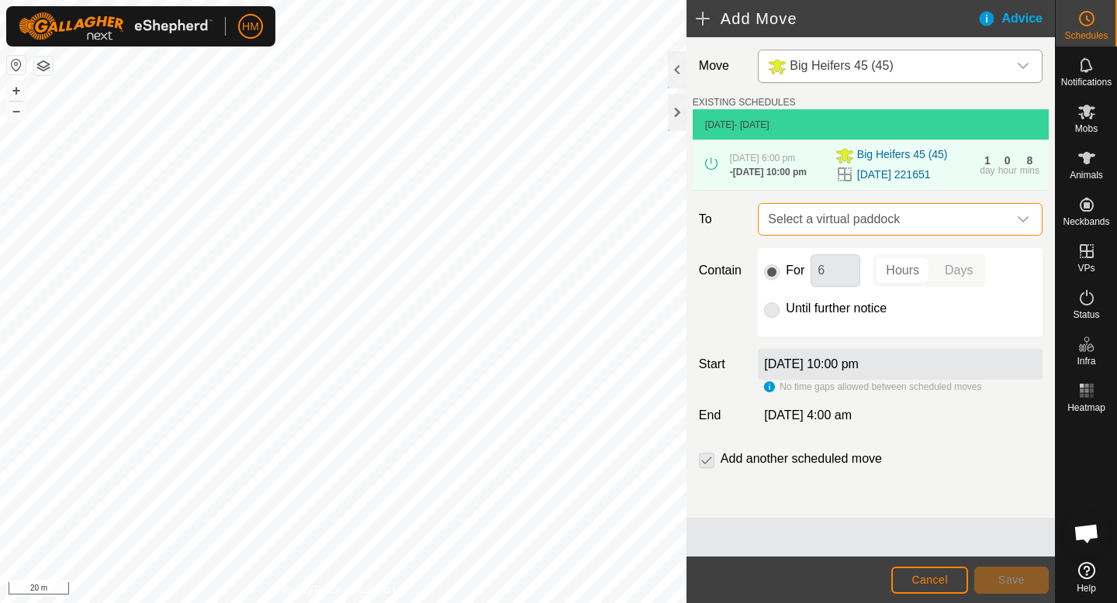
click at [891, 217] on span "Select a virtual paddock" at bounding box center [885, 219] width 246 height 31
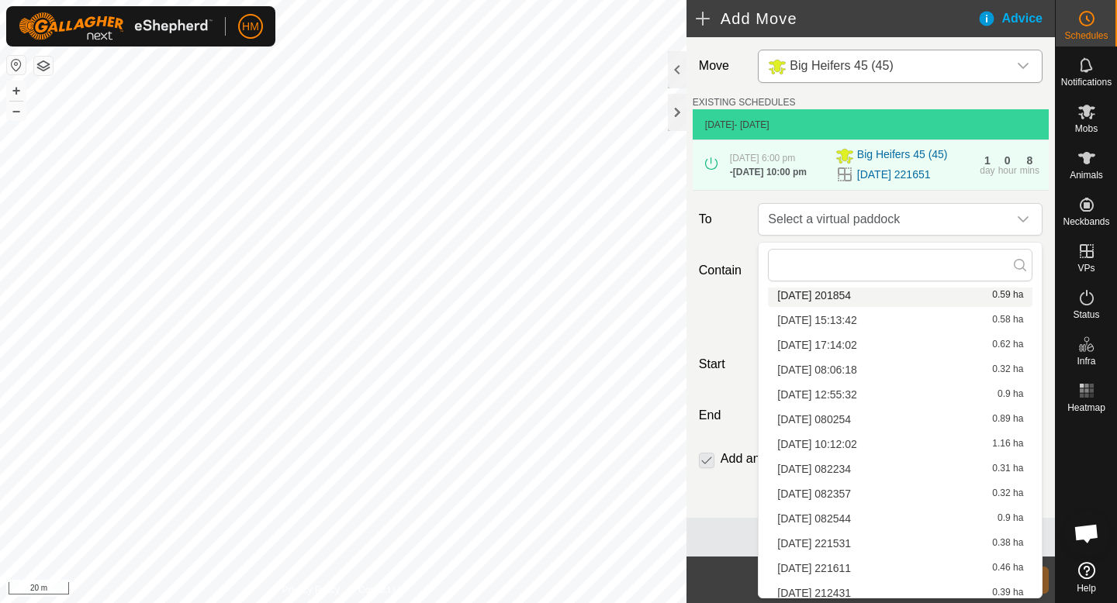
scroll to position [171, 0]
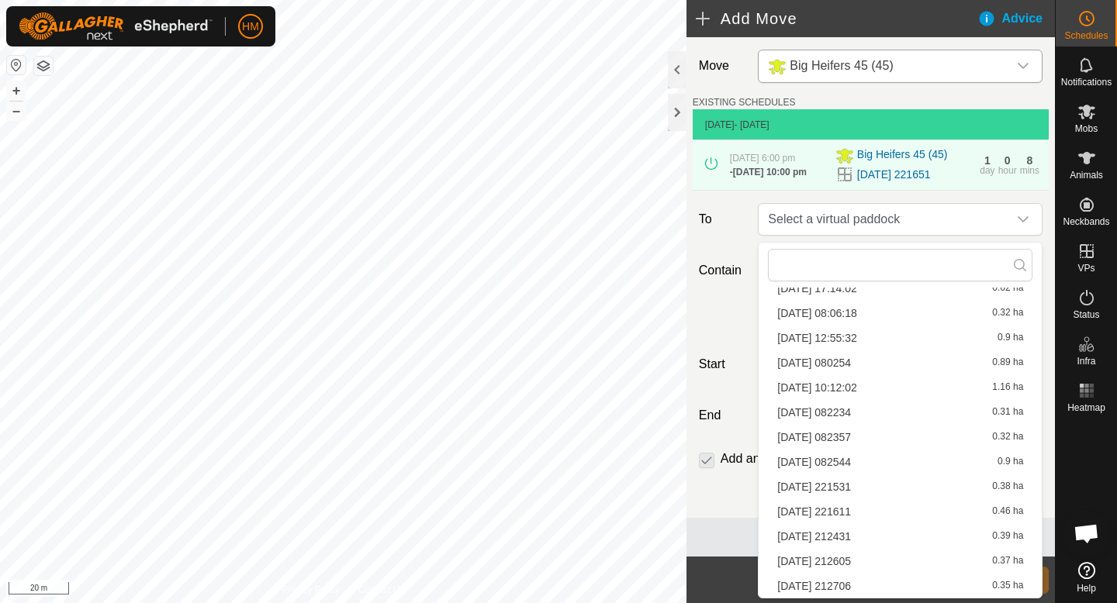
click at [837, 438] on li "[DATE] 082357 0.32 ha" at bounding box center [900, 437] width 264 height 23
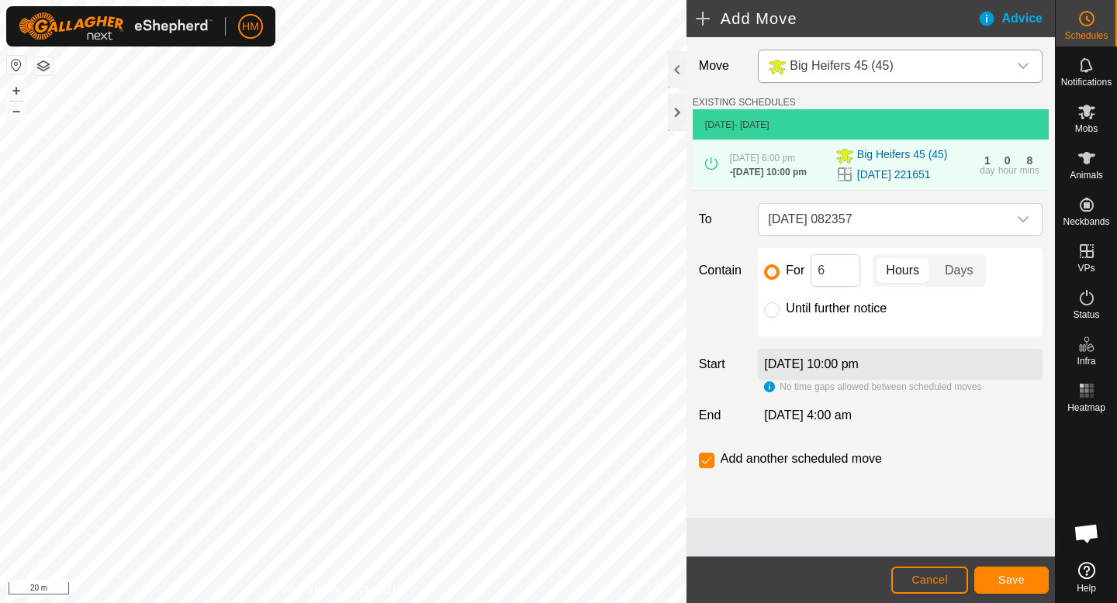
click at [907, 360] on div "[DATE] 10:00 pm" at bounding box center [900, 364] width 285 height 31
click at [858, 368] on label "[DATE] 10:00 pm" at bounding box center [811, 364] width 95 height 13
click at [769, 389] on div "No time gaps allowed between scheduled moves" at bounding box center [872, 387] width 217 height 14
click at [769, 392] on div "No time gaps allowed between scheduled moves" at bounding box center [872, 387] width 217 height 14
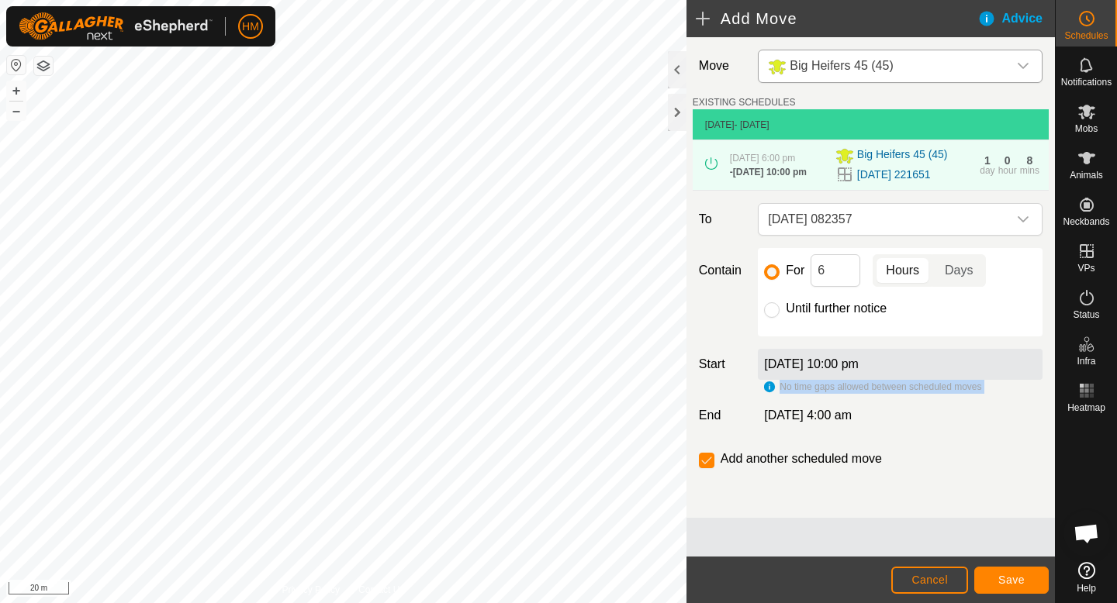
click at [769, 392] on div "No time gaps allowed between scheduled moves" at bounding box center [872, 387] width 217 height 14
click at [811, 366] on label "[DATE] 10:00 pm" at bounding box center [811, 364] width 95 height 13
click at [925, 578] on span "Cancel" at bounding box center [929, 580] width 36 height 12
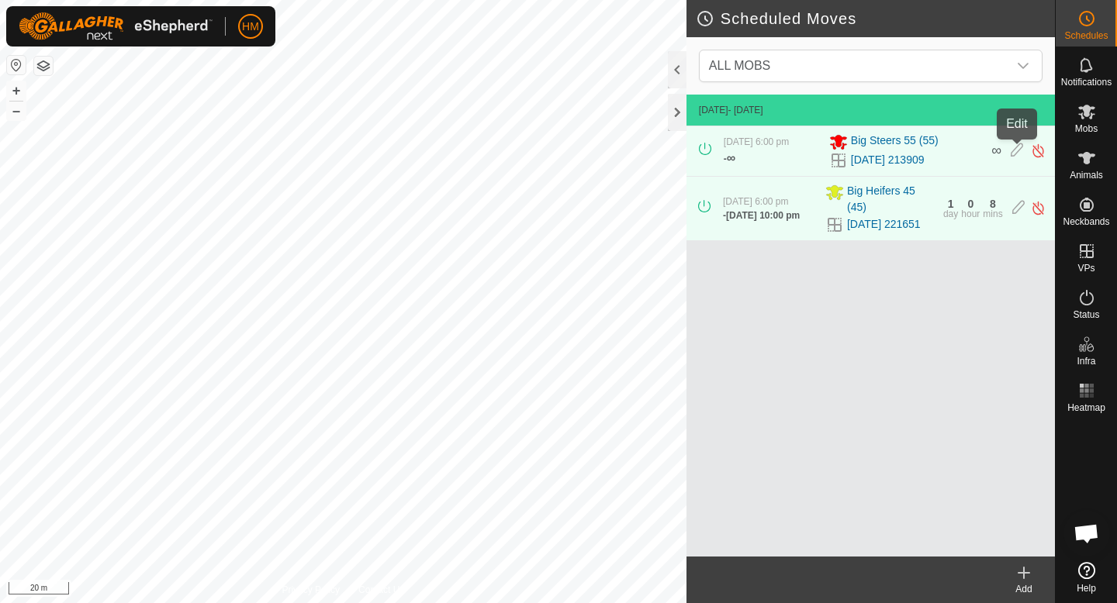
click at [1015, 151] on icon at bounding box center [1016, 151] width 12 height 16
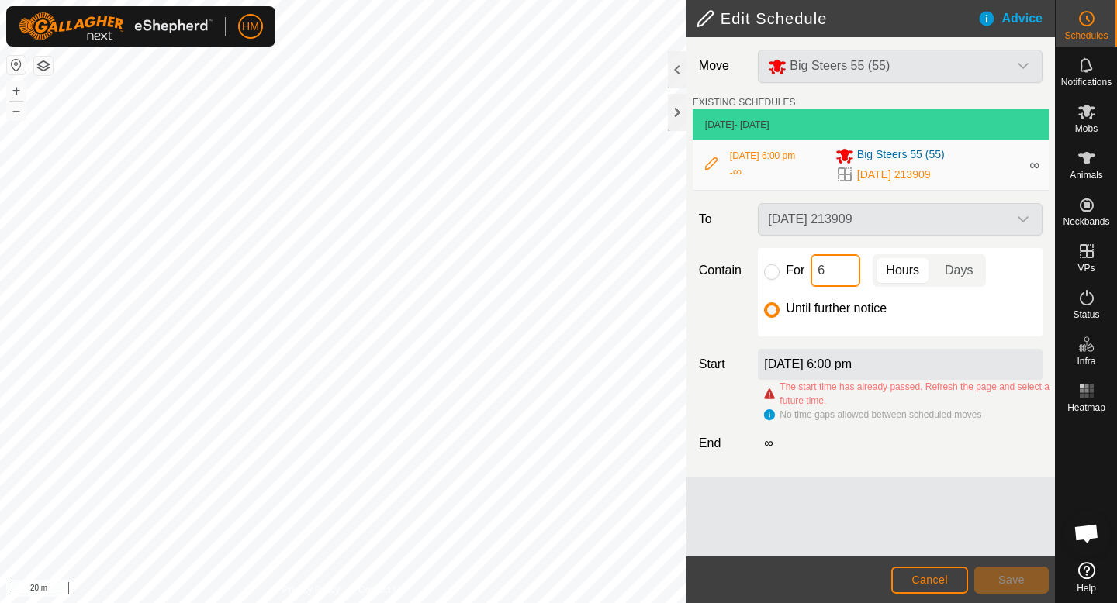
click at [834, 264] on input "6" at bounding box center [835, 270] width 50 height 33
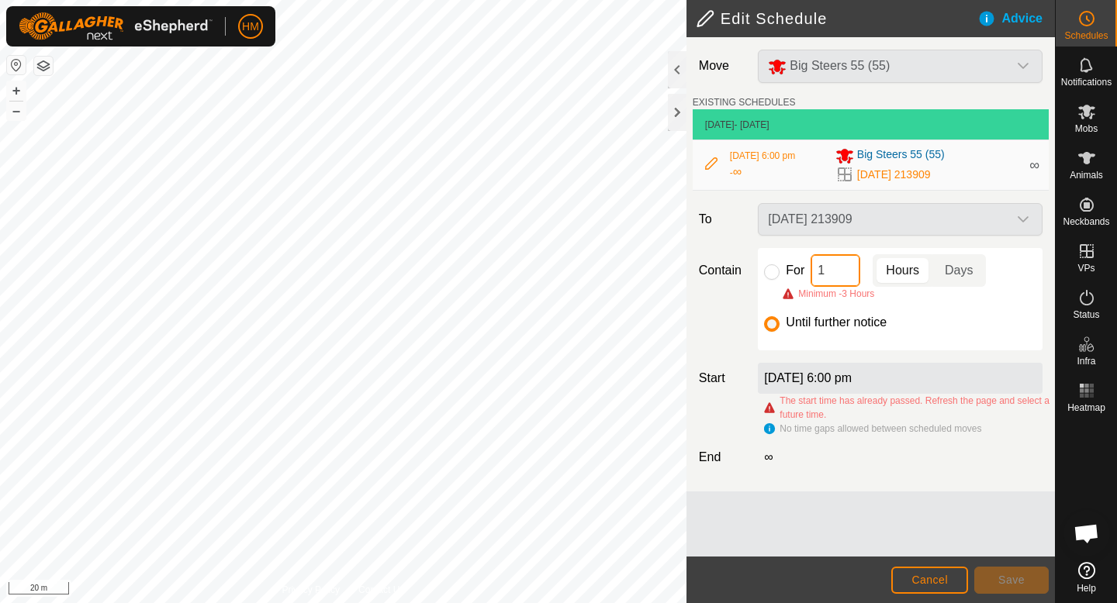
type input "13"
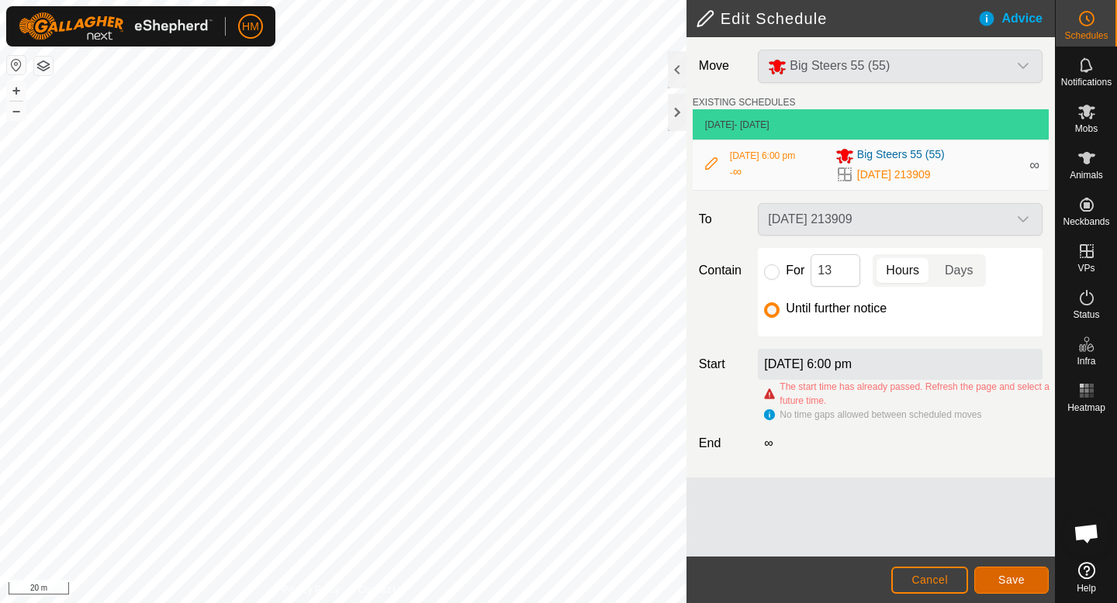
click at [1010, 579] on span "Save" at bounding box center [1011, 580] width 26 height 12
click at [945, 575] on span "Cancel" at bounding box center [929, 580] width 36 height 12
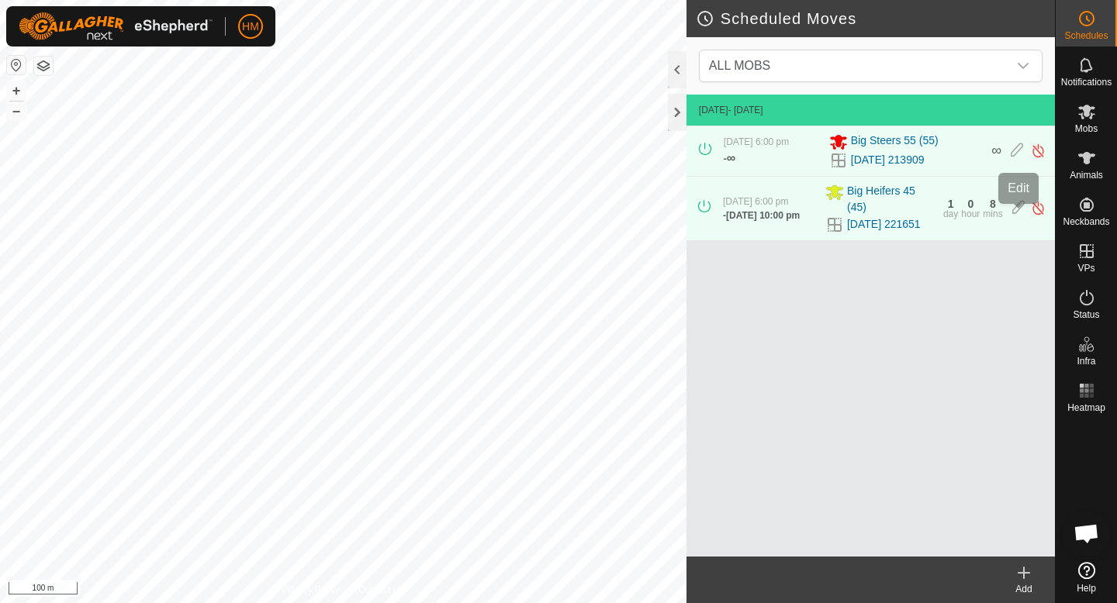
click at [1018, 215] on icon at bounding box center [1018, 208] width 12 height 16
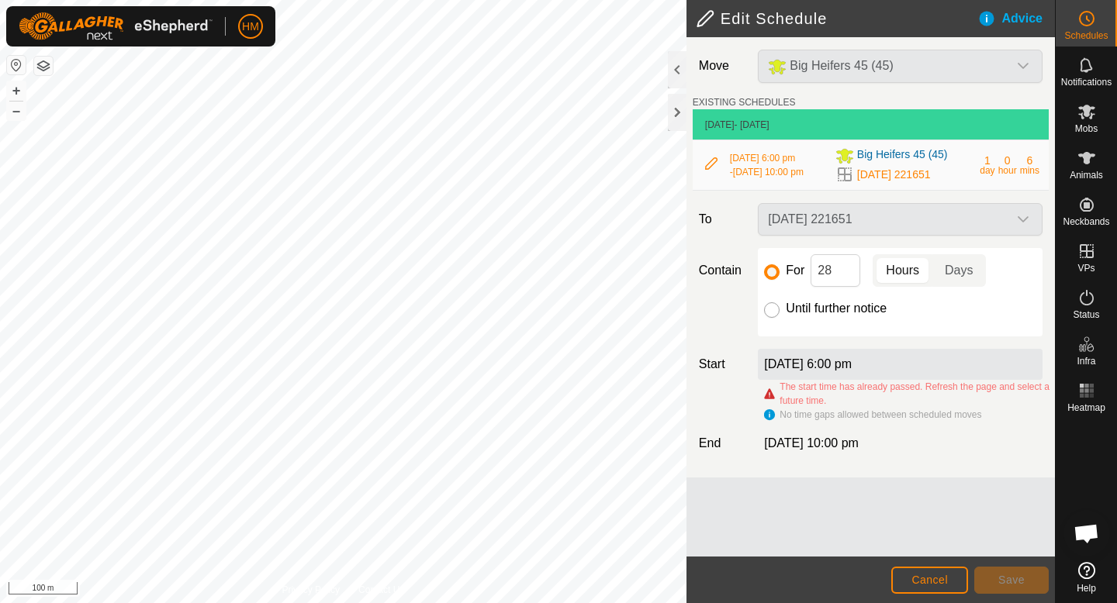
click at [775, 311] on input "Until further notice" at bounding box center [772, 310] width 16 height 16
radio input "true"
click at [1023, 587] on button "Save" at bounding box center [1011, 580] width 74 height 27
click at [1010, 583] on span "Save" at bounding box center [1011, 580] width 26 height 12
drag, startPoint x: 1006, startPoint y: 196, endPoint x: 1007, endPoint y: 209, distance: 13.2
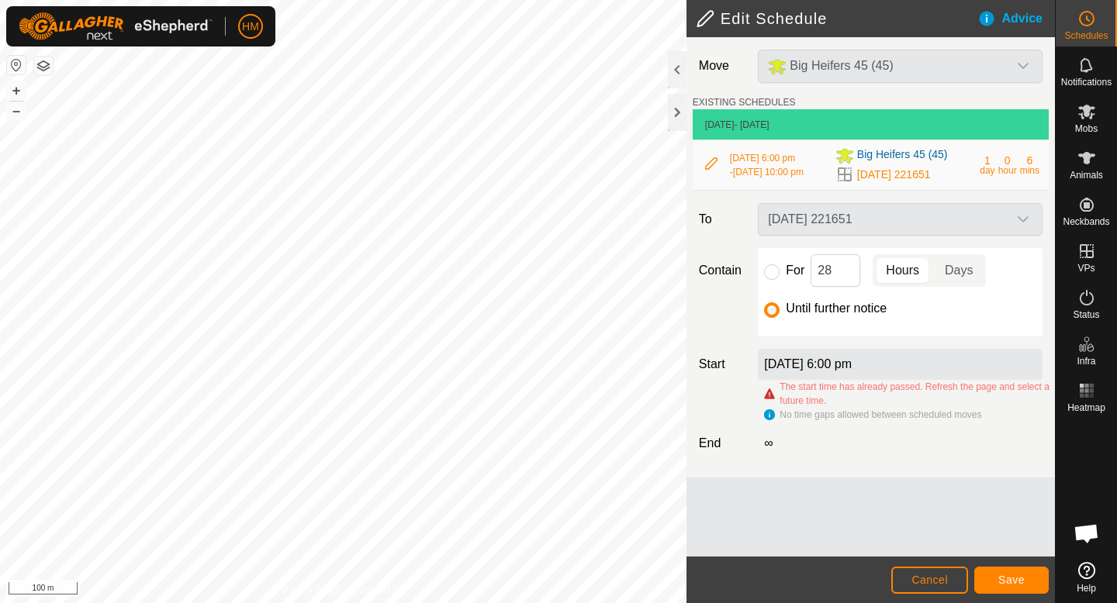
click at [1006, 199] on div "Move Big Heifers 45 (45) EXISTING SCHEDULES 7 Oct 2025 - Today 7 Oct 2025, 6:00…" at bounding box center [870, 257] width 368 height 440
click at [1014, 223] on div "[DATE] 221651" at bounding box center [899, 219] width 297 height 33
click at [1016, 13] on div "Advice" at bounding box center [1016, 18] width 78 height 19
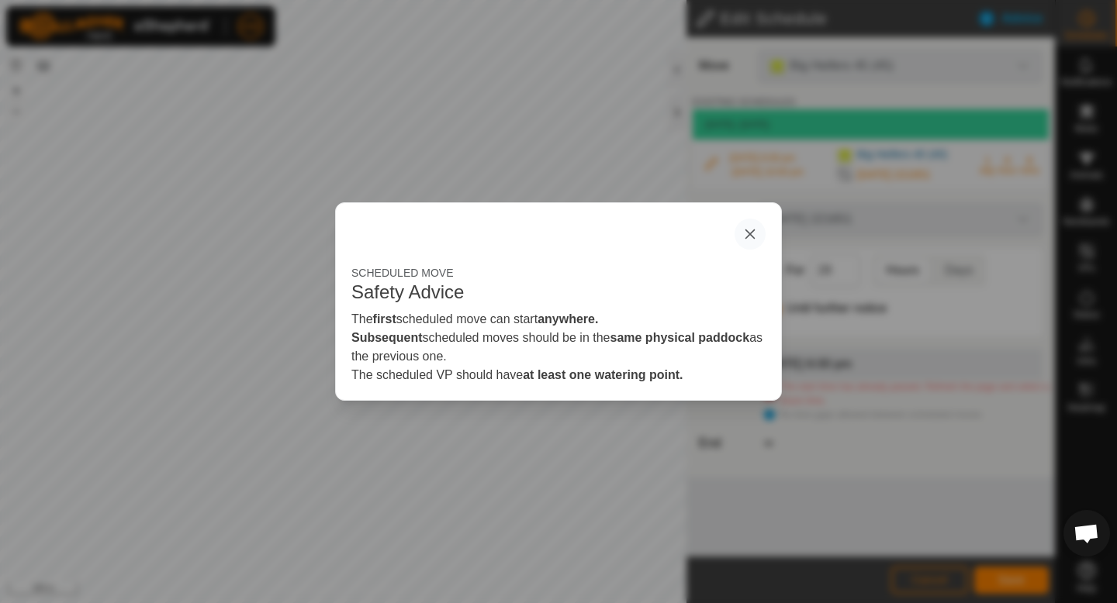
click at [748, 226] on button "button" at bounding box center [749, 234] width 31 height 31
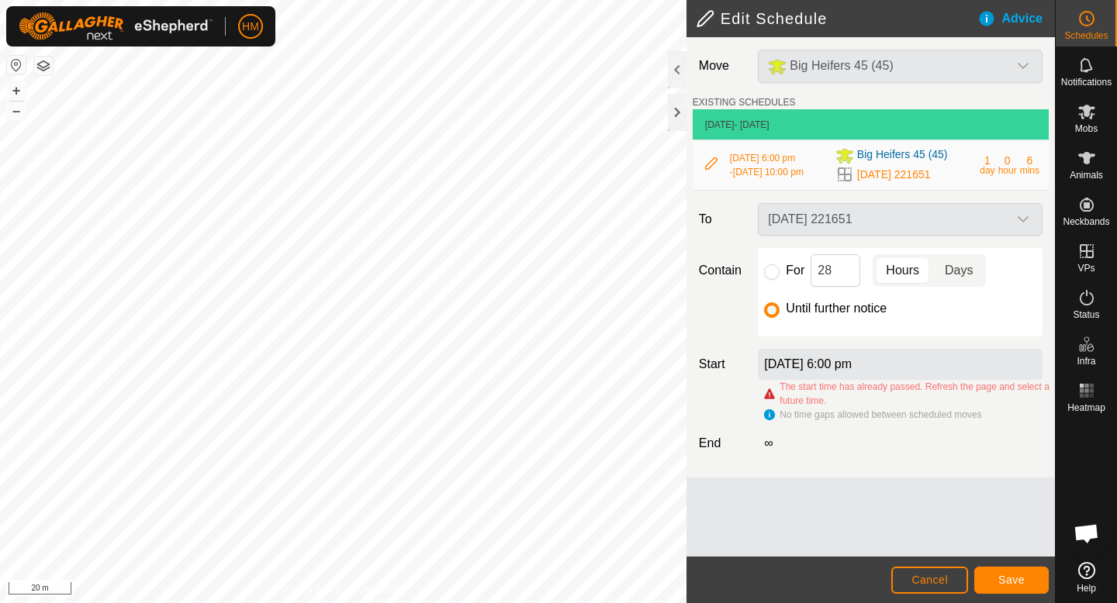
click at [965, 272] on p-togglebutton "Days" at bounding box center [959, 270] width 54 height 33
click at [904, 272] on p-togglebutton "Hours" at bounding box center [902, 270] width 60 height 33
click at [1014, 570] on button "Save" at bounding box center [1011, 580] width 74 height 27
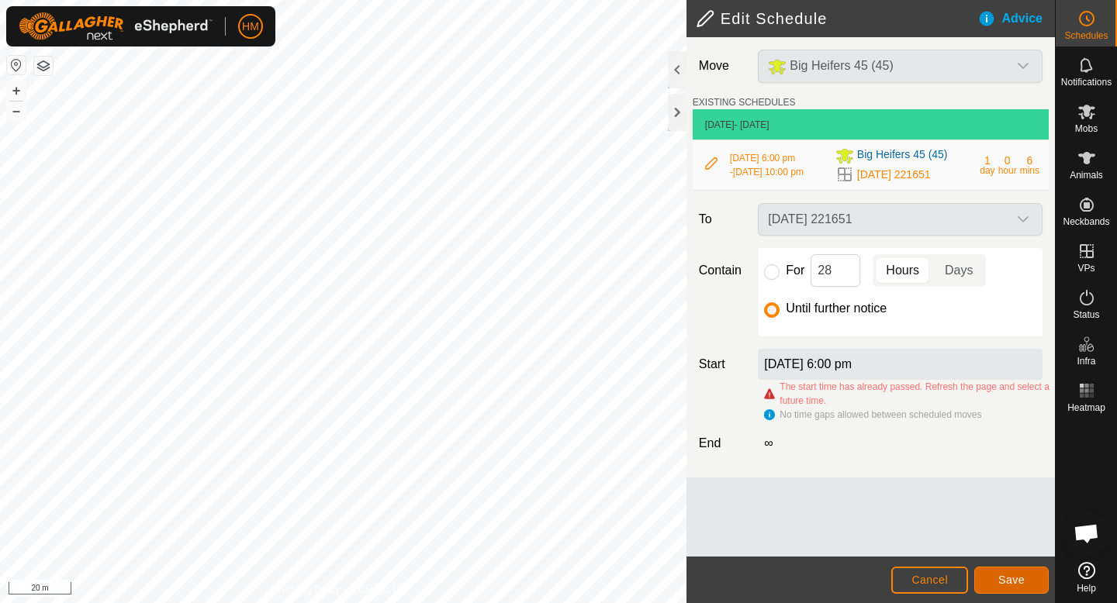
click at [1014, 570] on button "Save" at bounding box center [1011, 580] width 74 height 27
click at [767, 273] on input "For" at bounding box center [772, 272] width 16 height 16
radio input "true"
click at [835, 271] on input "28" at bounding box center [835, 270] width 50 height 33
click at [709, 165] on icon at bounding box center [711, 163] width 12 height 12
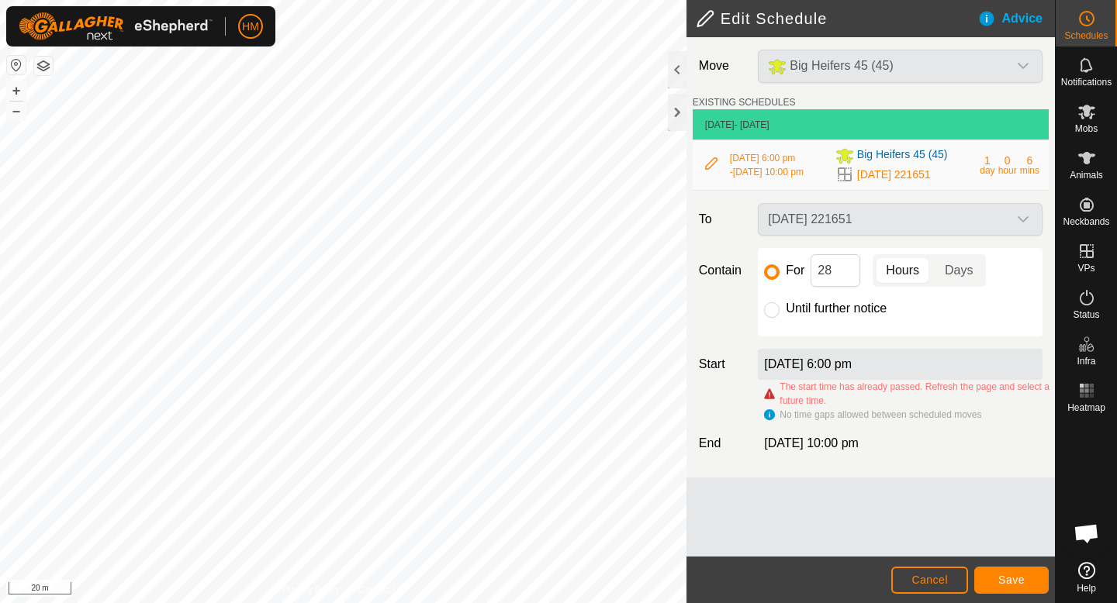
click at [1028, 71] on div "Big Heifers 45 (45)" at bounding box center [899, 66] width 297 height 33
click at [1016, 60] on div "Big Heifers 45 (45)" at bounding box center [899, 66] width 297 height 33
click at [851, 364] on label "[DATE] 6:00 pm" at bounding box center [808, 364] width 88 height 13
click at [921, 572] on button "Cancel" at bounding box center [929, 580] width 77 height 27
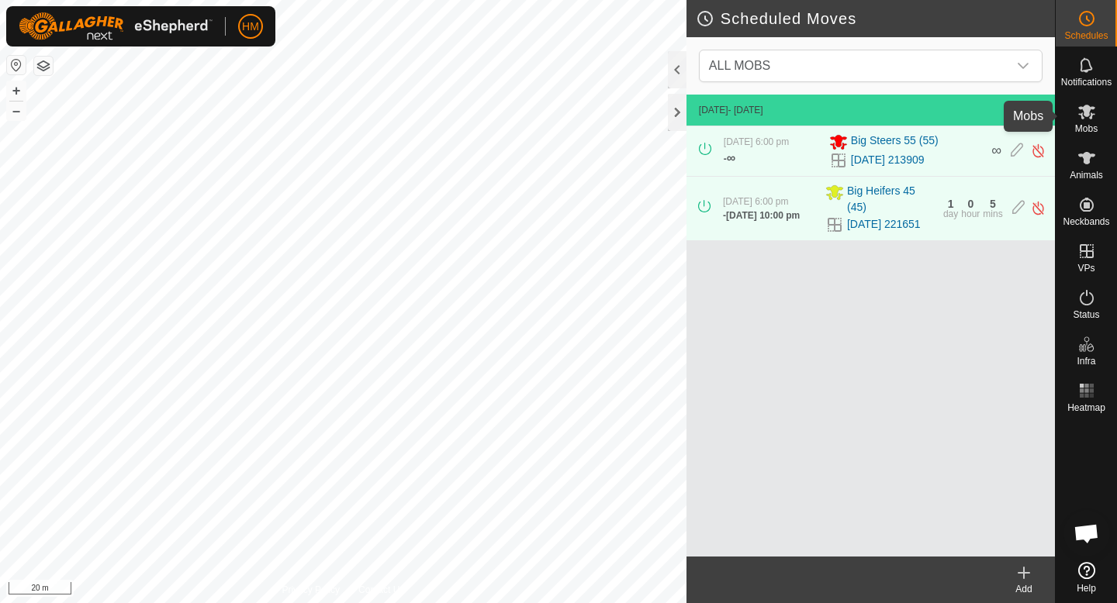
click at [1095, 115] on es-mob-svg-icon at bounding box center [1087, 111] width 28 height 25
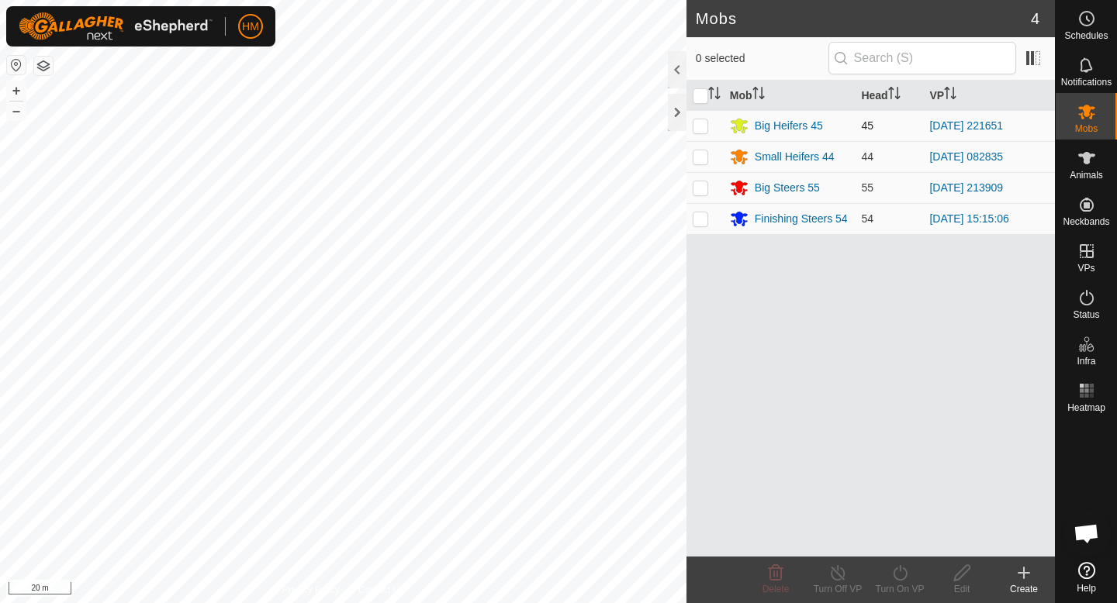
click at [699, 124] on p-checkbox at bounding box center [701, 125] width 16 height 12
checkbox input "true"
click at [893, 575] on icon at bounding box center [900, 573] width 14 height 16
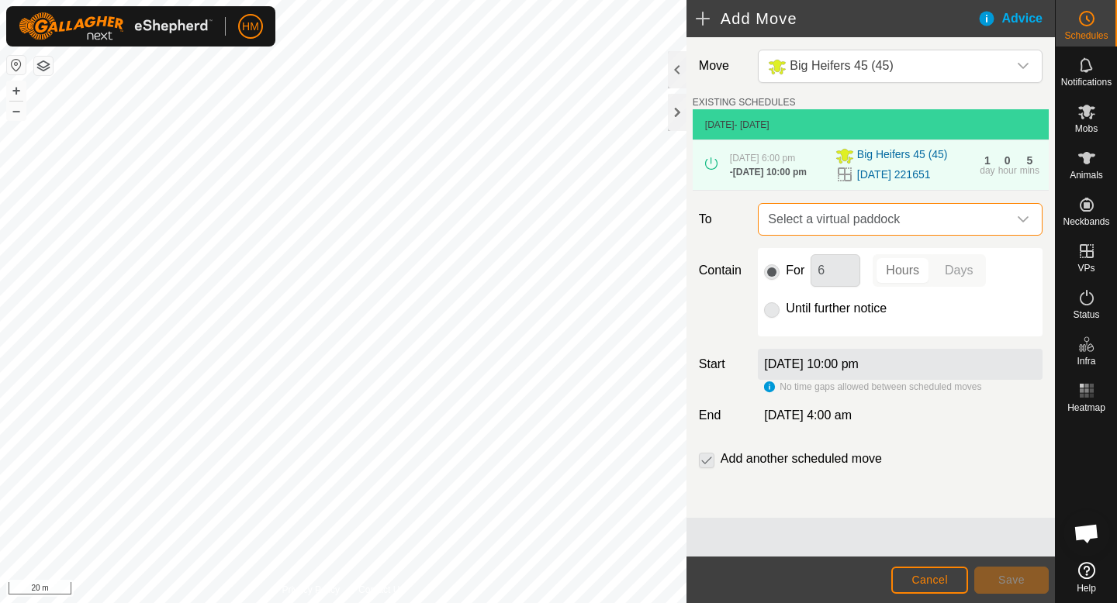
click at [970, 219] on span "Select a virtual paddock" at bounding box center [885, 219] width 246 height 31
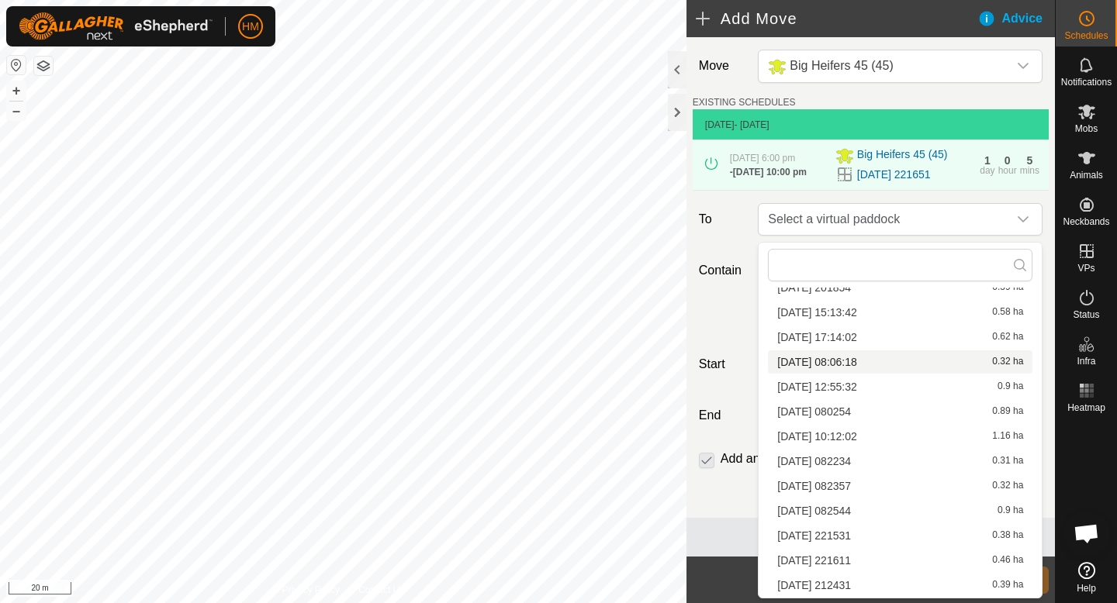
scroll to position [123, 0]
click at [834, 478] on li "[DATE] 082357 0.32 ha" at bounding box center [900, 484] width 264 height 23
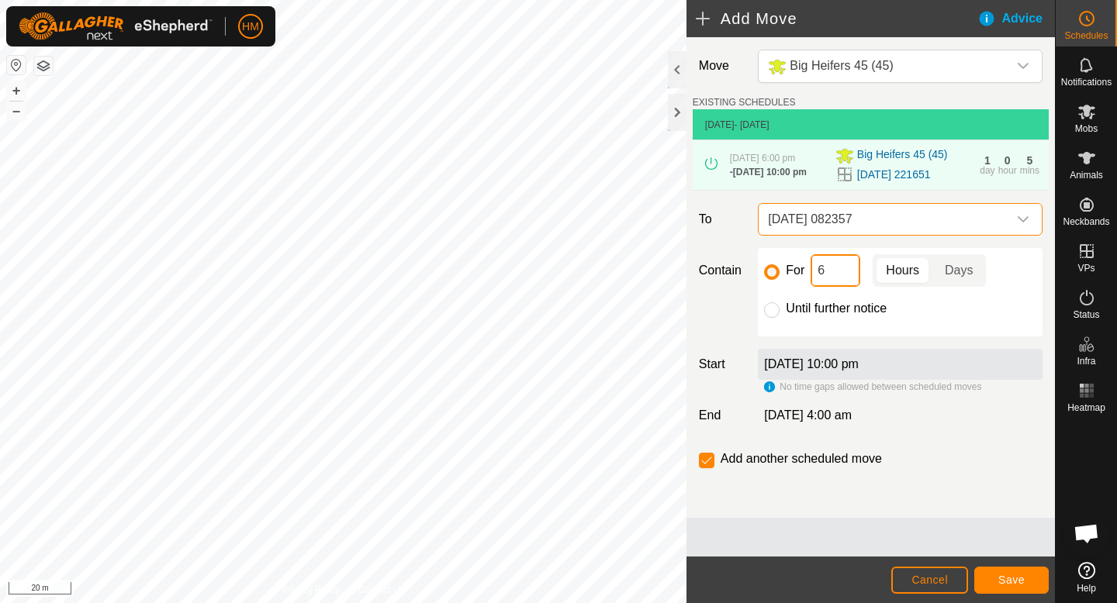
click at [836, 280] on input "6" at bounding box center [835, 270] width 50 height 33
type input "5"
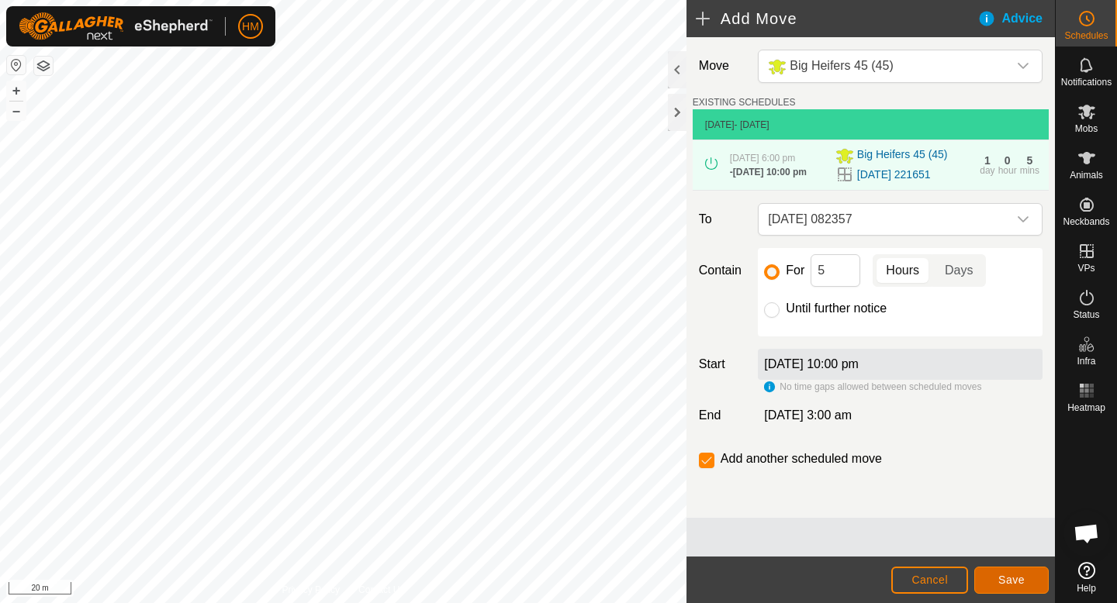
click at [1009, 575] on span "Save" at bounding box center [1011, 580] width 26 height 12
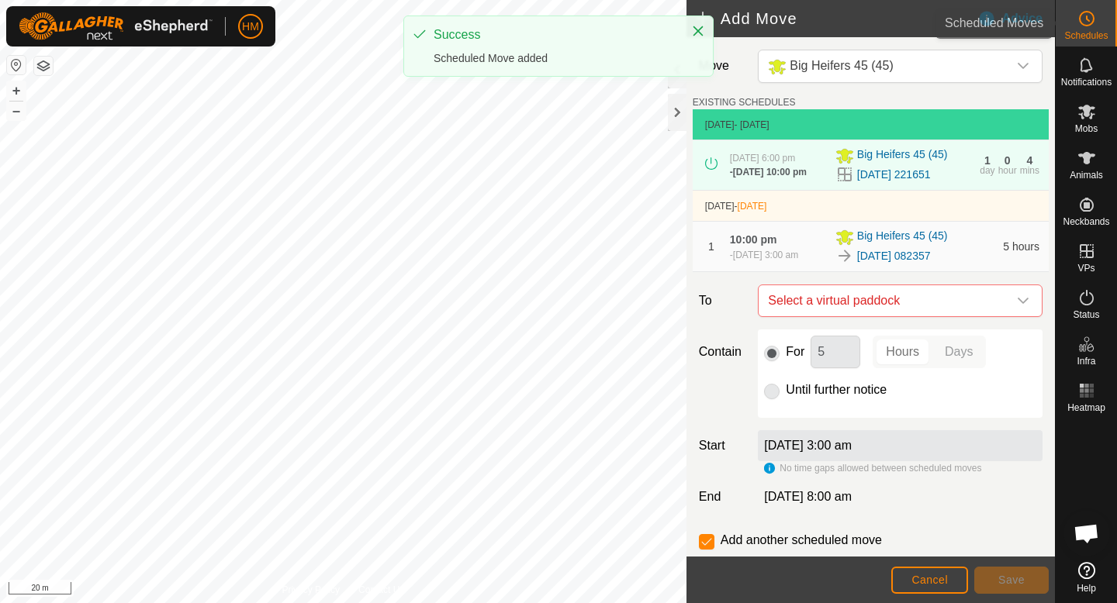
click at [1082, 23] on circle at bounding box center [1086, 19] width 14 height 14
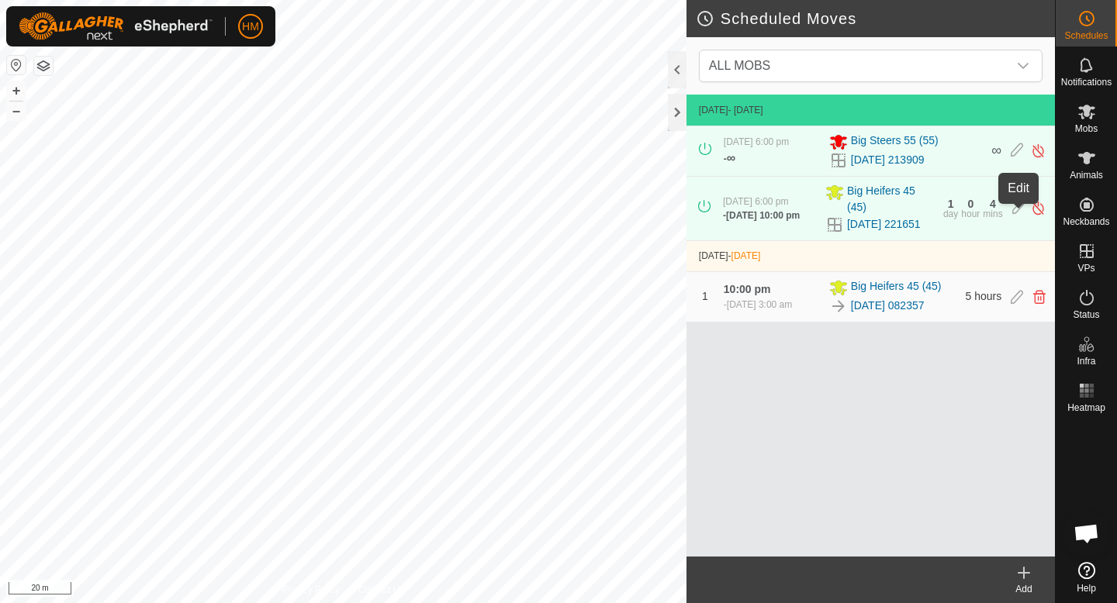
click at [1022, 212] on icon at bounding box center [1018, 208] width 12 height 16
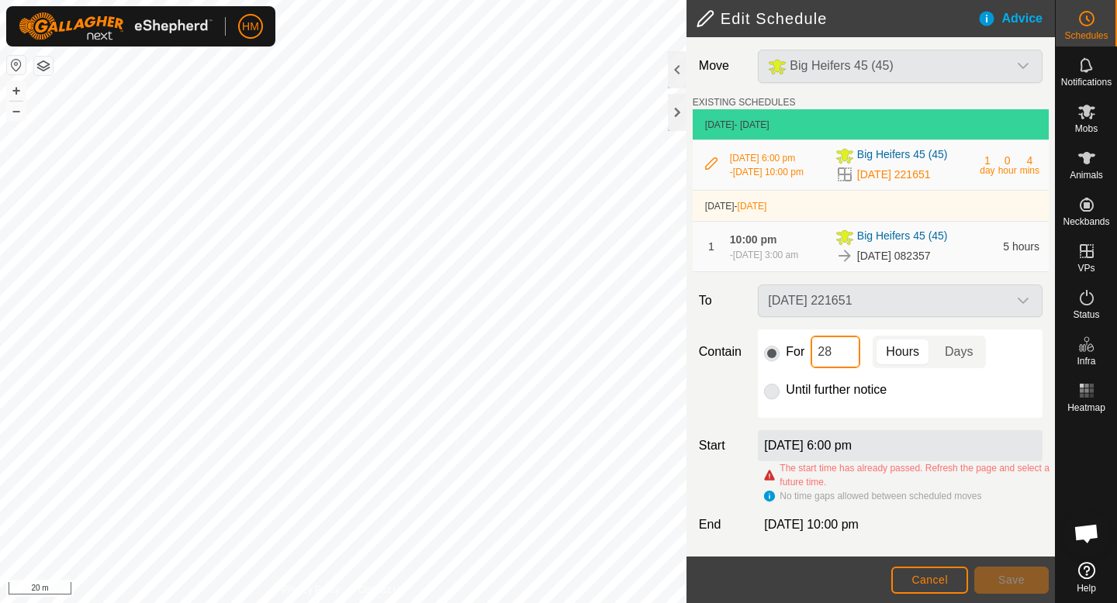
click at [836, 351] on input "28" at bounding box center [835, 352] width 50 height 33
type input "2"
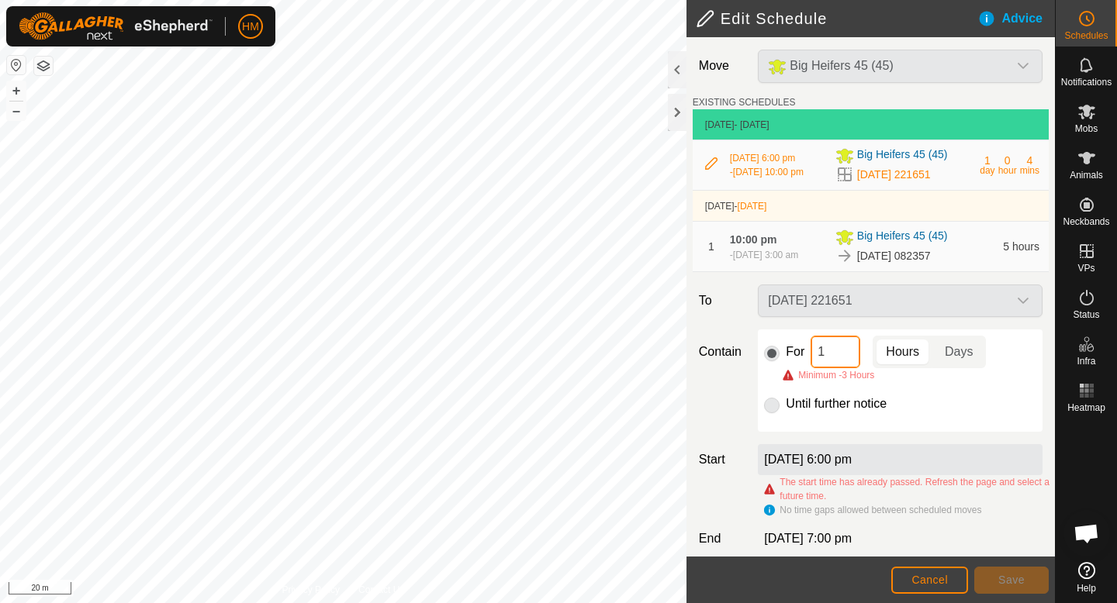
type input "13"
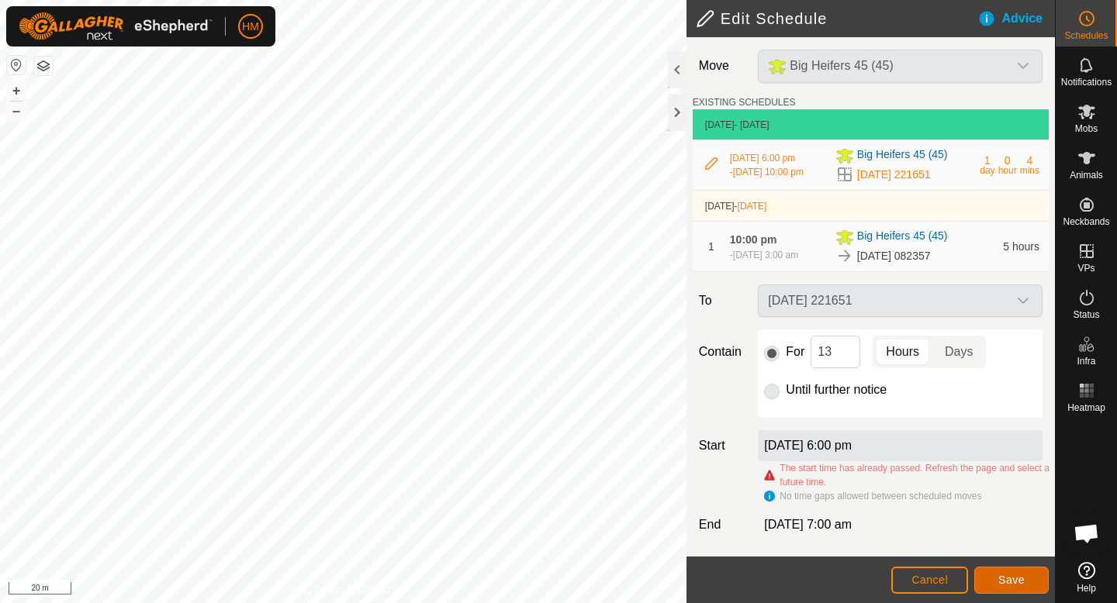
click at [1000, 577] on span "Save" at bounding box center [1011, 580] width 26 height 12
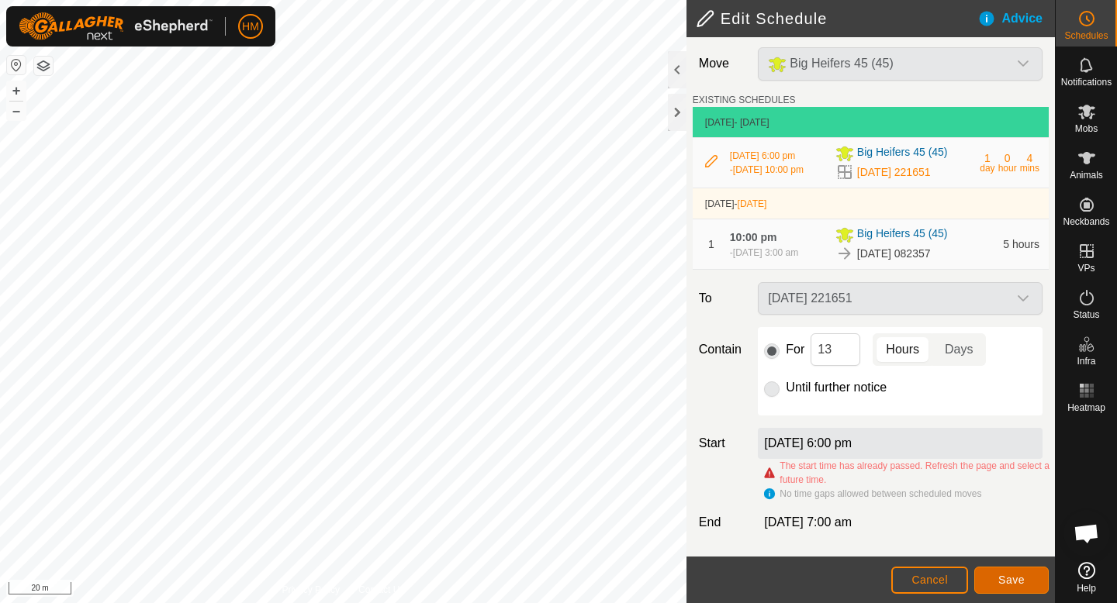
click at [989, 572] on button "Save" at bounding box center [1011, 580] width 74 height 27
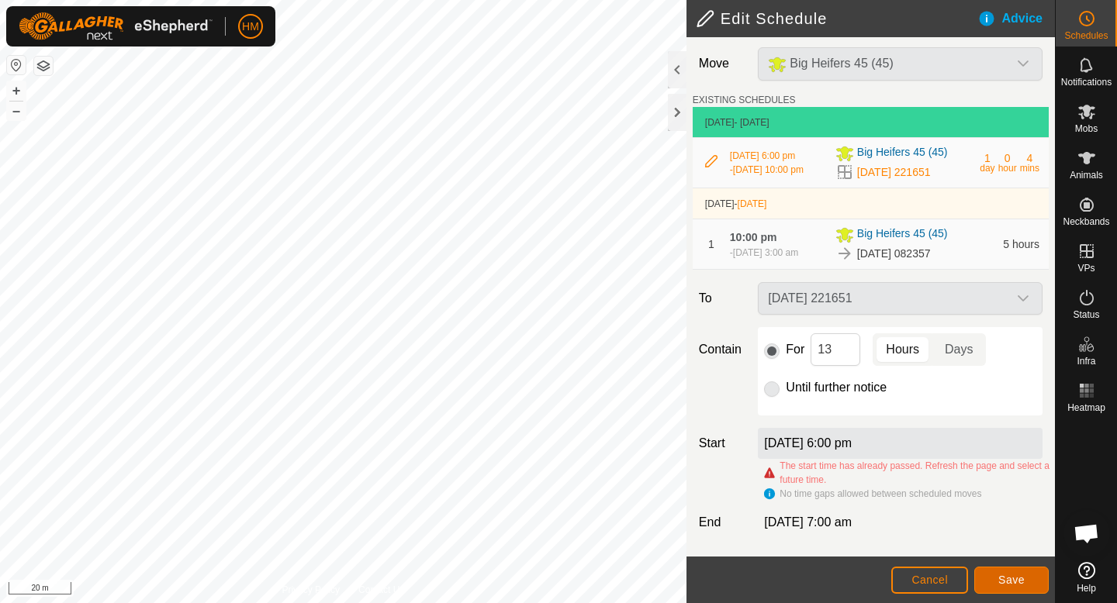
click at [989, 572] on button "Save" at bounding box center [1011, 580] width 74 height 27
click at [987, 572] on button "Save" at bounding box center [1011, 580] width 74 height 27
click at [945, 582] on span "Cancel" at bounding box center [929, 580] width 36 height 12
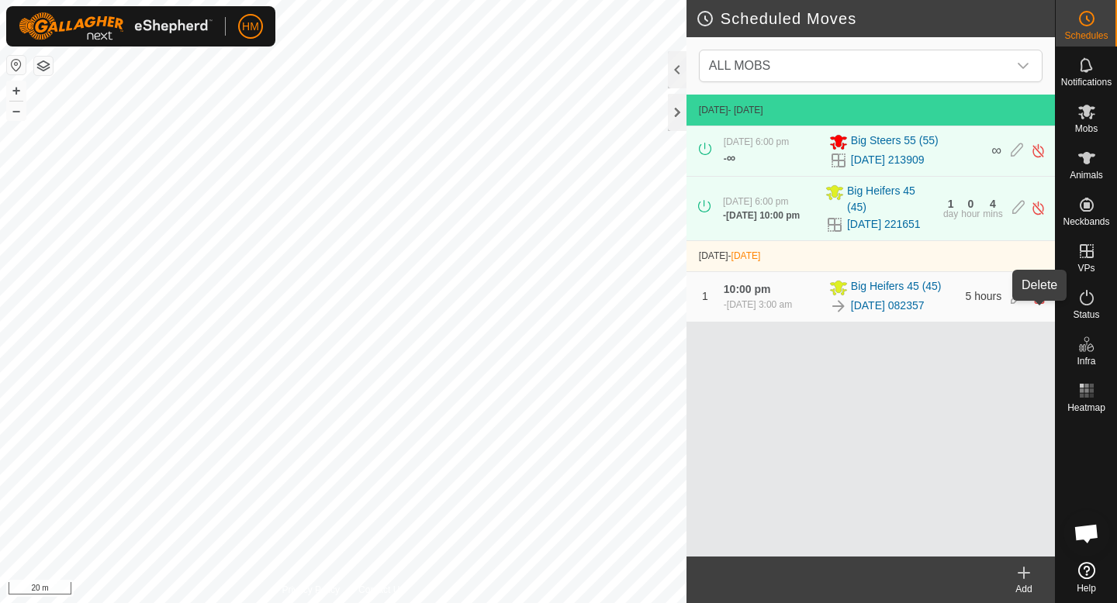
click at [1035, 304] on icon at bounding box center [1039, 297] width 12 height 14
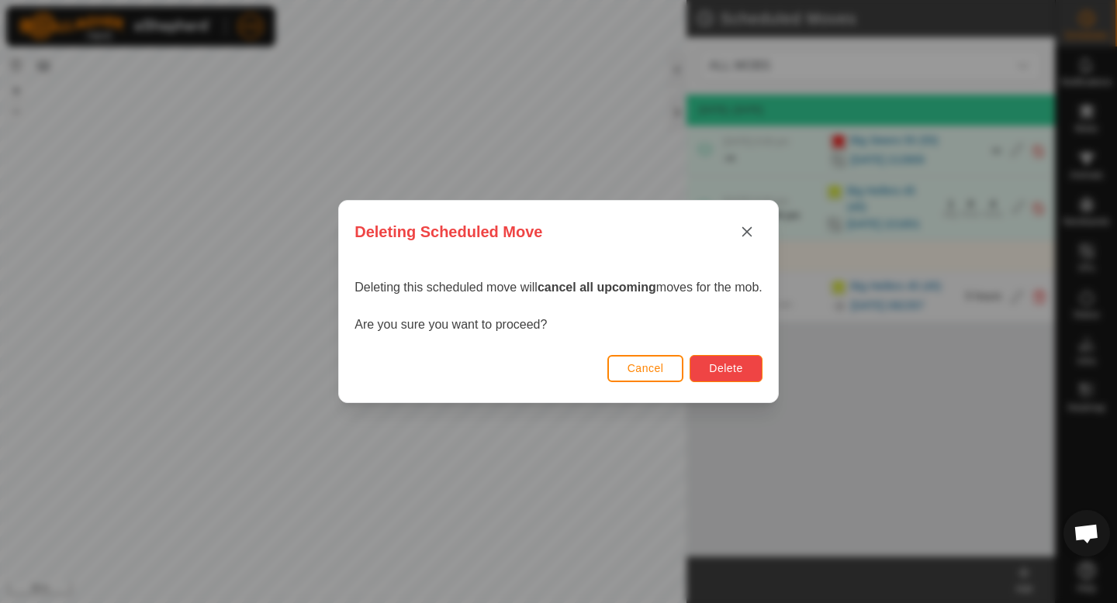
click at [716, 373] on span "Delete" at bounding box center [725, 368] width 33 height 12
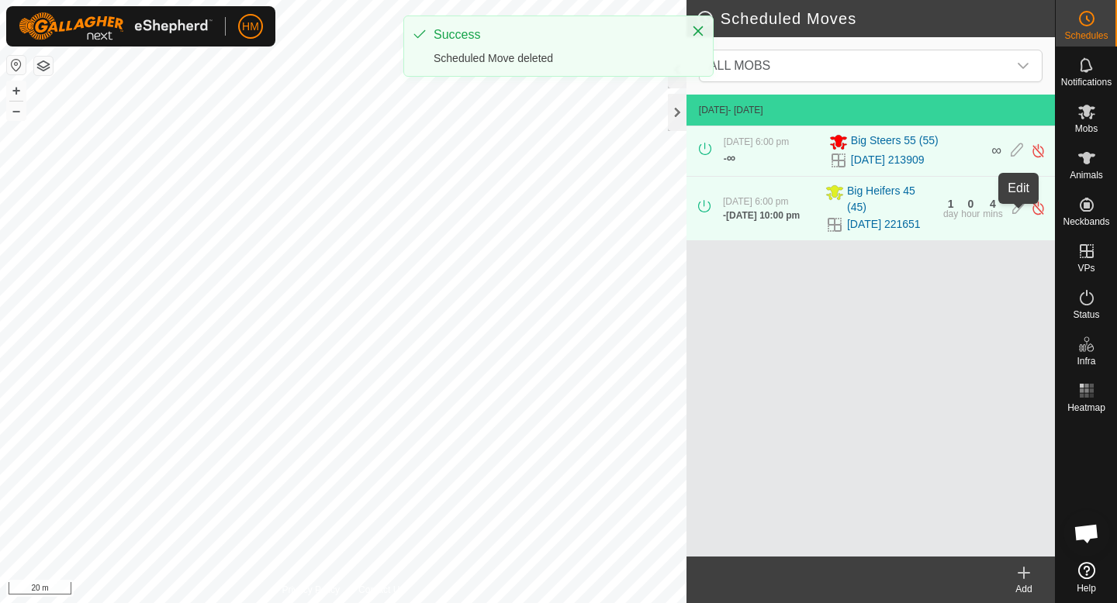
click at [1018, 214] on icon at bounding box center [1018, 208] width 12 height 16
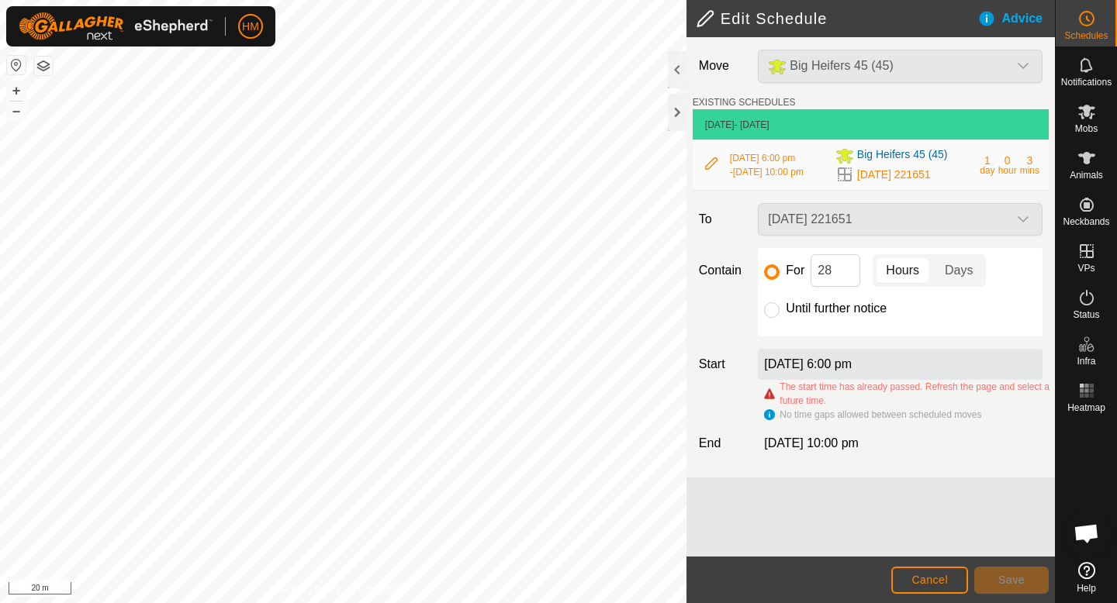
scroll to position [1466, 0]
click at [835, 276] on input "28" at bounding box center [835, 270] width 50 height 33
type input "2"
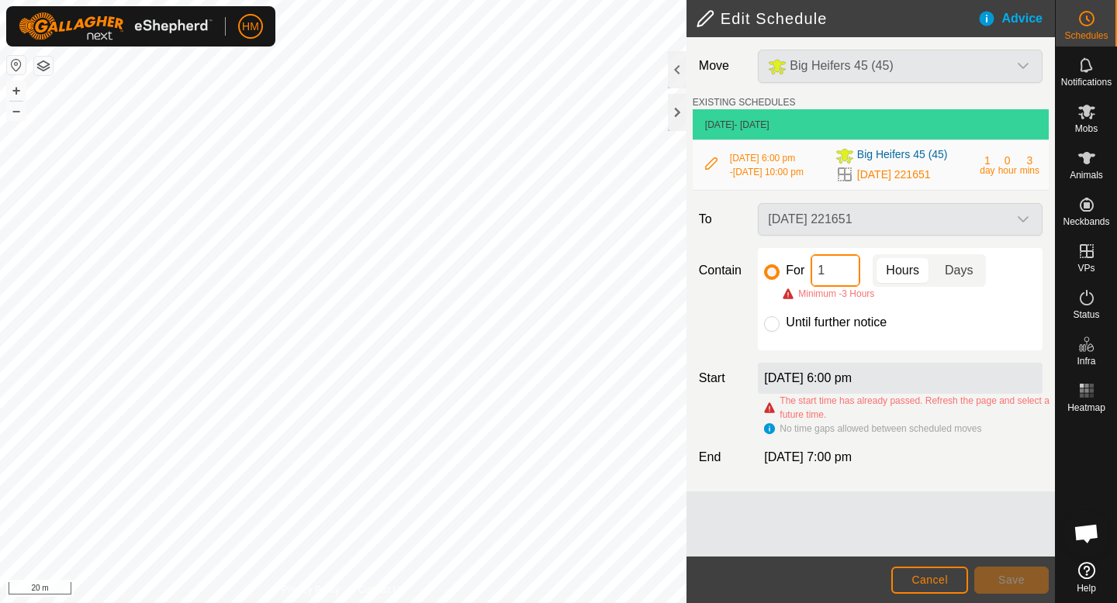
type input "13"
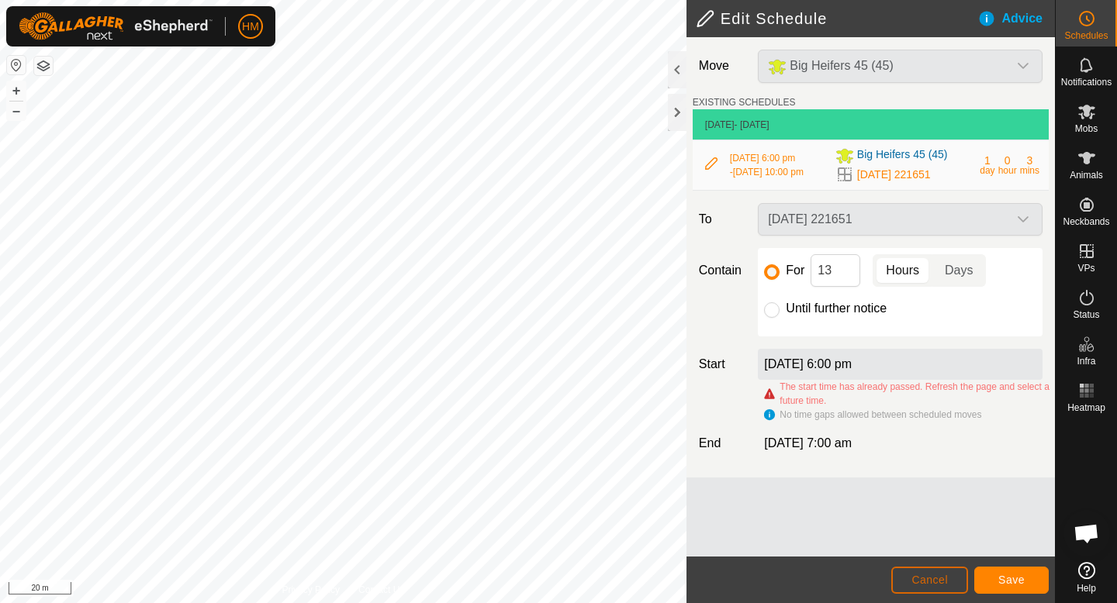
click at [930, 576] on span "Cancel" at bounding box center [929, 580] width 36 height 12
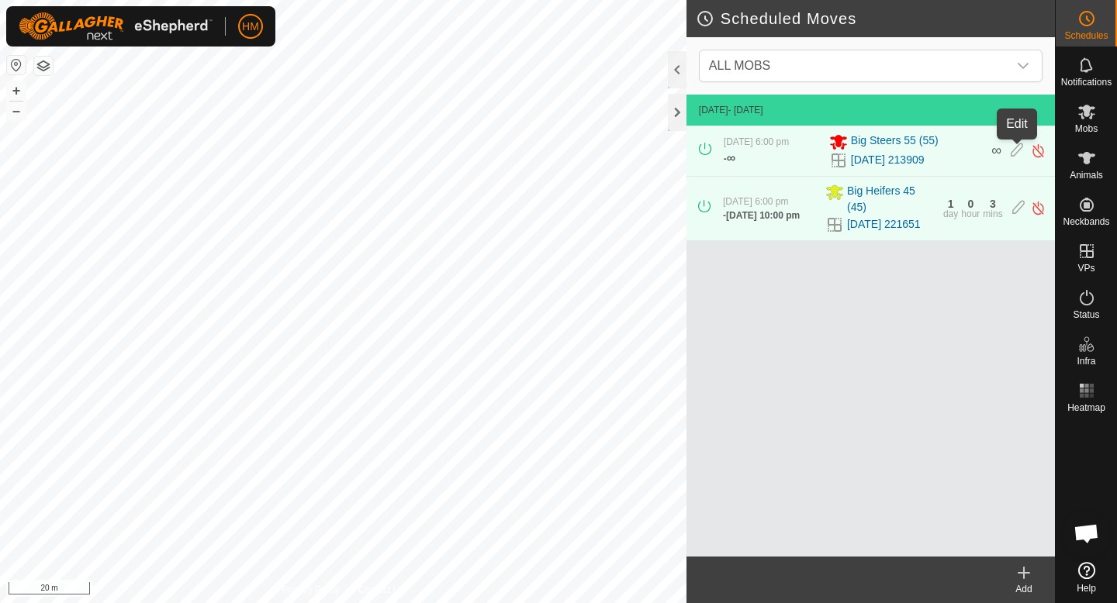
click at [1018, 150] on icon at bounding box center [1016, 151] width 12 height 16
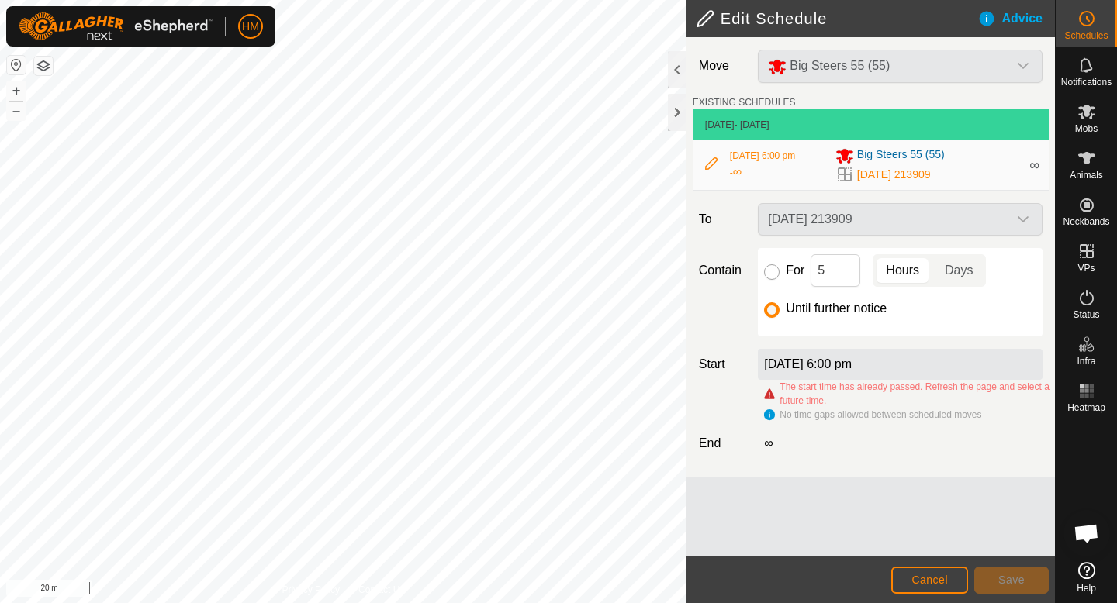
click at [774, 274] on input "For" at bounding box center [772, 272] width 16 height 16
radio input "true"
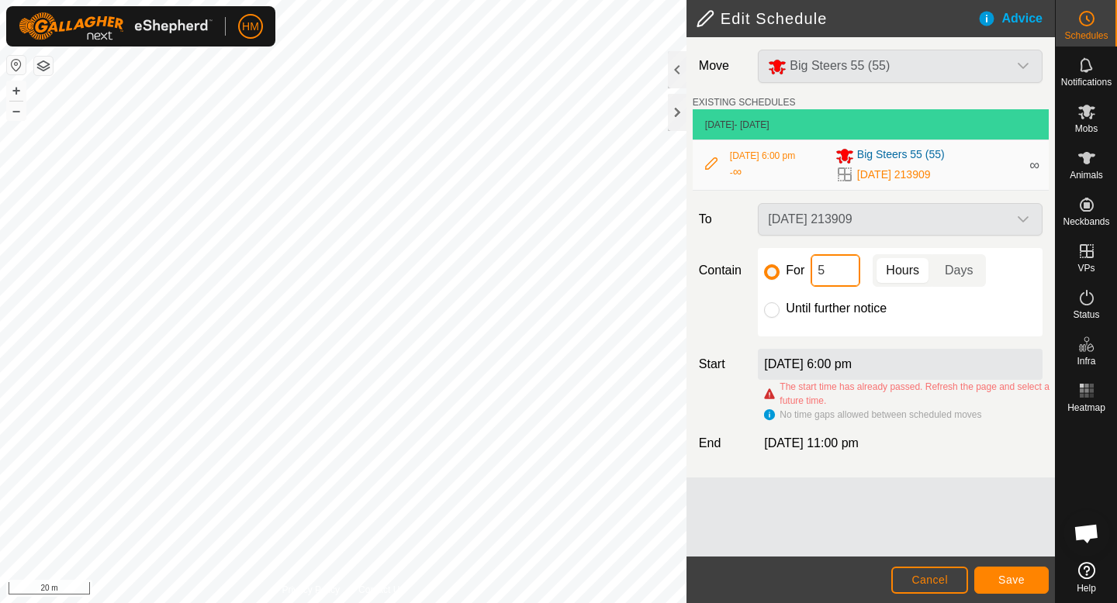
click at [833, 275] on input "5" at bounding box center [835, 270] width 50 height 33
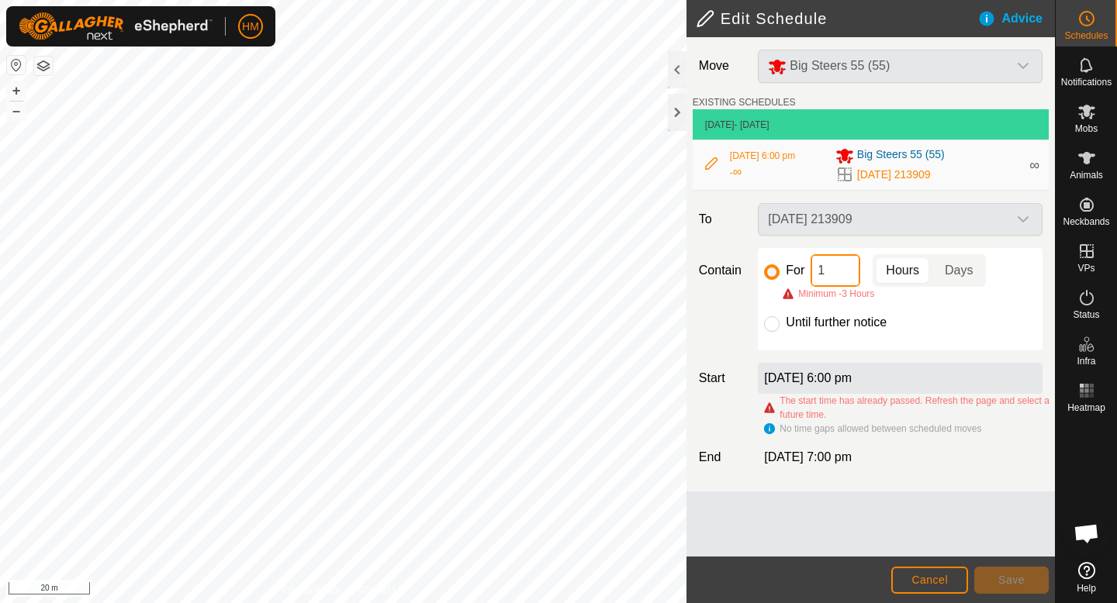
type input "13"
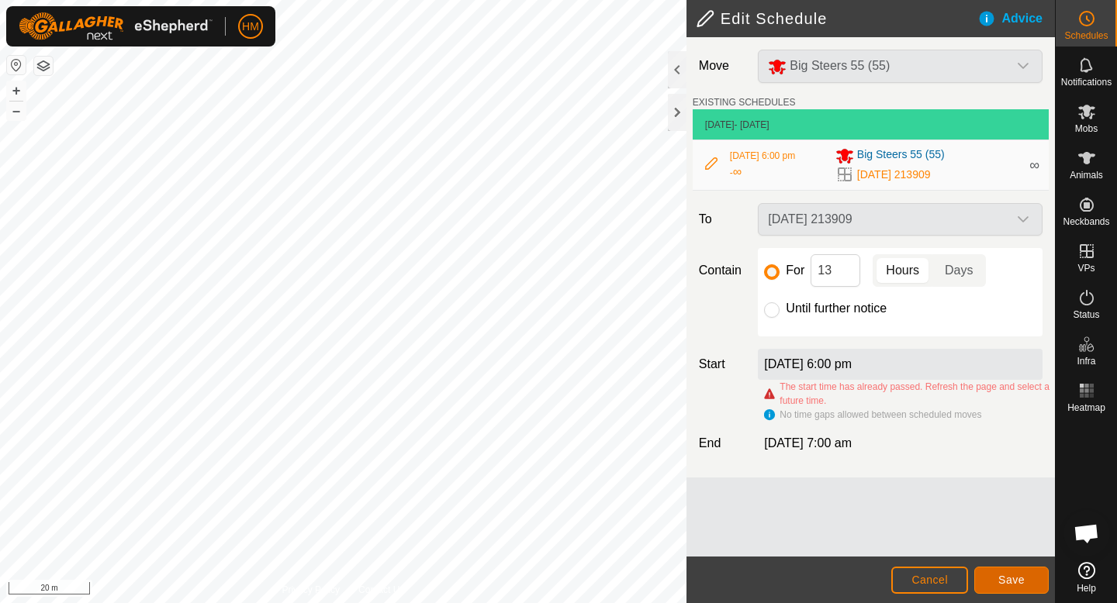
click at [1006, 582] on span "Save" at bounding box center [1011, 580] width 26 height 12
click at [932, 577] on span "Cancel" at bounding box center [929, 580] width 36 height 12
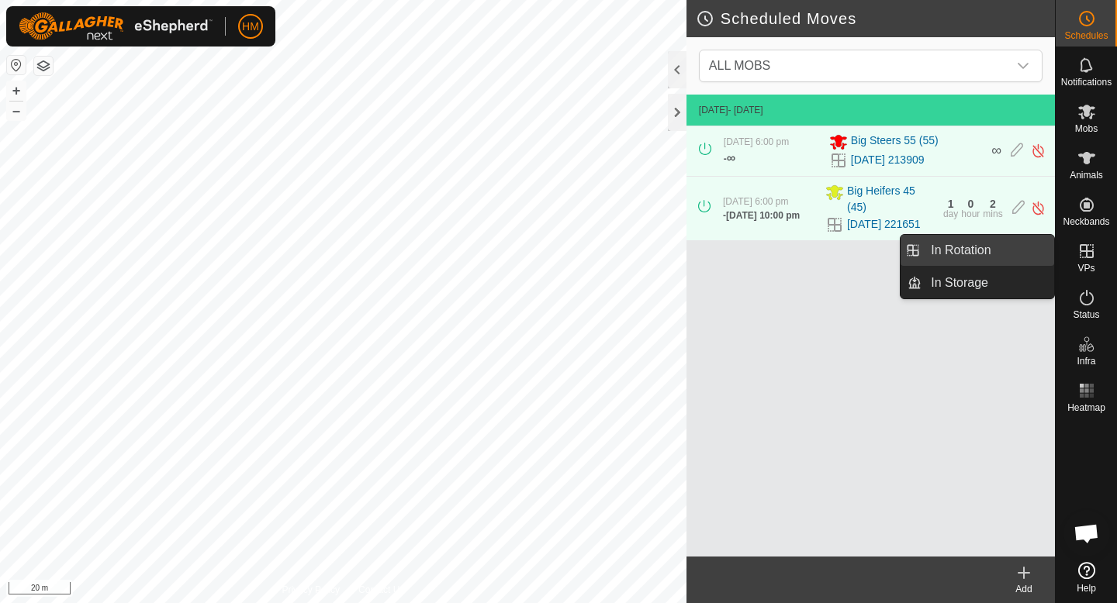
click at [1000, 249] on link "In Rotation" at bounding box center [987, 250] width 133 height 31
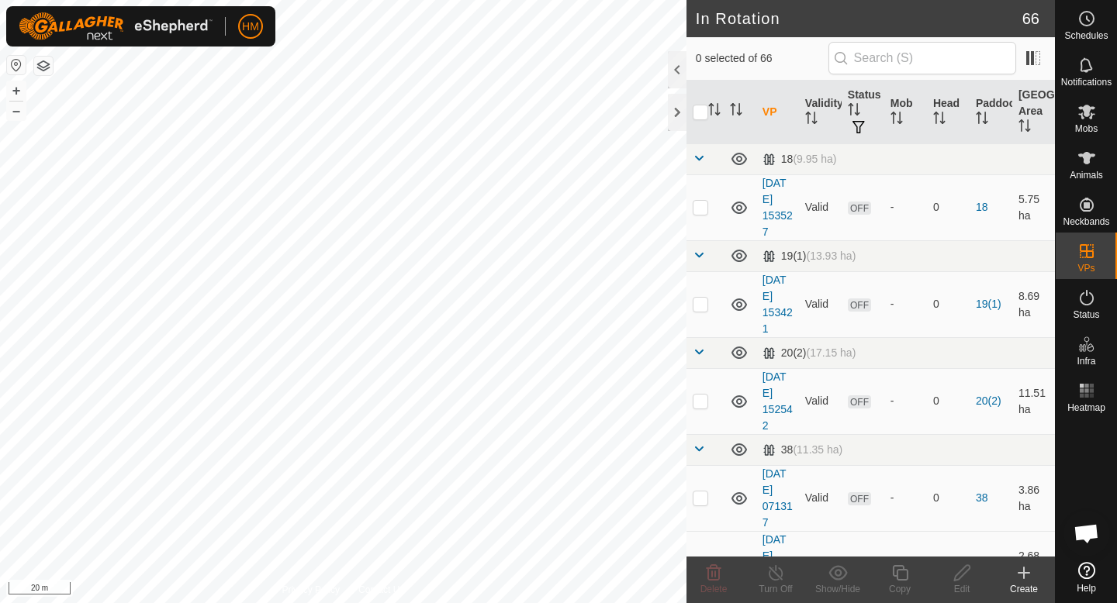
click at [1027, 580] on icon at bounding box center [1023, 573] width 19 height 19
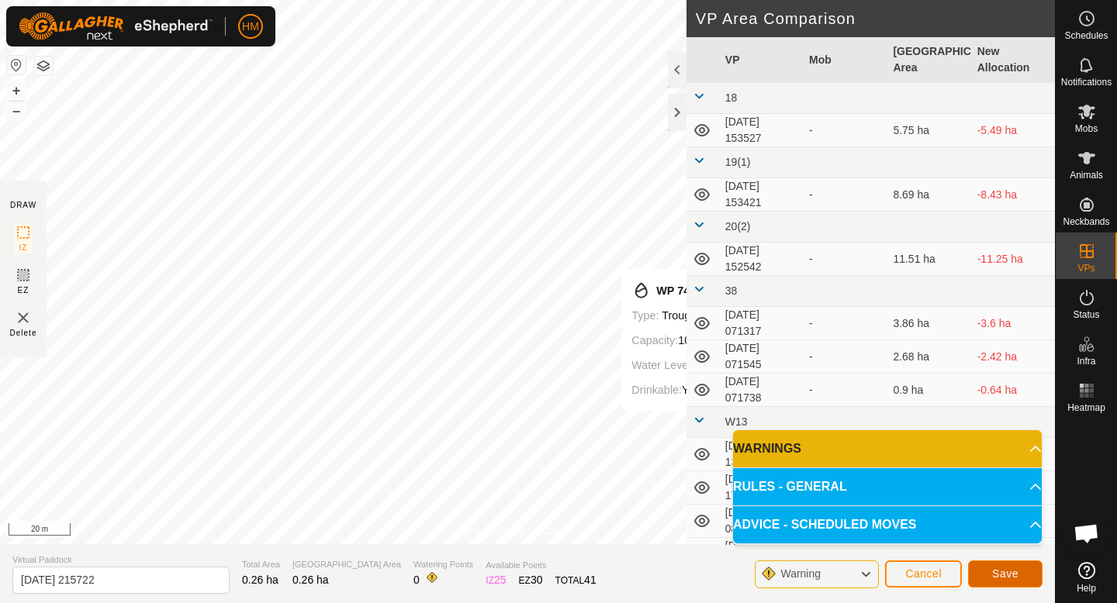
click at [1020, 576] on button "Save" at bounding box center [1005, 574] width 74 height 27
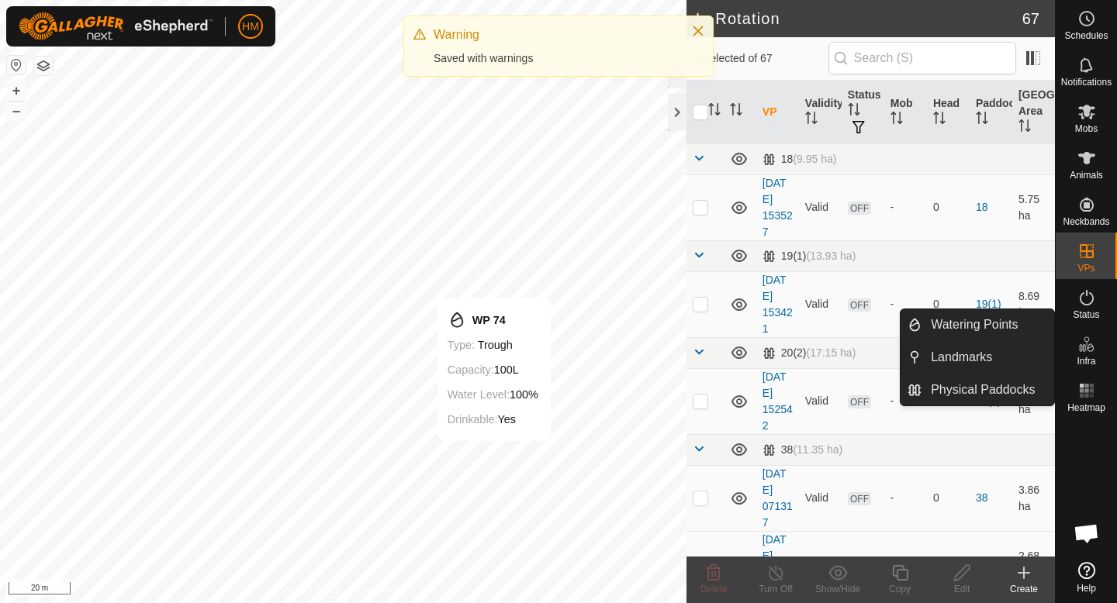
click at [1089, 353] on icon at bounding box center [1086, 344] width 19 height 19
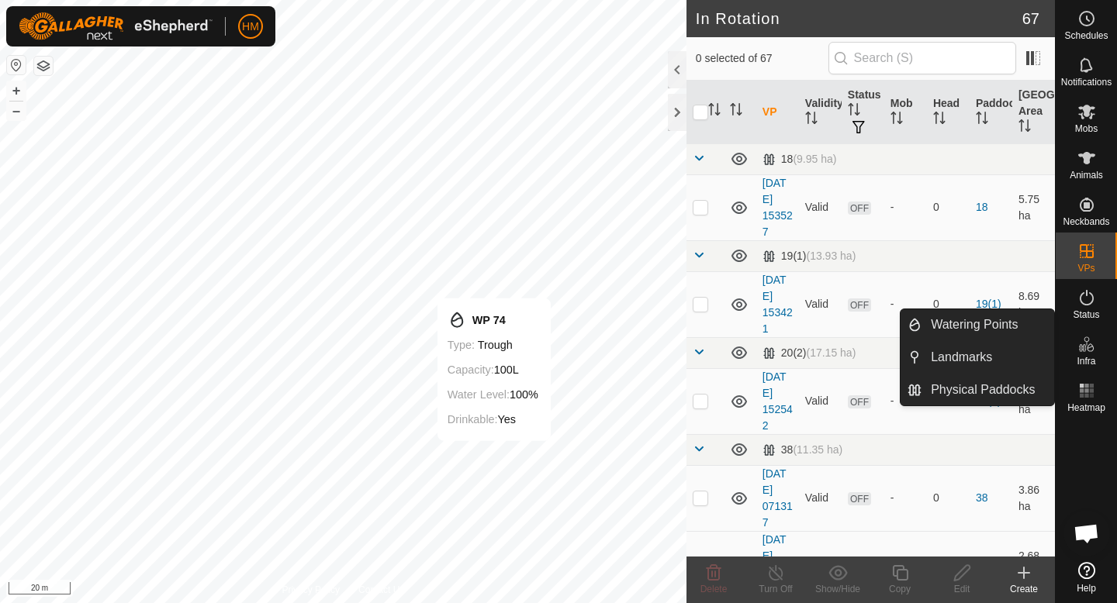
click at [1017, 330] on link "Watering Points" at bounding box center [987, 324] width 133 height 31
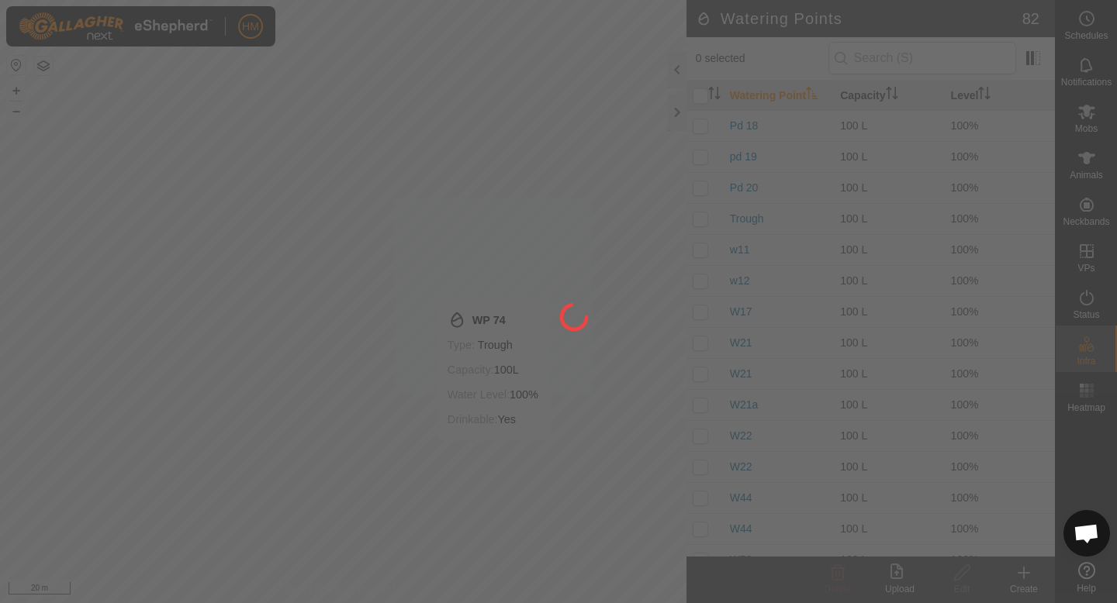
click at [1024, 584] on div at bounding box center [558, 301] width 1117 height 603
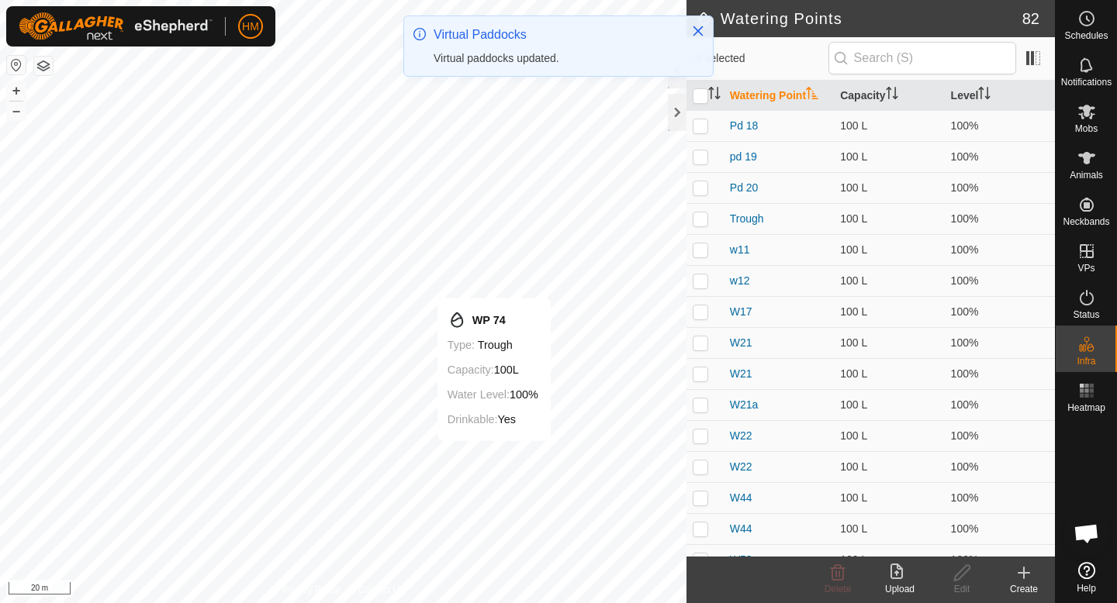
click at [1024, 579] on icon at bounding box center [1023, 573] width 19 height 19
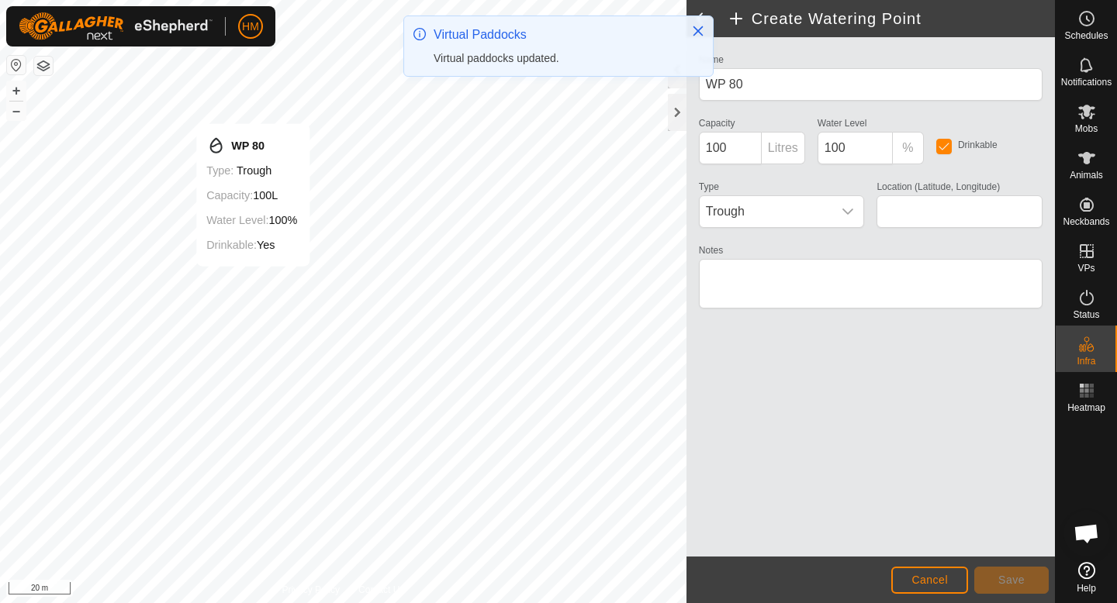
type input "-45.559299, 167.936389"
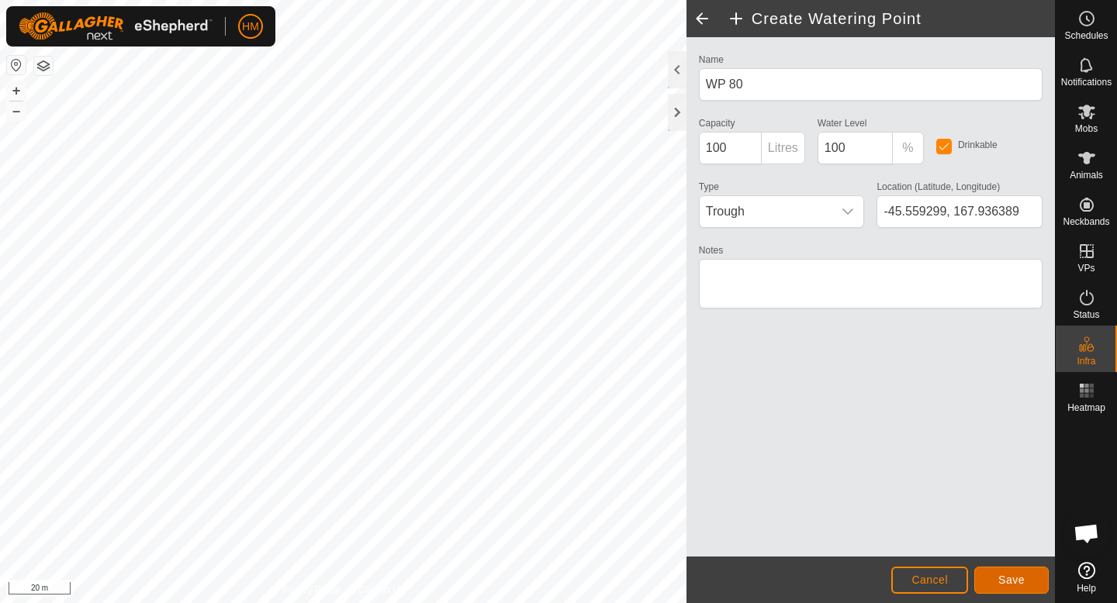
click at [1030, 579] on button "Save" at bounding box center [1011, 580] width 74 height 27
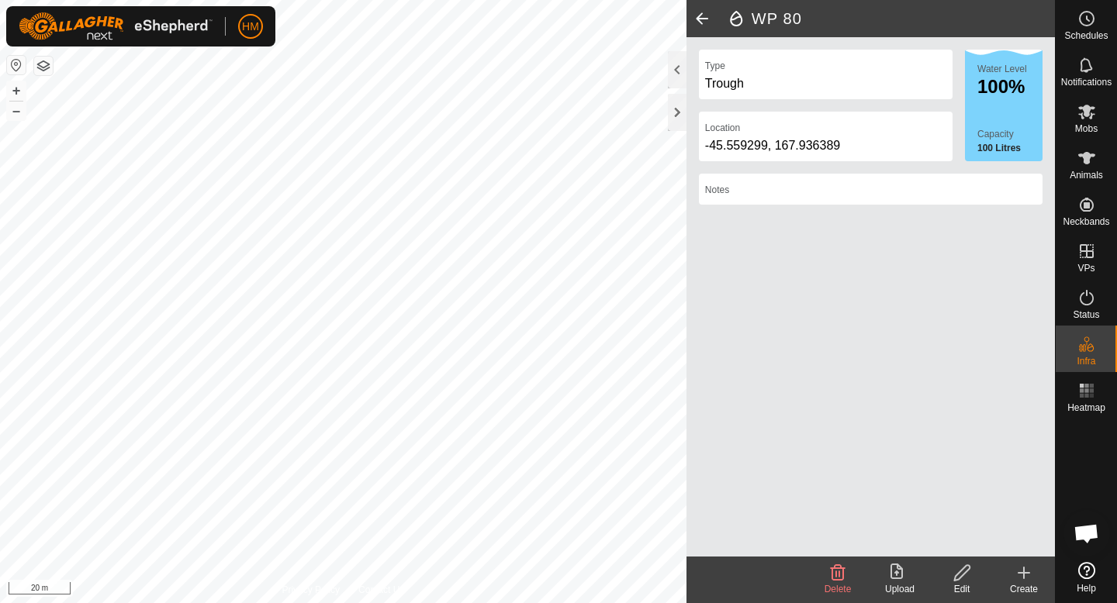
click at [1026, 575] on icon at bounding box center [1023, 573] width 19 height 19
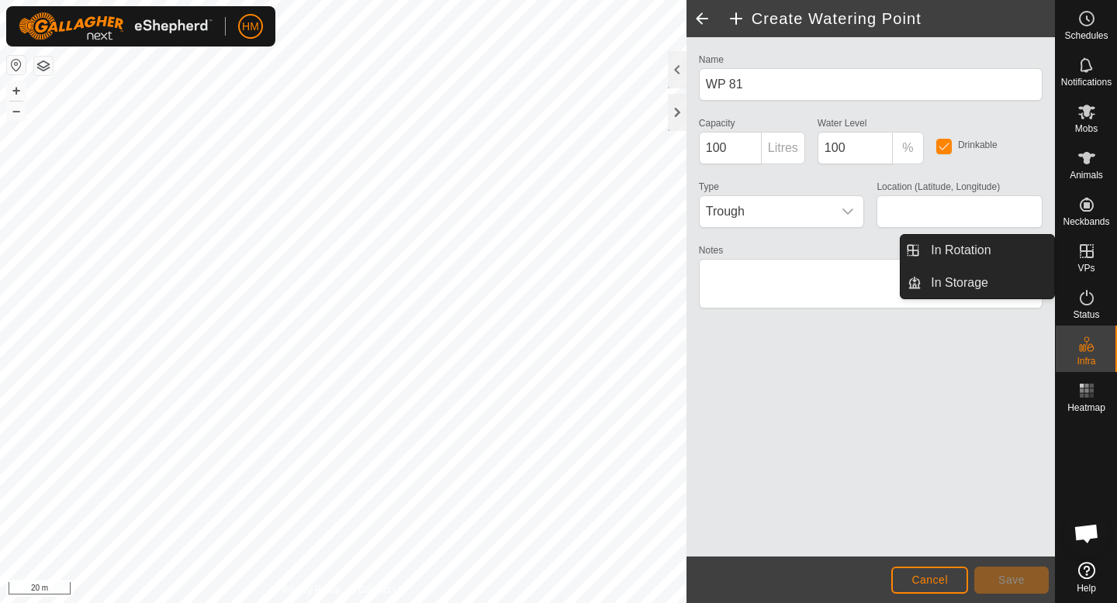
click at [1094, 247] on icon at bounding box center [1086, 251] width 19 height 19
click at [1014, 242] on link "In Rotation" at bounding box center [987, 250] width 133 height 31
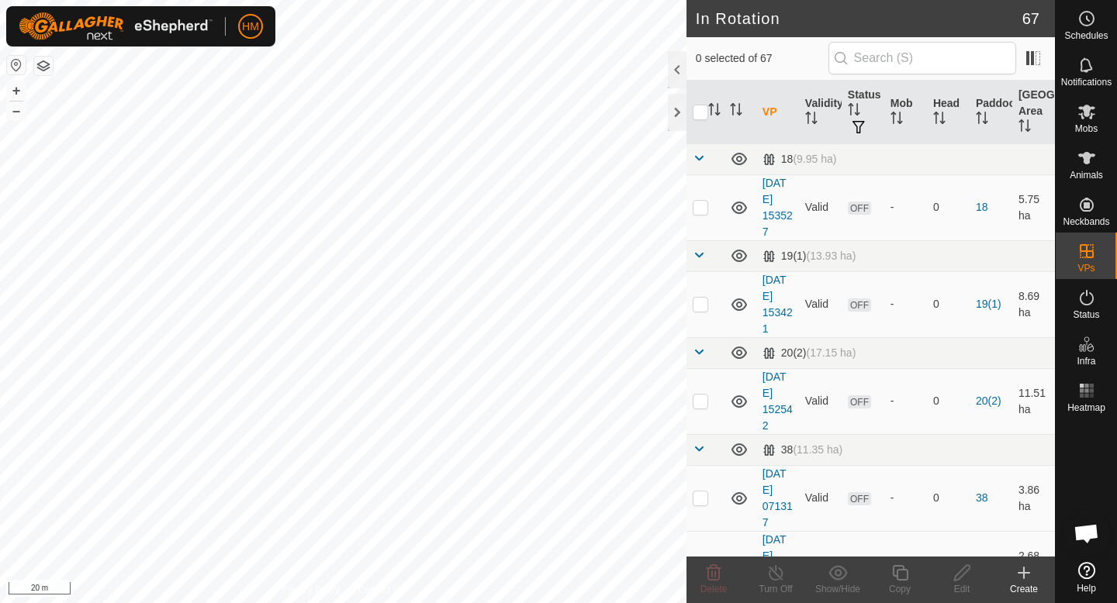
click at [1028, 585] on div "Create" at bounding box center [1024, 589] width 62 height 14
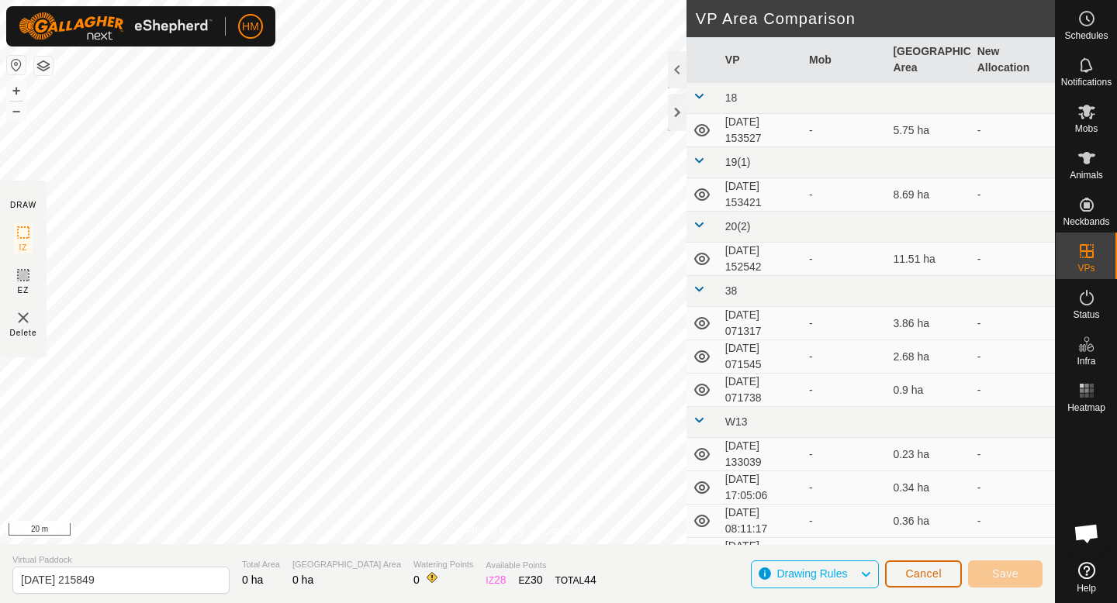
click at [931, 580] on button "Cancel" at bounding box center [923, 574] width 77 height 27
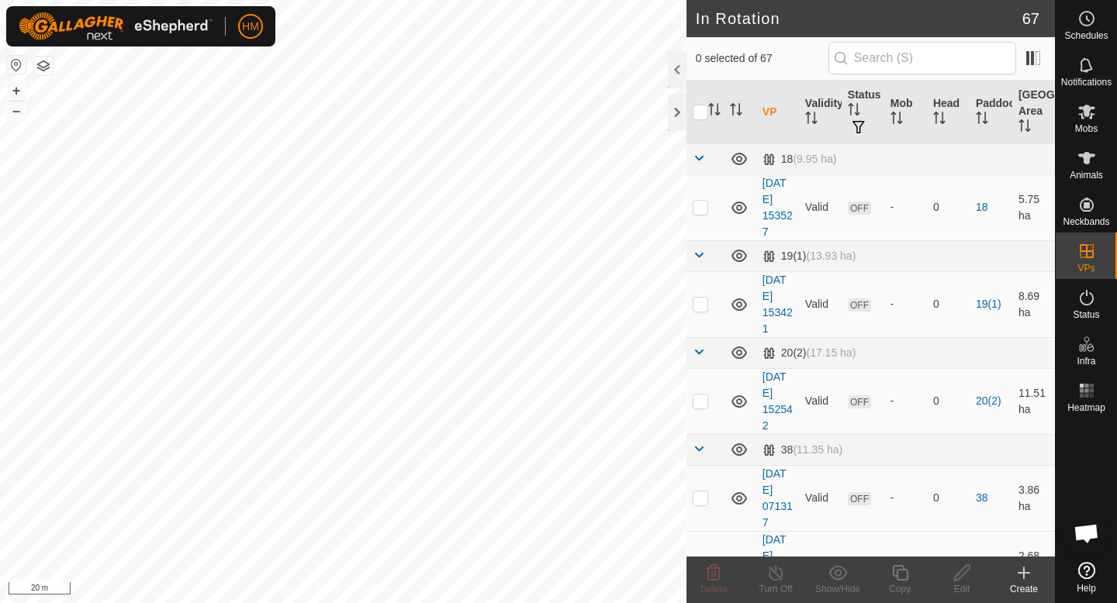
click at [1027, 575] on icon at bounding box center [1023, 573] width 19 height 19
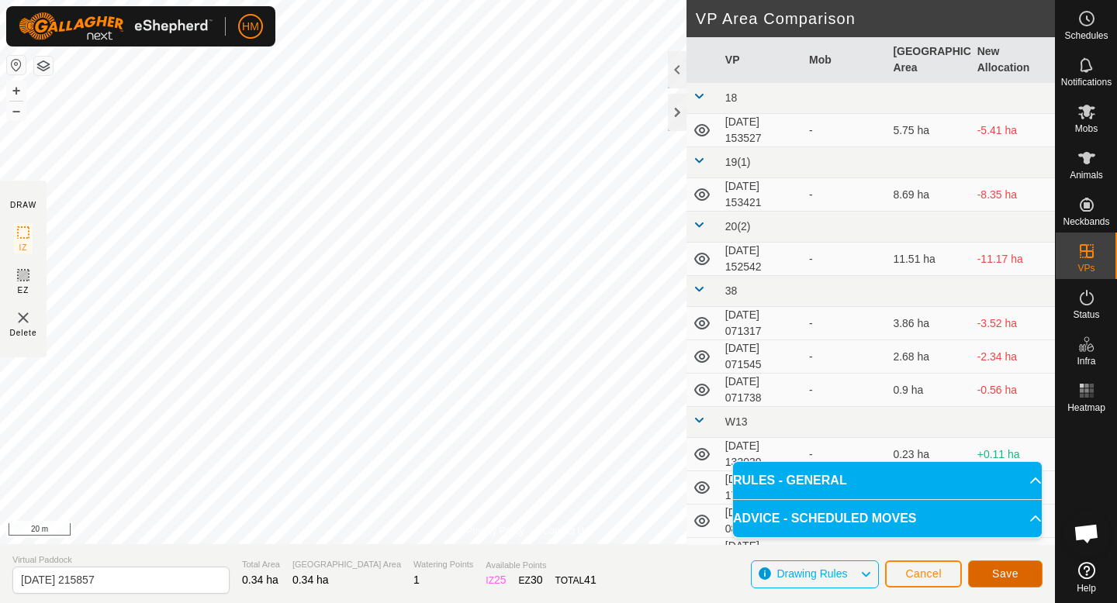
click at [1016, 568] on span "Save" at bounding box center [1005, 574] width 26 height 12
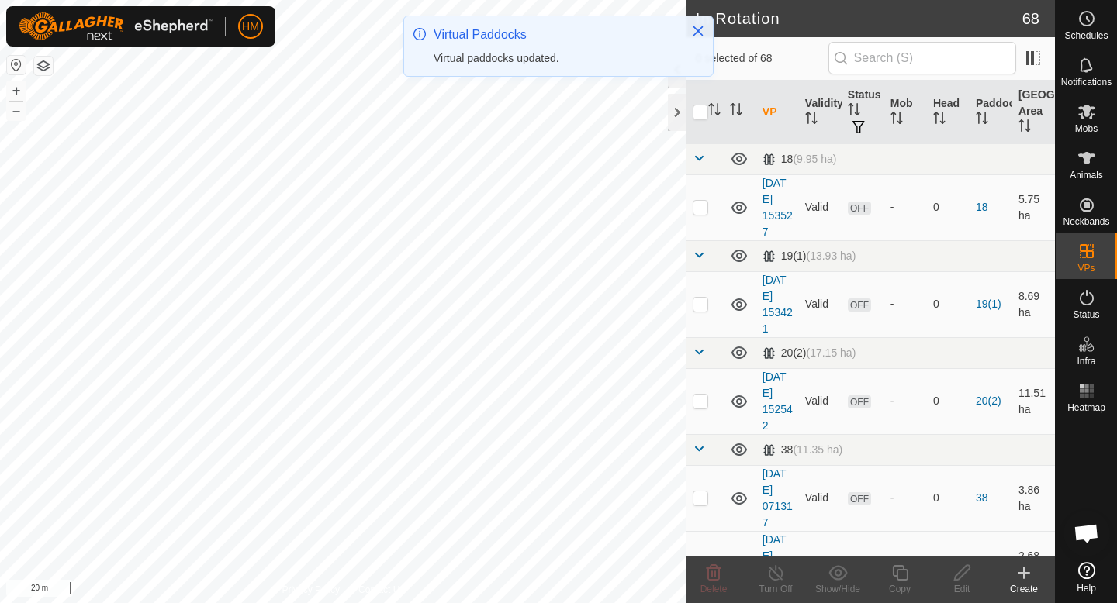
click at [1018, 574] on icon at bounding box center [1023, 573] width 19 height 19
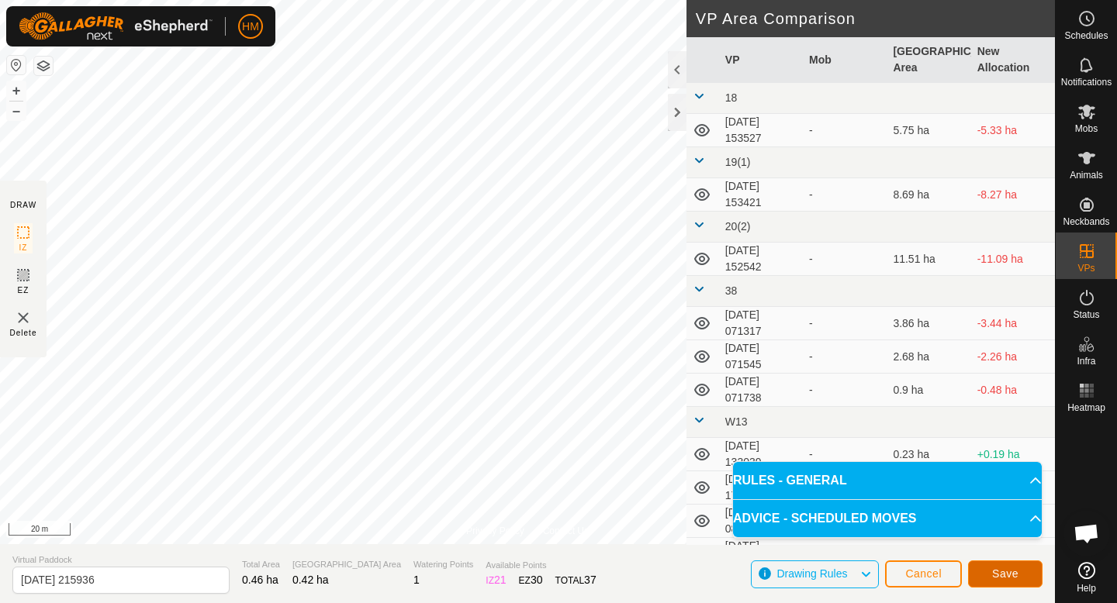
click at [1013, 572] on span "Save" at bounding box center [1005, 574] width 26 height 12
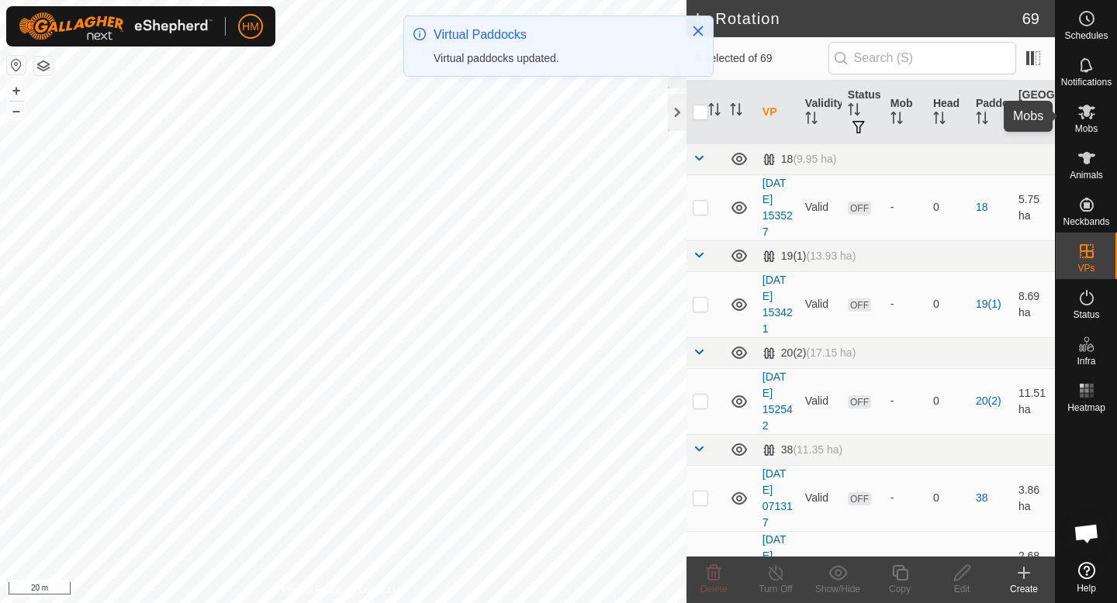
click at [1093, 129] on span "Mobs" at bounding box center [1086, 128] width 22 height 9
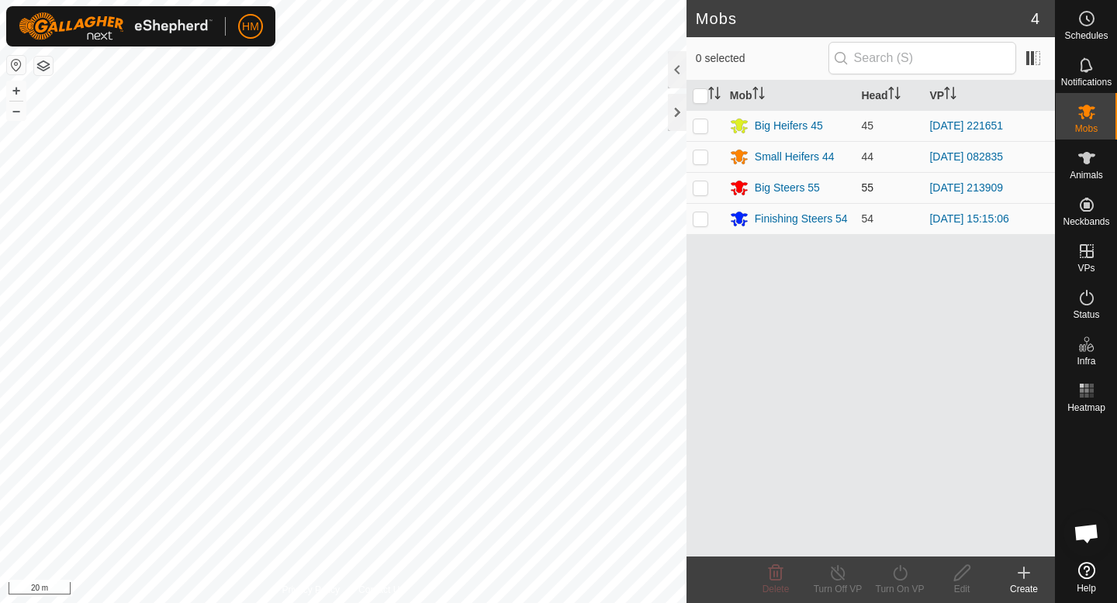
click at [695, 188] on p-checkbox at bounding box center [701, 187] width 16 height 12
checkbox input "true"
click at [901, 582] on div "Turn On VP" at bounding box center [900, 589] width 62 height 14
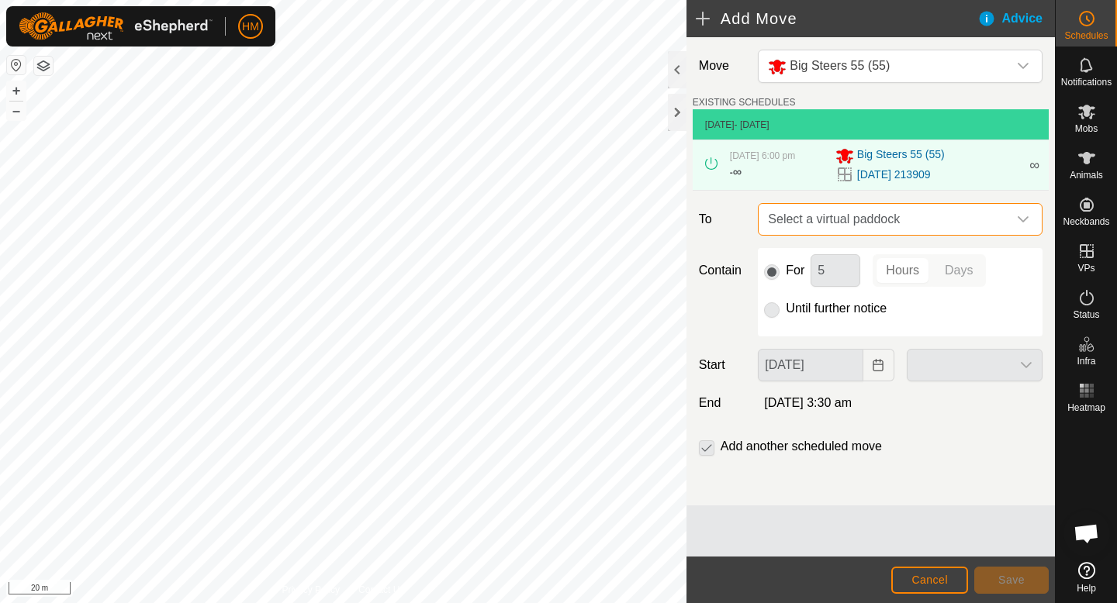
click at [910, 220] on span "Select a virtual paddock" at bounding box center [885, 219] width 246 height 31
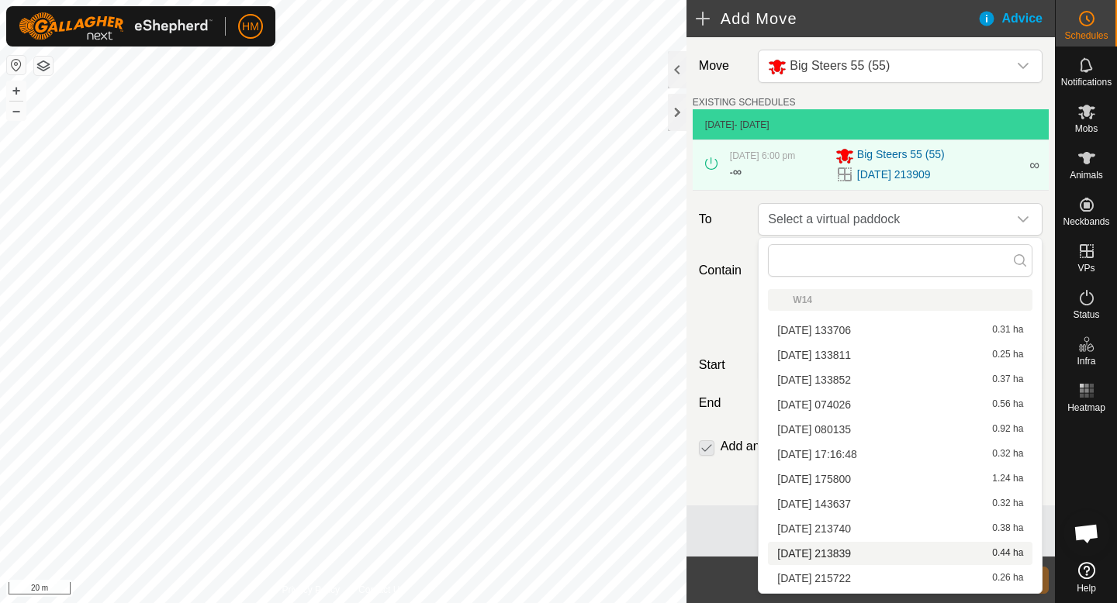
scroll to position [47, 0]
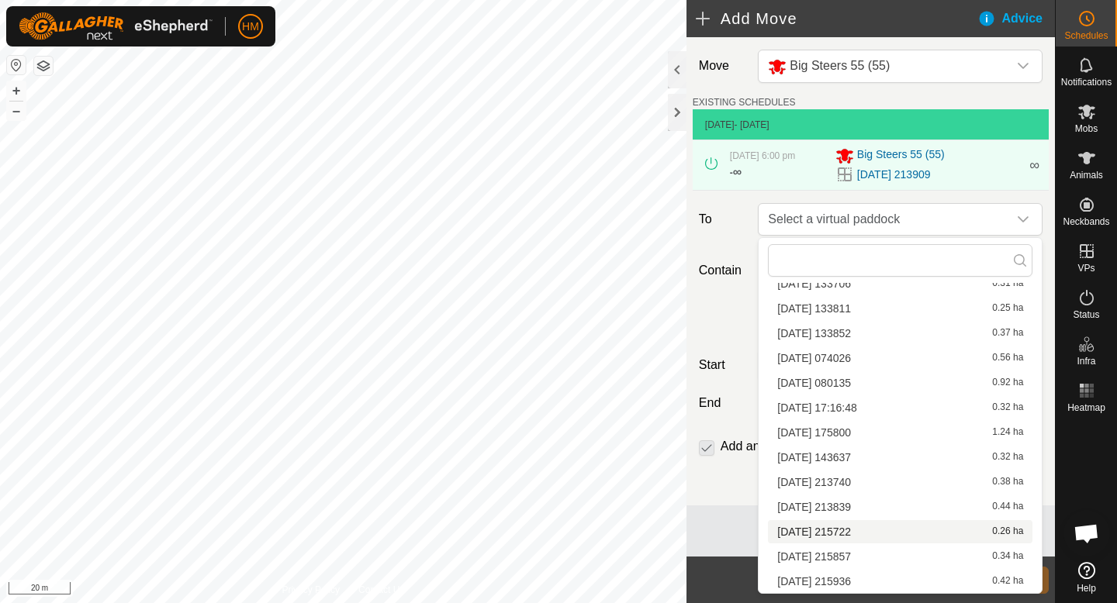
click at [851, 534] on li "2025-10-07 215722 0.26 ha" at bounding box center [900, 531] width 264 height 23
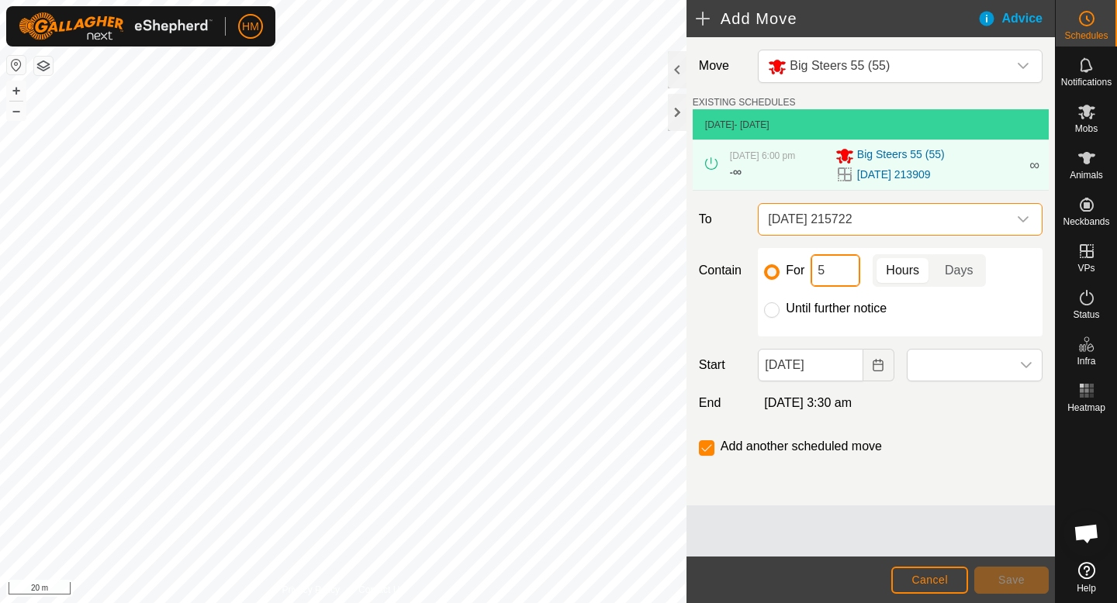
click at [827, 268] on input "5" at bounding box center [835, 270] width 50 height 33
type input "1"
click at [921, 312] on div "Until further notice" at bounding box center [900, 308] width 272 height 19
click at [837, 280] on input "13" at bounding box center [835, 270] width 50 height 33
type input "1"
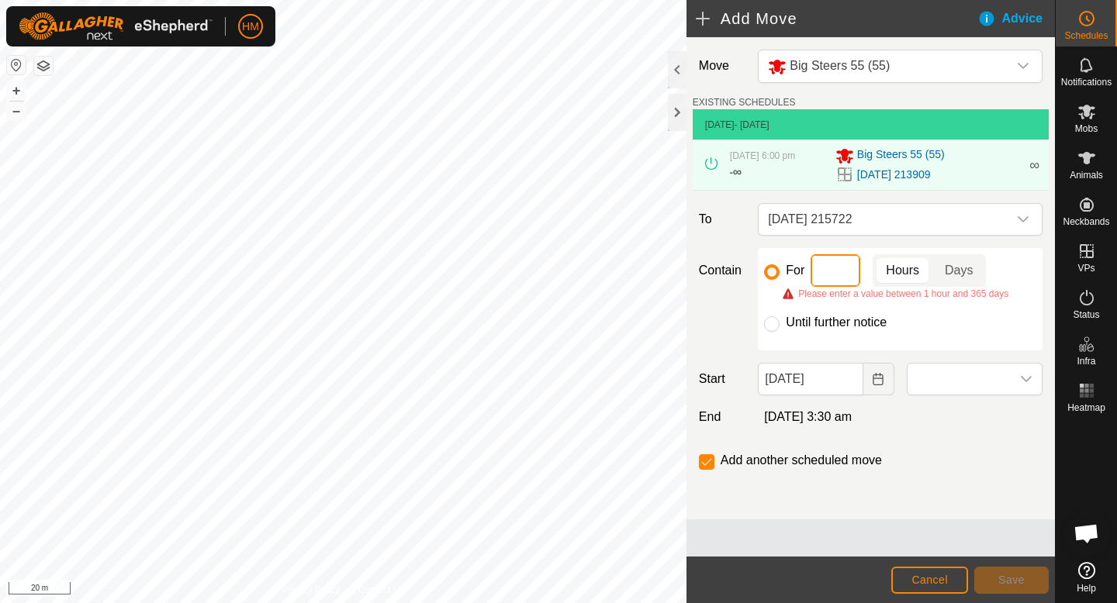
type input "6"
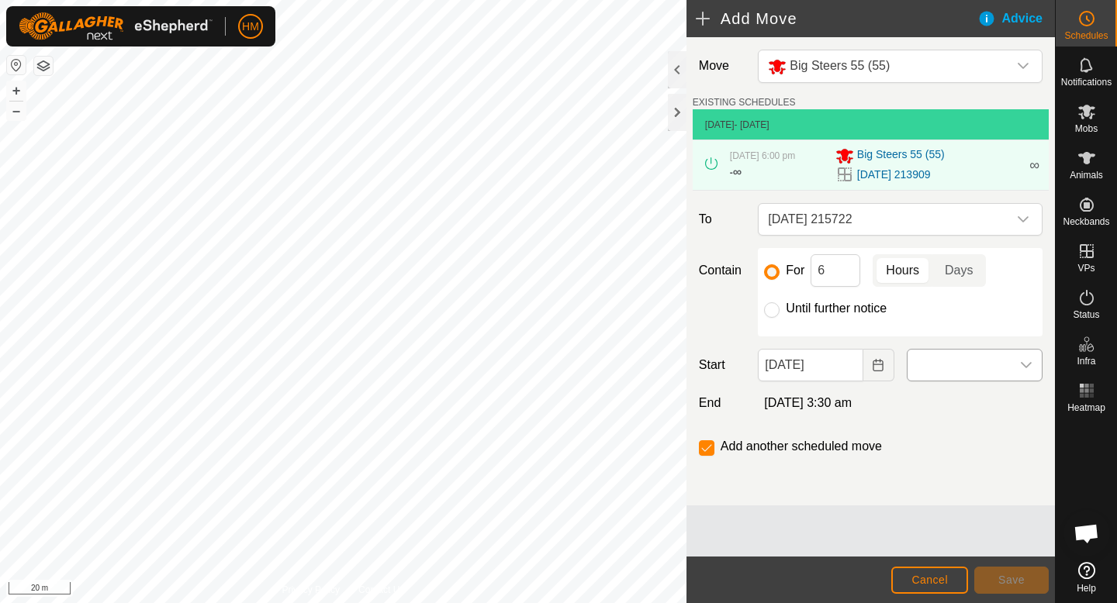
click at [1040, 364] on div "dropdown trigger" at bounding box center [1025, 365] width 31 height 31
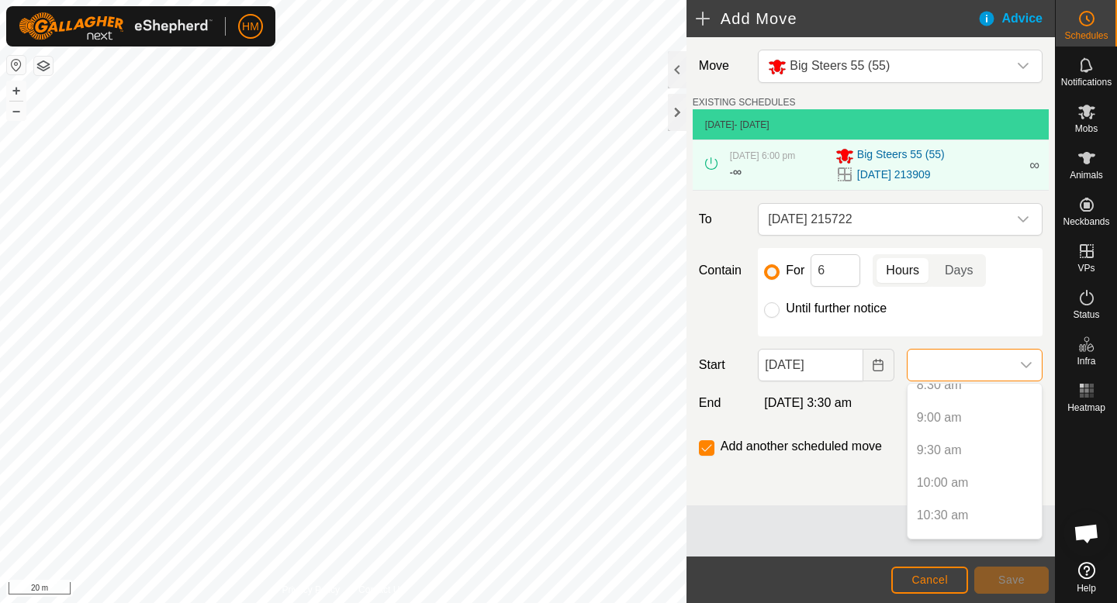
scroll to position [537, 0]
click at [840, 268] on input "6" at bounding box center [835, 270] width 50 height 33
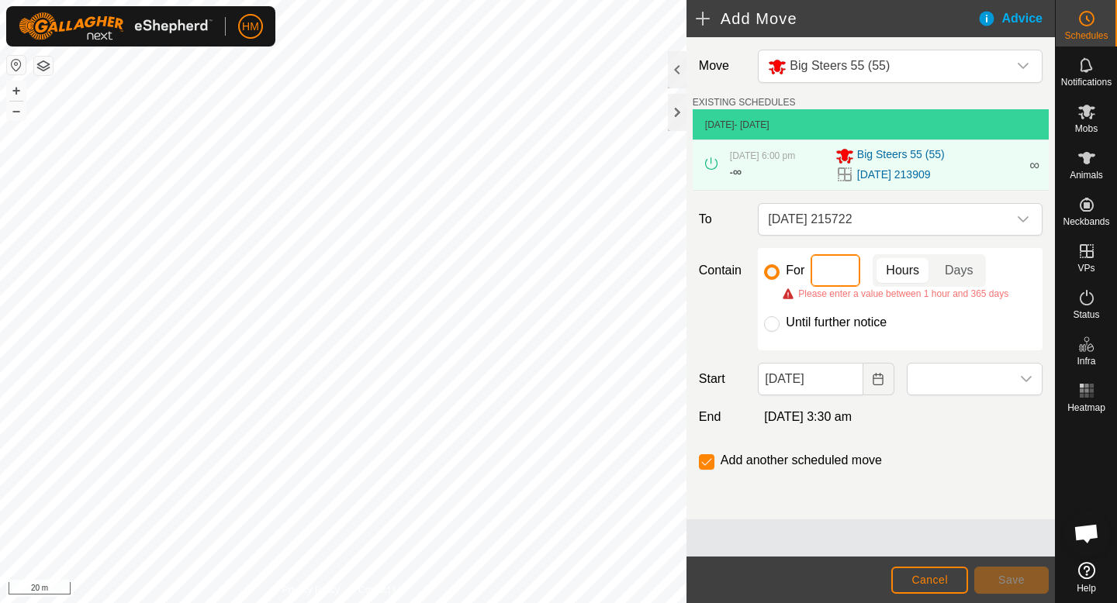
type input "6"
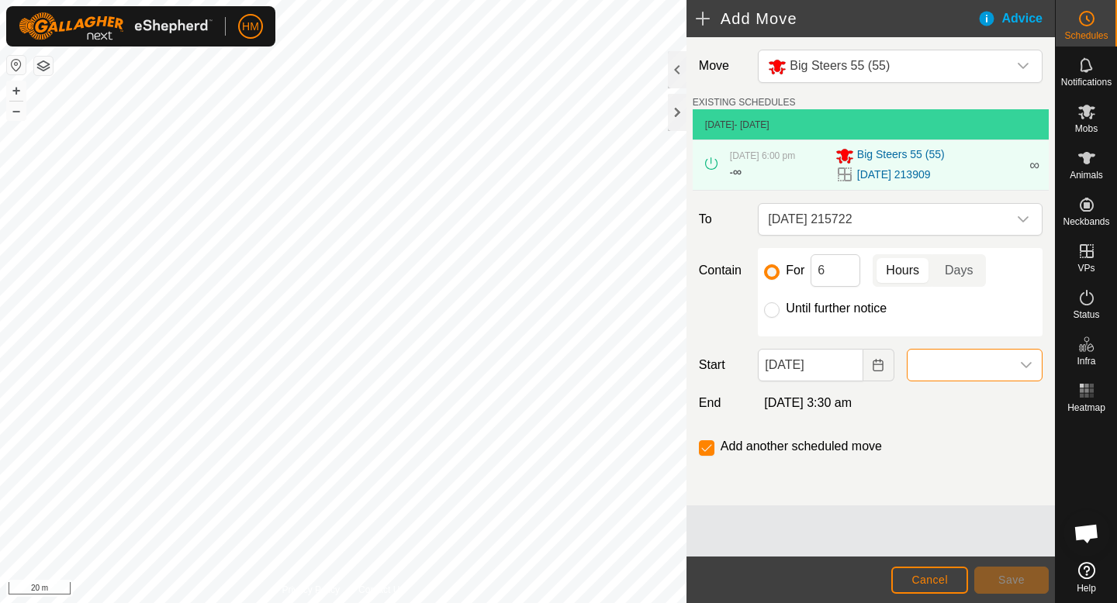
click at [1010, 378] on span at bounding box center [958, 365] width 103 height 31
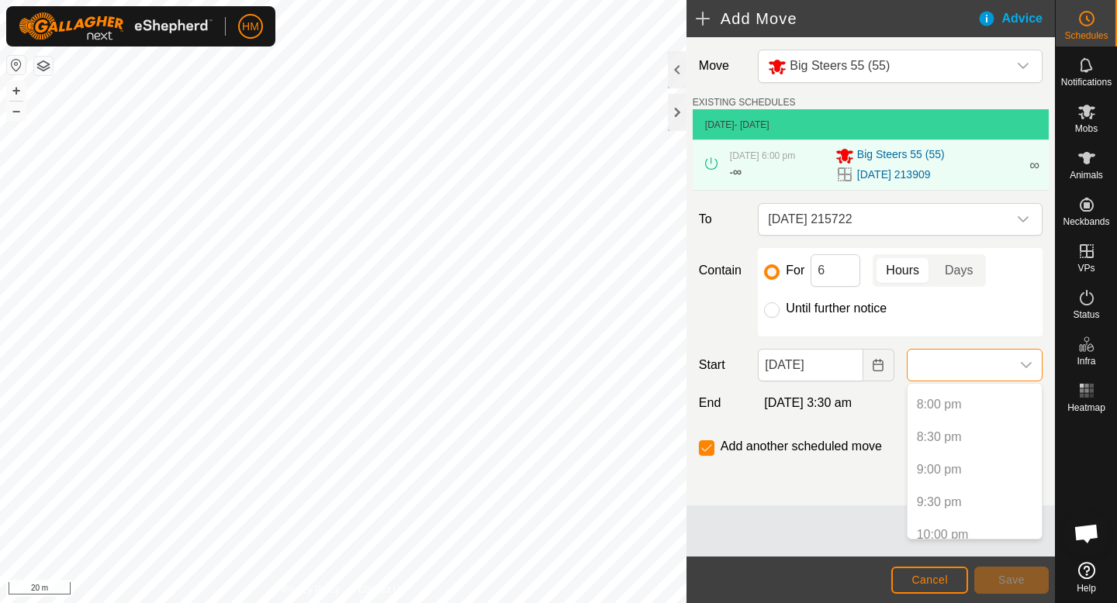
scroll to position [1407, 0]
click at [879, 368] on icon "Choose Date" at bounding box center [878, 365] width 12 height 12
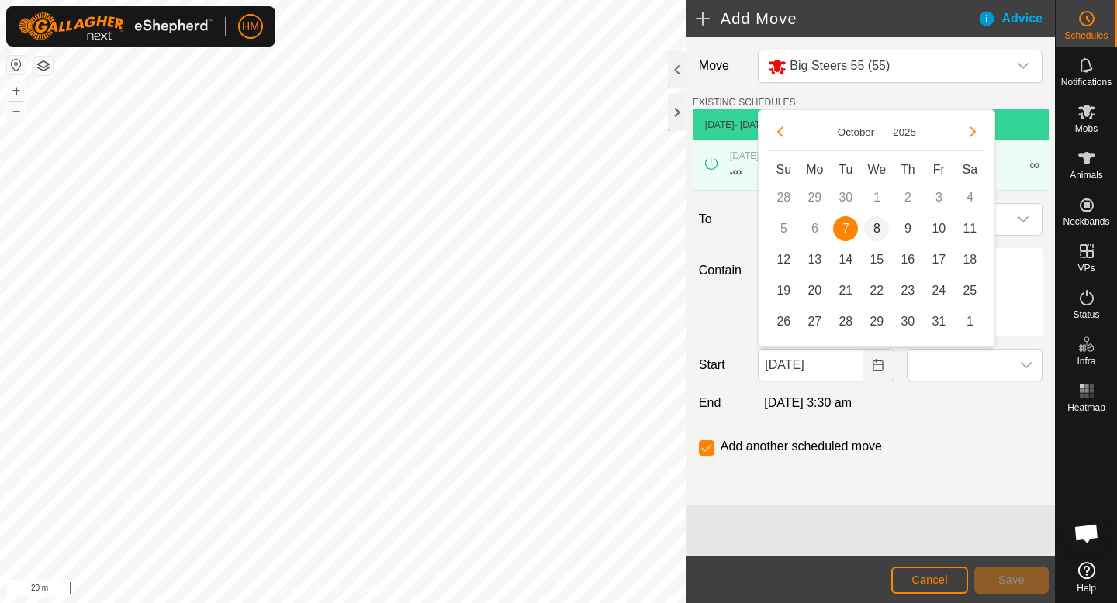
click at [875, 235] on span "8" at bounding box center [876, 228] width 25 height 25
type input "[DATE]"
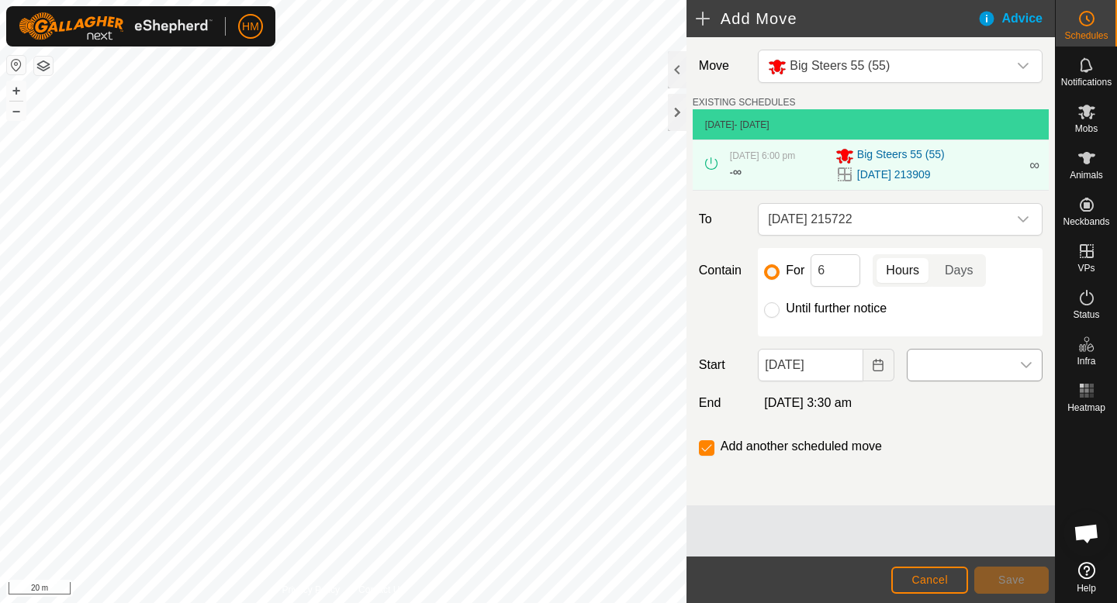
click at [1026, 364] on icon "dropdown trigger" at bounding box center [1026, 365] width 12 height 12
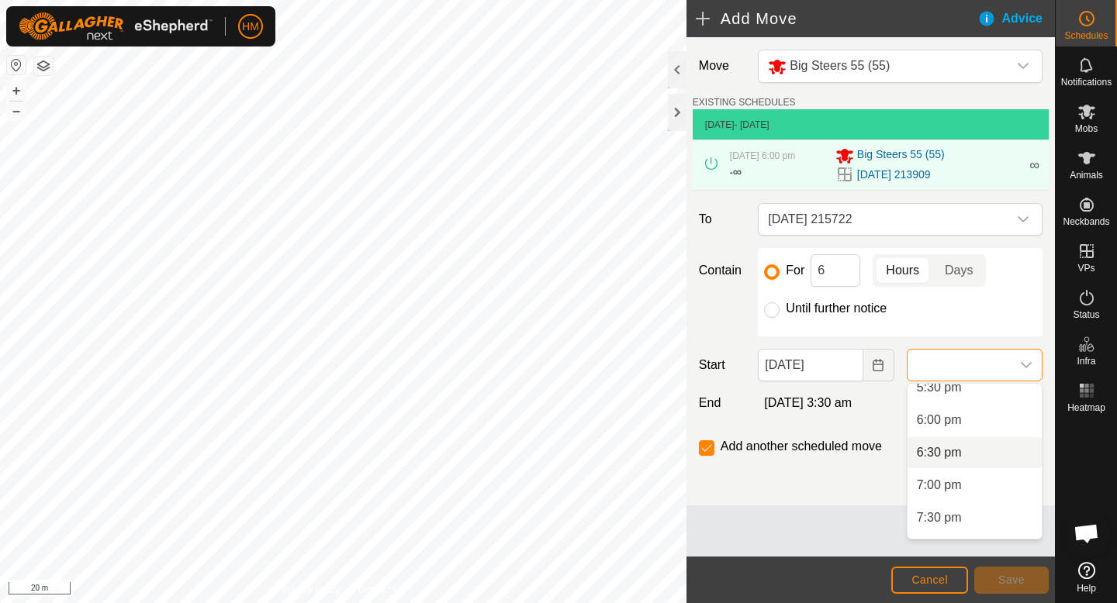
scroll to position [1158, 0]
click at [965, 483] on li "7:00 pm" at bounding box center [974, 479] width 134 height 31
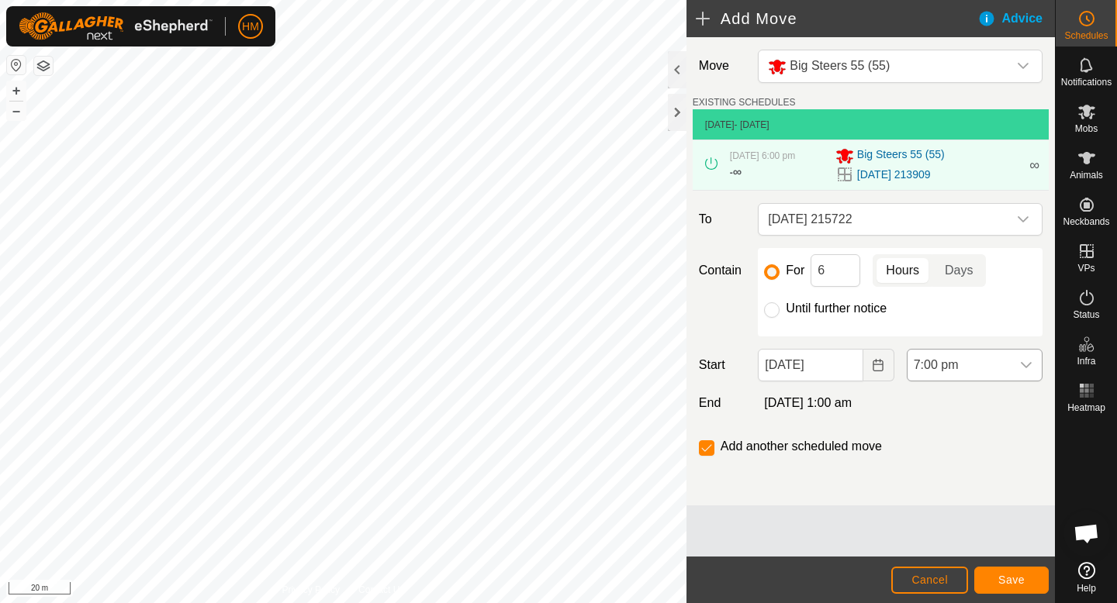
click at [1038, 361] on div "dropdown trigger" at bounding box center [1025, 365] width 31 height 31
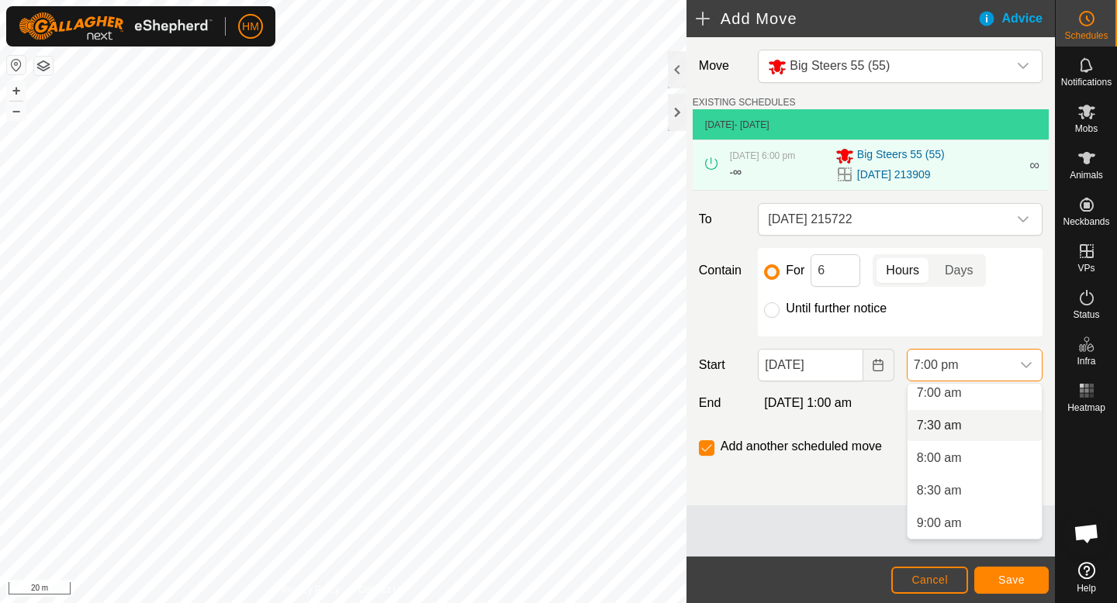
scroll to position [430, 0]
click at [979, 427] on li "7:00 am" at bounding box center [974, 425] width 134 height 31
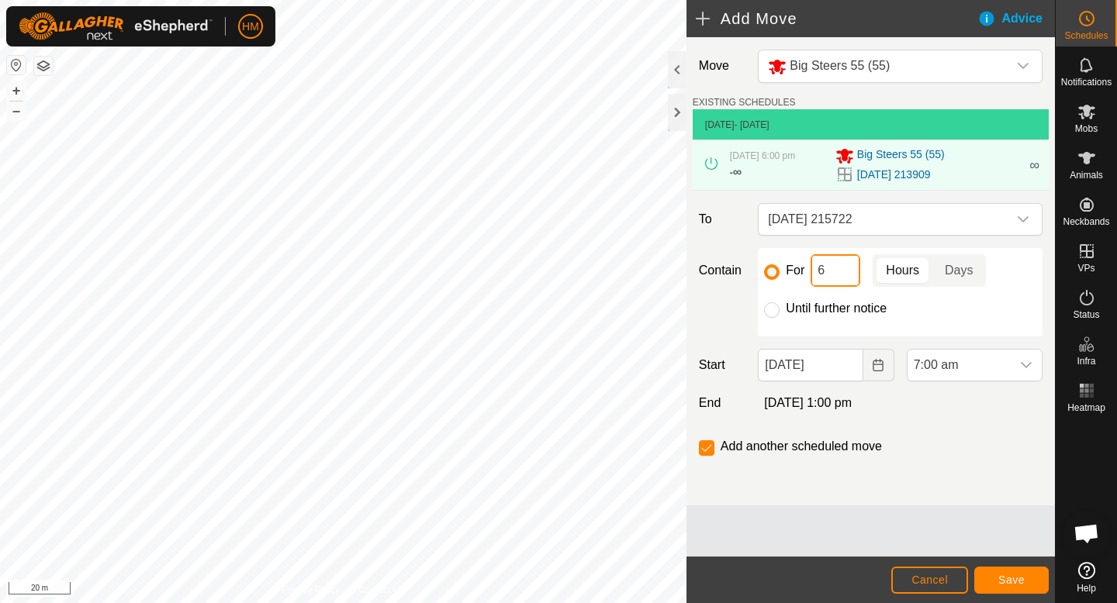
click at [840, 274] on input "6" at bounding box center [835, 270] width 50 height 33
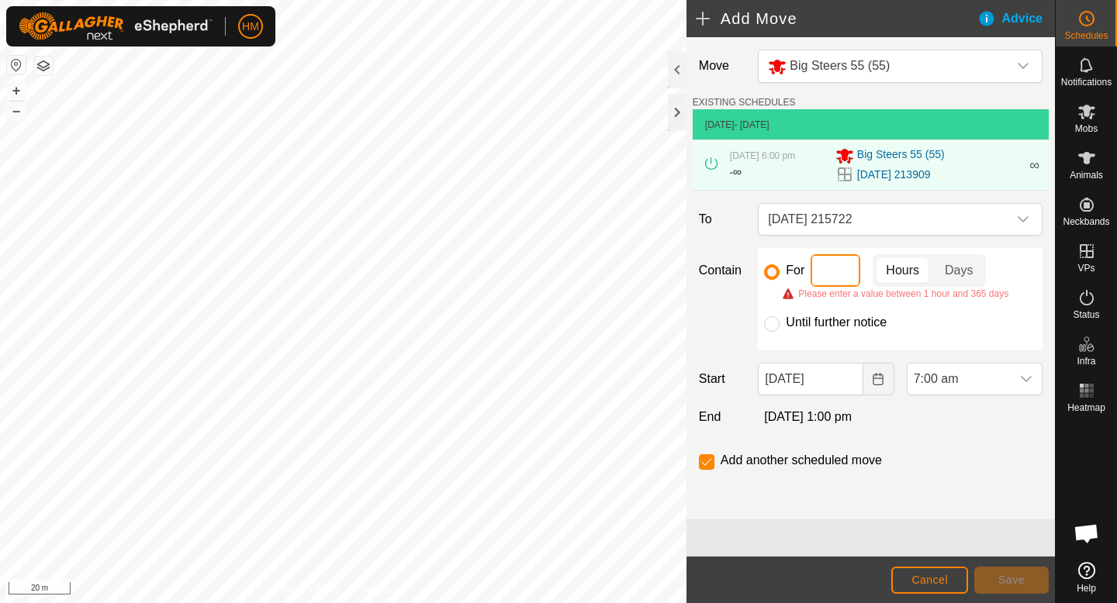
type input "5"
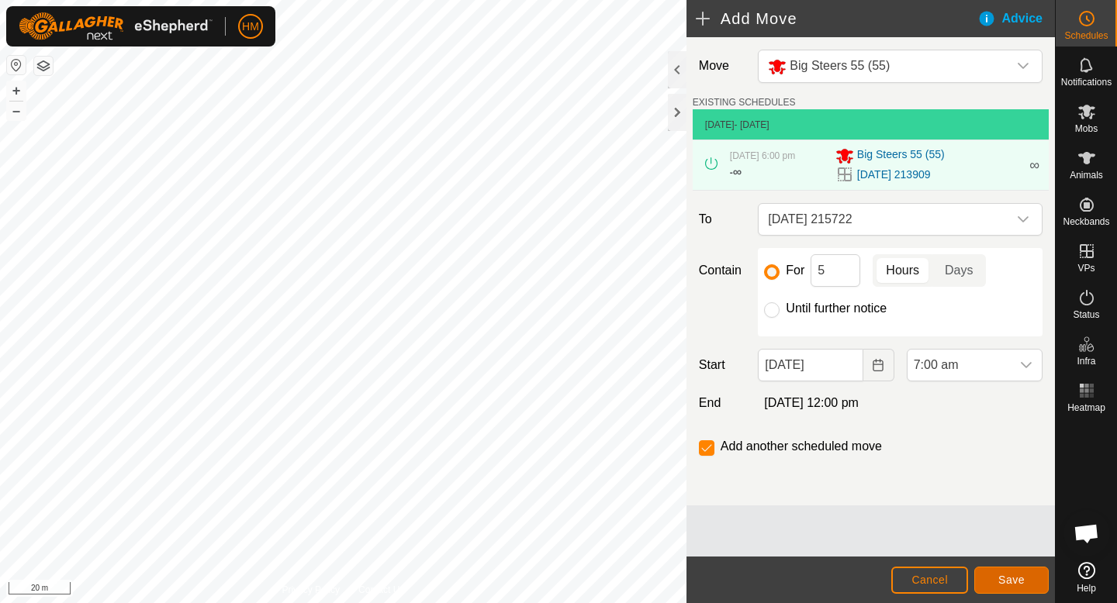
click at [1013, 580] on span "Save" at bounding box center [1011, 580] width 26 height 12
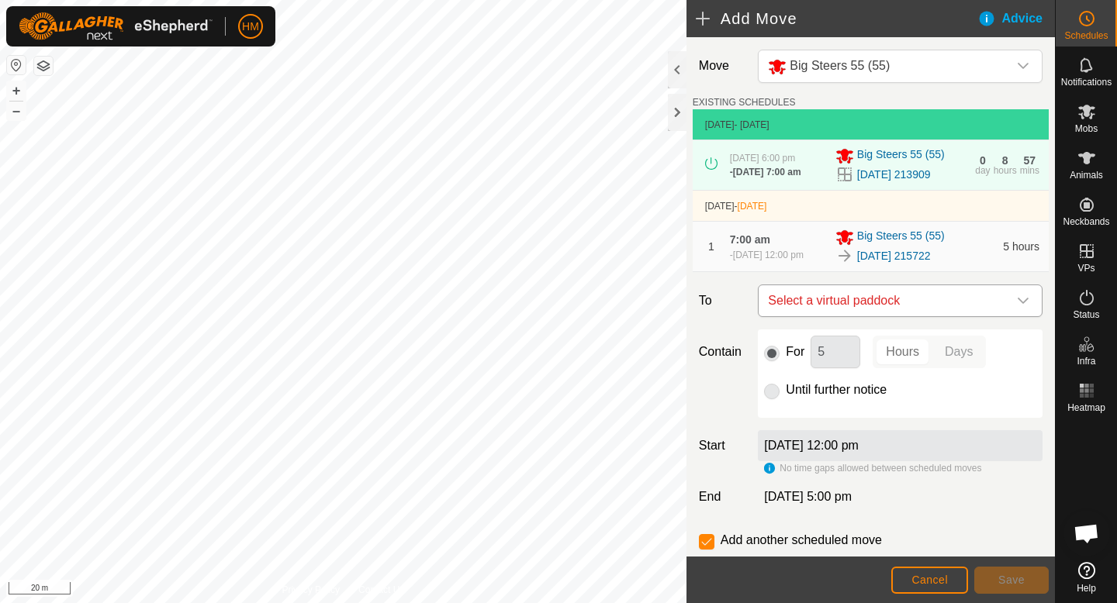
click at [1005, 299] on span "Select a virtual paddock" at bounding box center [885, 300] width 246 height 31
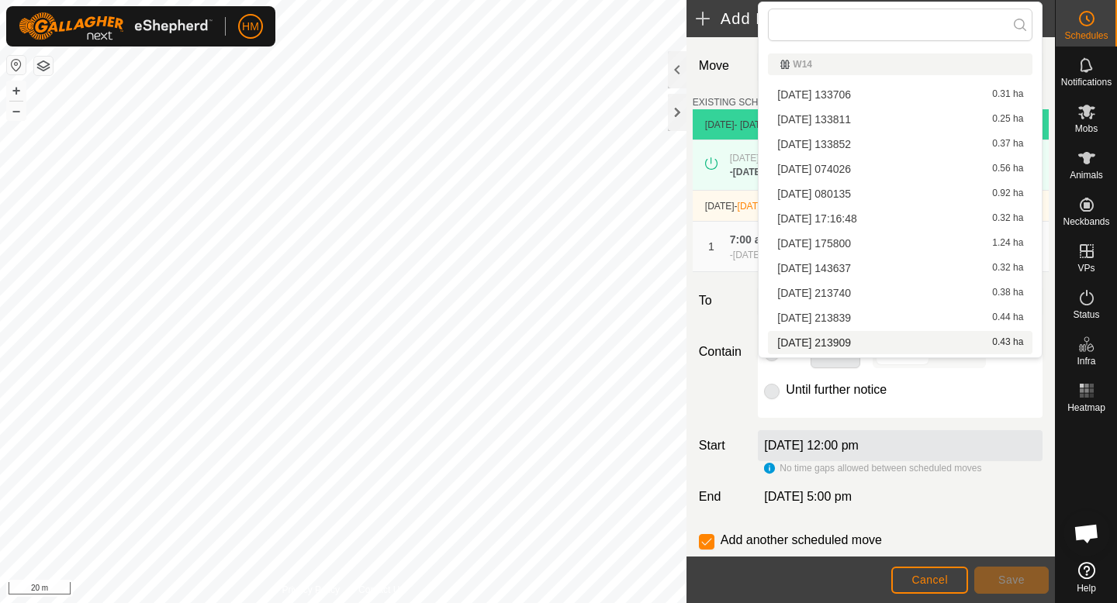
scroll to position [47, 0]
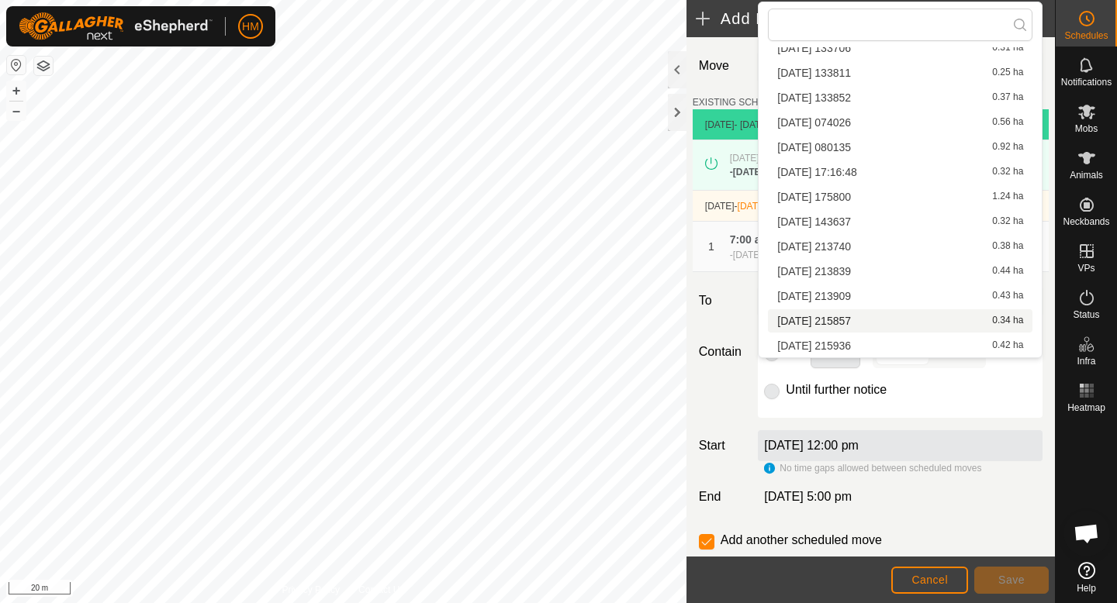
click at [876, 323] on li "2025-10-07 215857 0.34 ha" at bounding box center [900, 320] width 264 height 23
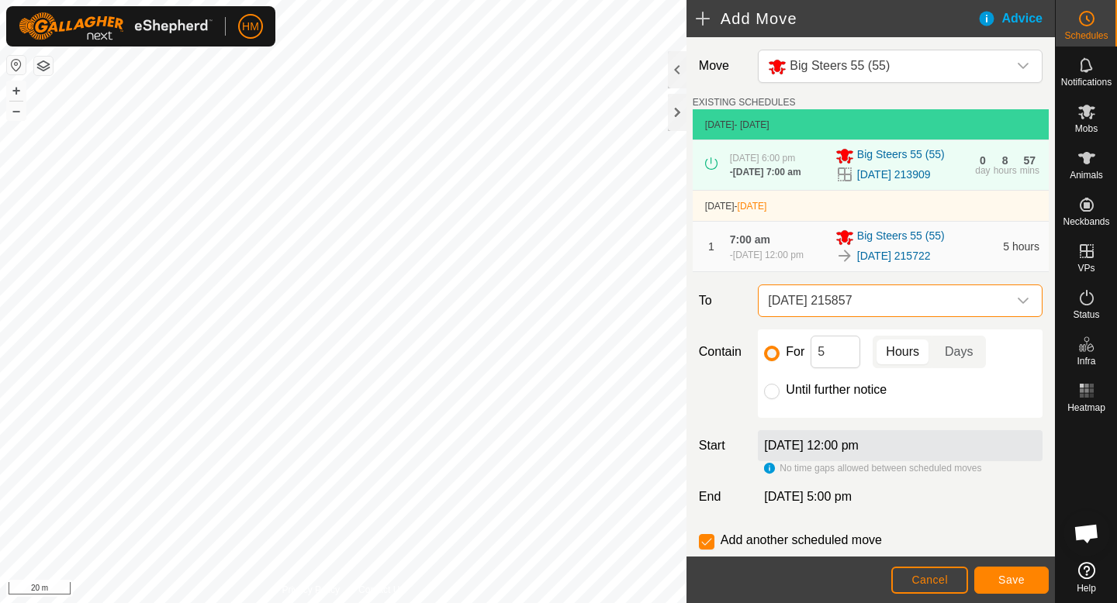
click at [945, 293] on span "2025-10-07 215857" at bounding box center [885, 300] width 246 height 31
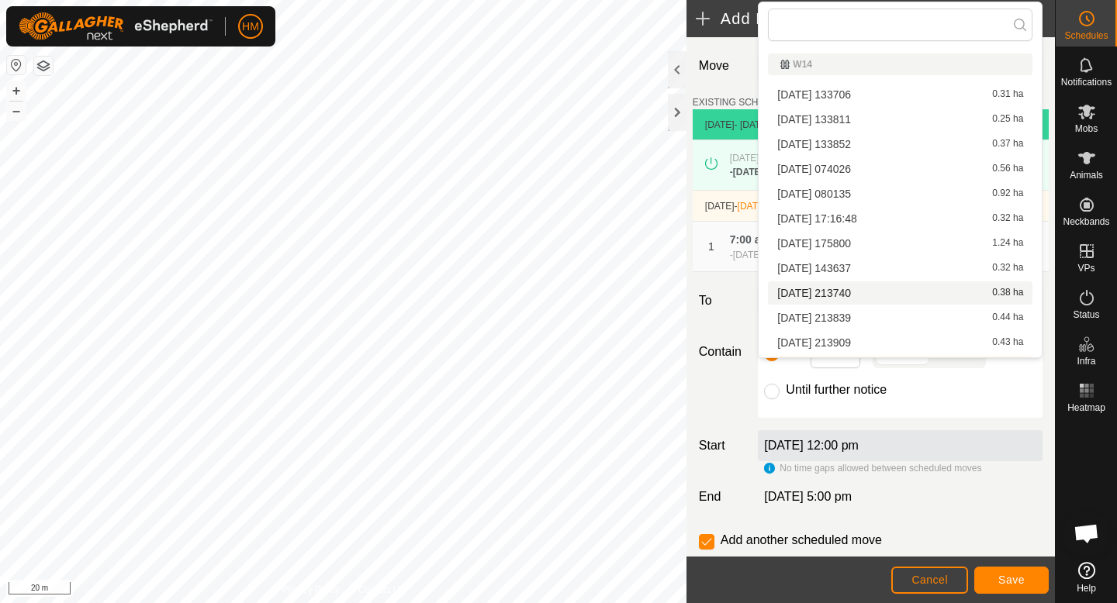
scroll to position [22, 0]
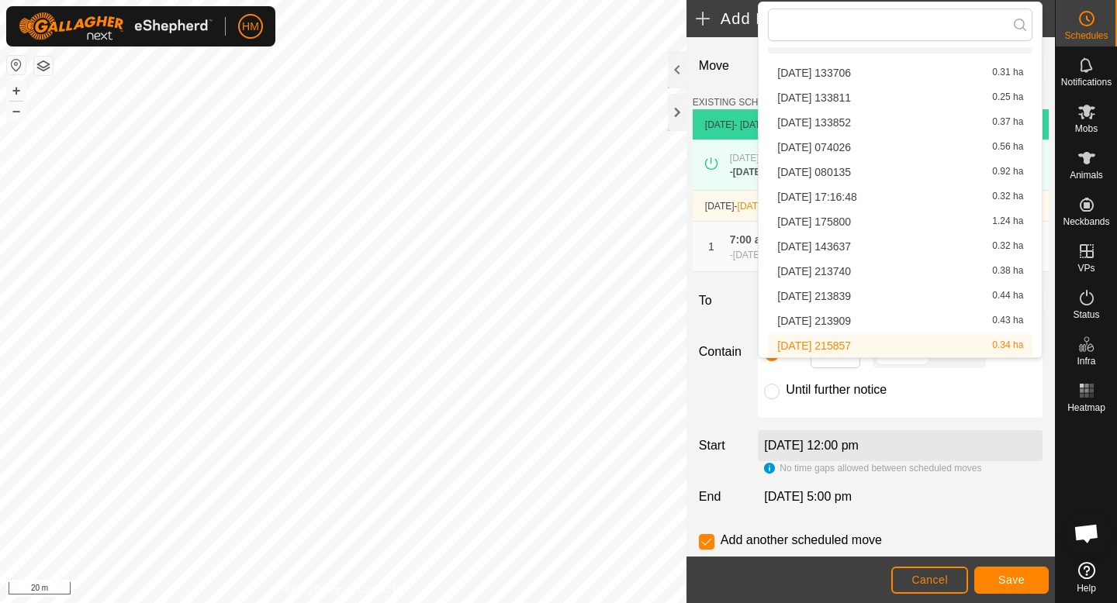
click at [858, 344] on li "2025-10-07 215857 0.34 ha" at bounding box center [900, 345] width 264 height 23
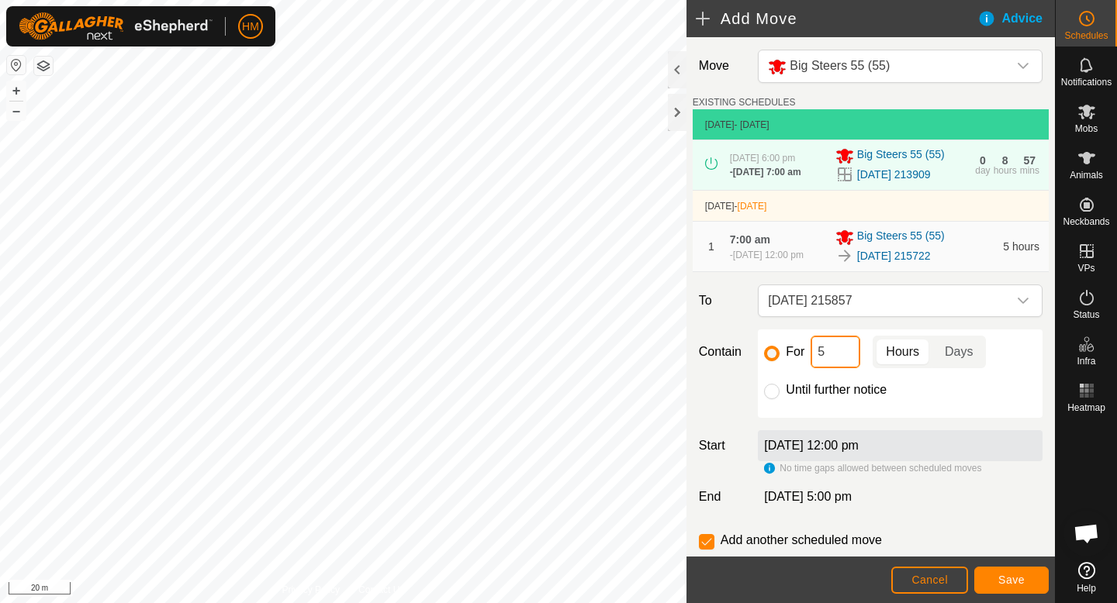
click at [845, 349] on input "5" at bounding box center [835, 352] width 50 height 33
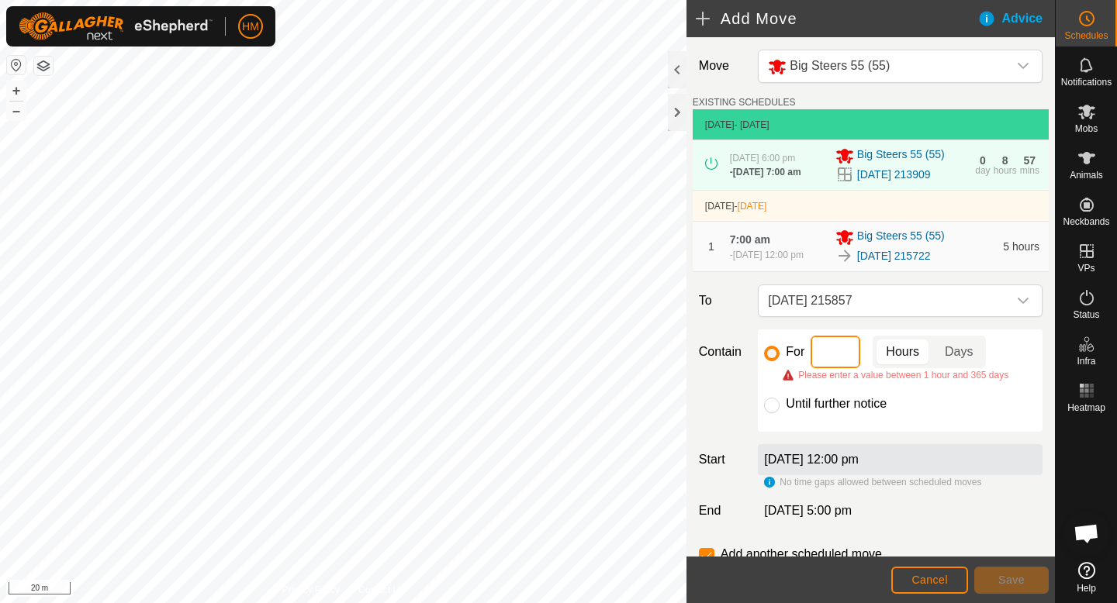
type input "6"
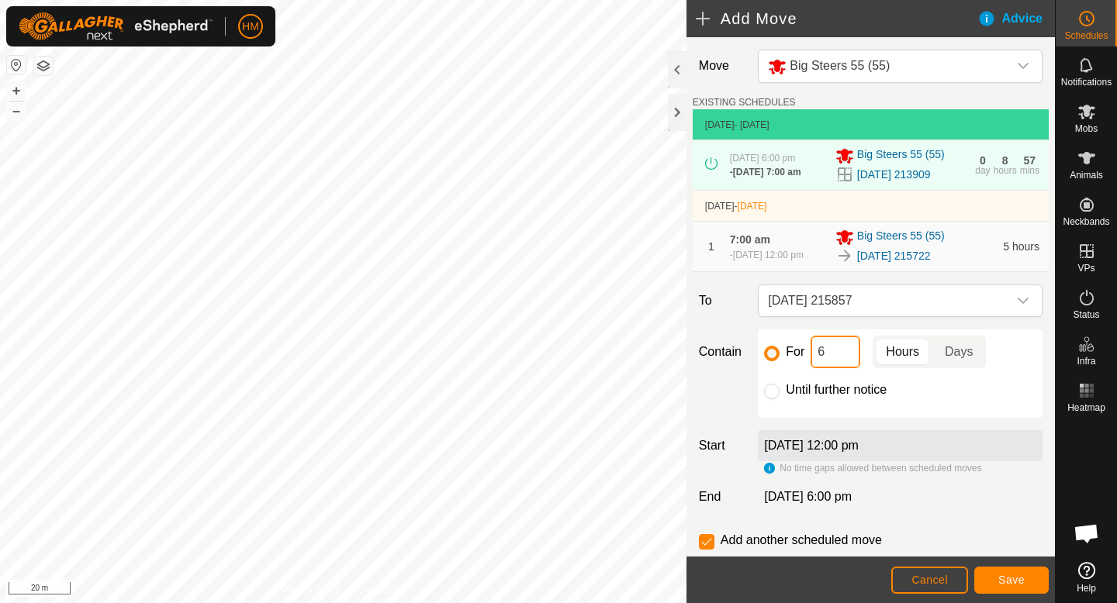
scroll to position [43, 0]
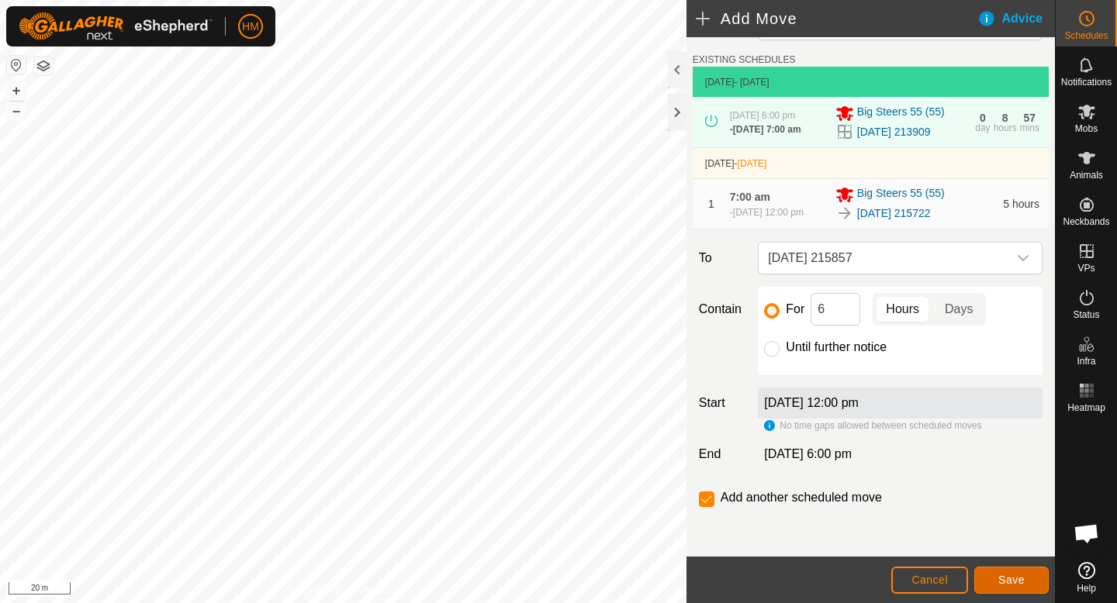
click at [992, 579] on button "Save" at bounding box center [1011, 580] width 74 height 27
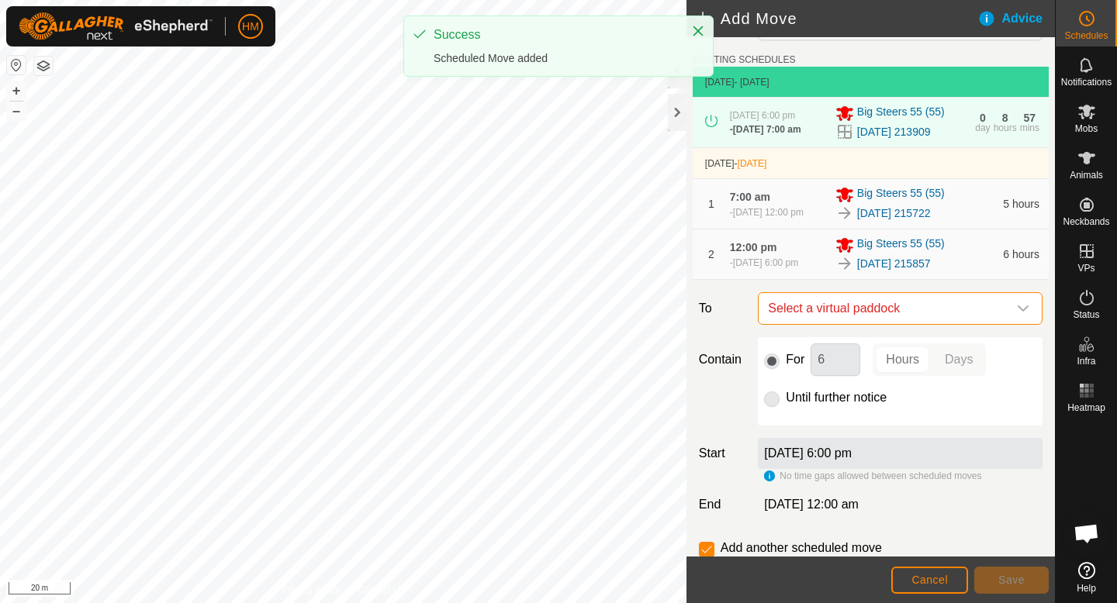
click at [913, 310] on span "Select a virtual paddock" at bounding box center [885, 308] width 246 height 31
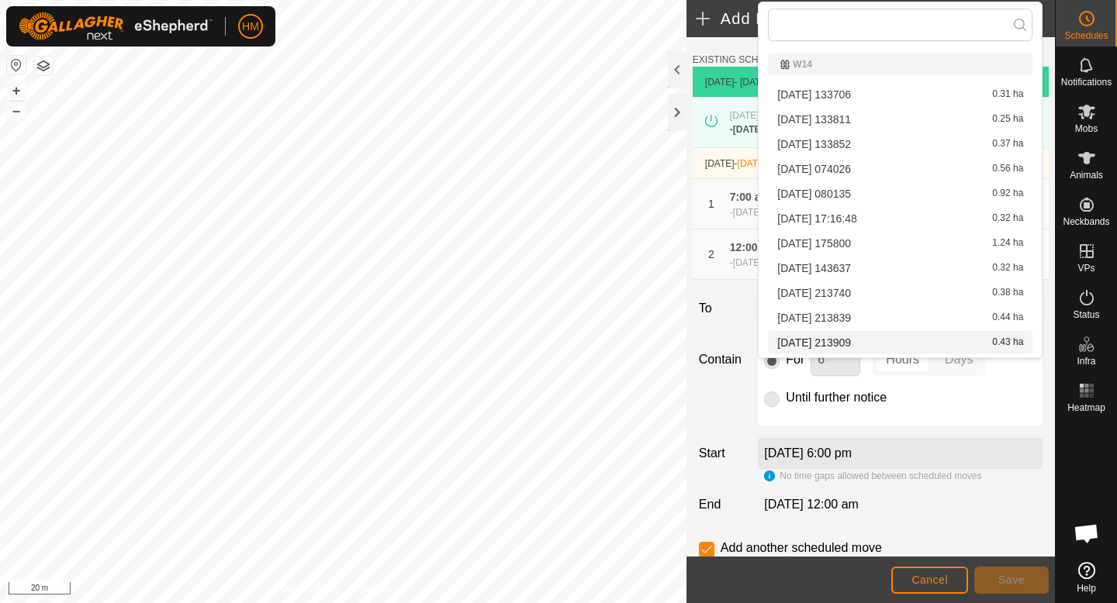
scroll to position [47, 0]
click at [889, 343] on li "2025-10-07 215936 0.42 ha" at bounding box center [900, 345] width 264 height 23
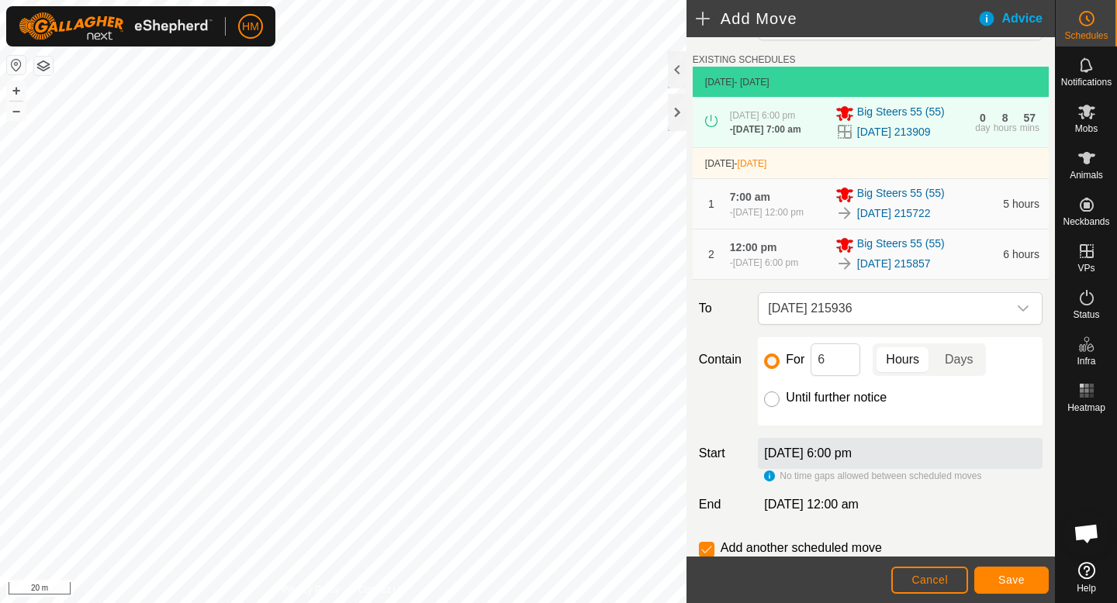
click at [773, 398] on input "Until further notice" at bounding box center [772, 400] width 16 height 16
radio input "true"
checkbox input "false"
click at [998, 574] on span "Save" at bounding box center [1011, 580] width 26 height 12
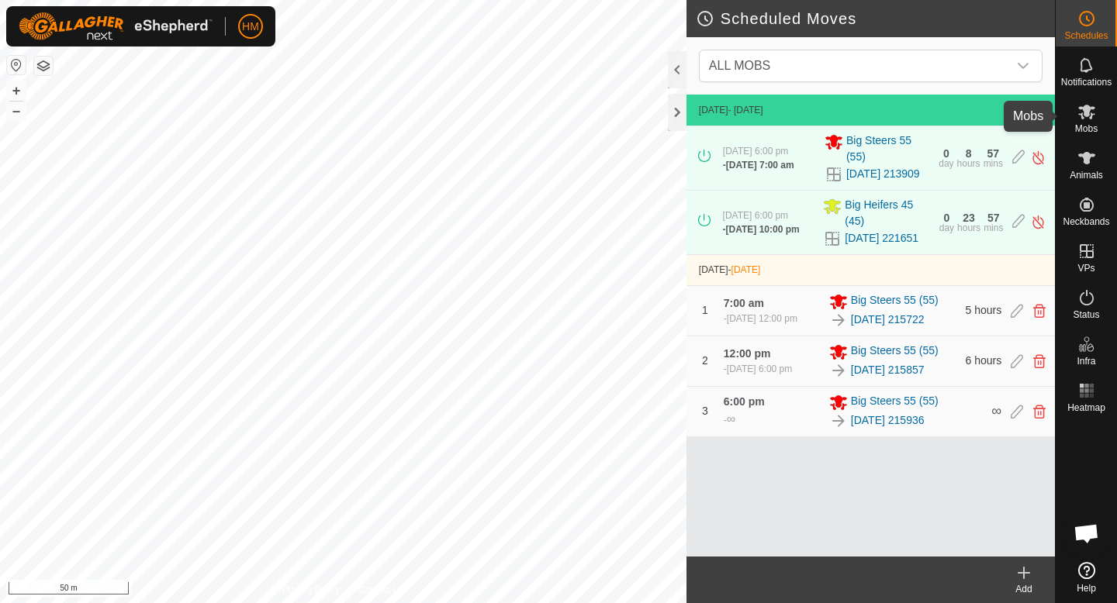
click at [1085, 121] on es-mob-svg-icon at bounding box center [1087, 111] width 28 height 25
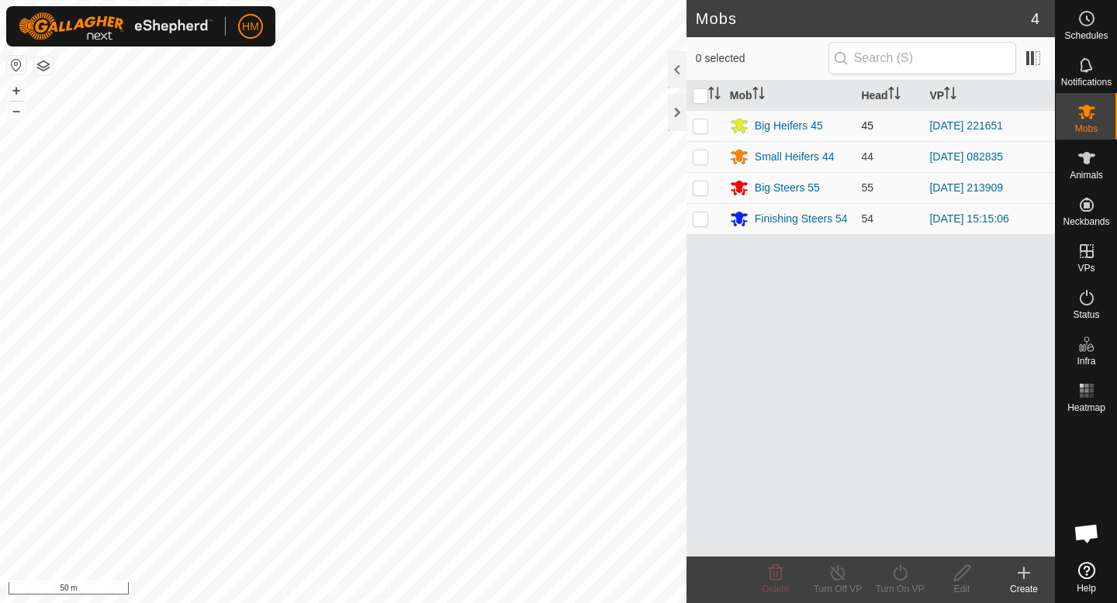
click at [706, 124] on p-checkbox at bounding box center [701, 125] width 16 height 12
checkbox input "true"
click at [904, 578] on icon at bounding box center [900, 573] width 14 height 16
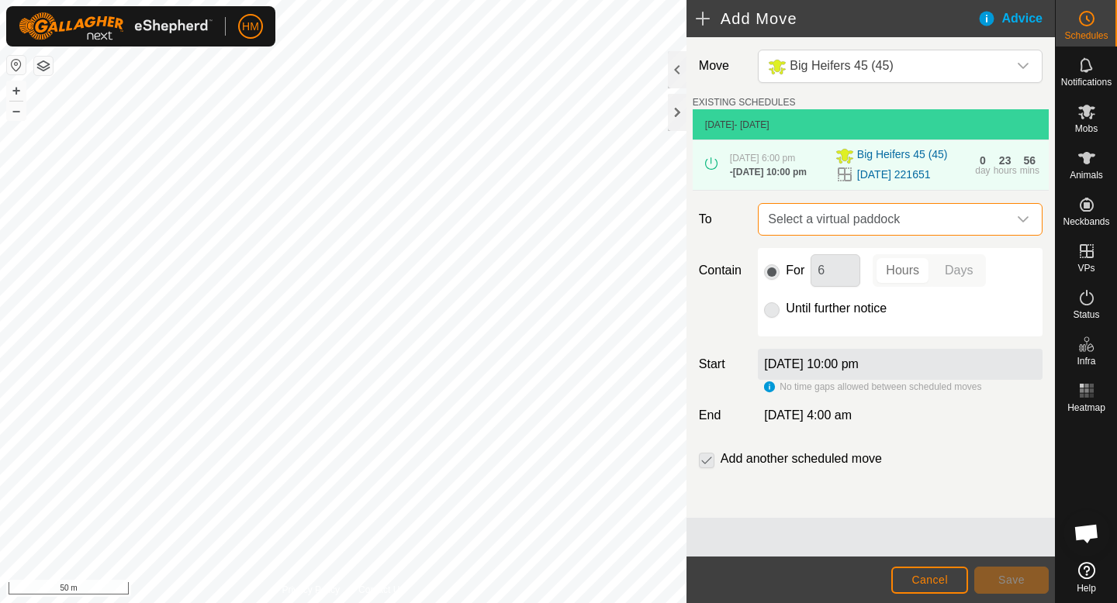
click at [1003, 232] on span "Select a virtual paddock" at bounding box center [885, 219] width 246 height 31
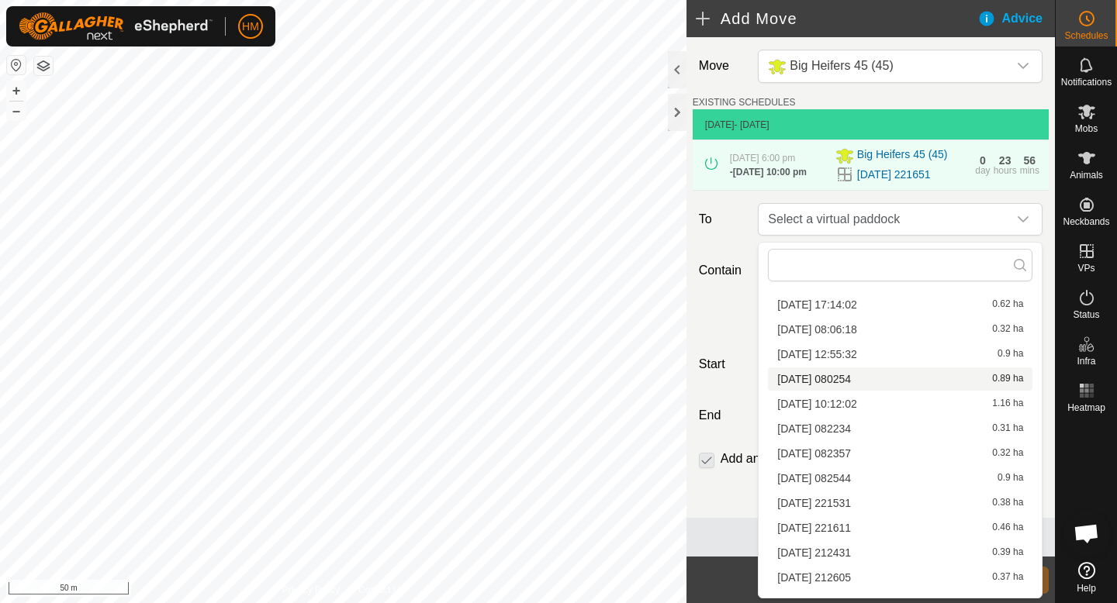
scroll to position [171, 0]
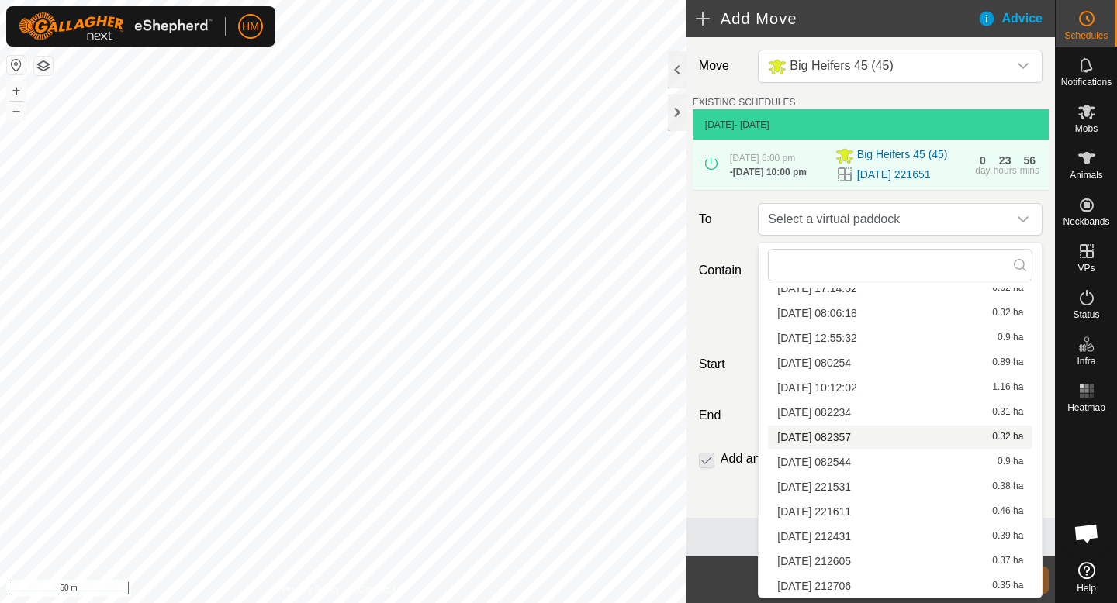
click at [851, 435] on li "[DATE] 082357 0.32 ha" at bounding box center [900, 437] width 264 height 23
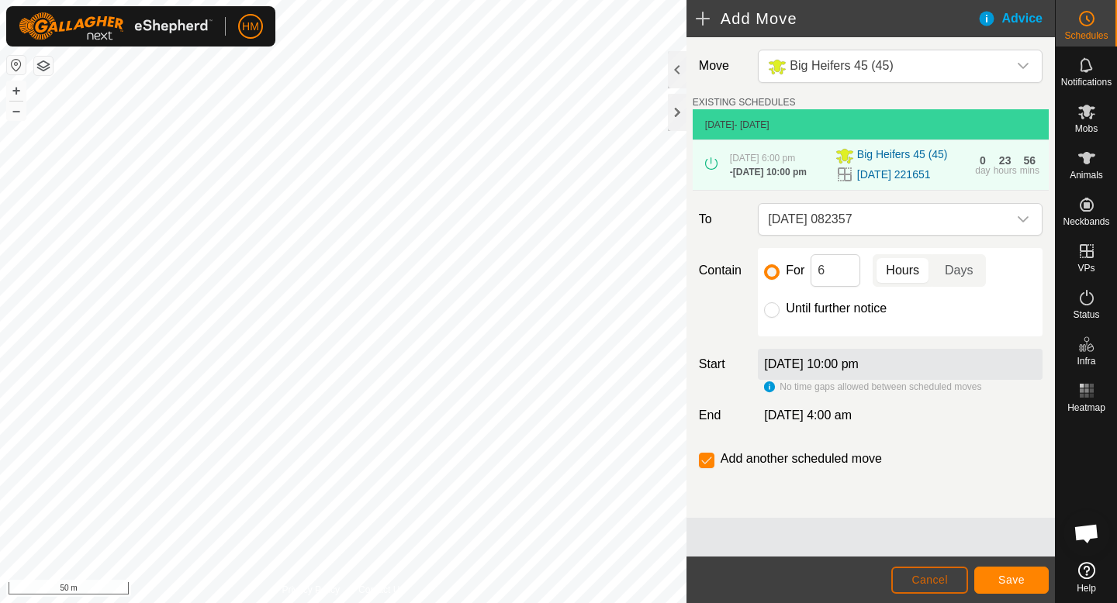
click at [932, 582] on span "Cancel" at bounding box center [929, 580] width 36 height 12
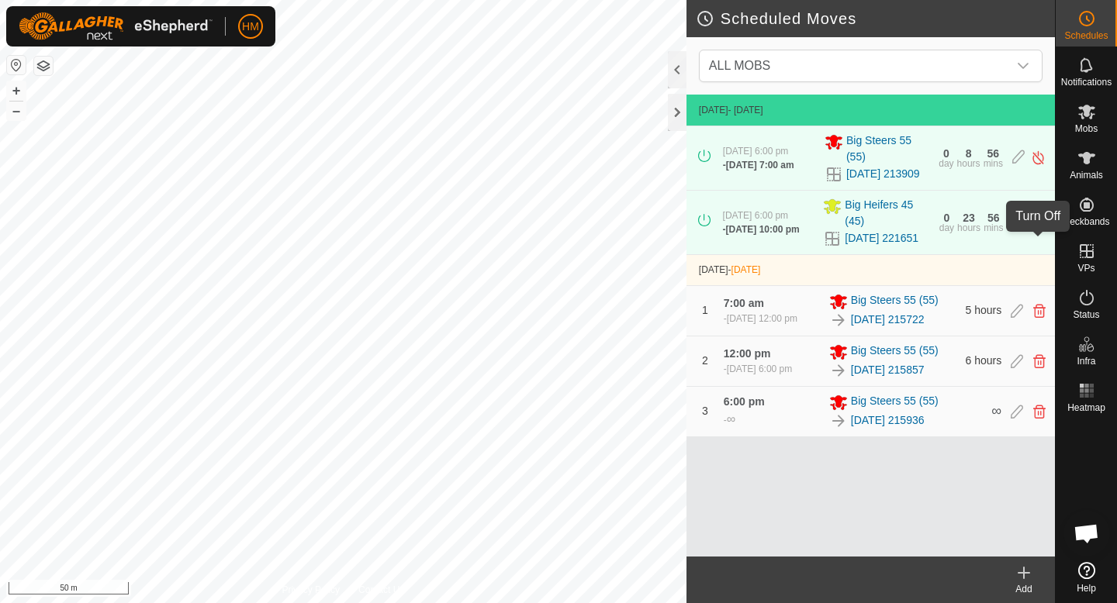
click at [1038, 230] on img at bounding box center [1038, 222] width 15 height 16
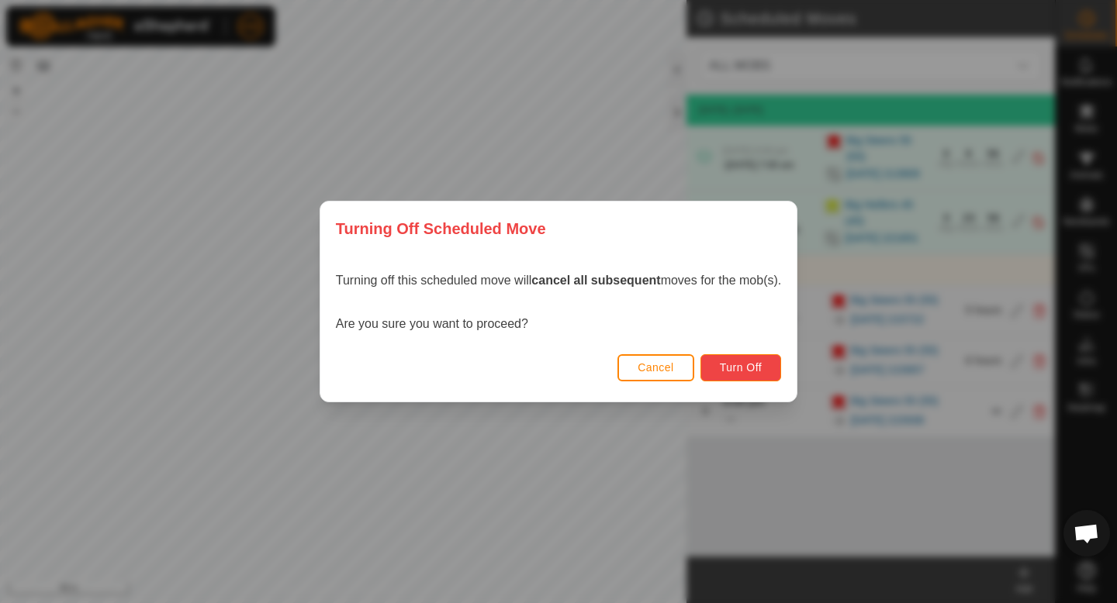
click at [746, 368] on span "Turn Off" at bounding box center [741, 367] width 43 height 12
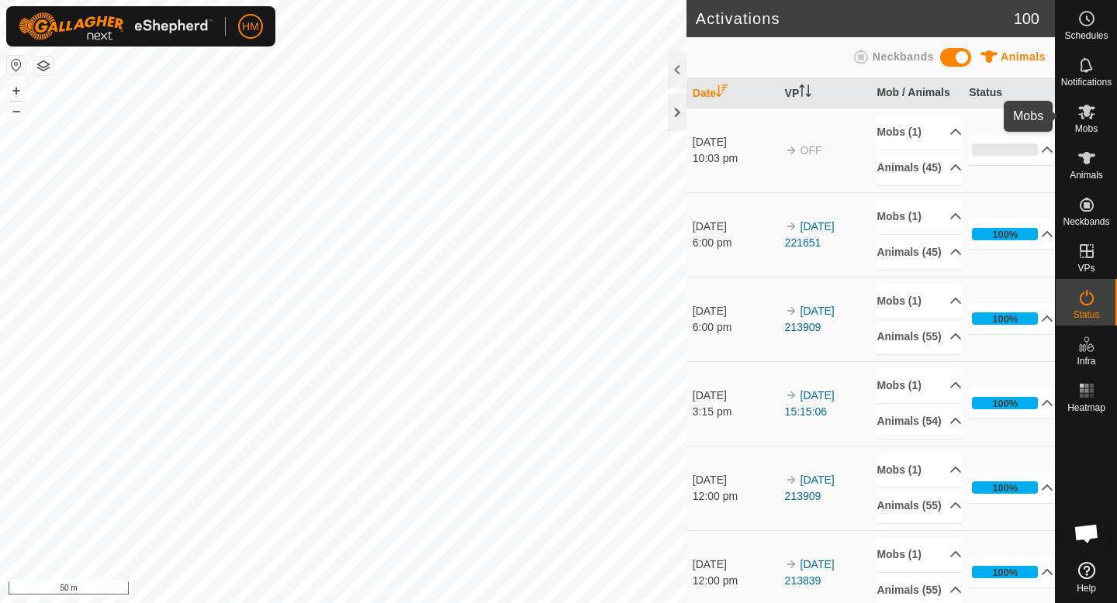
click at [1089, 119] on icon at bounding box center [1086, 111] width 19 height 19
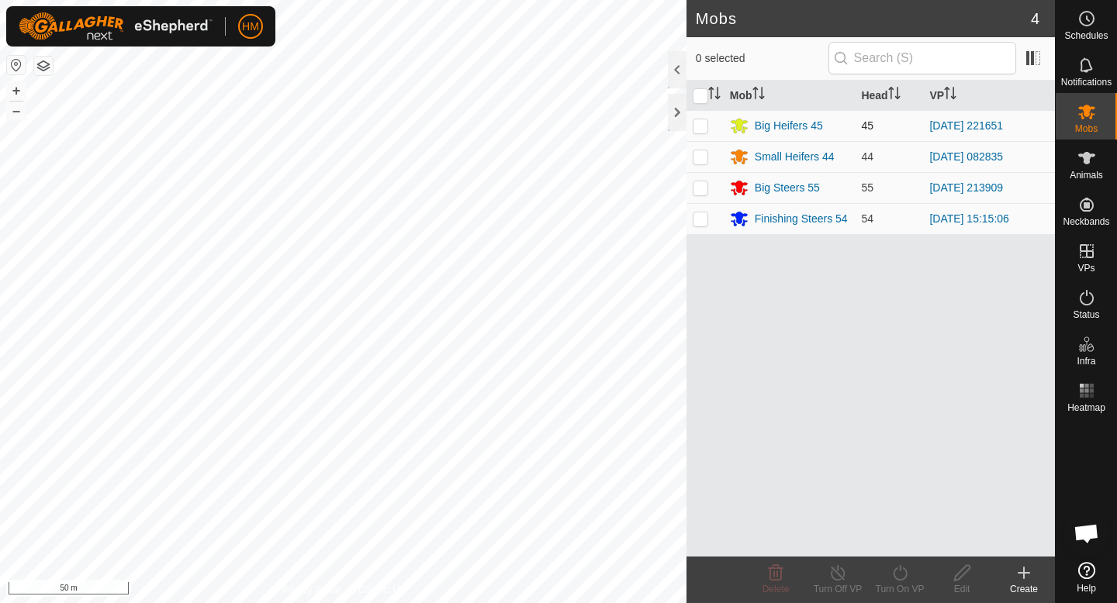
click at [699, 126] on p-checkbox at bounding box center [701, 125] width 16 height 12
checkbox input "true"
click at [908, 579] on icon at bounding box center [899, 573] width 19 height 19
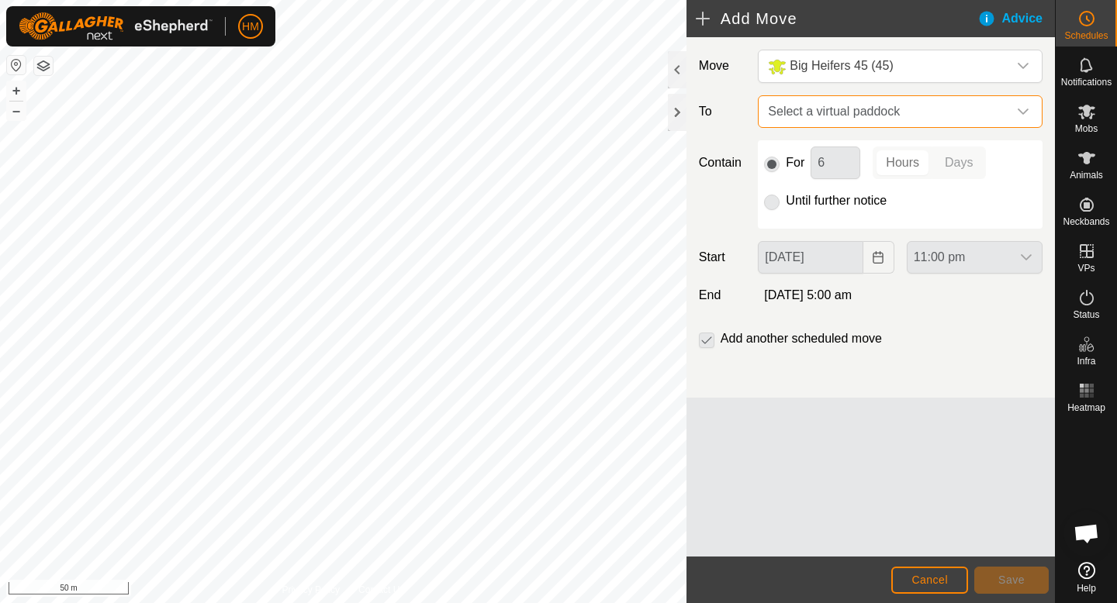
click at [926, 117] on span "Select a virtual paddock" at bounding box center [885, 111] width 246 height 31
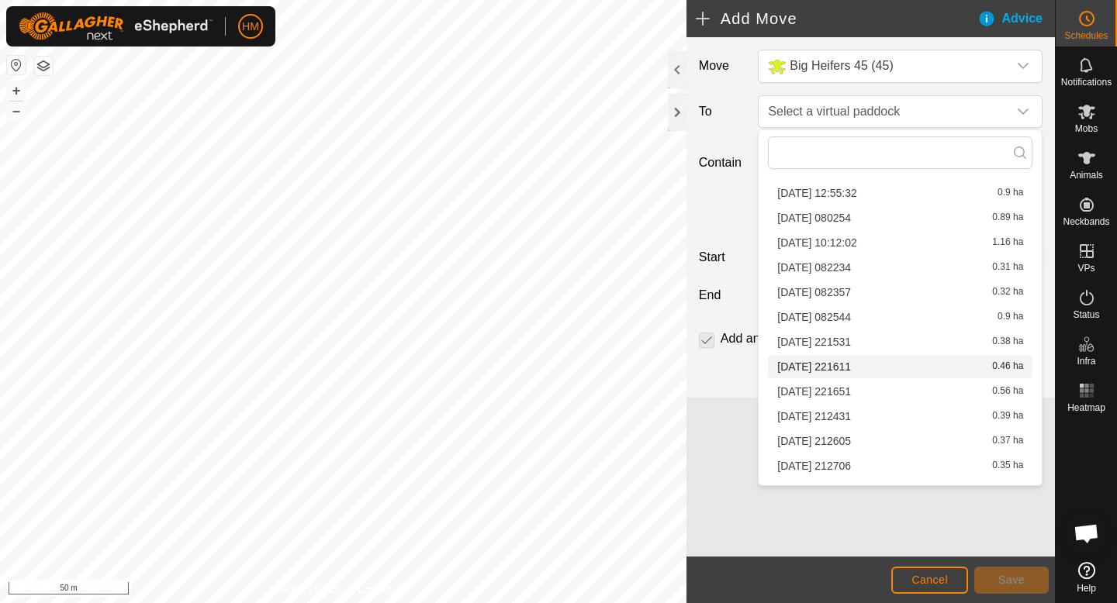
scroll to position [1828, 0]
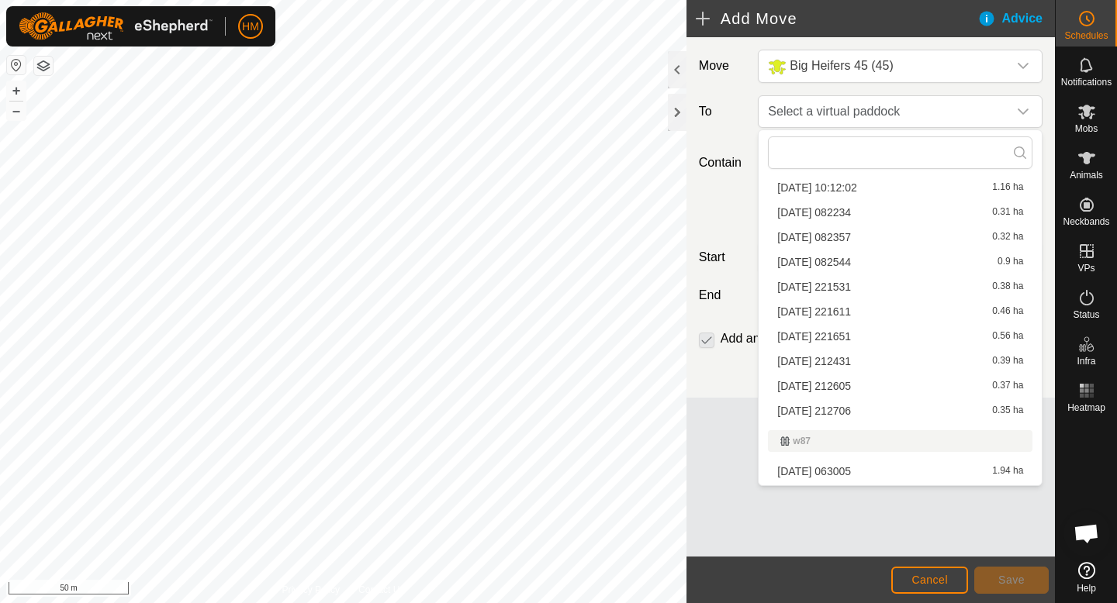
click at [848, 236] on li "[DATE] 082357 0.32 ha" at bounding box center [900, 237] width 264 height 23
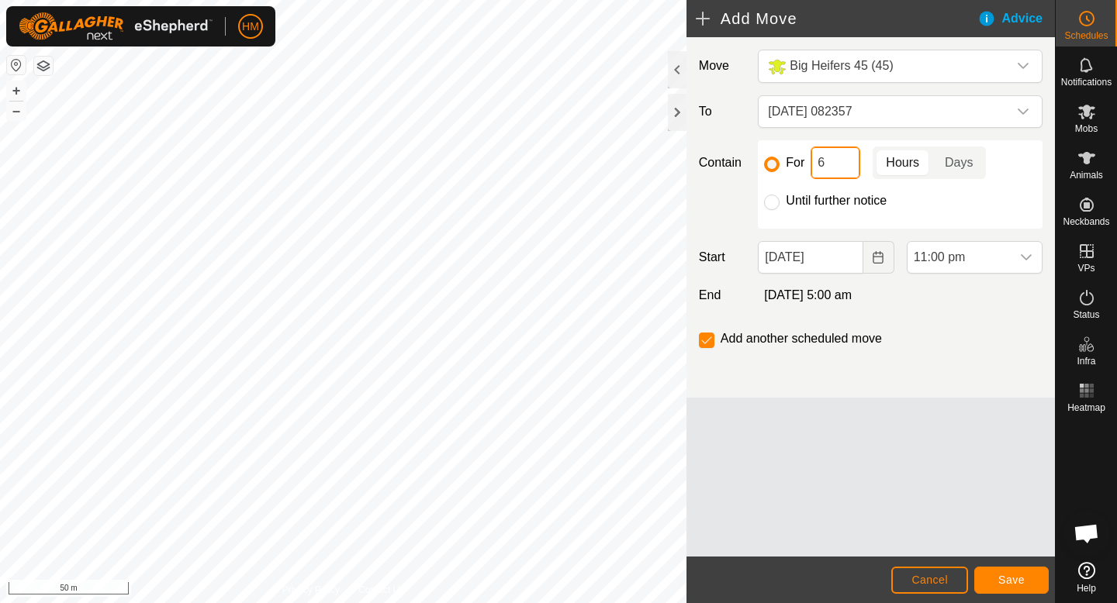
click at [834, 164] on input "6" at bounding box center [835, 163] width 50 height 33
type input "1"
click at [1030, 257] on icon "dropdown trigger" at bounding box center [1026, 257] width 12 height 12
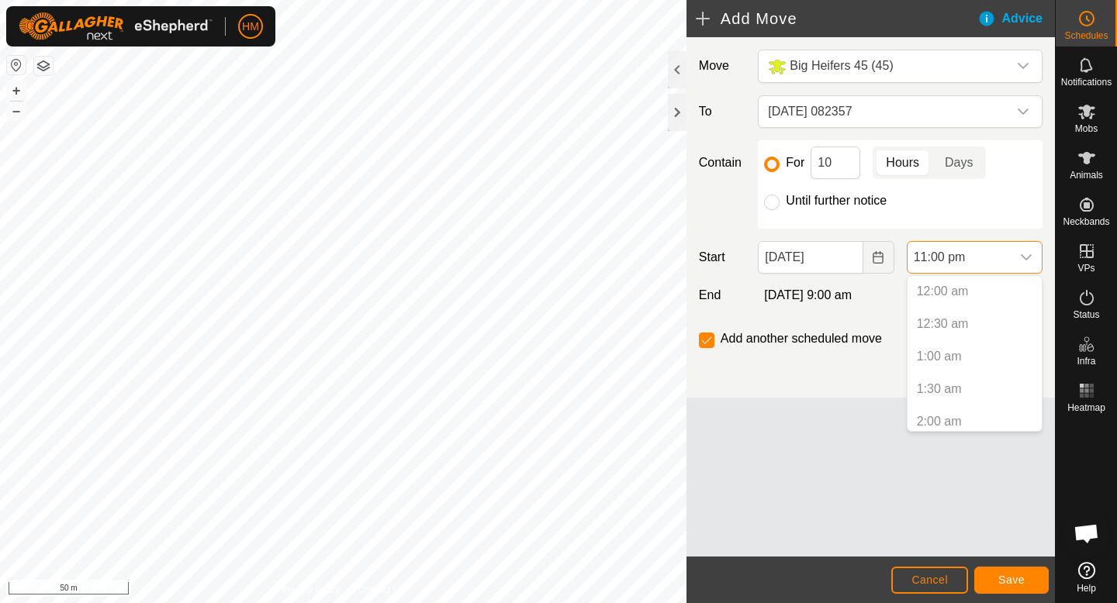
scroll to position [1374, 0]
click at [989, 416] on li "11:00 pm" at bounding box center [974, 415] width 134 height 31
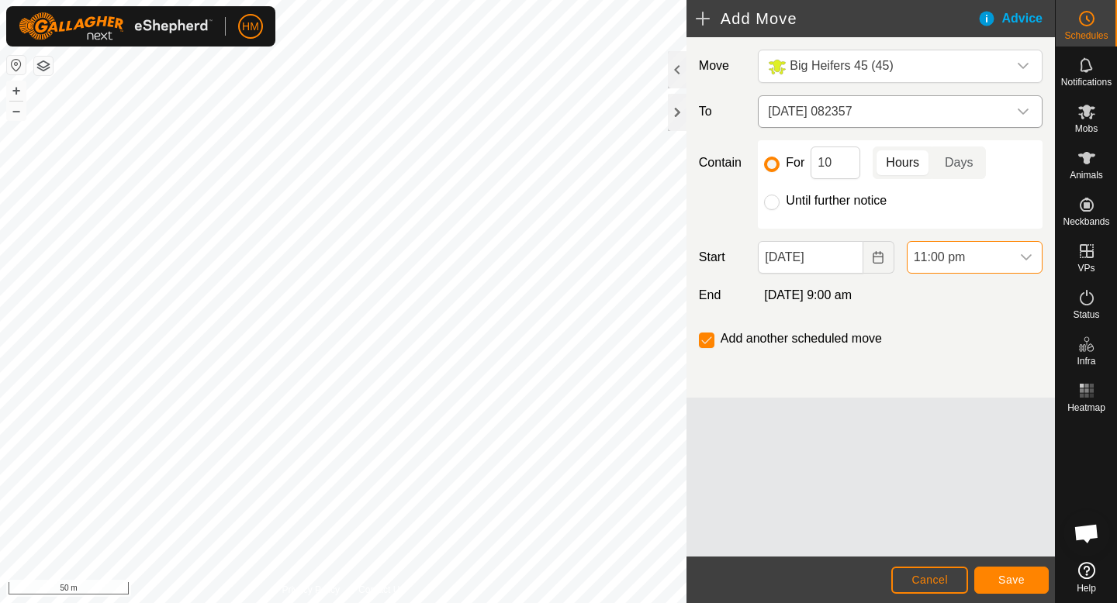
click at [902, 107] on span "[DATE] 082357" at bounding box center [885, 111] width 246 height 31
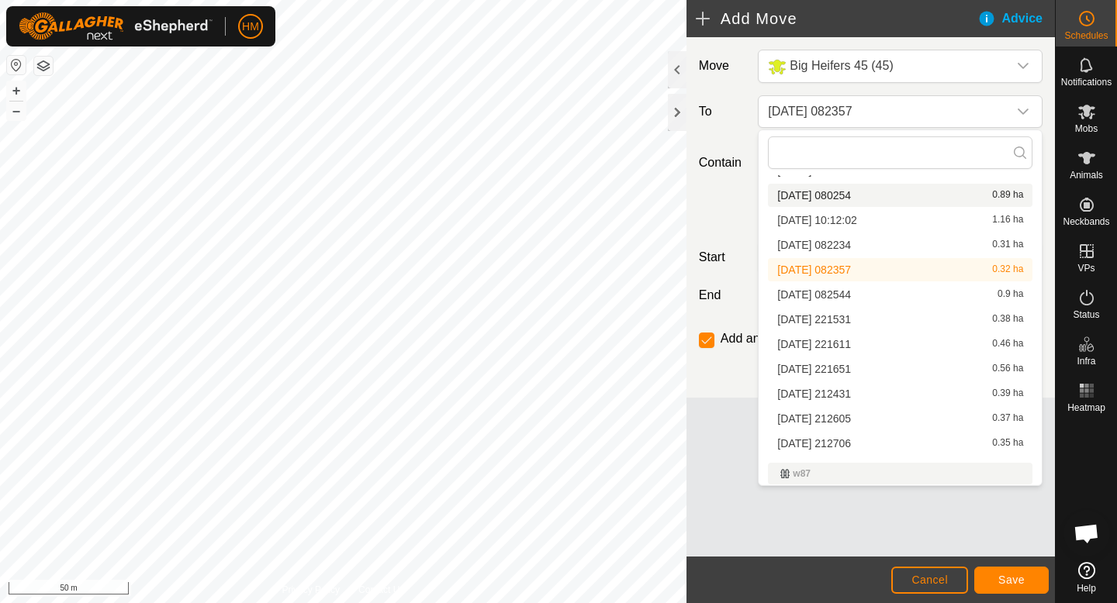
scroll to position [1926, 0]
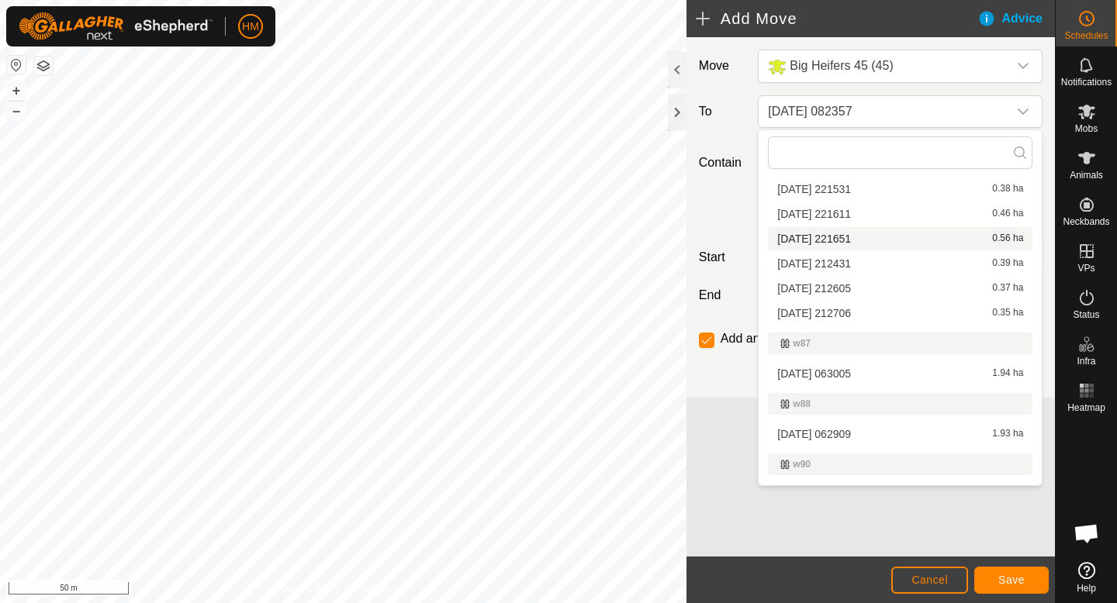
click at [820, 240] on li "2025-10-06 221651 0.56 ha" at bounding box center [900, 238] width 264 height 23
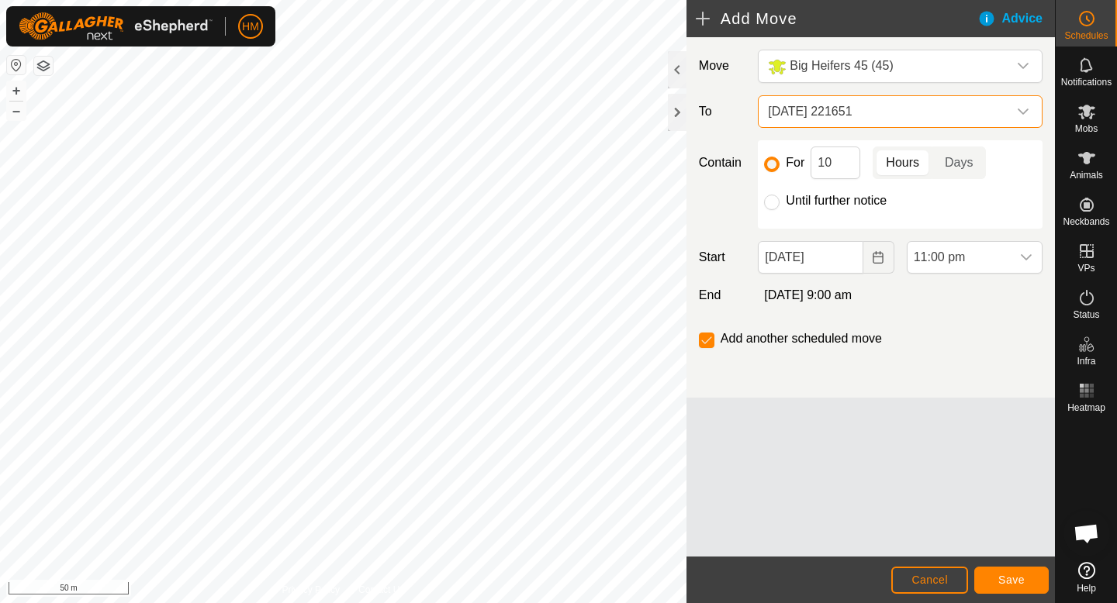
scroll to position [1878, 0]
click at [840, 166] on input "10" at bounding box center [835, 163] width 50 height 33
type input "1"
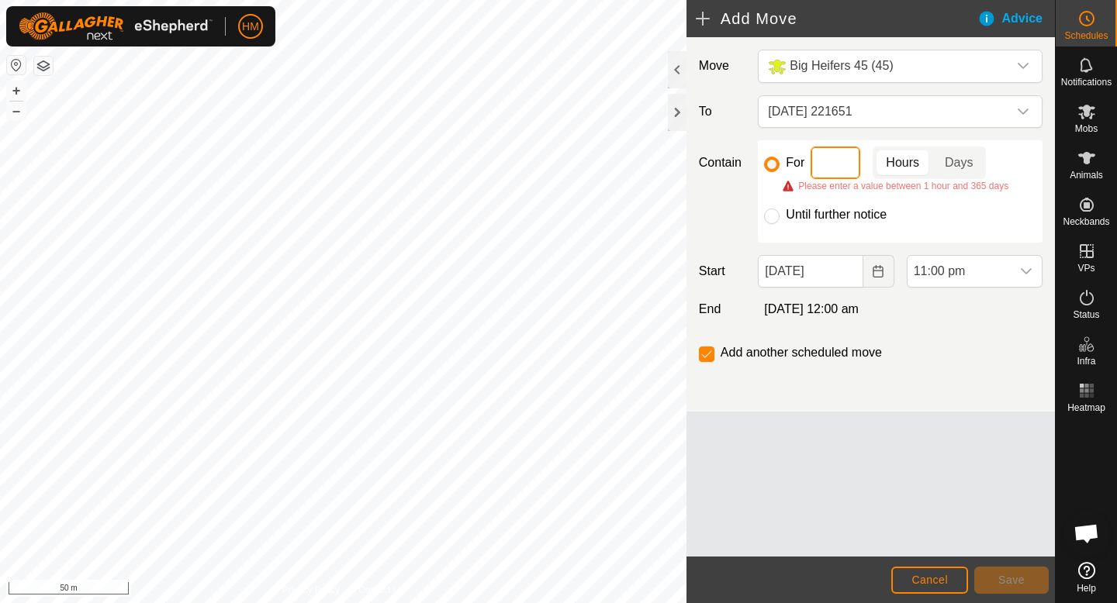
type input "8"
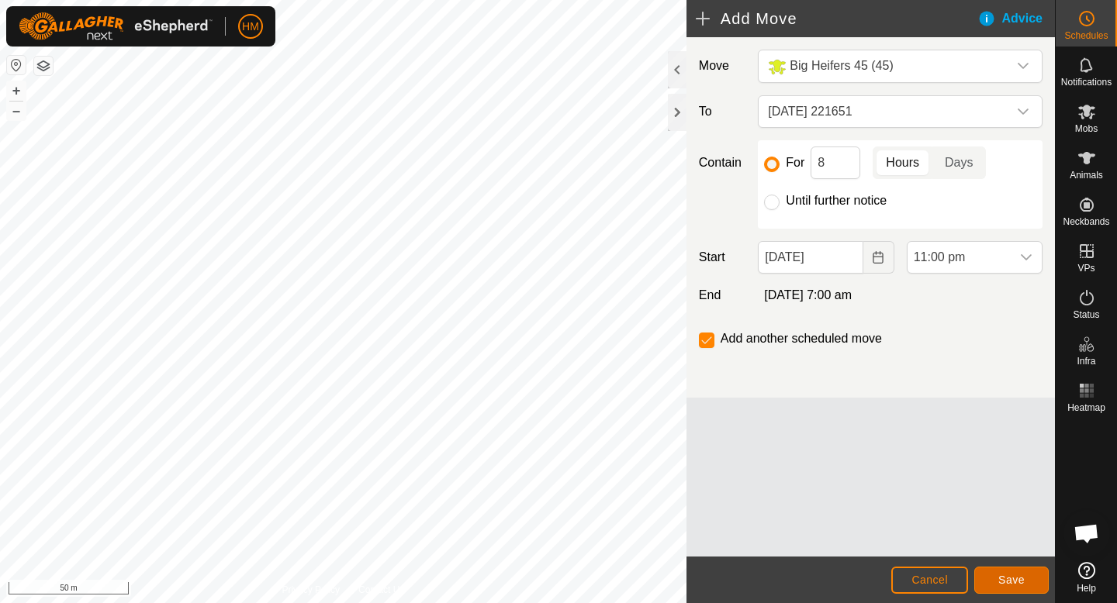
click at [1006, 579] on span "Save" at bounding box center [1011, 580] width 26 height 12
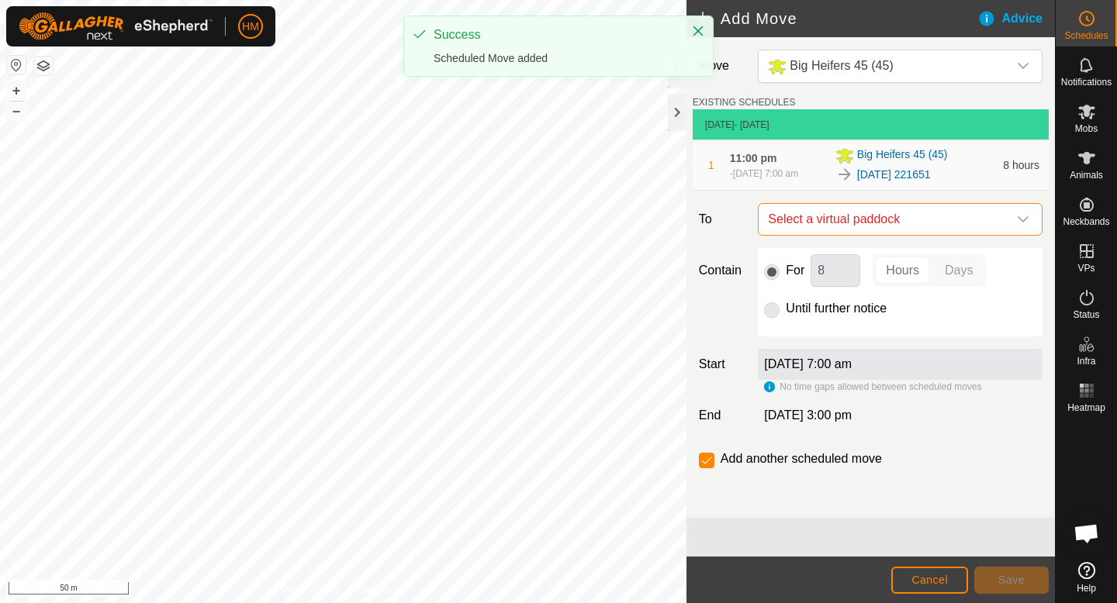
click at [919, 223] on span "Select a virtual paddock" at bounding box center [885, 219] width 246 height 31
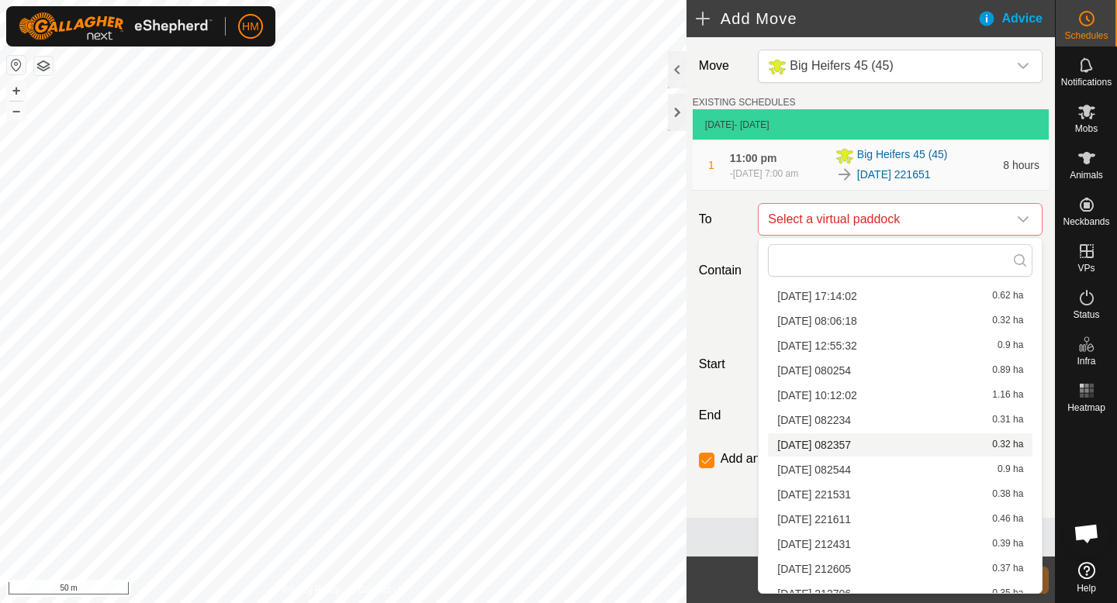
scroll to position [167, 0]
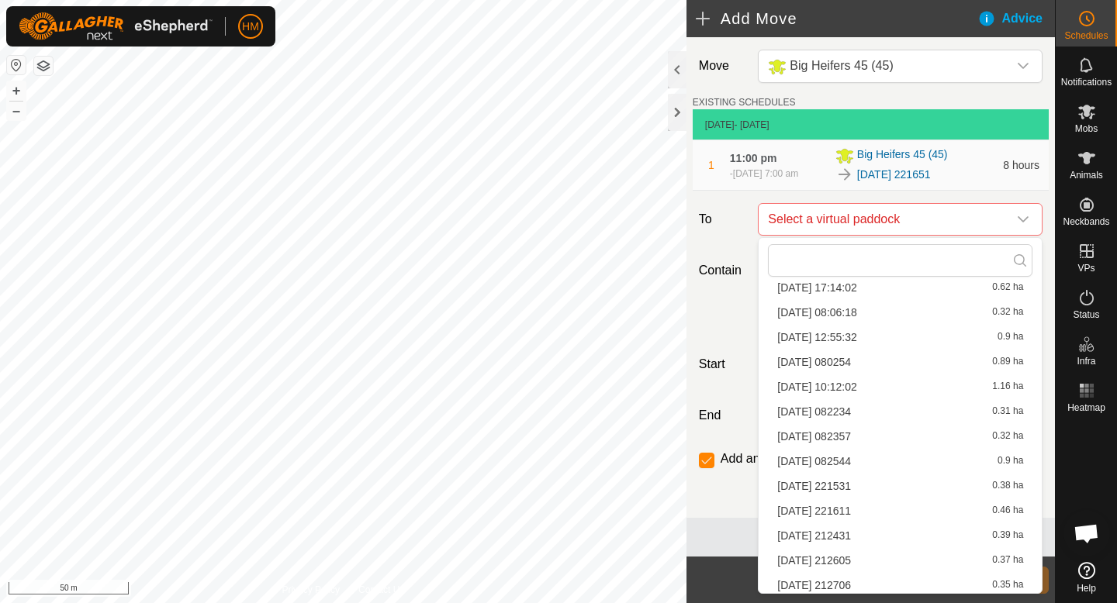
click at [834, 431] on li "[DATE] 082357 0.32 ha" at bounding box center [900, 436] width 264 height 23
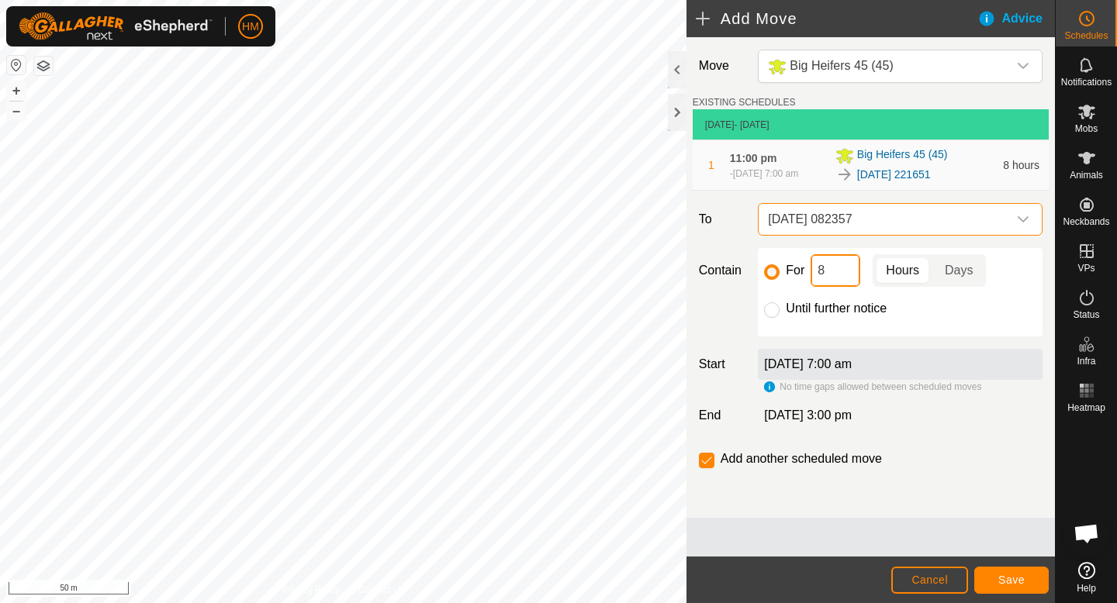
click at [828, 274] on input "8" at bounding box center [835, 270] width 50 height 33
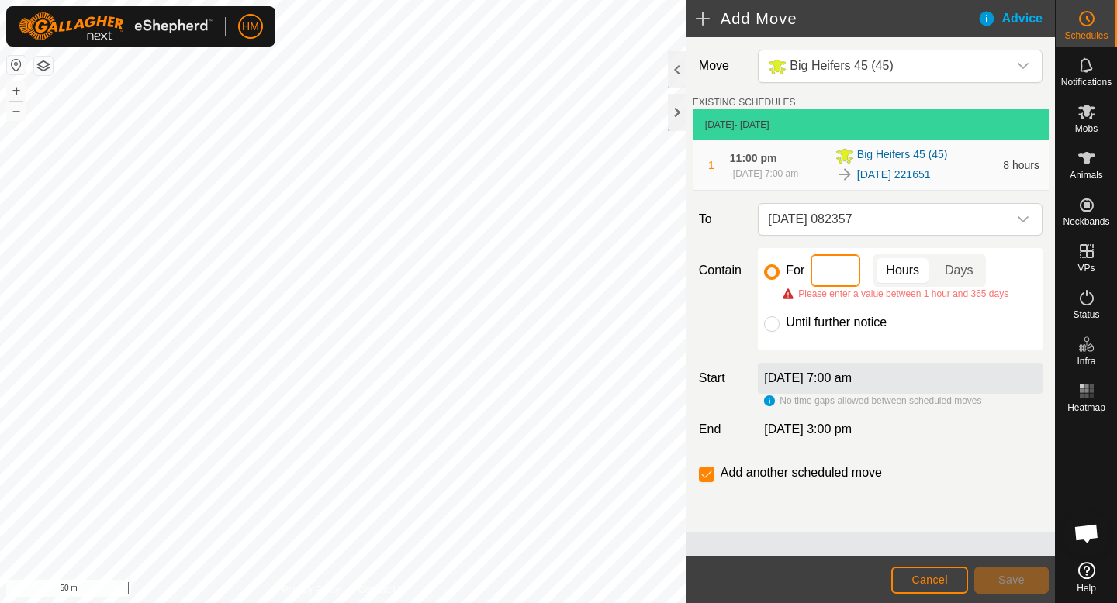
type input "5"
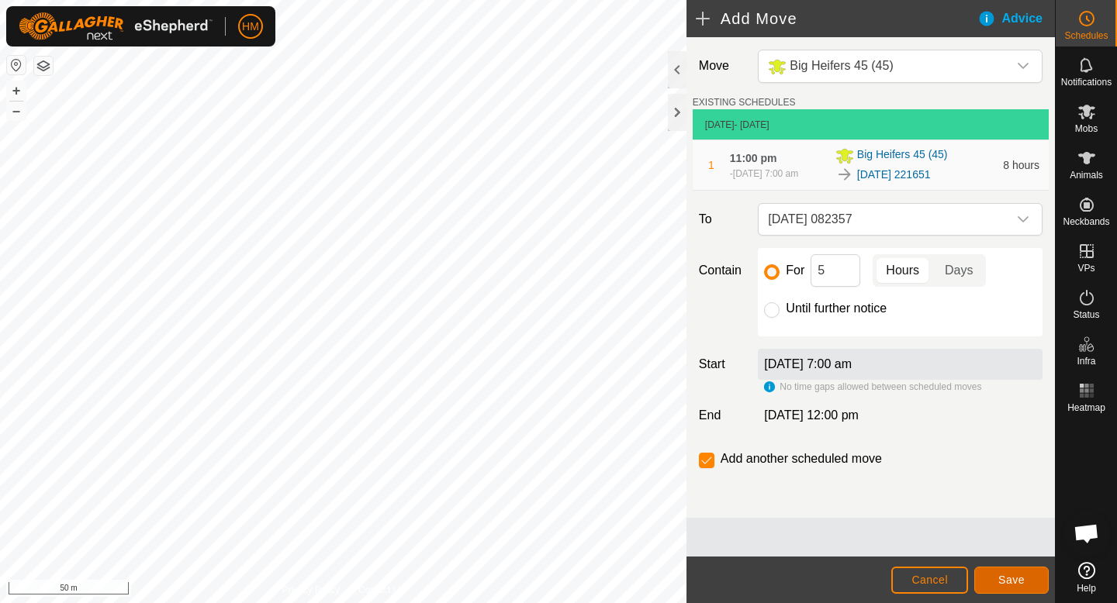
click at [1007, 575] on span "Save" at bounding box center [1011, 580] width 26 height 12
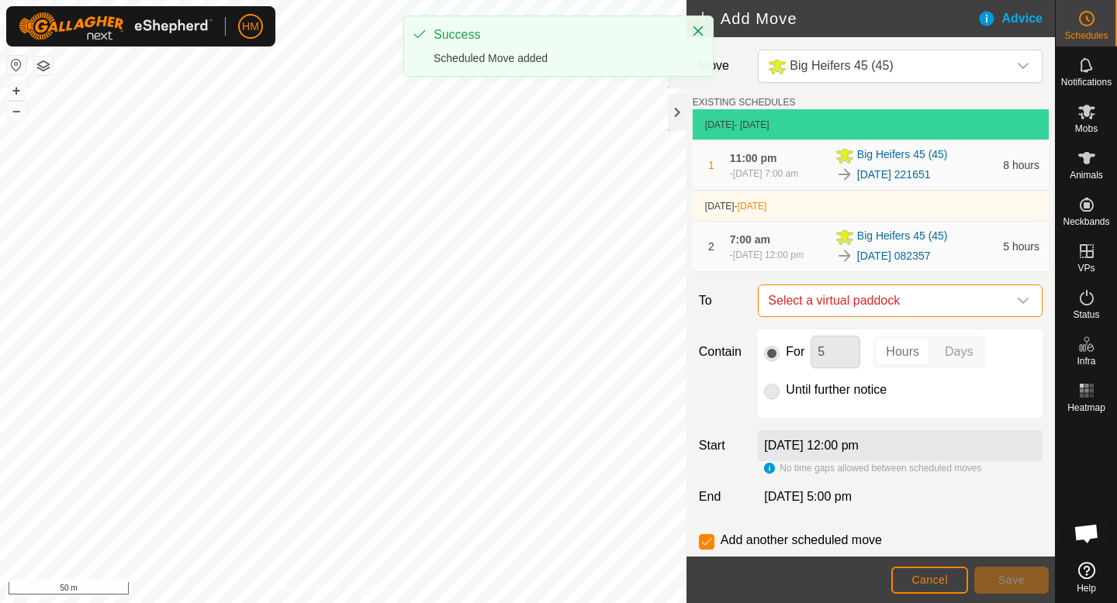
click at [900, 308] on span "Select a virtual paddock" at bounding box center [885, 300] width 246 height 31
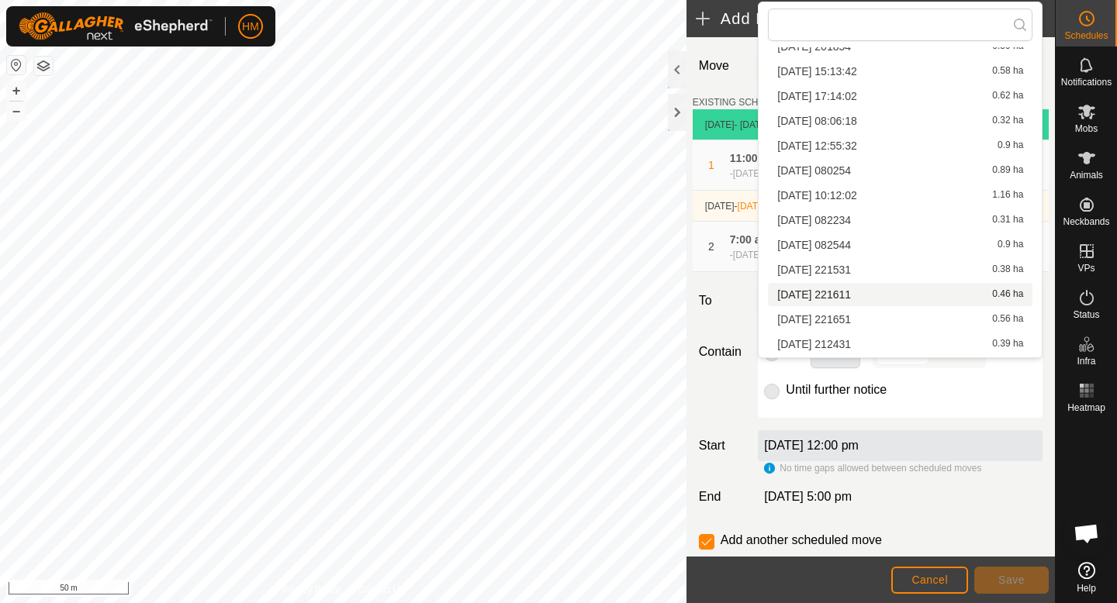
scroll to position [171, 0]
click at [869, 318] on li "[DATE] 212605 0.37 ha" at bounding box center [900, 320] width 264 height 23
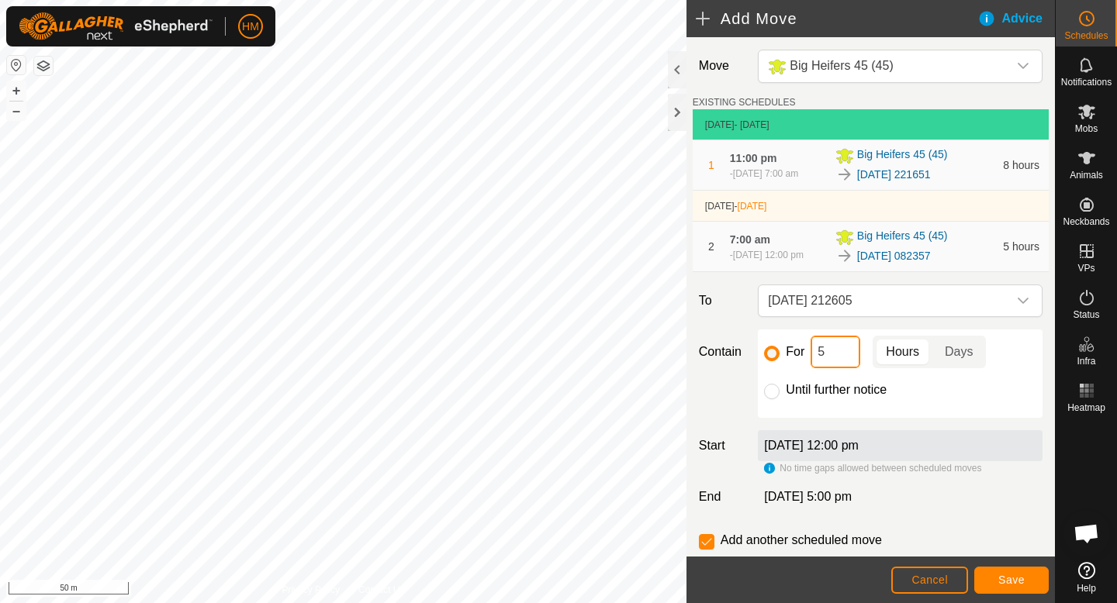
click at [849, 355] on input "5" at bounding box center [835, 352] width 50 height 33
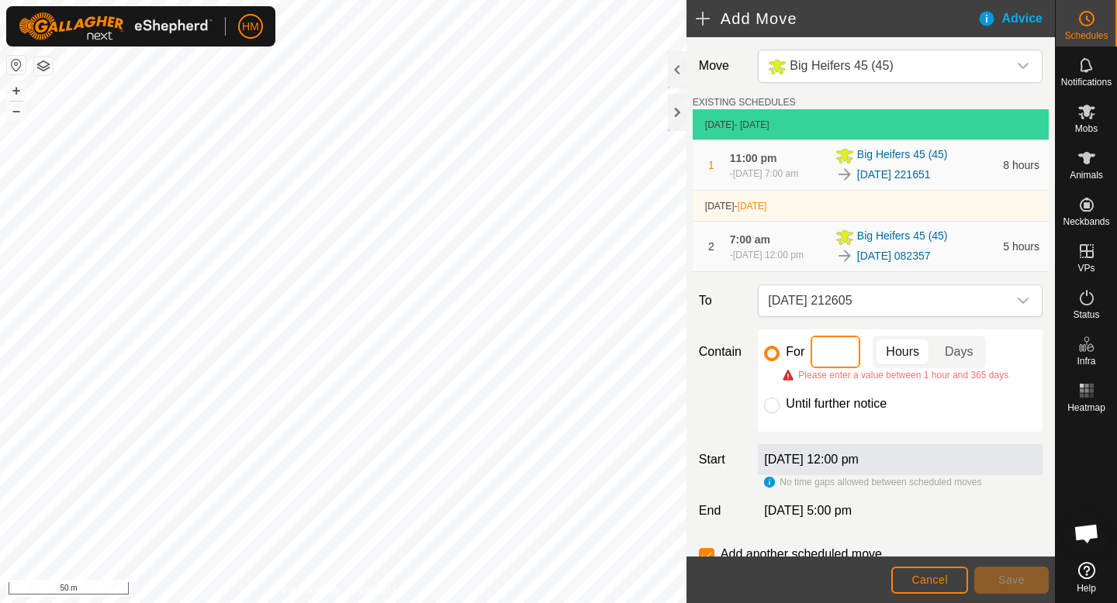
type input "6"
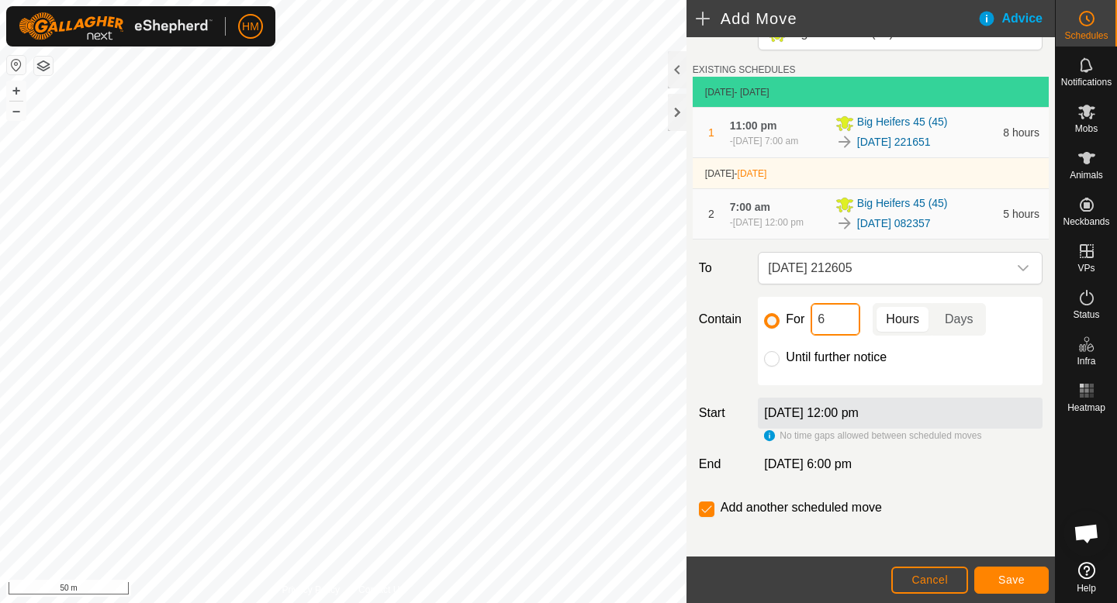
scroll to position [43, 0]
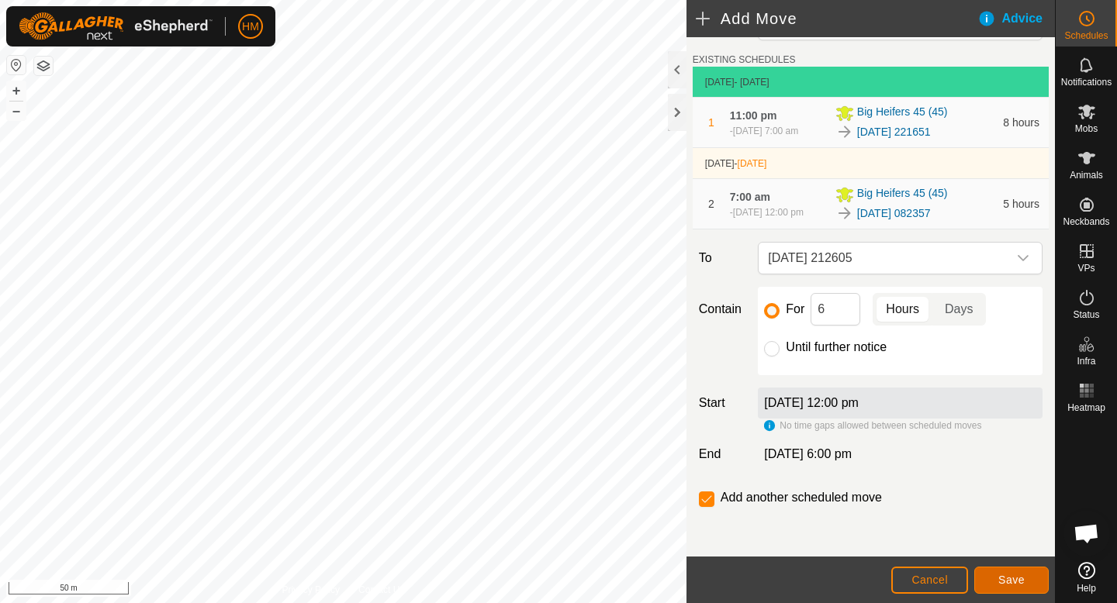
click at [995, 576] on button "Save" at bounding box center [1011, 580] width 74 height 27
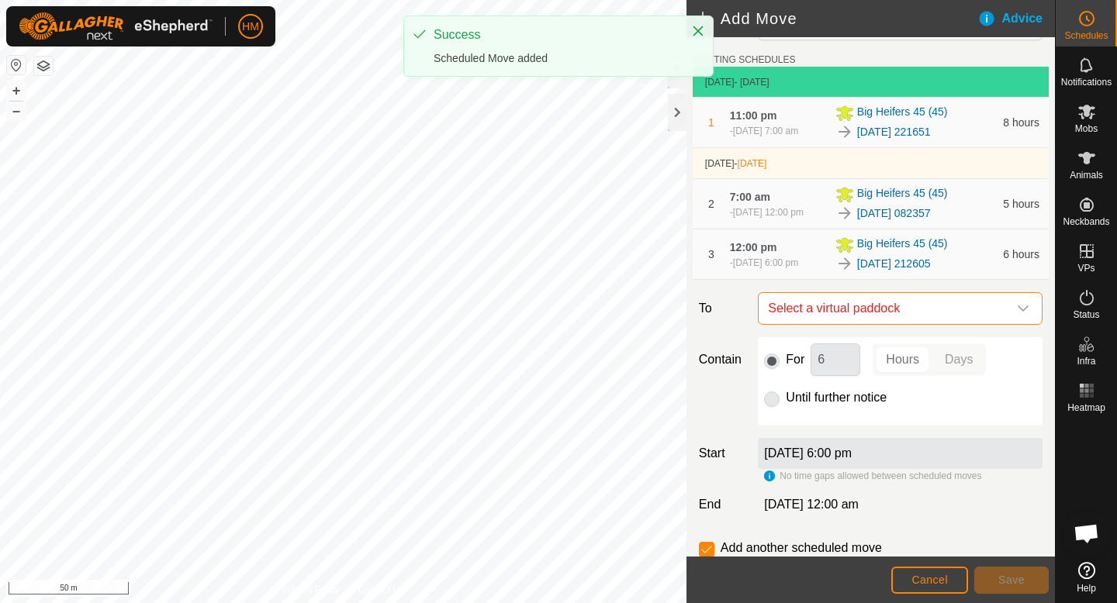
click at [922, 316] on span "Select a virtual paddock" at bounding box center [885, 308] width 246 height 31
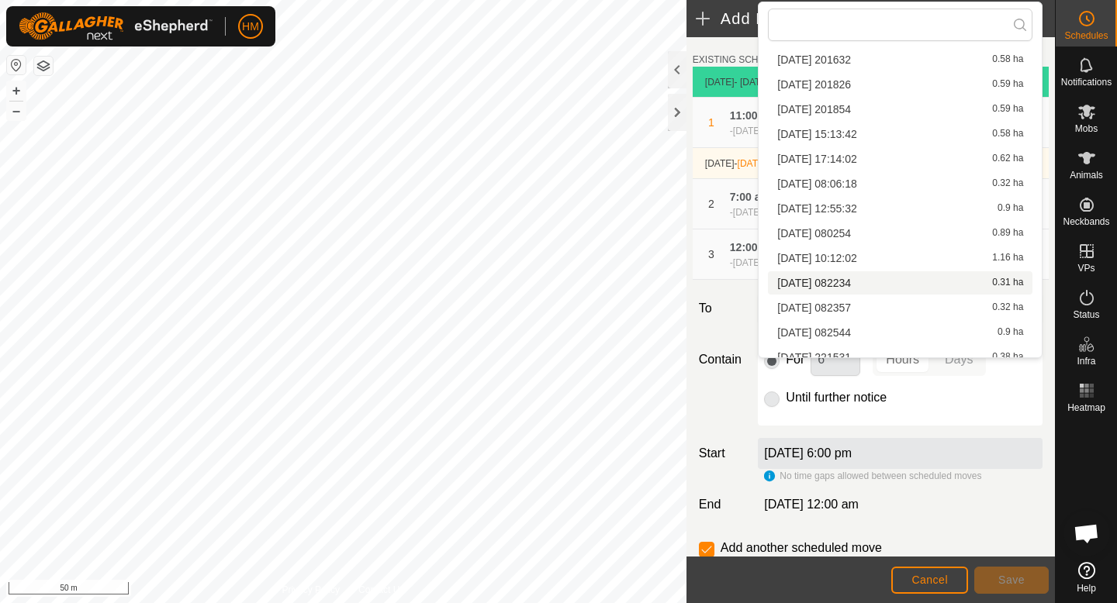
scroll to position [171, 0]
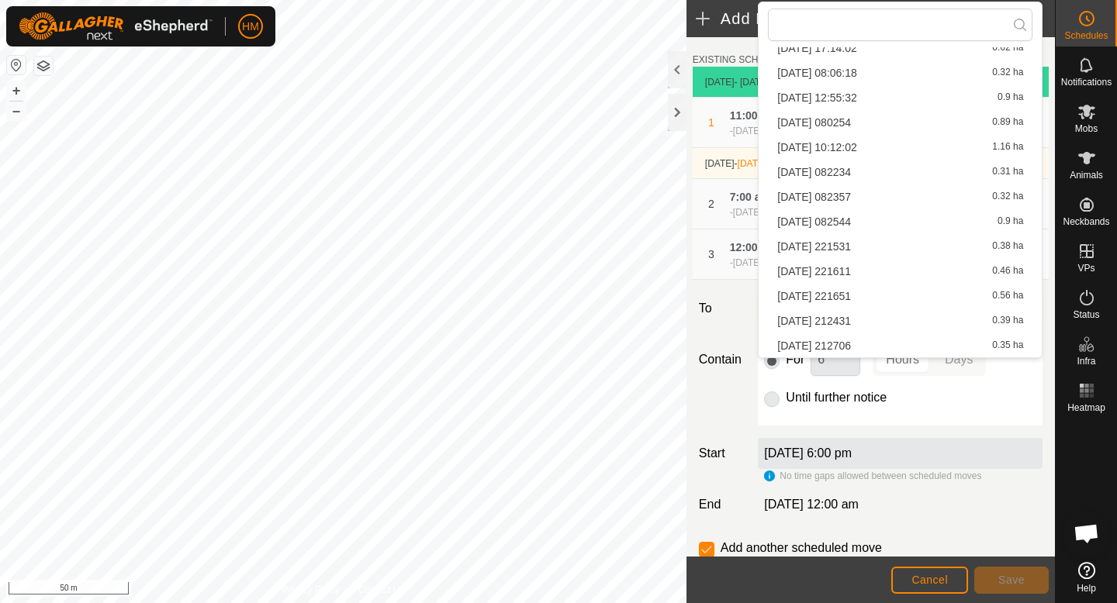
click at [892, 348] on li "2025-10-07 212706 0.35 ha" at bounding box center [900, 345] width 264 height 23
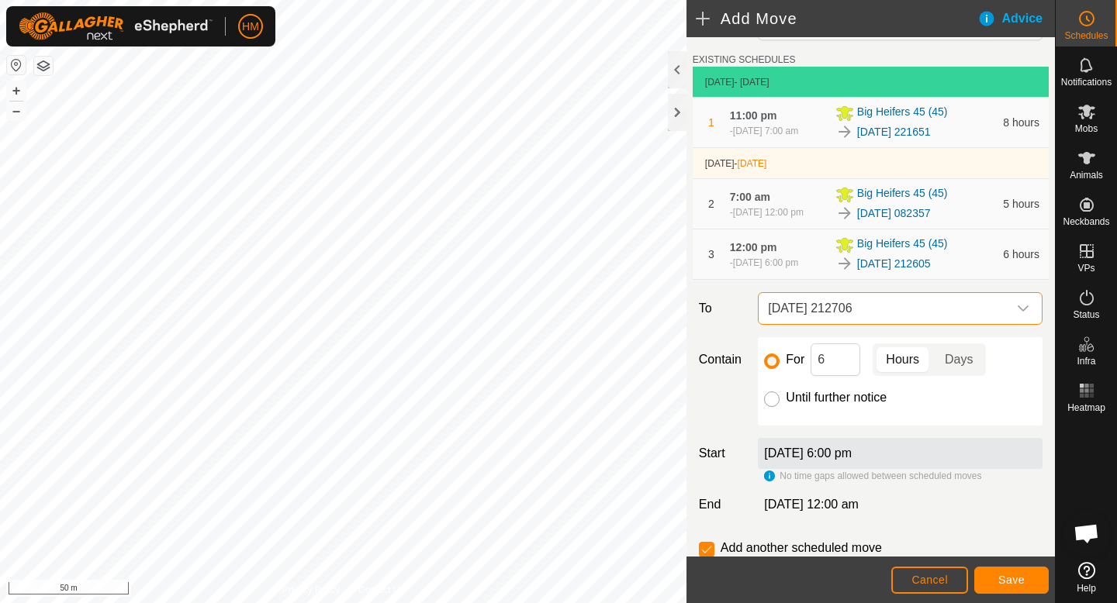
click at [773, 400] on input "Until further notice" at bounding box center [772, 400] width 16 height 16
radio input "true"
checkbox input "false"
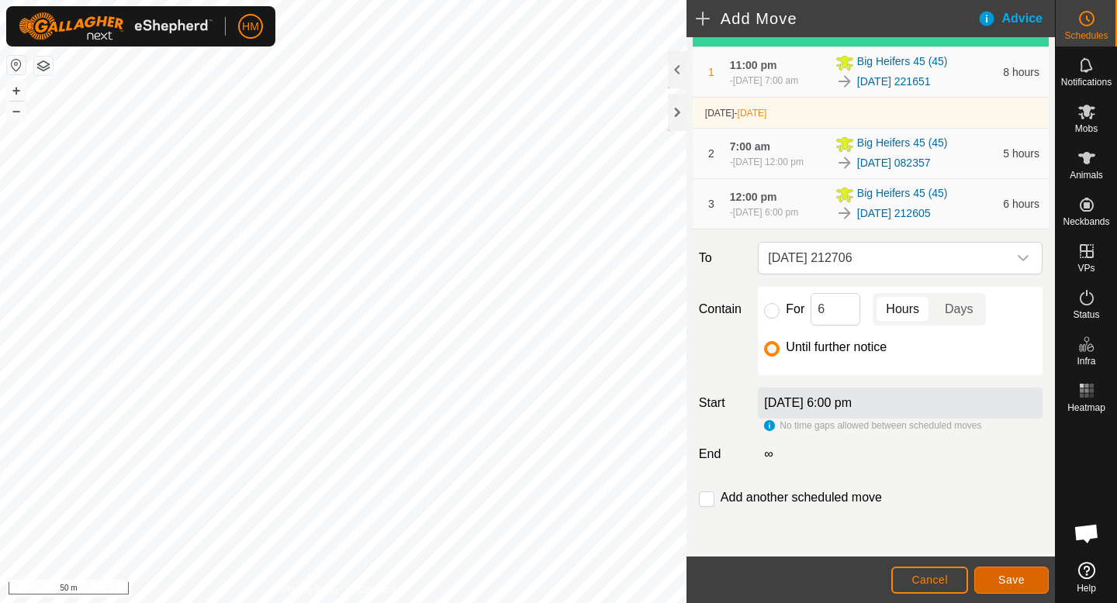
click at [1020, 583] on span "Save" at bounding box center [1011, 580] width 26 height 12
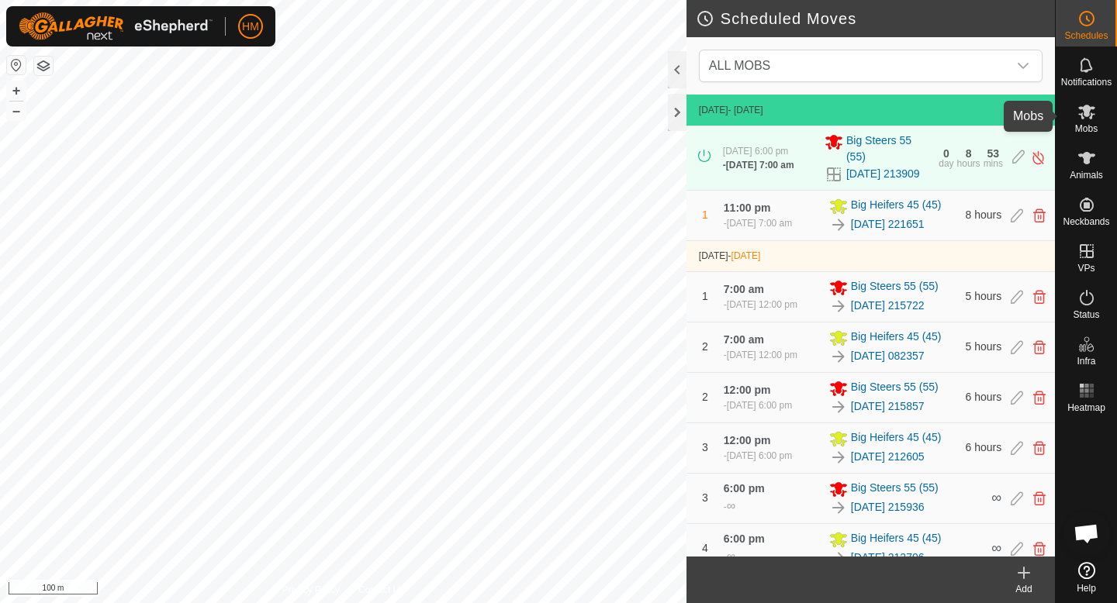
click at [1089, 110] on icon at bounding box center [1086, 112] width 17 height 15
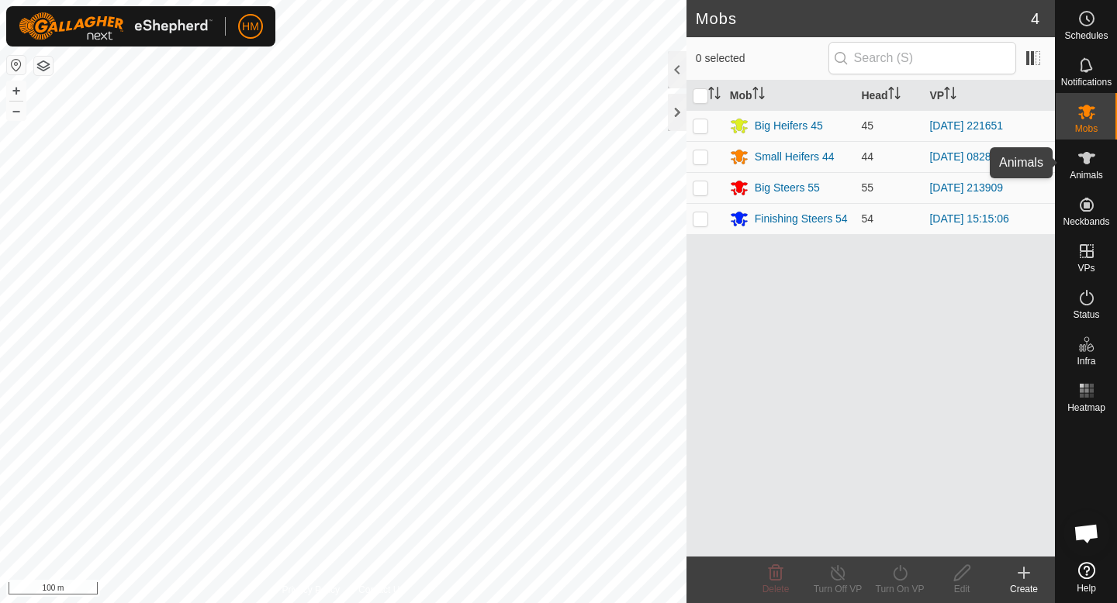
click at [1083, 178] on span "Animals" at bounding box center [1085, 175] width 33 height 9
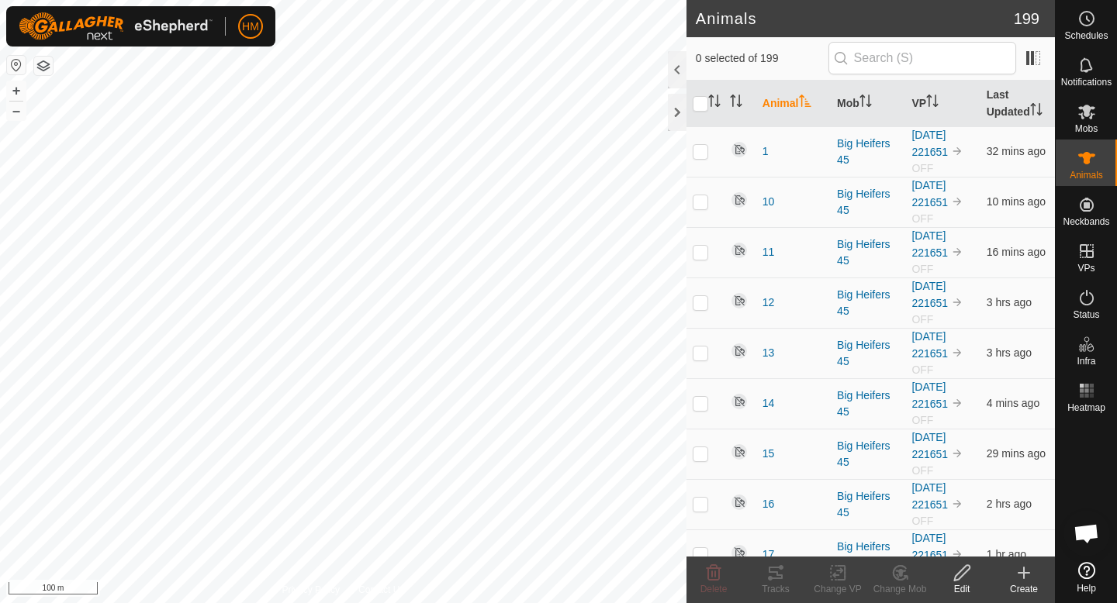
click at [1083, 178] on span "Animals" at bounding box center [1085, 175] width 33 height 9
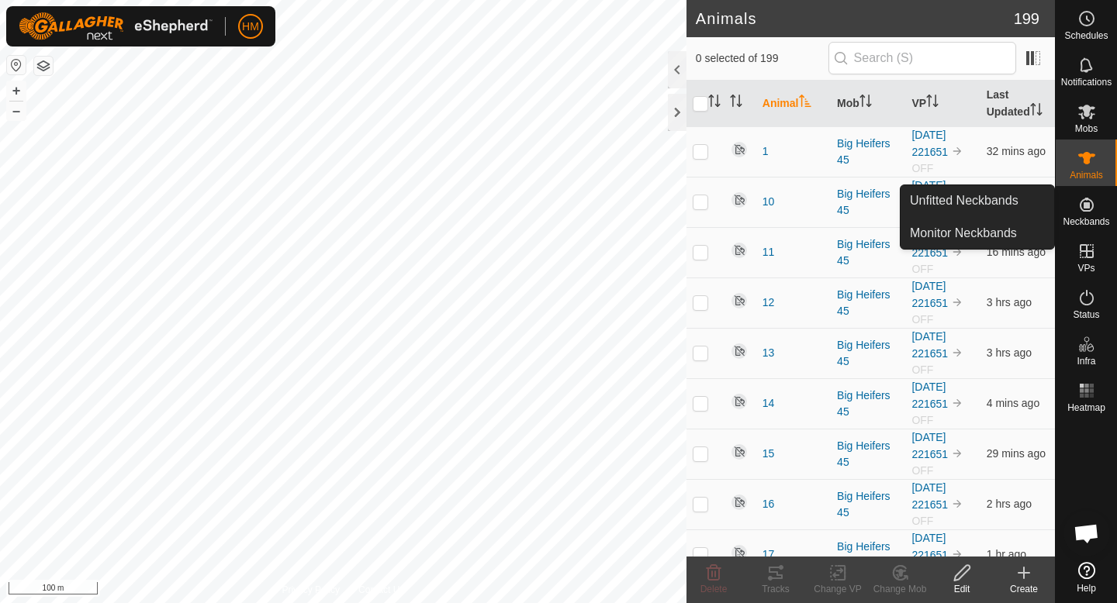
click at [959, 588] on div "Edit" at bounding box center [962, 589] width 62 height 14
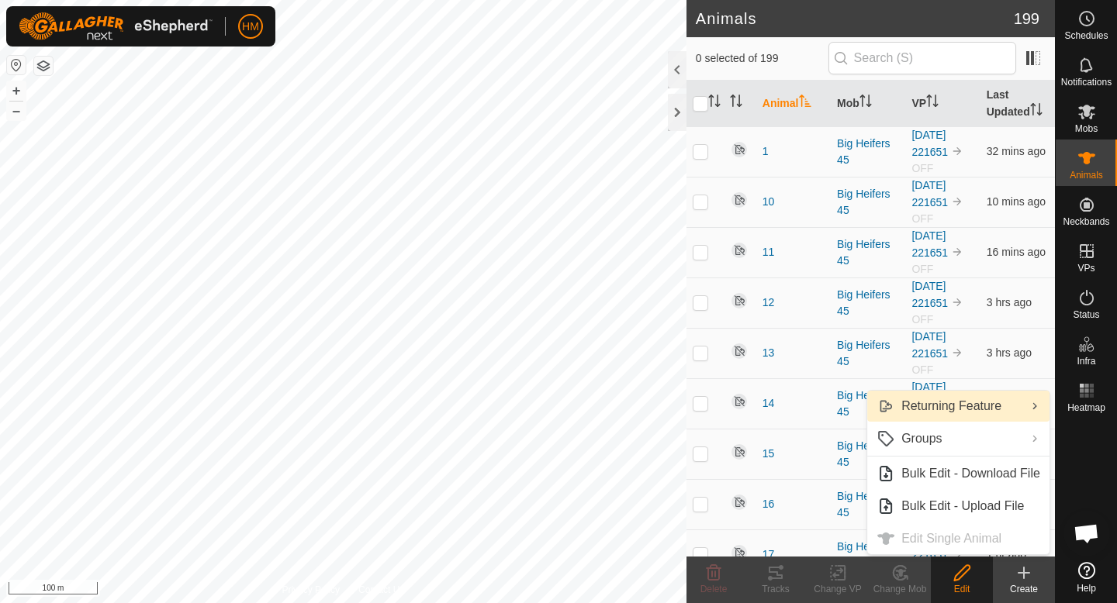
click at [974, 409] on link "Returning Feature" at bounding box center [958, 406] width 182 height 31
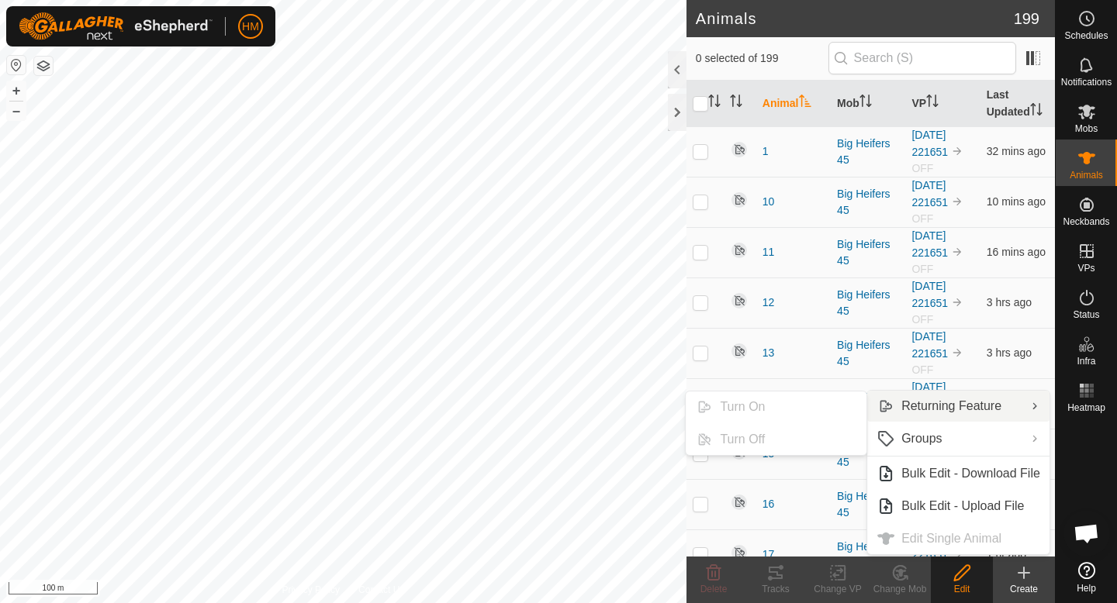
click at [807, 406] on ul "Turn On Turn Off" at bounding box center [776, 423] width 182 height 65
click at [949, 437] on link "Groups" at bounding box center [958, 438] width 182 height 31
click at [947, 418] on link "Returning Feature" at bounding box center [958, 406] width 182 height 31
click at [906, 405] on link "Returning Feature" at bounding box center [958, 406] width 182 height 31
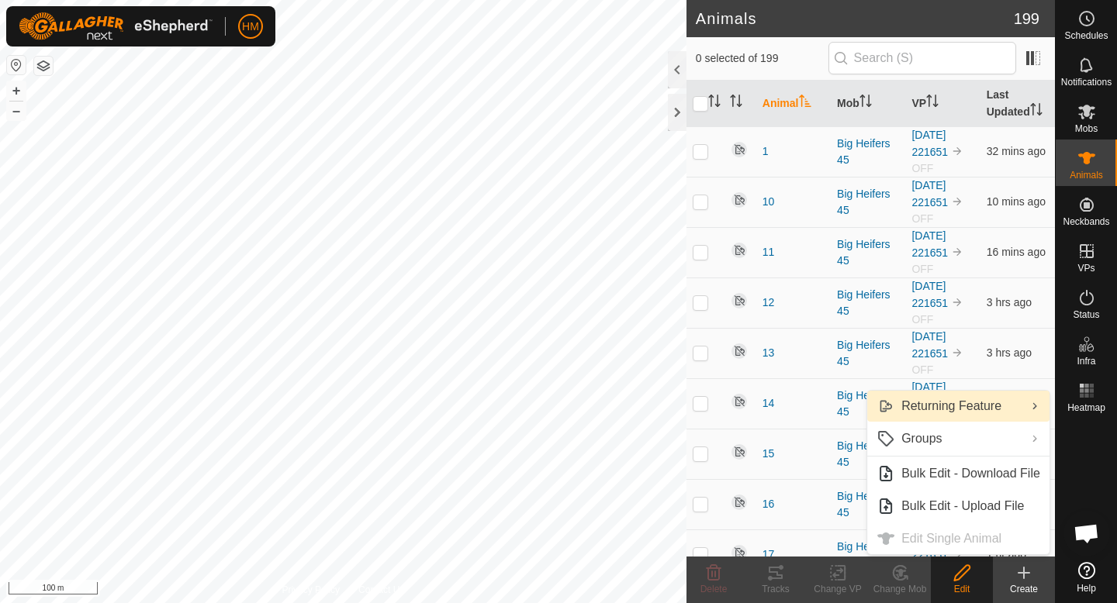
click at [942, 403] on link "Returning Feature" at bounding box center [958, 406] width 182 height 31
click at [694, 406] on ul "Turn On Turn Off" at bounding box center [776, 423] width 182 height 65
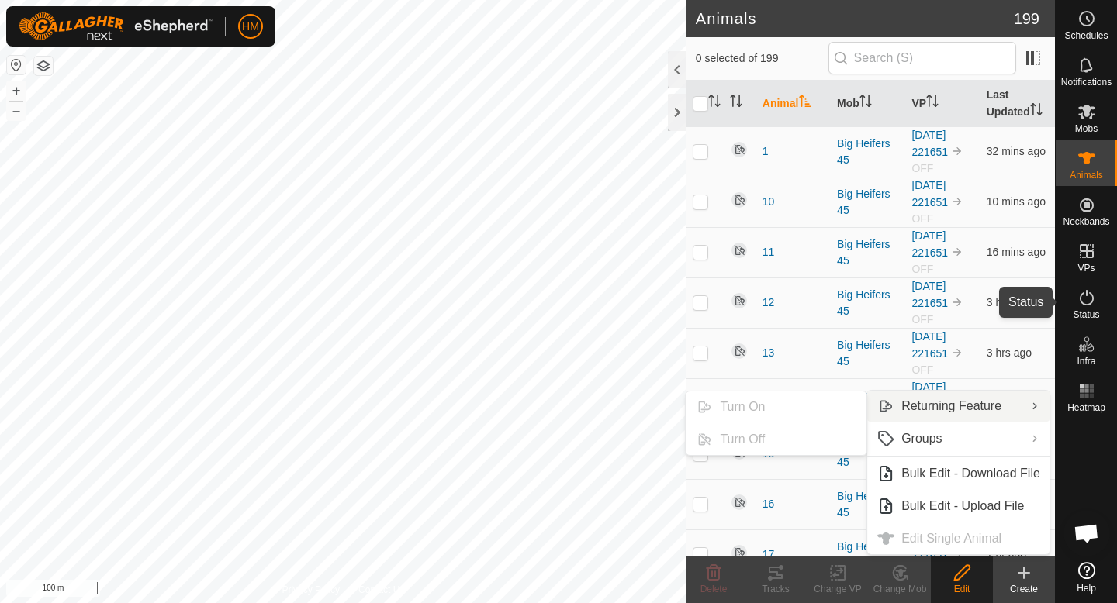
click at [1085, 301] on icon at bounding box center [1086, 297] width 19 height 19
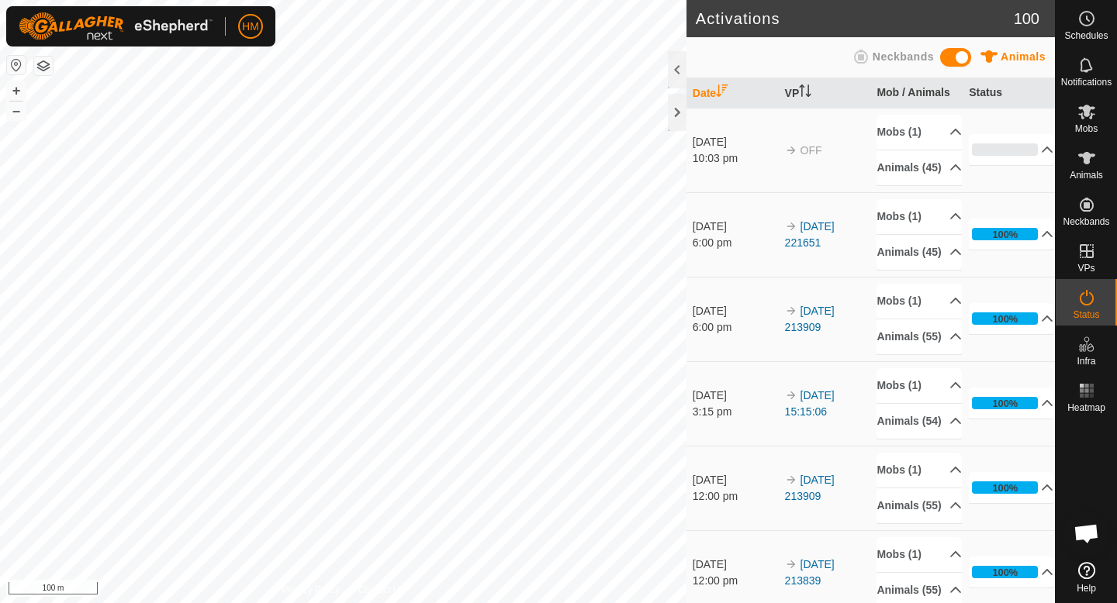
click at [1087, 537] on span "Open chat" at bounding box center [1086, 535] width 26 height 22
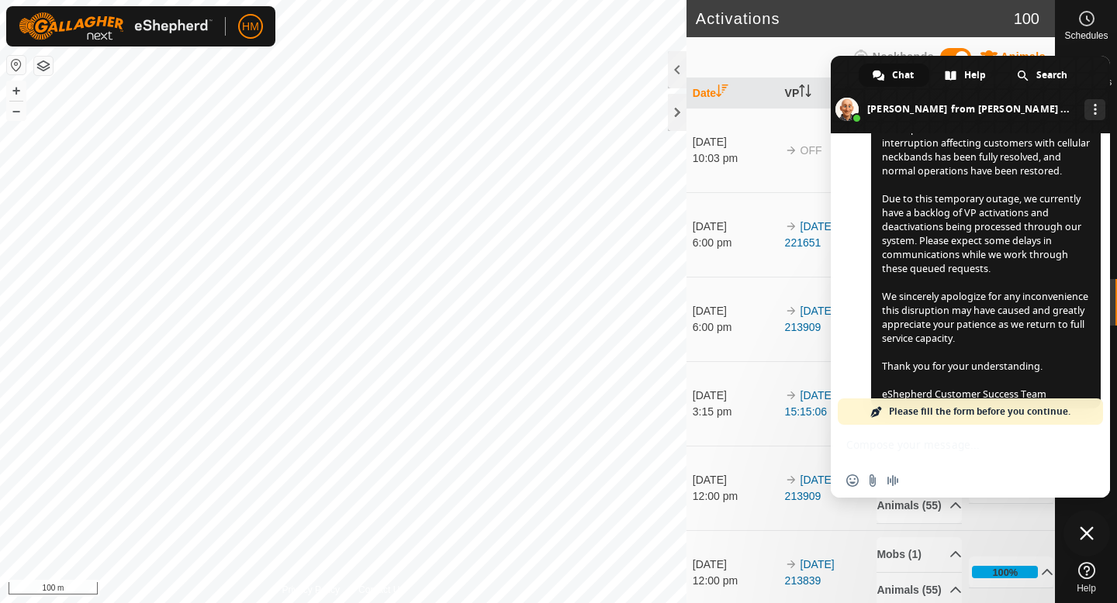
click at [1019, 484] on div "Insert an emoji Send a file Audio message" at bounding box center [970, 481] width 279 height 34
click at [934, 458] on div "Insert an emoji Send a file Audio message" at bounding box center [970, 461] width 279 height 73
click at [898, 453] on div "Insert an emoji Send a file Audio message" at bounding box center [970, 461] width 279 height 73
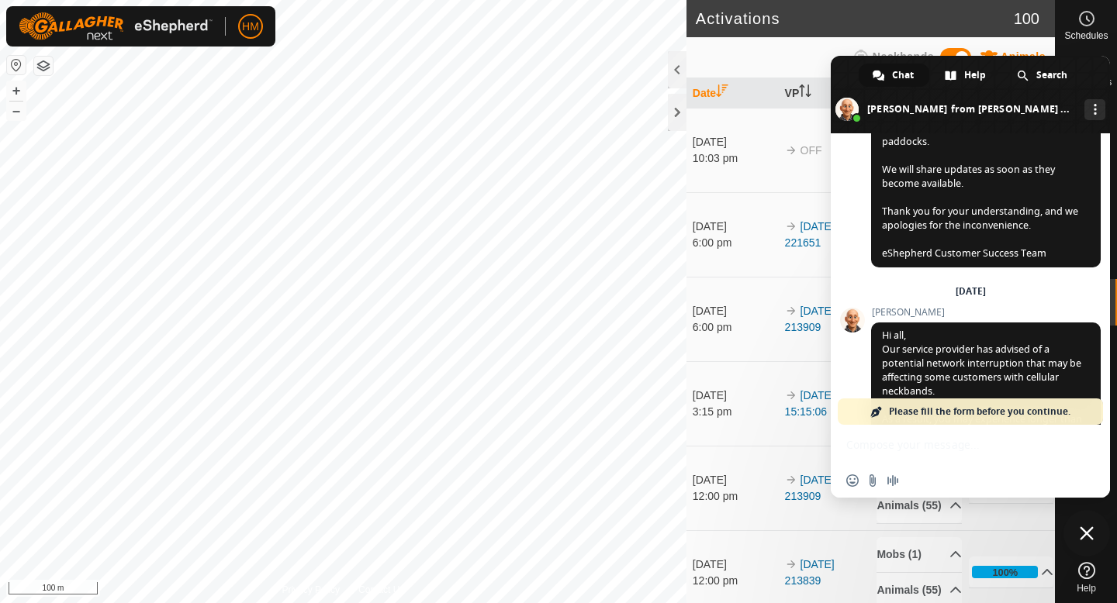
scroll to position [772, 0]
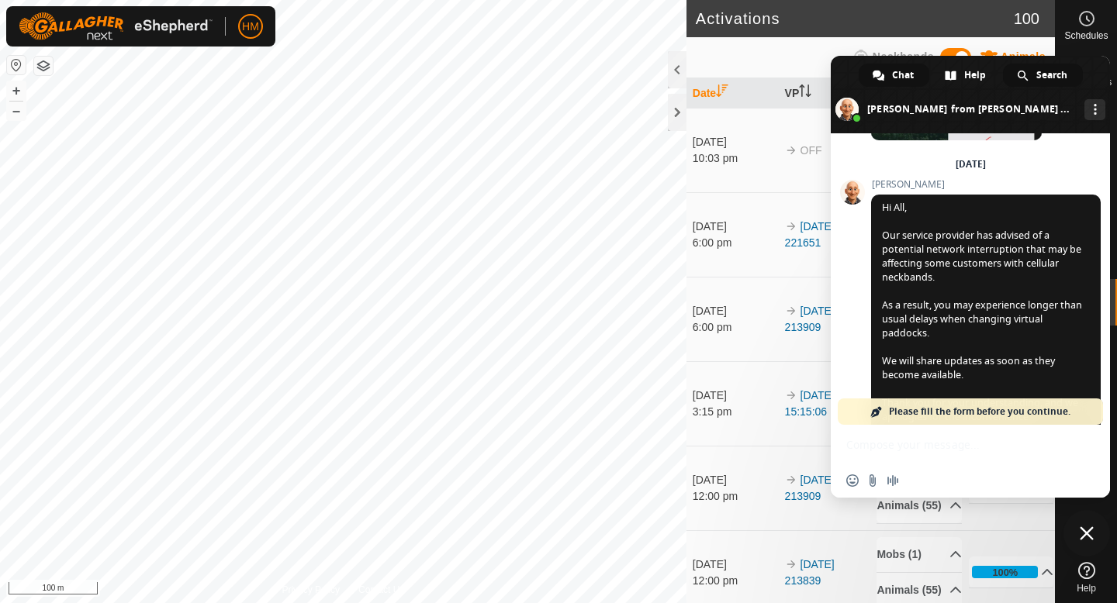
click at [1042, 73] on span "Search" at bounding box center [1051, 75] width 31 height 23
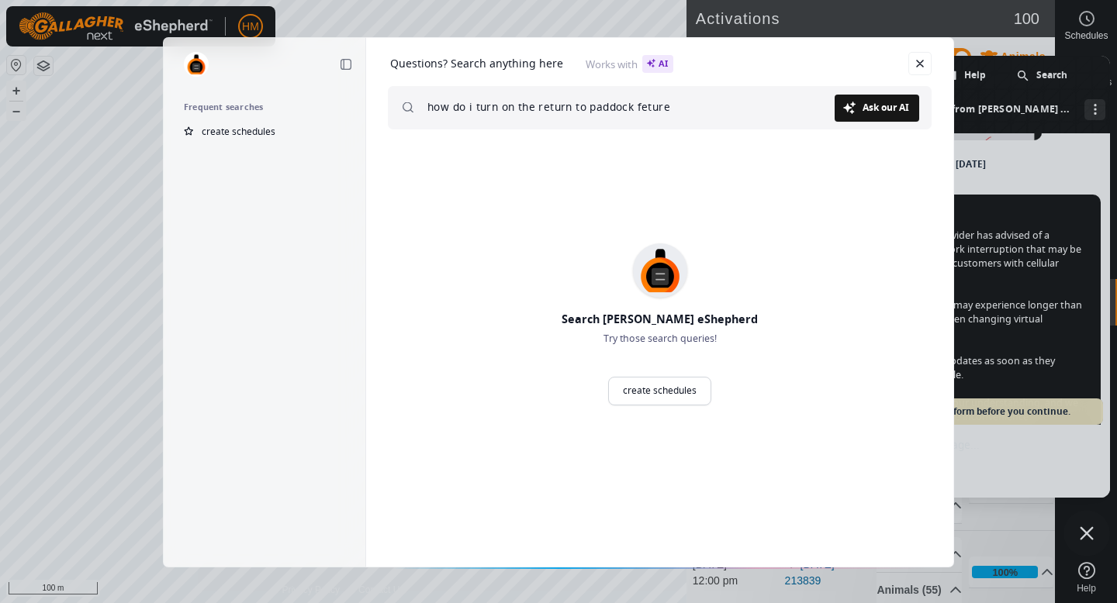
type input "how do i turn on the return to paddock feture"
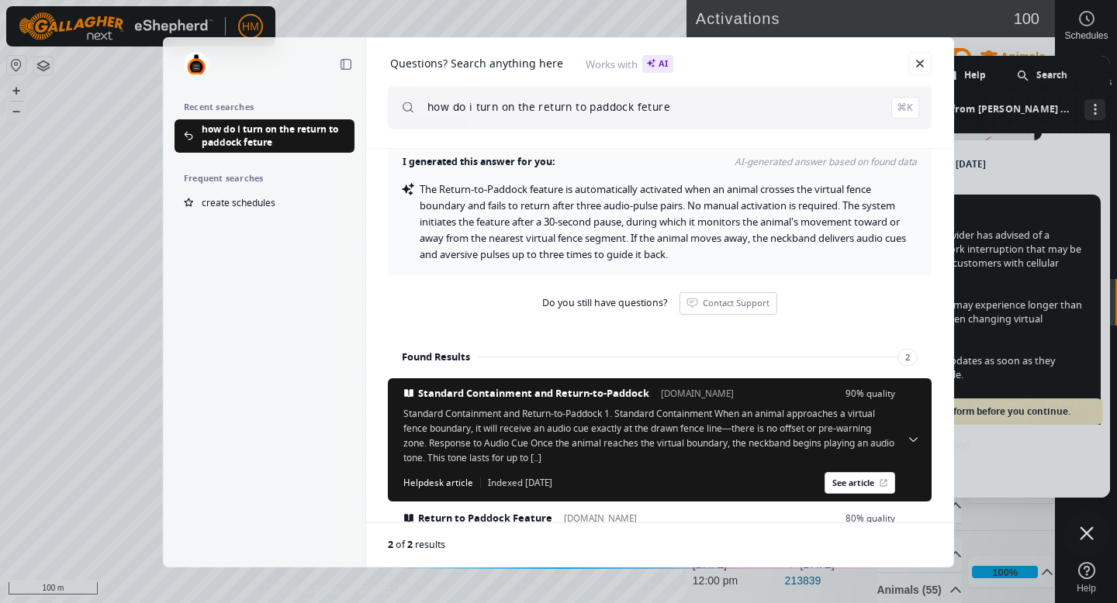
scroll to position [0, 0]
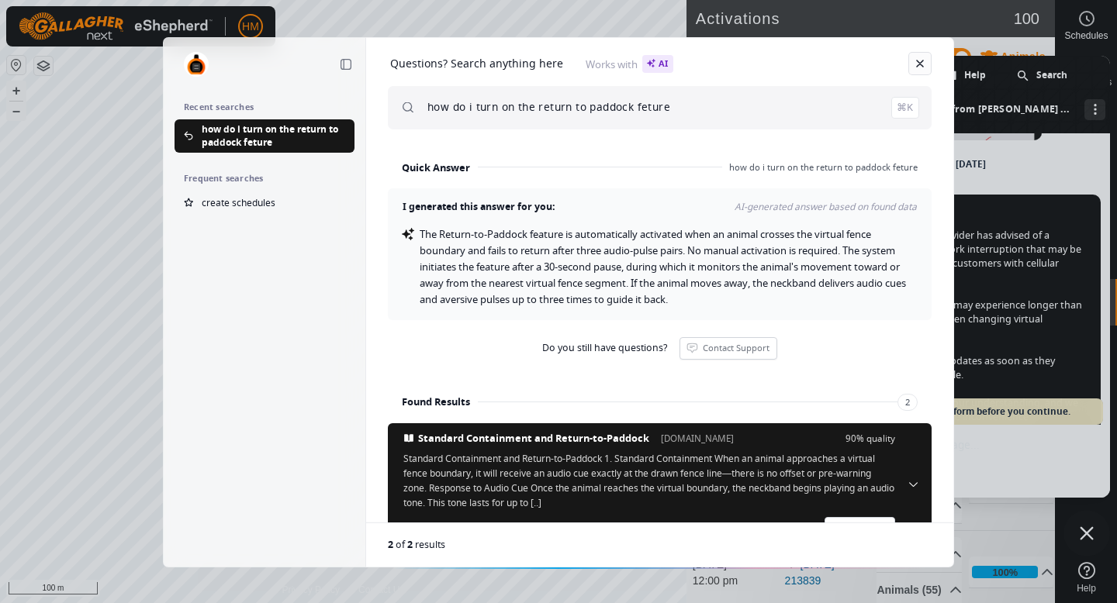
click at [919, 70] on link "Close" at bounding box center [919, 63] width 23 height 23
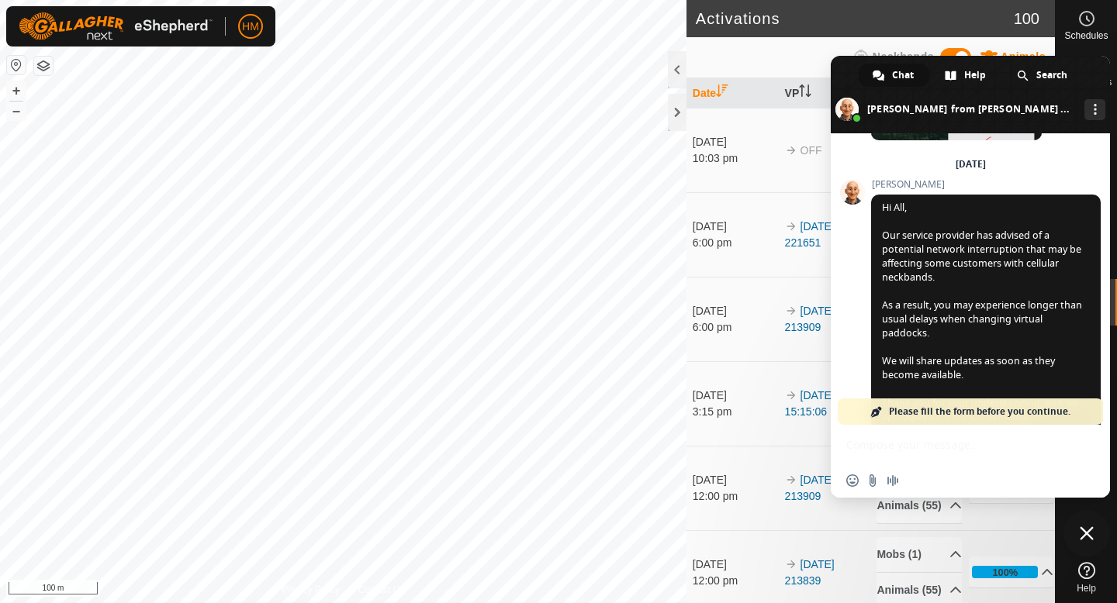
click at [1087, 534] on span "Close chat" at bounding box center [1086, 534] width 14 height 14
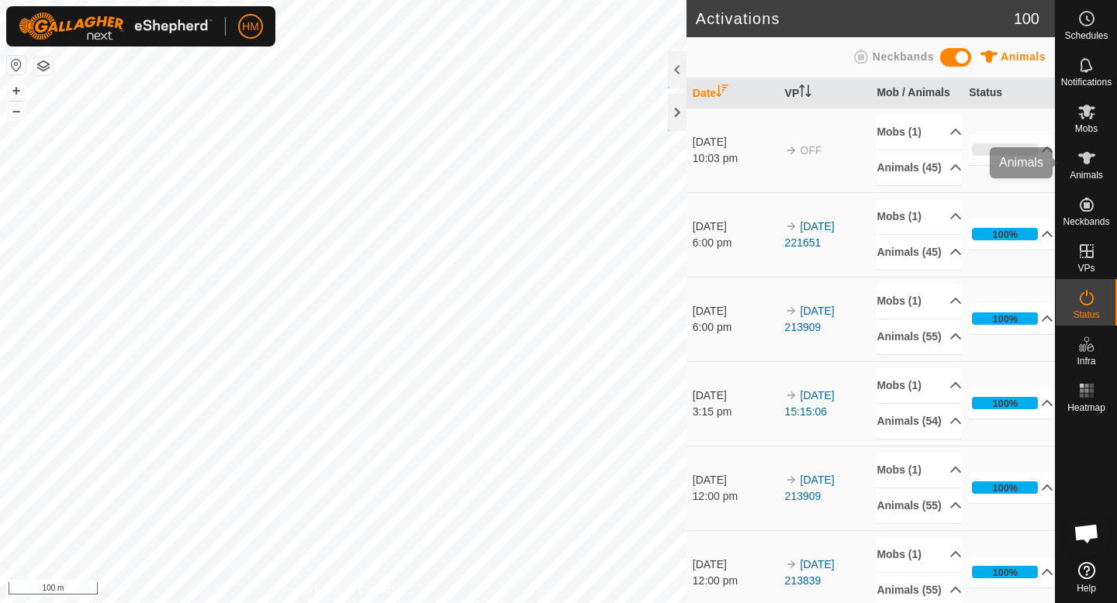
click at [1085, 155] on icon at bounding box center [1086, 158] width 17 height 12
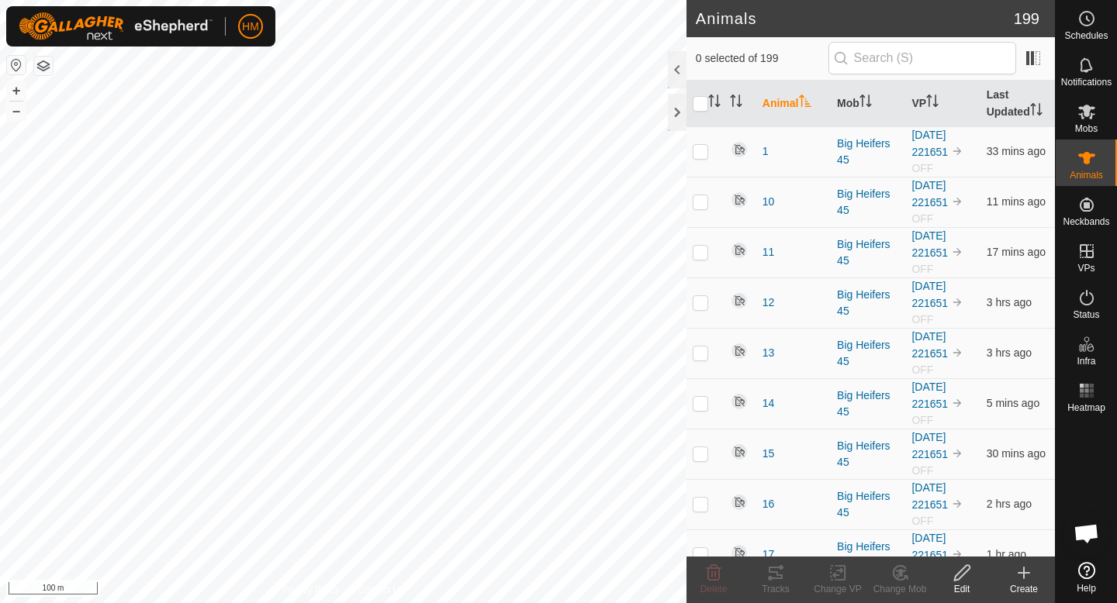
click at [965, 576] on icon at bounding box center [961, 573] width 19 height 19
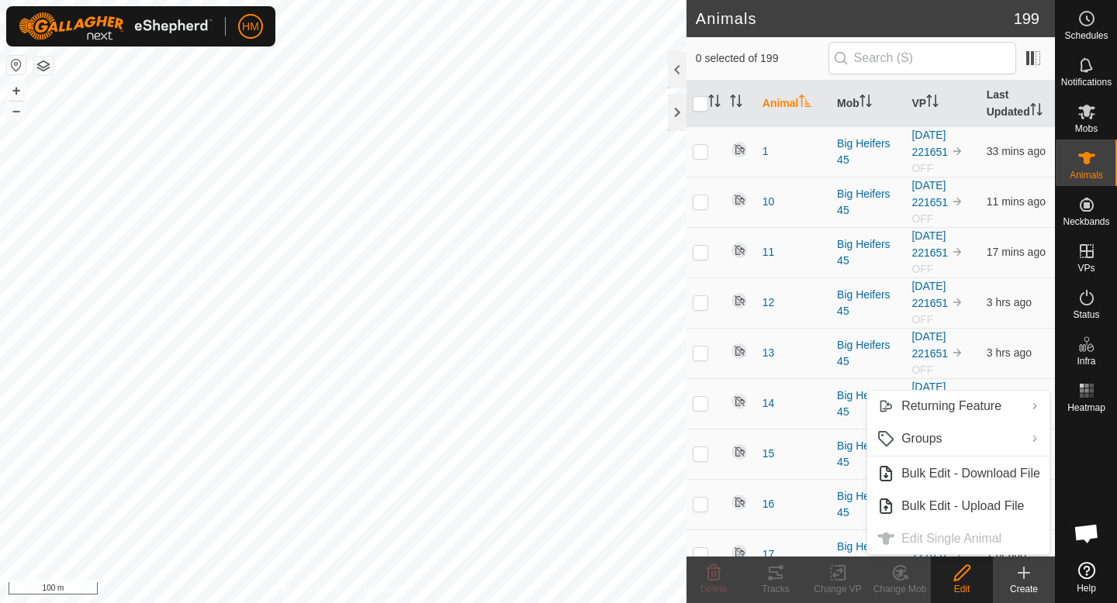
click at [954, 574] on icon at bounding box center [961, 573] width 19 height 19
click at [959, 402] on link "Returning Feature" at bounding box center [958, 406] width 182 height 31
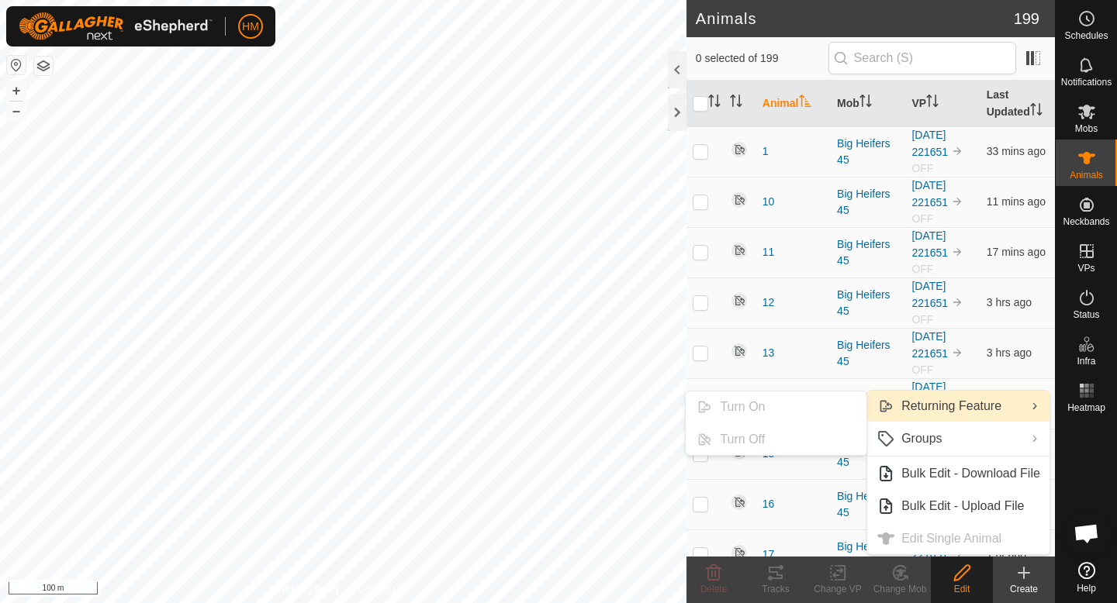
click at [779, 408] on ul "Turn On Turn Off" at bounding box center [776, 423] width 182 height 65
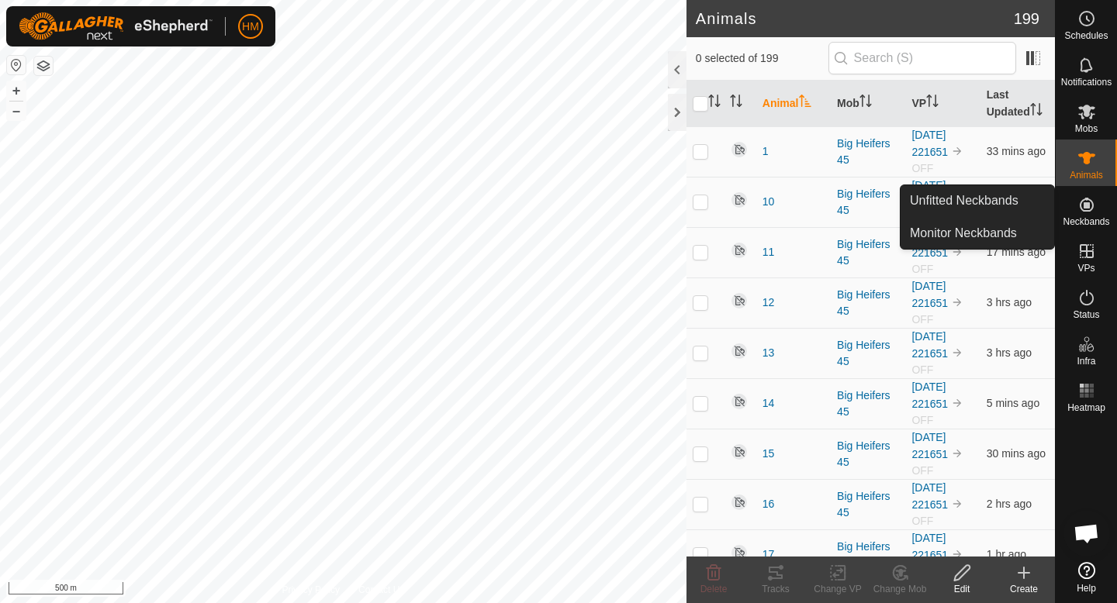
click at [1099, 218] on span "Neckbands" at bounding box center [1085, 221] width 47 height 9
click at [1083, 212] on icon at bounding box center [1086, 204] width 19 height 19
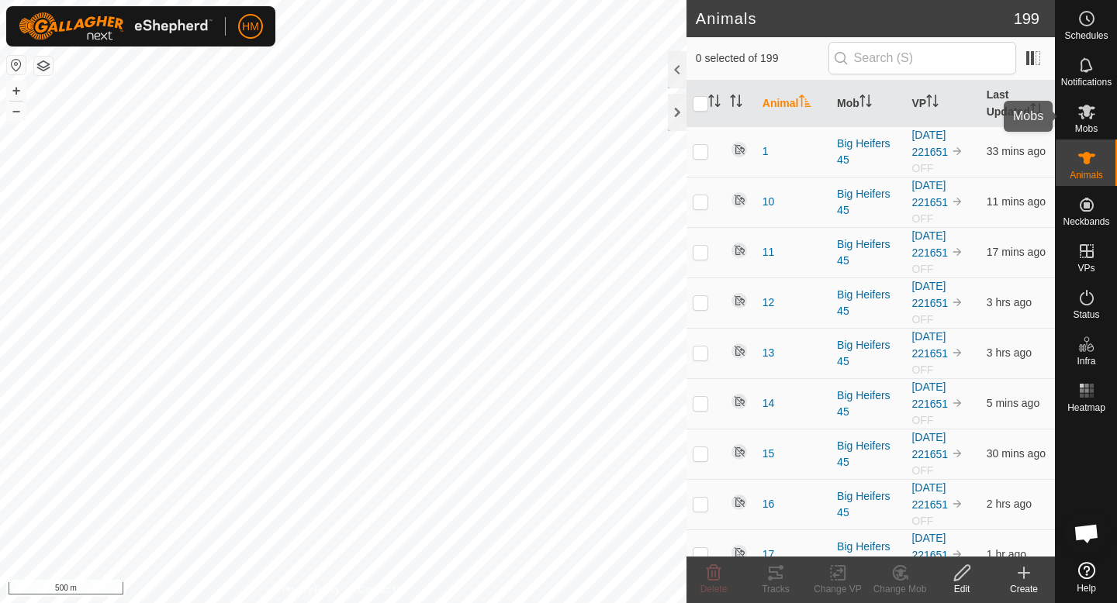
click at [1085, 127] on span "Mobs" at bounding box center [1086, 128] width 22 height 9
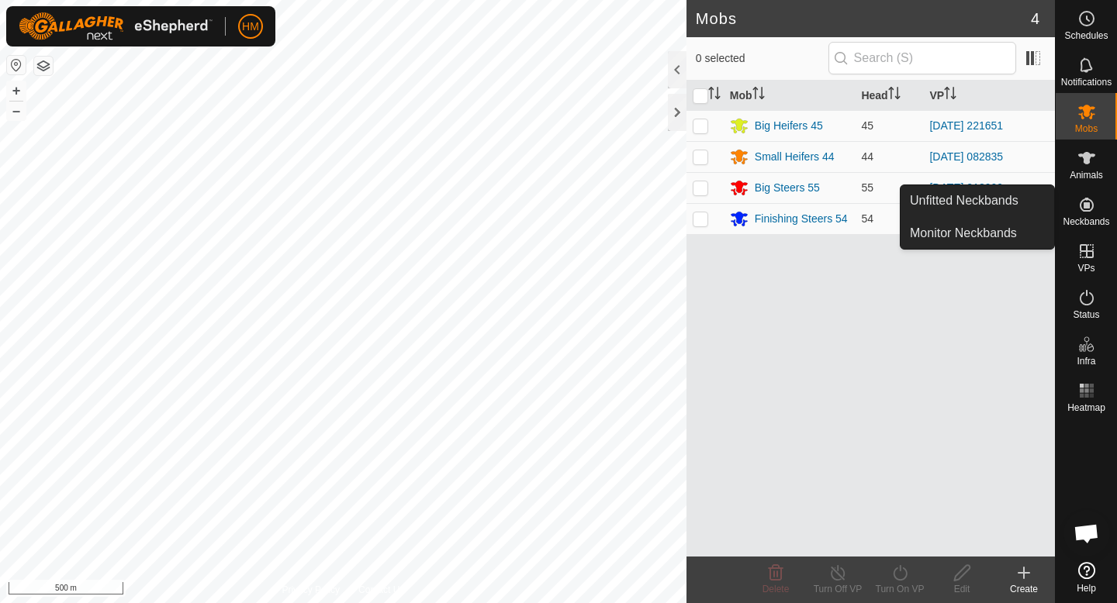
click at [1086, 229] on div "Neckbands" at bounding box center [1085, 209] width 61 height 47
click at [1089, 208] on icon at bounding box center [1086, 205] width 14 height 14
click at [989, 225] on link "Monitor Neckbands" at bounding box center [977, 233] width 154 height 31
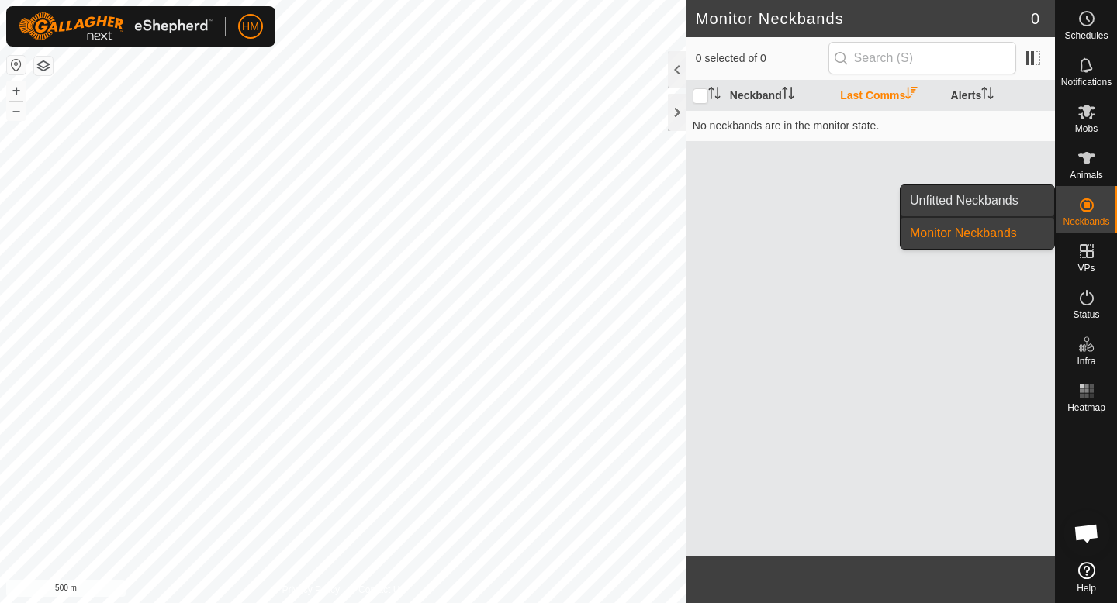
click at [1004, 198] on link "Unfitted Neckbands" at bounding box center [977, 200] width 154 height 31
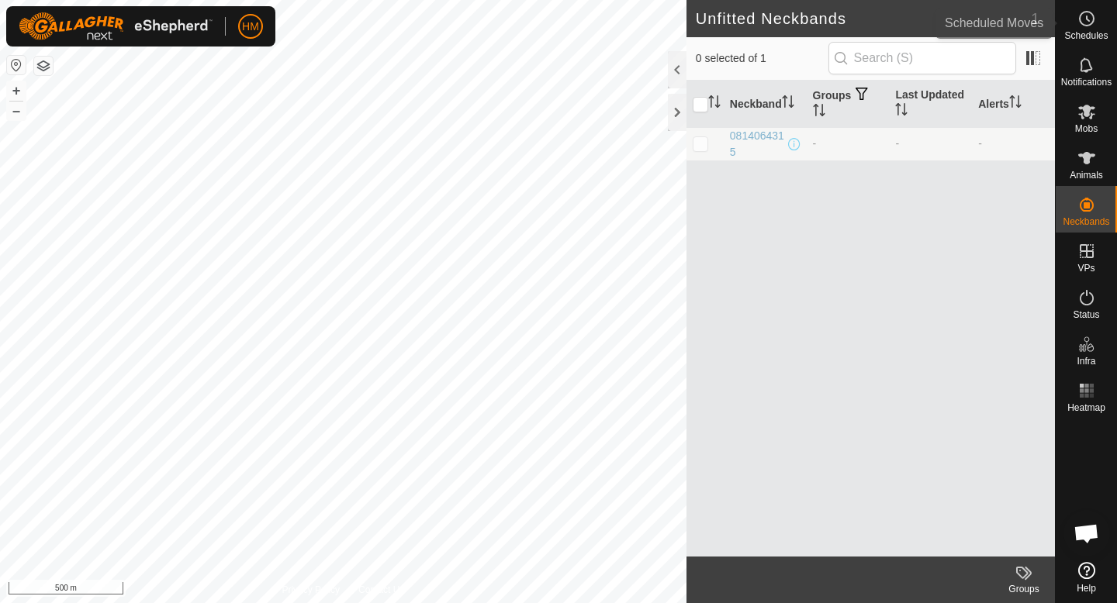
click at [1093, 14] on icon at bounding box center [1086, 18] width 19 height 19
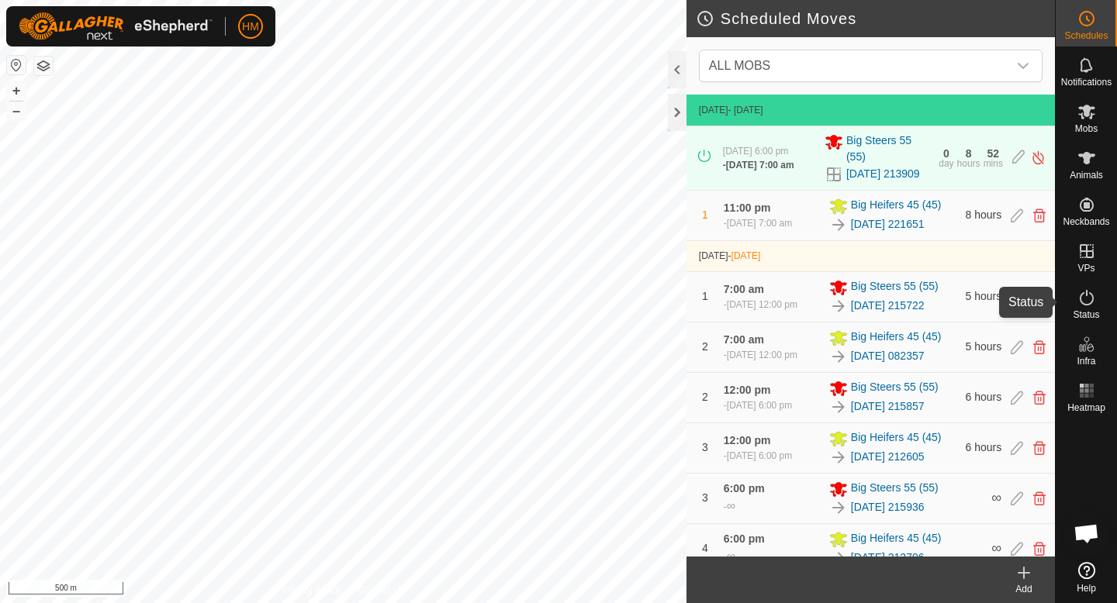
click at [1087, 306] on icon at bounding box center [1086, 297] width 19 height 19
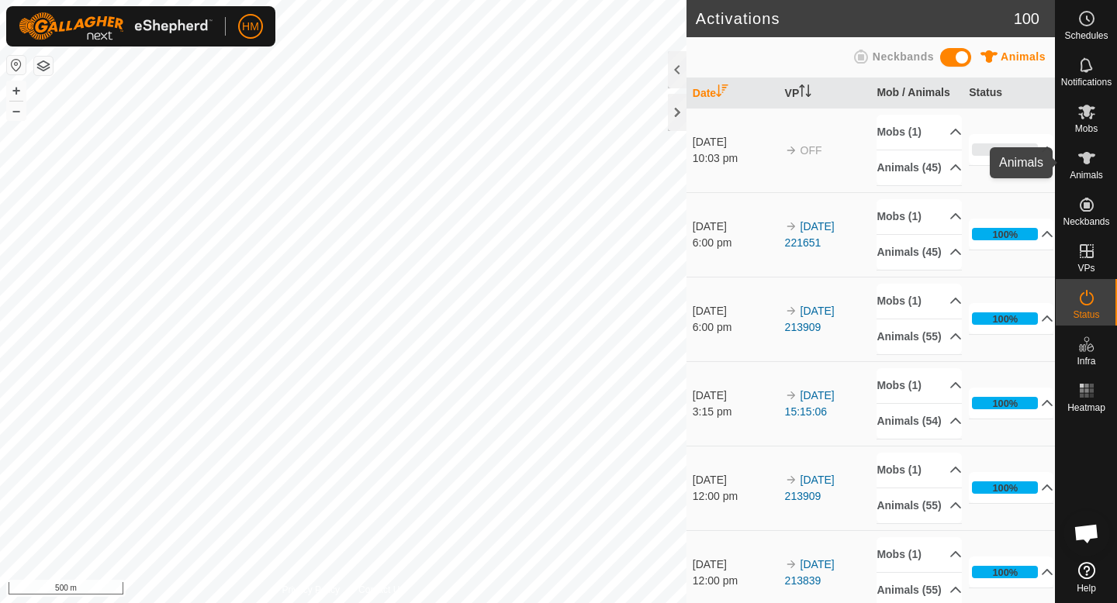
click at [1078, 157] on icon at bounding box center [1086, 158] width 19 height 19
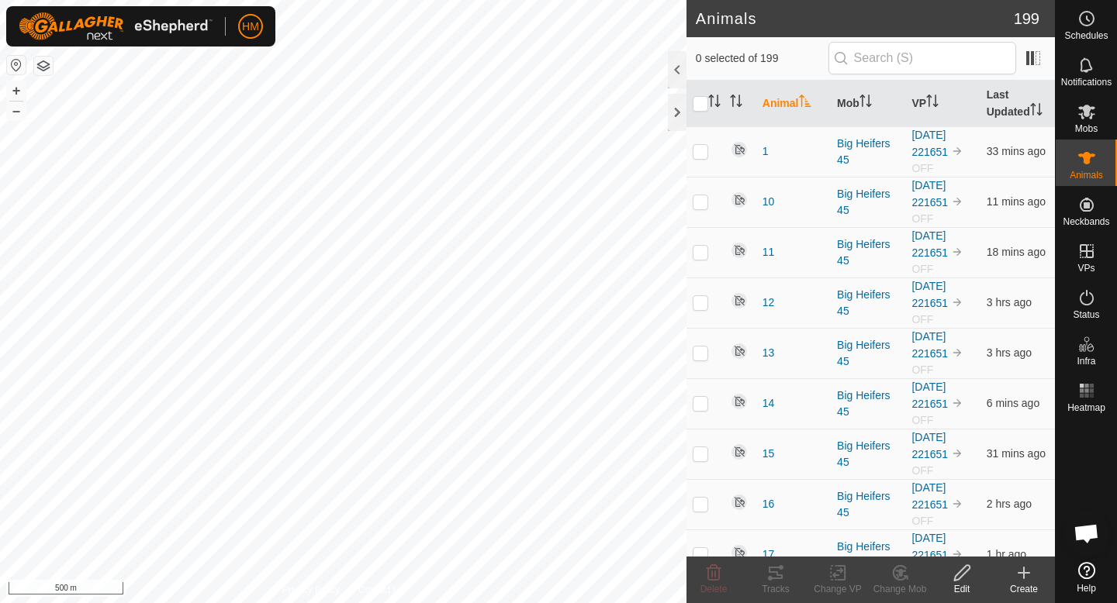
click at [961, 572] on icon at bounding box center [961, 573] width 19 height 19
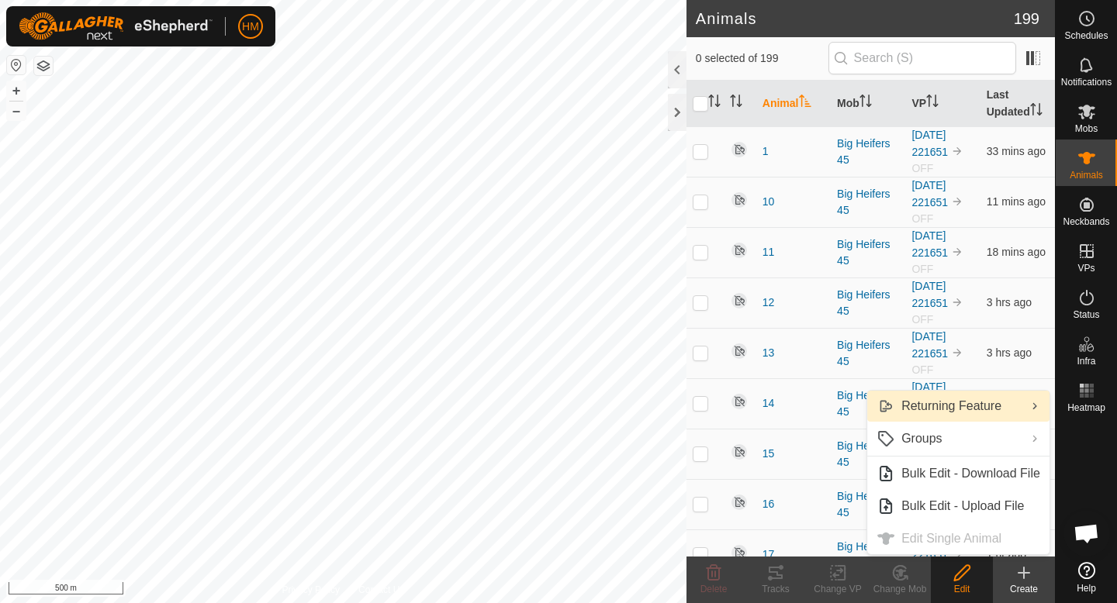
click at [946, 418] on link "Returning Feature" at bounding box center [958, 406] width 182 height 31
click at [775, 410] on ul "Turn On Turn Off" at bounding box center [776, 423] width 182 height 65
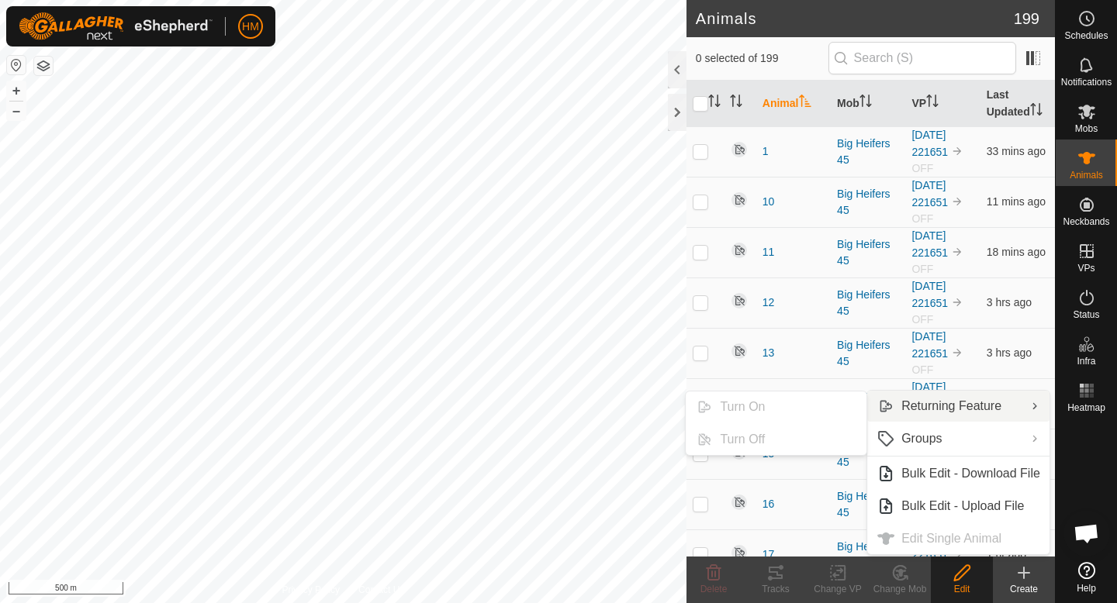
click at [775, 410] on ul "Turn On Turn Off" at bounding box center [776, 423] width 182 height 65
click at [1090, 568] on icon at bounding box center [1086, 570] width 17 height 17
click at [778, 409] on ul "Turn On Turn Off" at bounding box center [776, 423] width 182 height 65
click at [1092, 575] on icon at bounding box center [1086, 570] width 17 height 17
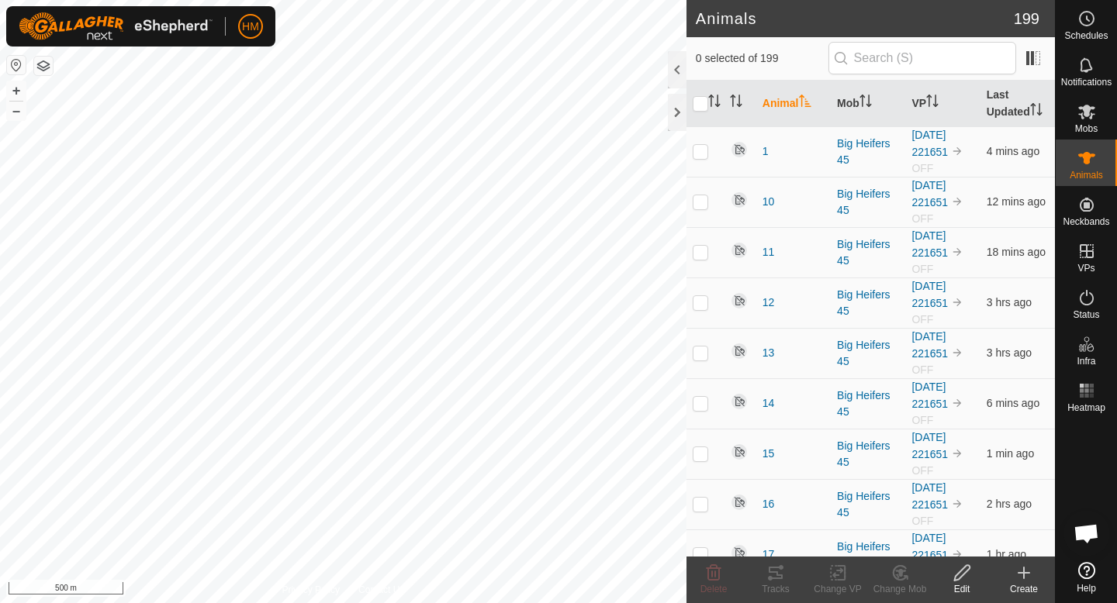
click at [1094, 535] on span "Open chat" at bounding box center [1086, 535] width 26 height 22
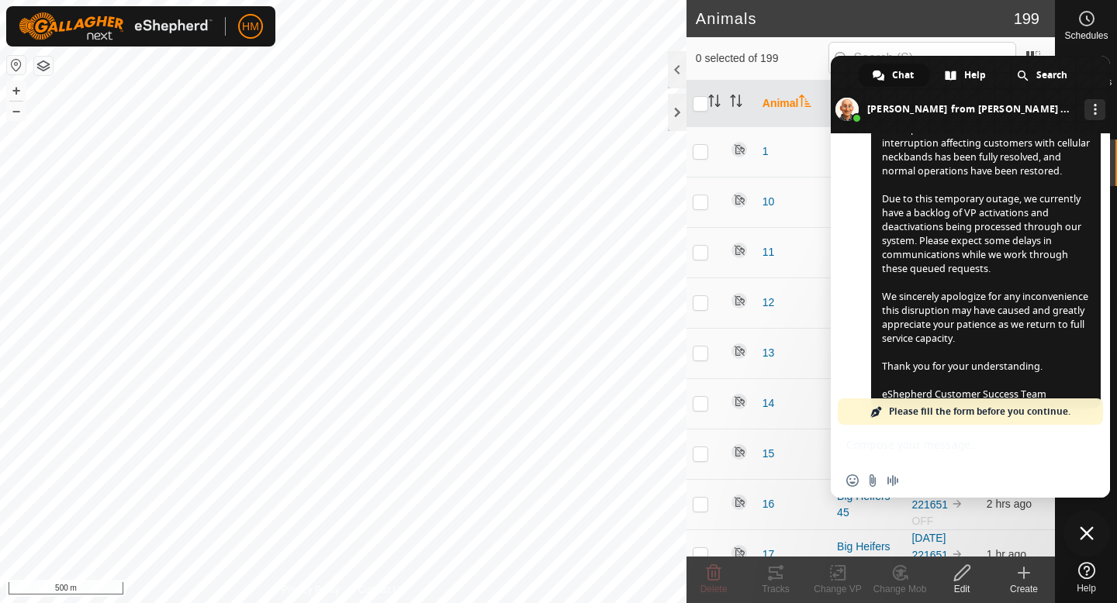
click at [909, 439] on div "Insert an emoji Send a file Audio message" at bounding box center [970, 461] width 279 height 73
click at [858, 446] on div "Insert an emoji Send a file Audio message" at bounding box center [970, 461] width 279 height 73
click at [949, 414] on span "Please fill the form before you continue." at bounding box center [979, 412] width 181 height 26
click at [993, 406] on span "Please fill the form before you continue." at bounding box center [979, 412] width 181 height 26
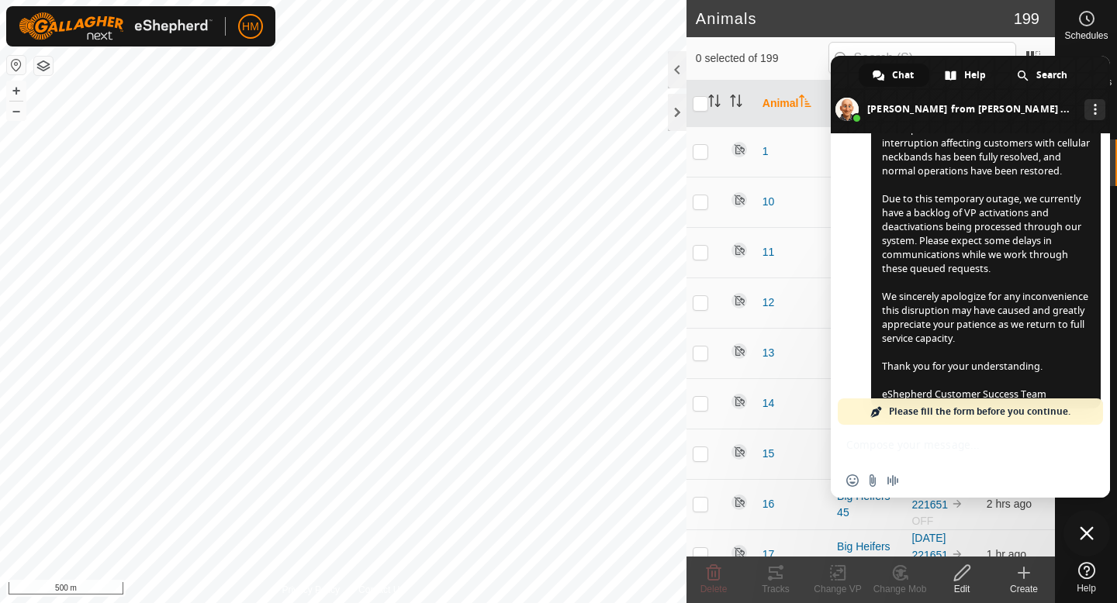
click at [883, 411] on div "Please fill the form before you continue." at bounding box center [970, 412] width 265 height 26
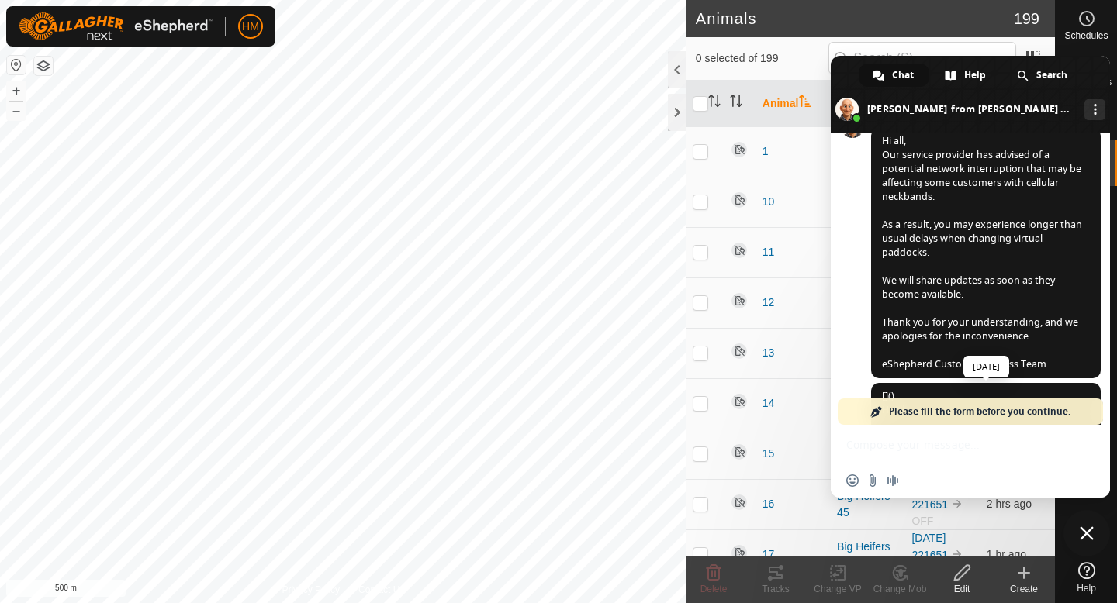
scroll to position [1016, 0]
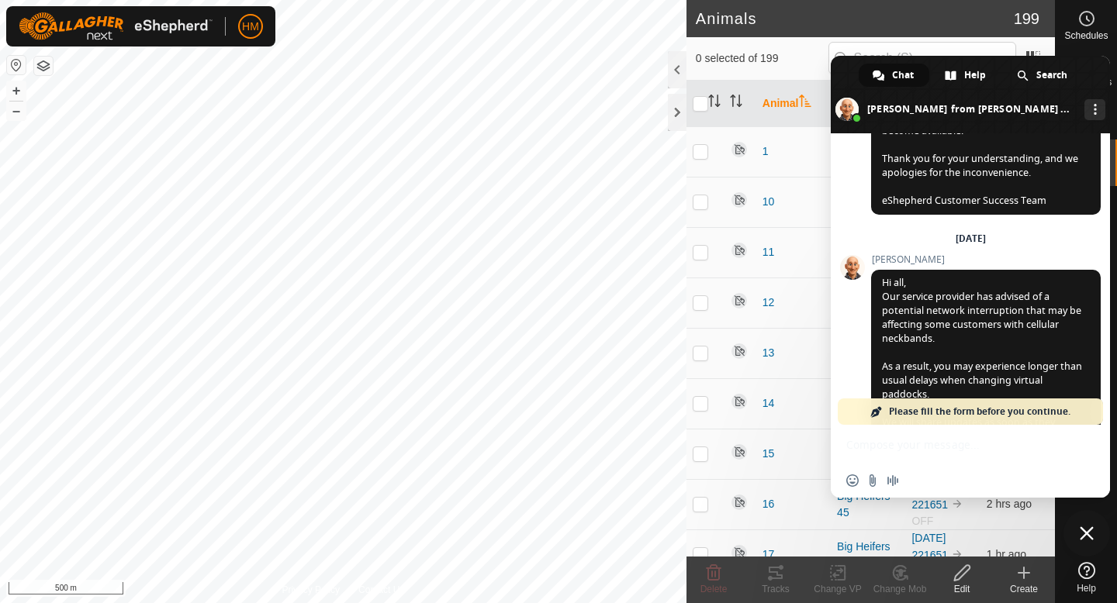
click at [908, 71] on span "Chat" at bounding box center [903, 75] width 22 height 23
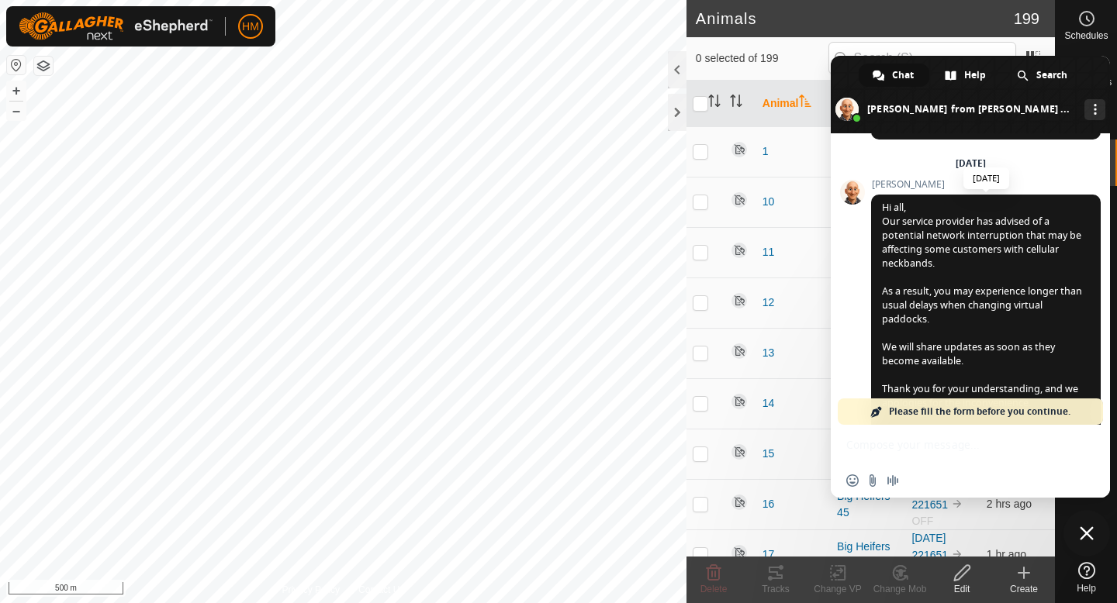
scroll to position [1114, 0]
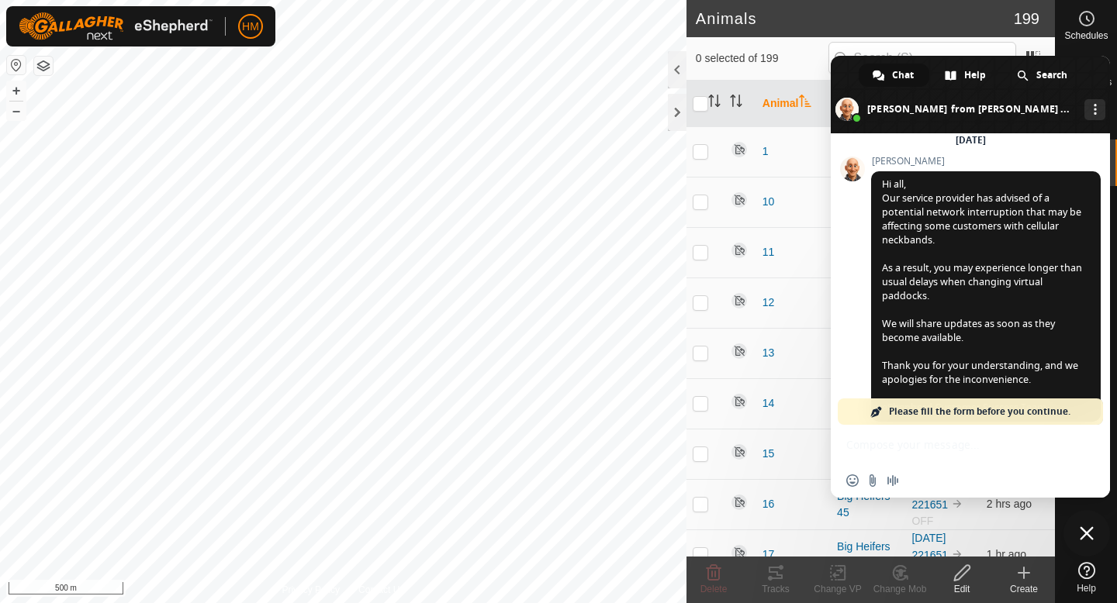
click at [921, 416] on span "Please fill the form before you continue." at bounding box center [979, 412] width 181 height 26
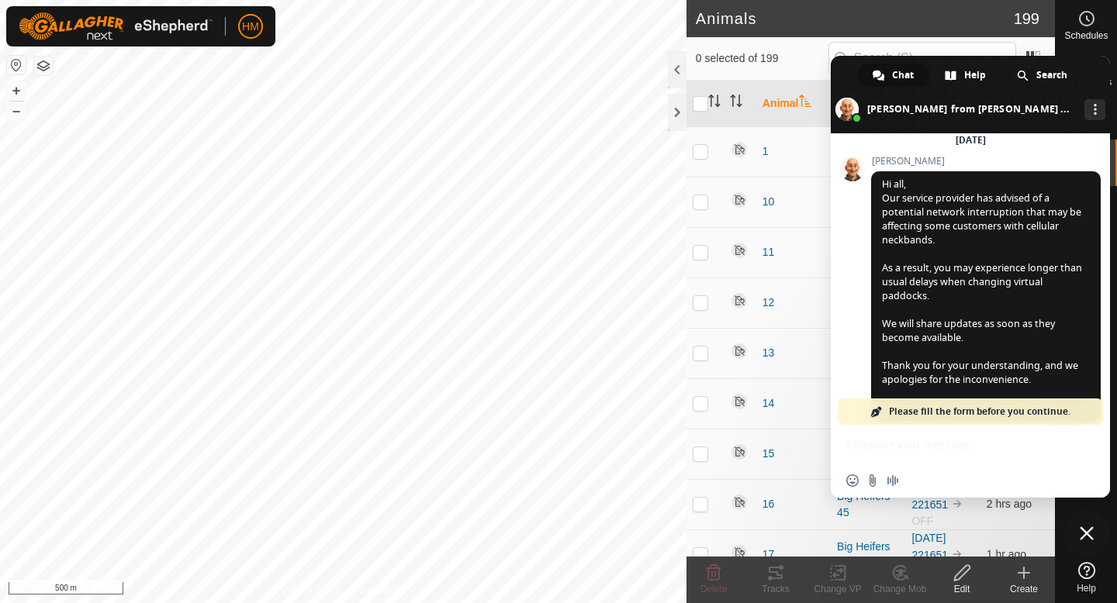
drag, startPoint x: 881, startPoint y: 410, endPoint x: 980, endPoint y: 401, distance: 99.7
click at [980, 401] on div "Please fill the form before you continue." at bounding box center [970, 412] width 265 height 26
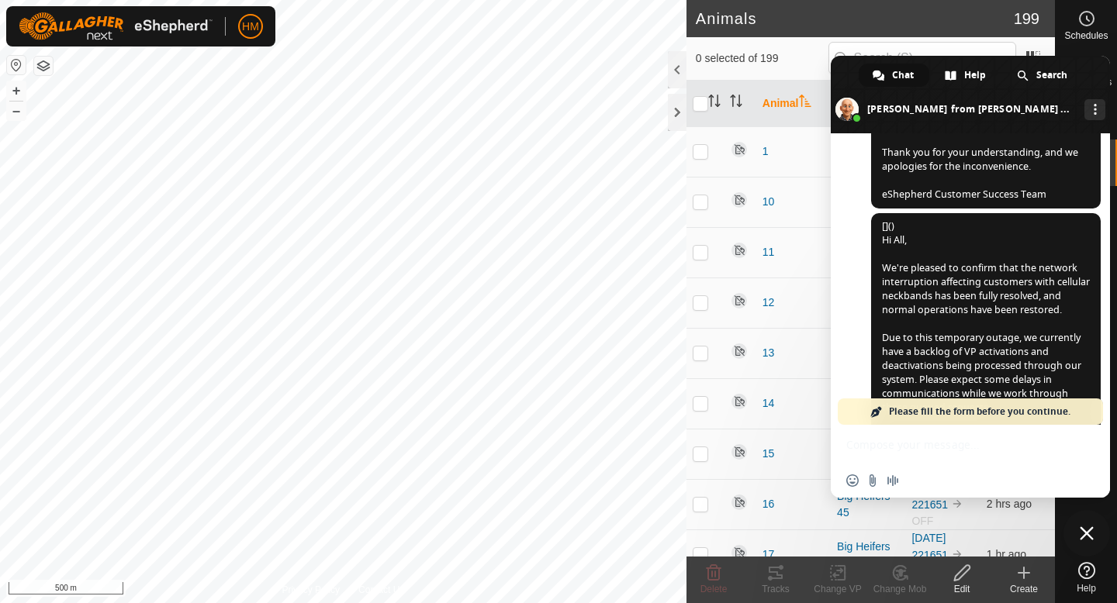
scroll to position [1466, 0]
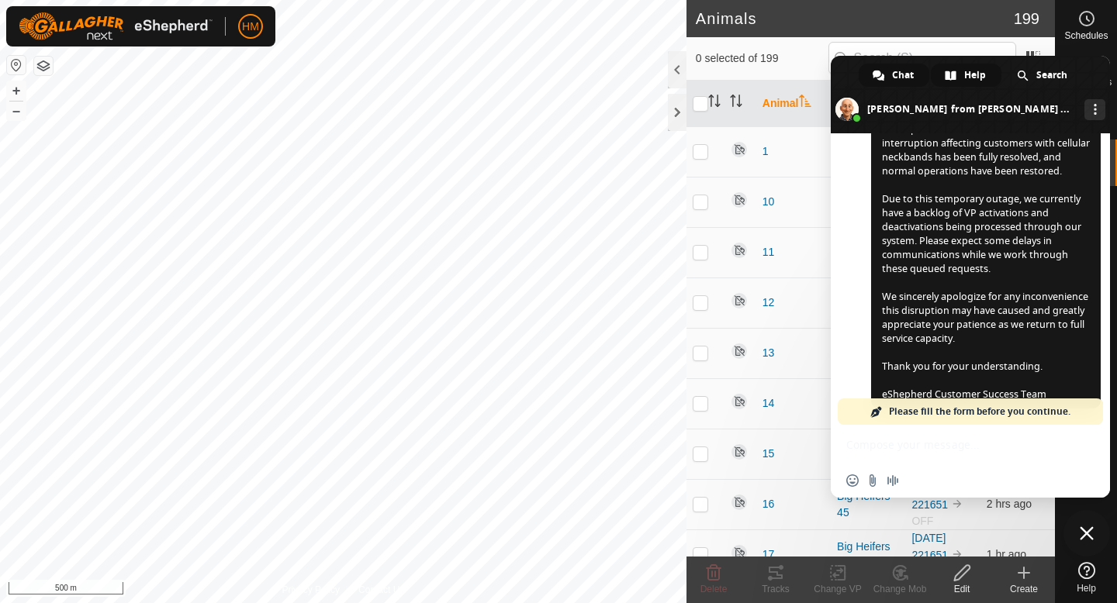
click at [977, 76] on span "Help" at bounding box center [975, 75] width 22 height 23
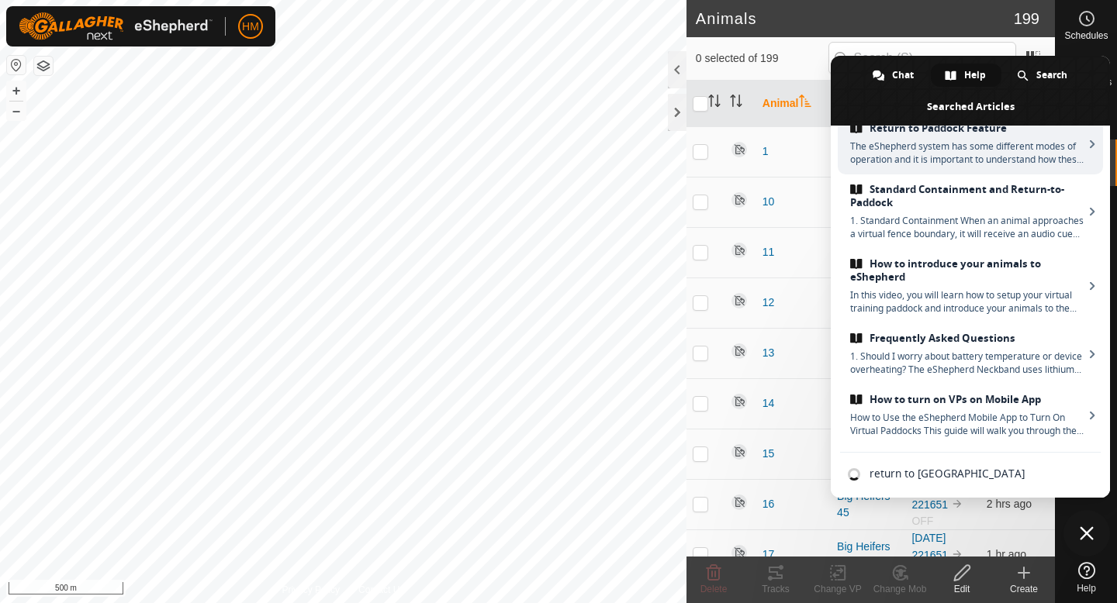
scroll to position [326, 0]
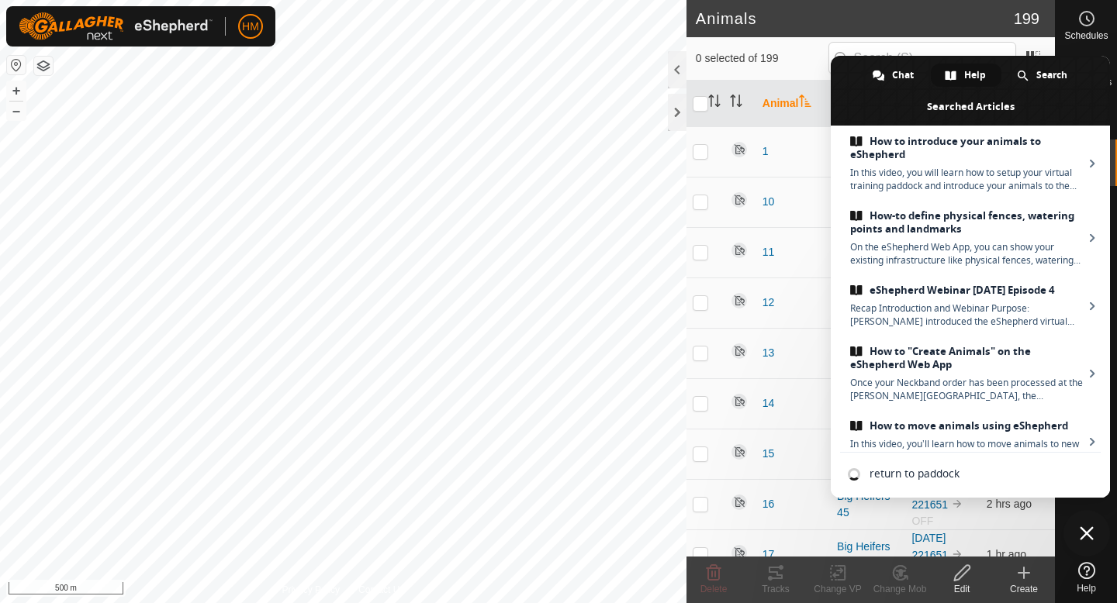
type input "return to paddock"
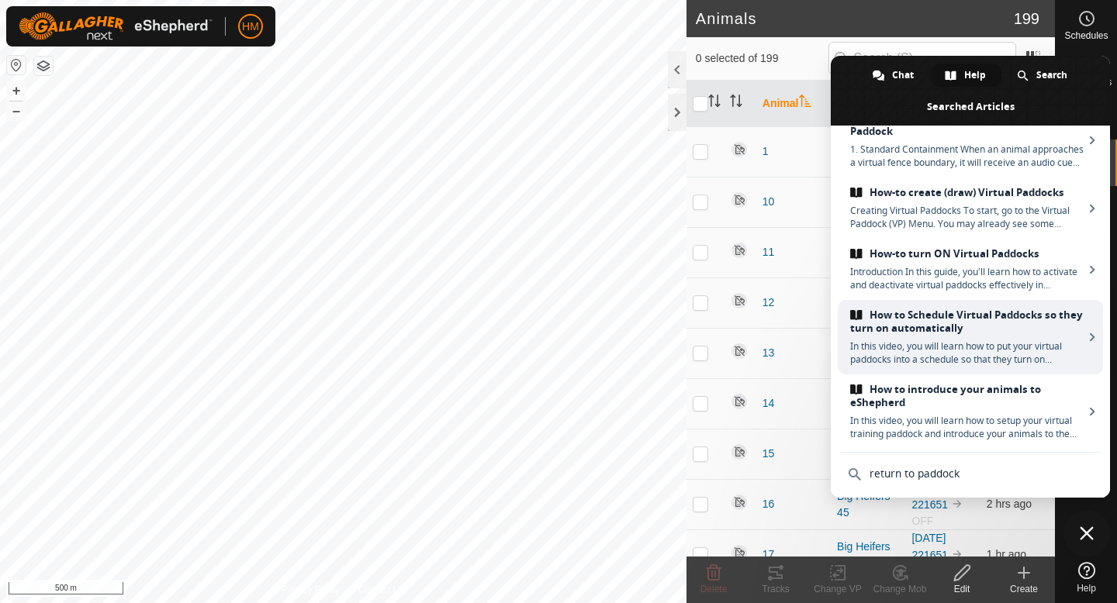
scroll to position [0, 0]
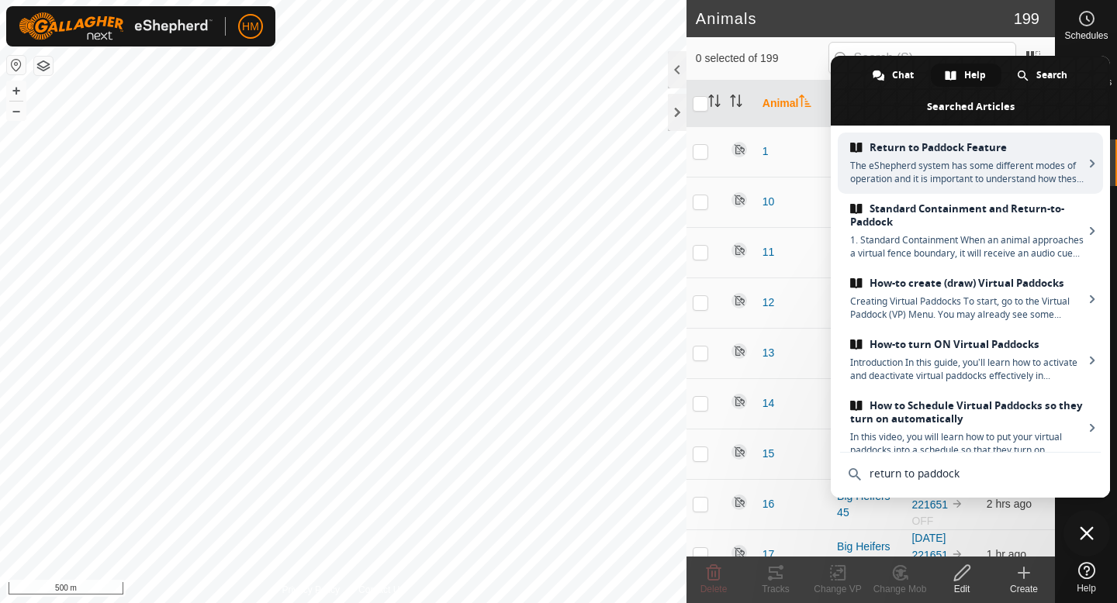
click at [992, 143] on span "Return to Paddock Feature" at bounding box center [966, 147] width 233 height 13
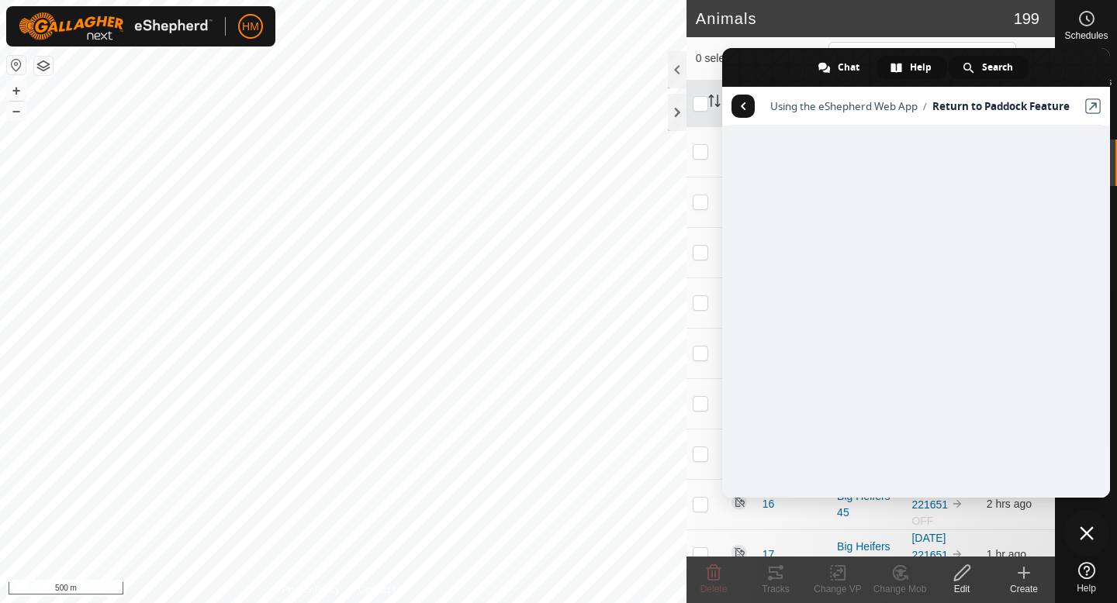
click at [983, 74] on span "Search" at bounding box center [997, 67] width 31 height 23
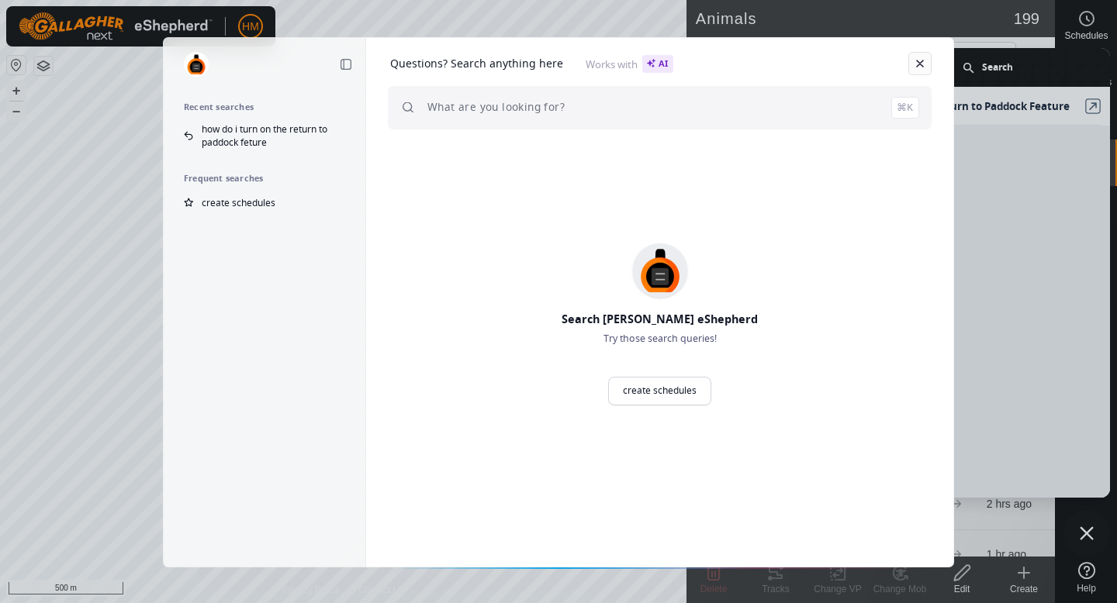
click at [918, 60] on link "Close" at bounding box center [919, 63] width 23 height 23
